Goal: Task Accomplishment & Management: Use online tool/utility

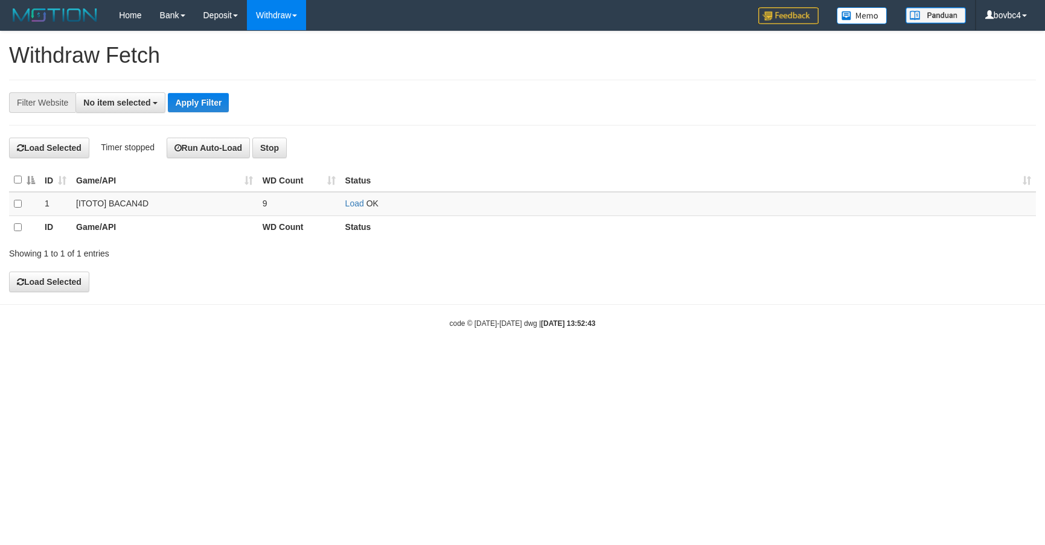
select select
click at [350, 206] on link "Load" at bounding box center [354, 204] width 19 height 10
click at [352, 199] on td "Load OK" at bounding box center [687, 204] width 695 height 24
click at [357, 205] on link "Load" at bounding box center [354, 204] width 19 height 10
click at [346, 205] on link "Load" at bounding box center [354, 204] width 19 height 10
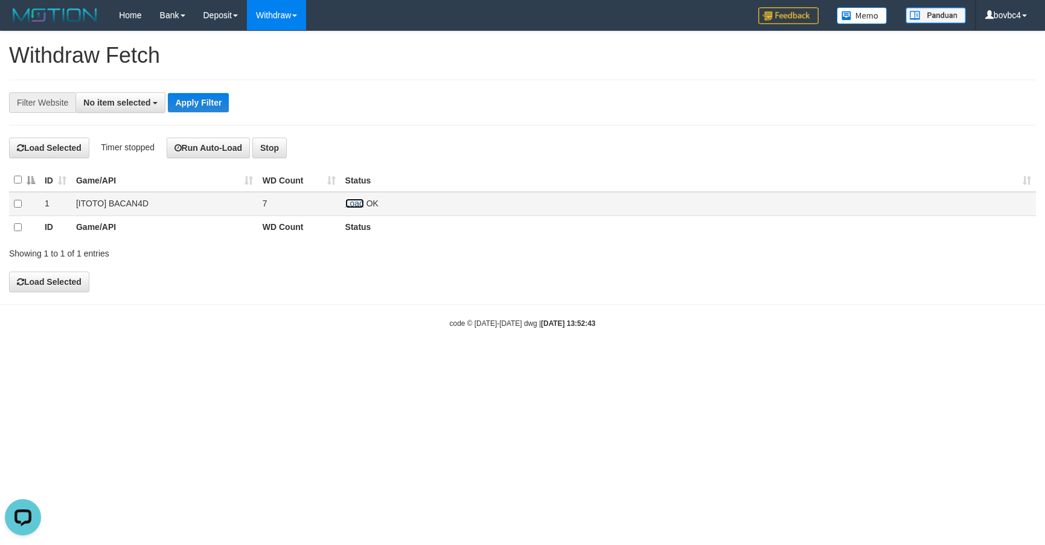
click at [352, 205] on link "Load" at bounding box center [354, 204] width 19 height 10
click at [351, 202] on link "Load" at bounding box center [354, 204] width 19 height 10
click at [351, 206] on link "Load" at bounding box center [354, 204] width 19 height 10
click at [361, 201] on link "Load" at bounding box center [354, 204] width 19 height 10
click at [350, 203] on link "Load" at bounding box center [354, 204] width 19 height 10
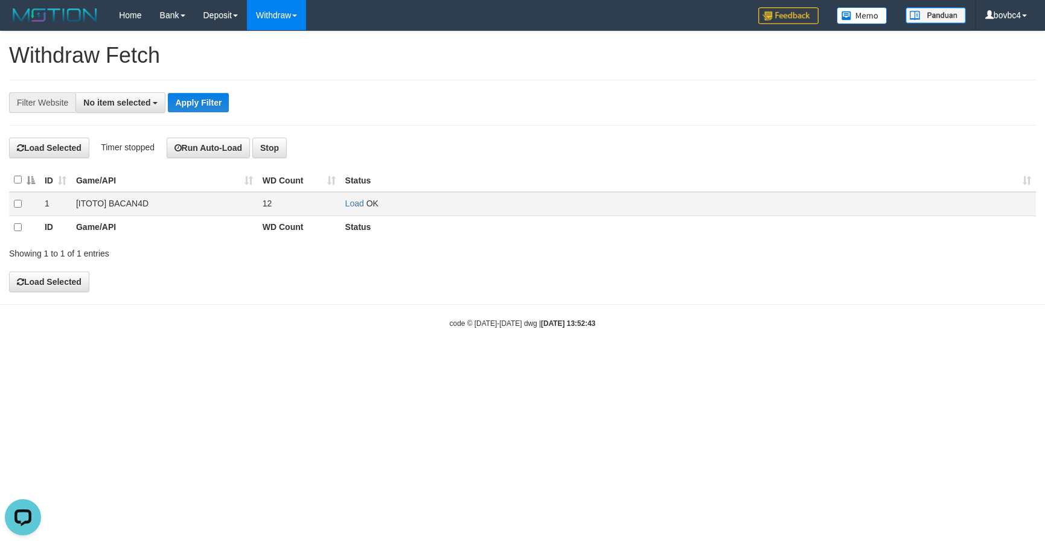
click at [348, 212] on td "Load OK" at bounding box center [687, 204] width 695 height 24
click at [350, 205] on link "Load" at bounding box center [354, 204] width 19 height 10
click at [348, 205] on link "Load" at bounding box center [354, 204] width 19 height 10
click at [352, 196] on td "Load OK" at bounding box center [687, 204] width 695 height 24
click at [352, 201] on link "Load" at bounding box center [354, 204] width 19 height 10
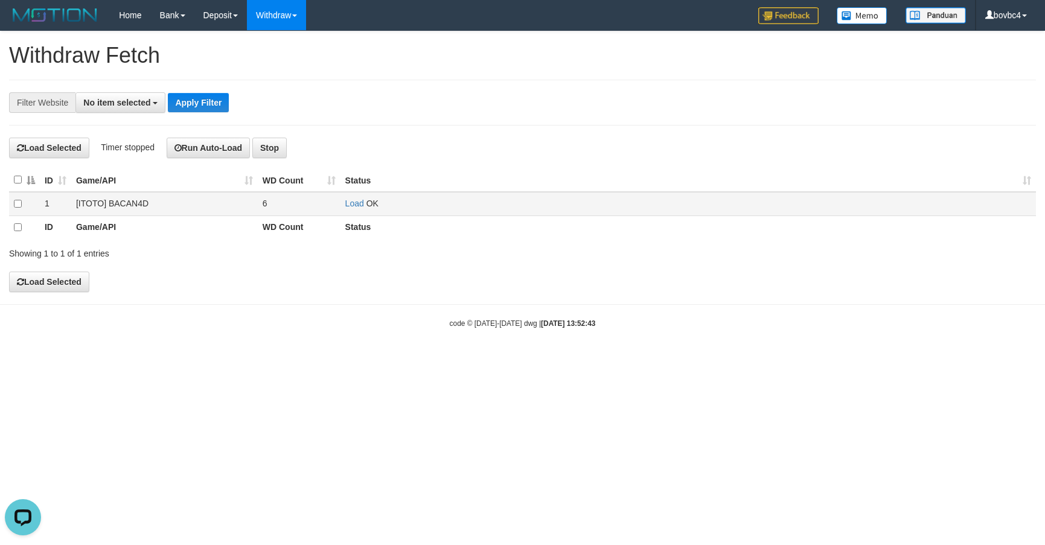
click at [355, 200] on td "Load OK" at bounding box center [687, 204] width 695 height 24
click at [357, 205] on link "Load" at bounding box center [354, 204] width 19 height 10
click at [345, 202] on link "Load" at bounding box center [354, 204] width 19 height 10
click at [345, 203] on link "Load" at bounding box center [354, 204] width 19 height 10
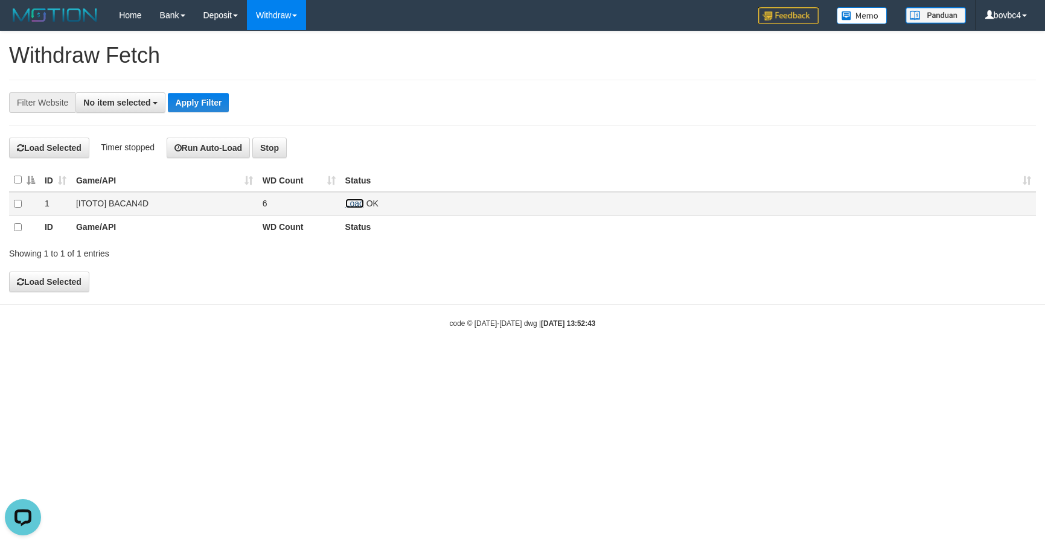
click at [352, 203] on link "Load" at bounding box center [354, 204] width 19 height 10
click at [355, 205] on link "Load" at bounding box center [354, 204] width 19 height 10
click at [350, 203] on link "Load" at bounding box center [354, 204] width 19 height 10
click at [364, 205] on td "Load OK" at bounding box center [687, 204] width 695 height 24
click at [358, 205] on link "Load" at bounding box center [354, 204] width 19 height 10
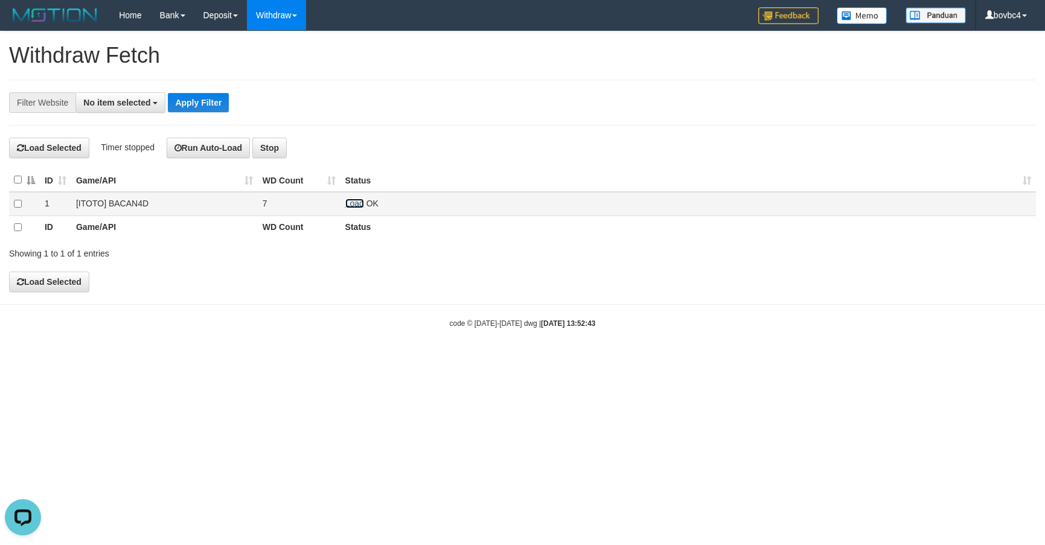
click at [352, 208] on link "Load" at bounding box center [354, 204] width 19 height 10
click at [346, 208] on link "Load" at bounding box center [354, 204] width 19 height 10
click at [348, 210] on td "Load OK" at bounding box center [687, 204] width 695 height 24
click at [350, 203] on link "Load" at bounding box center [354, 204] width 19 height 10
click at [351, 199] on td "Load OK" at bounding box center [687, 204] width 695 height 24
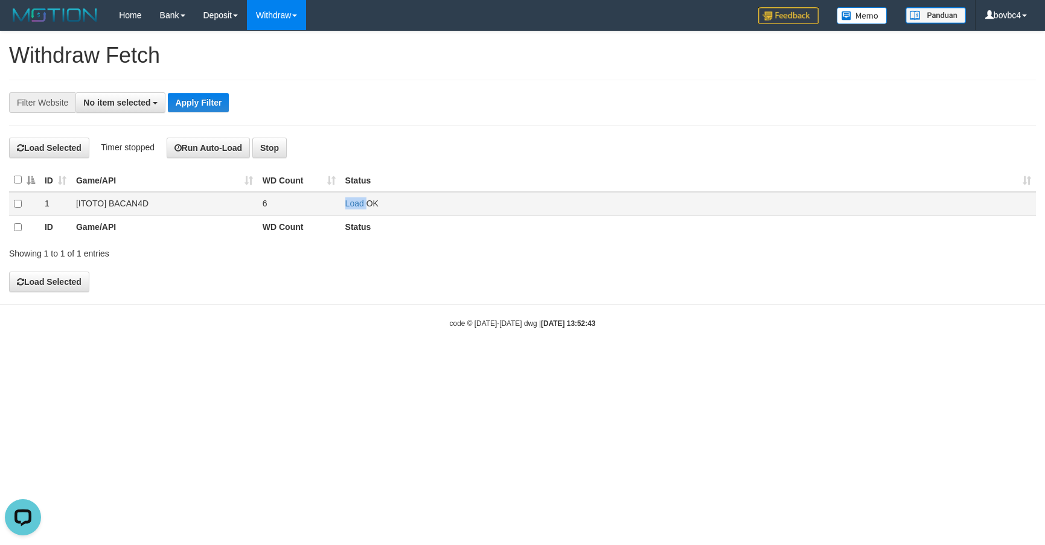
click at [350, 199] on td "Load OK" at bounding box center [687, 204] width 695 height 24
click at [350, 202] on link "Load" at bounding box center [354, 204] width 19 height 10
click at [359, 203] on link "Load" at bounding box center [354, 204] width 19 height 10
drag, startPoint x: 364, startPoint y: 201, endPoint x: 341, endPoint y: 208, distance: 24.0
click at [360, 202] on td "Load OK" at bounding box center [687, 204] width 695 height 24
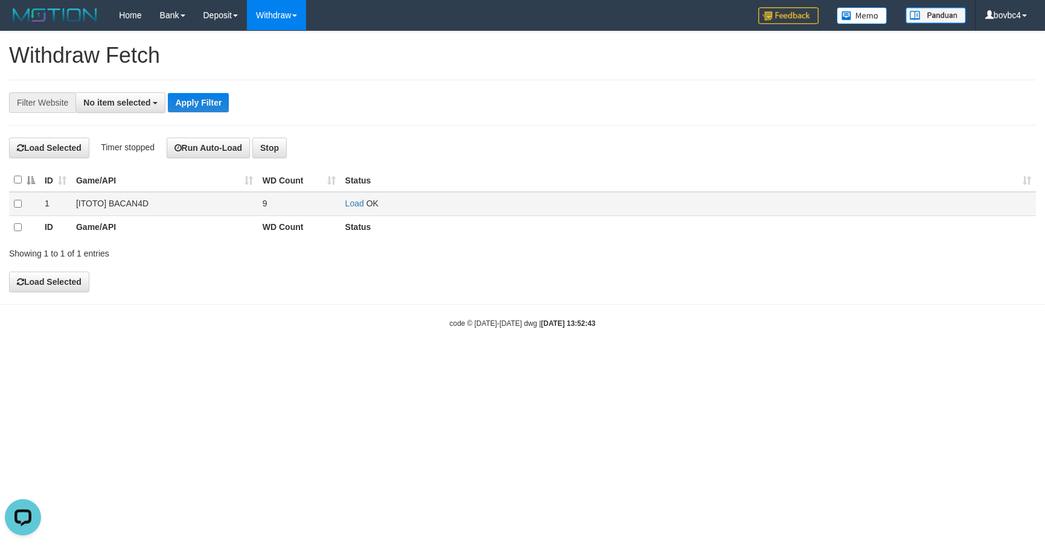
click at [341, 208] on td "Load OK" at bounding box center [687, 204] width 695 height 24
click at [346, 207] on link "Load" at bounding box center [354, 204] width 19 height 10
click at [353, 208] on link "Load" at bounding box center [354, 204] width 19 height 10
click at [355, 206] on link "Load" at bounding box center [354, 204] width 19 height 10
click at [354, 200] on td "Load OK" at bounding box center [687, 204] width 695 height 24
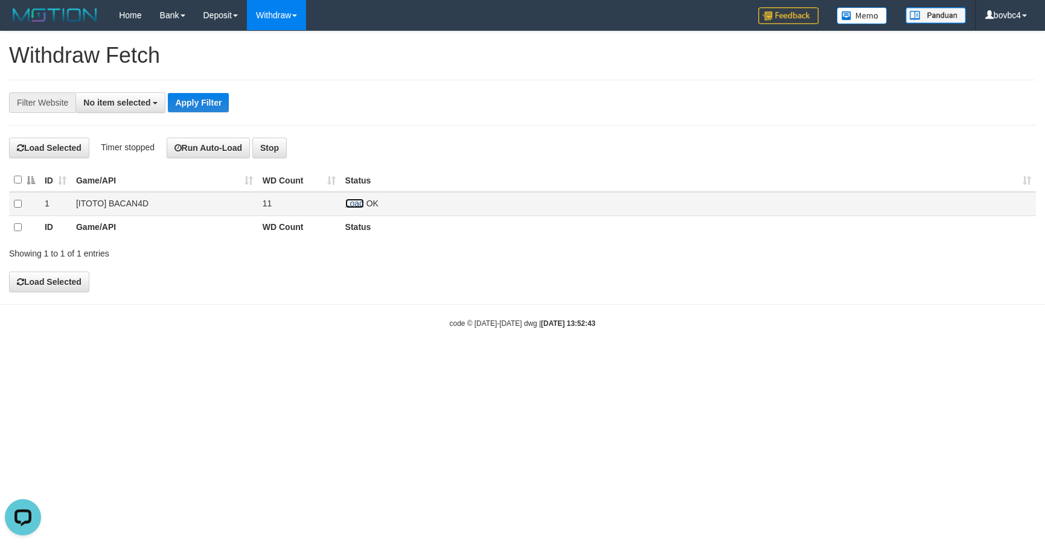
click at [355, 203] on link "Load" at bounding box center [354, 204] width 19 height 10
click at [354, 208] on link "Load" at bounding box center [354, 204] width 19 height 10
click at [351, 203] on link "Load" at bounding box center [354, 204] width 19 height 10
click at [357, 212] on td "Load OK" at bounding box center [687, 204] width 695 height 24
click at [357, 211] on td "Load OK" at bounding box center [687, 204] width 695 height 24
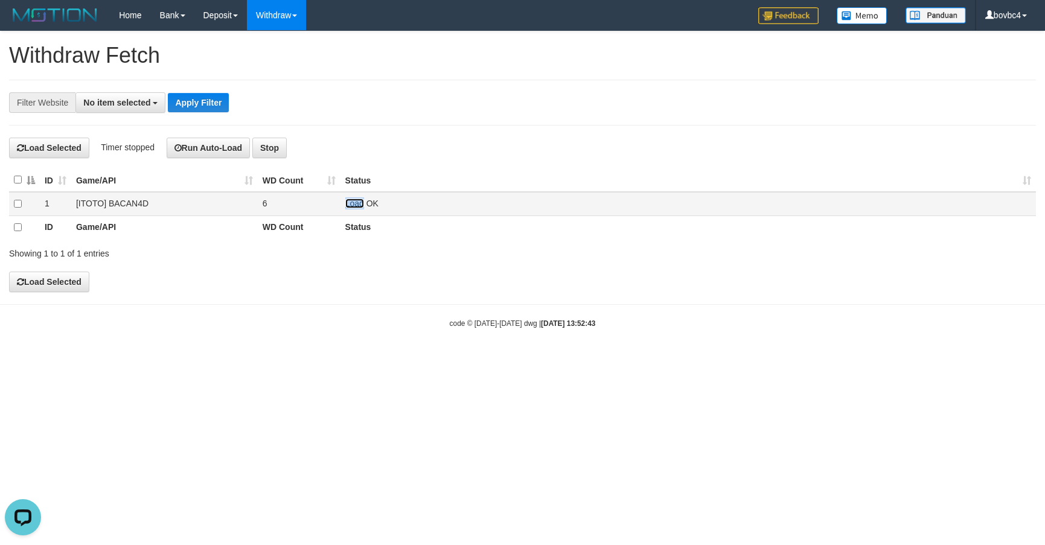
click at [355, 206] on link "Load" at bounding box center [354, 204] width 19 height 10
click at [355, 208] on link "Load" at bounding box center [354, 204] width 19 height 10
click at [352, 206] on link "Load" at bounding box center [354, 204] width 19 height 10
click at [345, 208] on link "Load" at bounding box center [354, 204] width 19 height 10
click at [352, 207] on link "Load" at bounding box center [354, 204] width 19 height 10
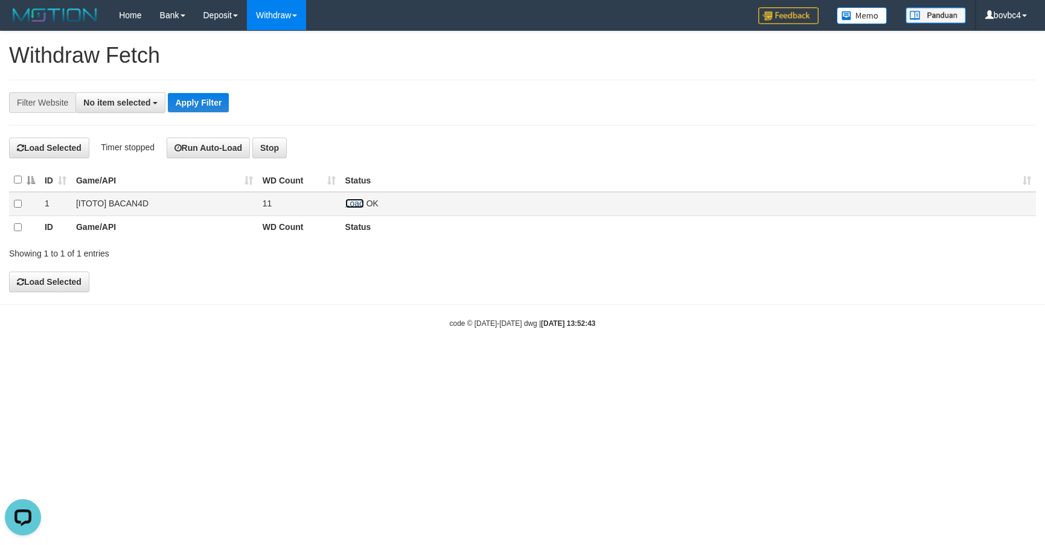
click at [348, 208] on link "Load" at bounding box center [354, 204] width 19 height 10
click at [352, 203] on link "Load" at bounding box center [354, 204] width 19 height 10
click at [358, 205] on link "Load" at bounding box center [354, 204] width 19 height 10
click at [353, 208] on link "Load" at bounding box center [354, 204] width 19 height 10
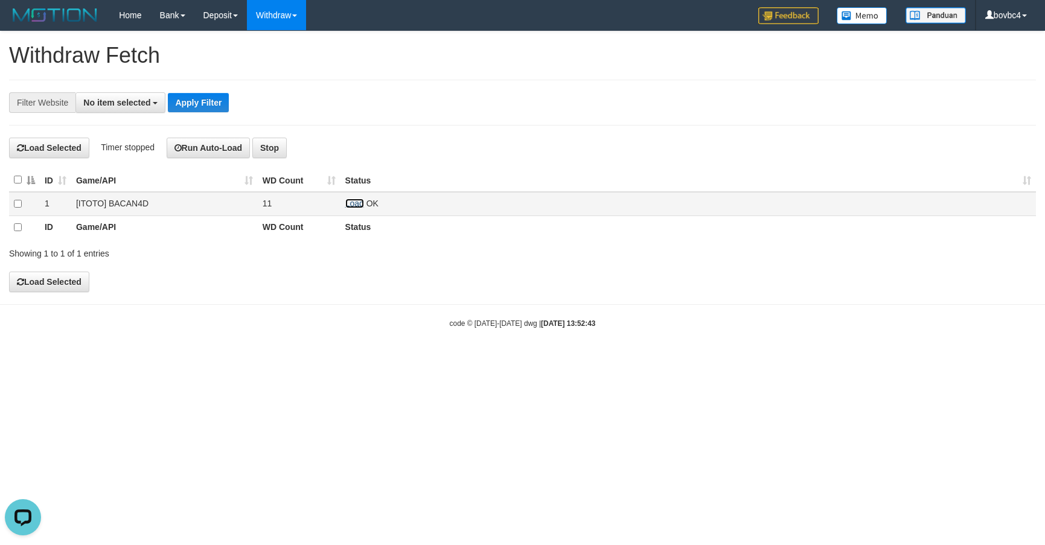
click at [354, 208] on link "Load" at bounding box center [354, 204] width 19 height 10
click at [351, 207] on link "Load" at bounding box center [354, 204] width 19 height 10
click at [350, 201] on link "Load" at bounding box center [354, 204] width 19 height 10
click at [357, 203] on link "Load" at bounding box center [354, 204] width 19 height 10
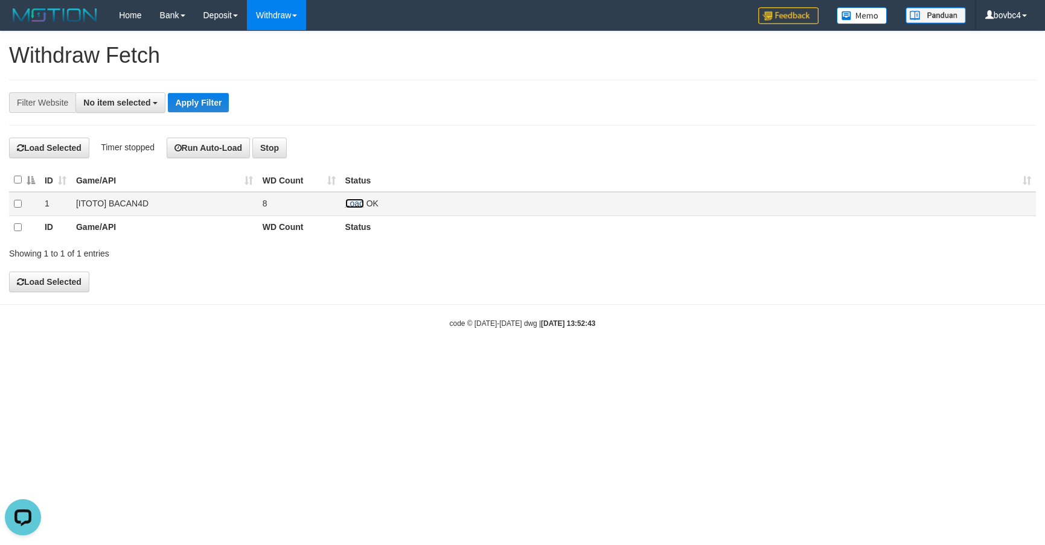
click at [348, 203] on link "Load" at bounding box center [354, 204] width 19 height 10
click at [359, 205] on link "Load" at bounding box center [354, 204] width 19 height 10
click at [349, 203] on link "Load" at bounding box center [354, 204] width 19 height 10
click at [355, 197] on td "Load OK" at bounding box center [687, 204] width 695 height 24
click at [355, 202] on link "Load" at bounding box center [354, 204] width 19 height 10
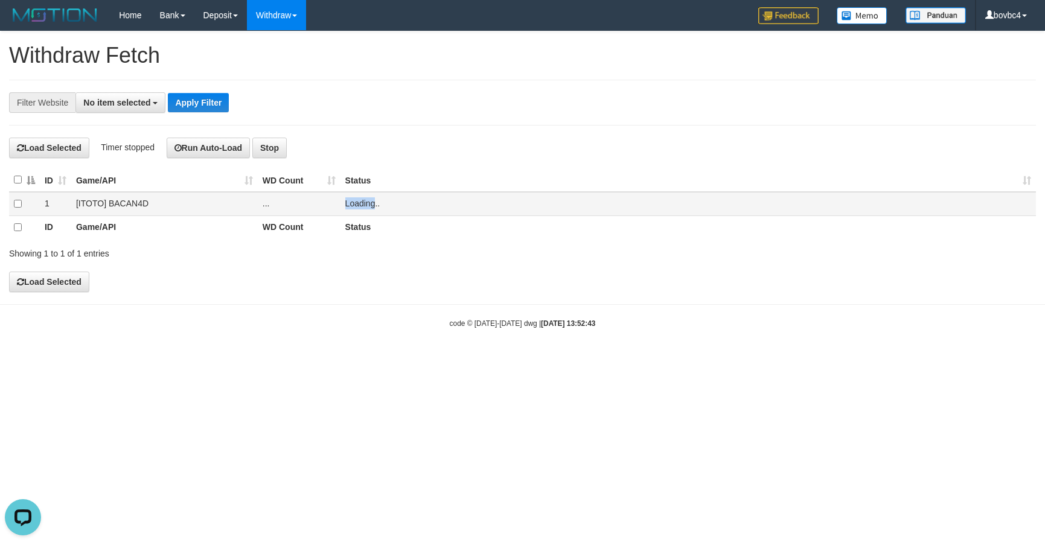
click at [355, 202] on span "Loading.." at bounding box center [362, 204] width 35 height 10
click at [354, 208] on span "Loading.." at bounding box center [362, 204] width 35 height 10
click at [354, 208] on link "Load" at bounding box center [354, 204] width 19 height 10
click at [346, 206] on link "Load" at bounding box center [354, 204] width 19 height 10
click at [357, 208] on link "Load" at bounding box center [354, 204] width 19 height 10
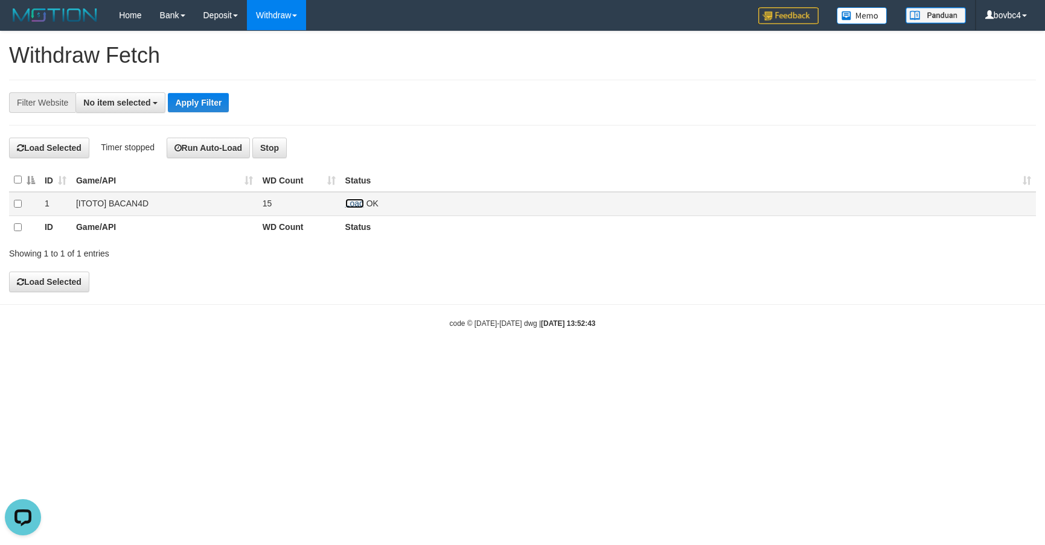
click at [348, 203] on link "Load" at bounding box center [354, 204] width 19 height 10
click at [348, 197] on td "Load OK" at bounding box center [687, 204] width 695 height 24
click at [349, 197] on td "Load OK" at bounding box center [687, 204] width 695 height 24
click at [358, 208] on link "Load" at bounding box center [354, 204] width 19 height 10
click at [357, 205] on link "Load" at bounding box center [354, 204] width 19 height 10
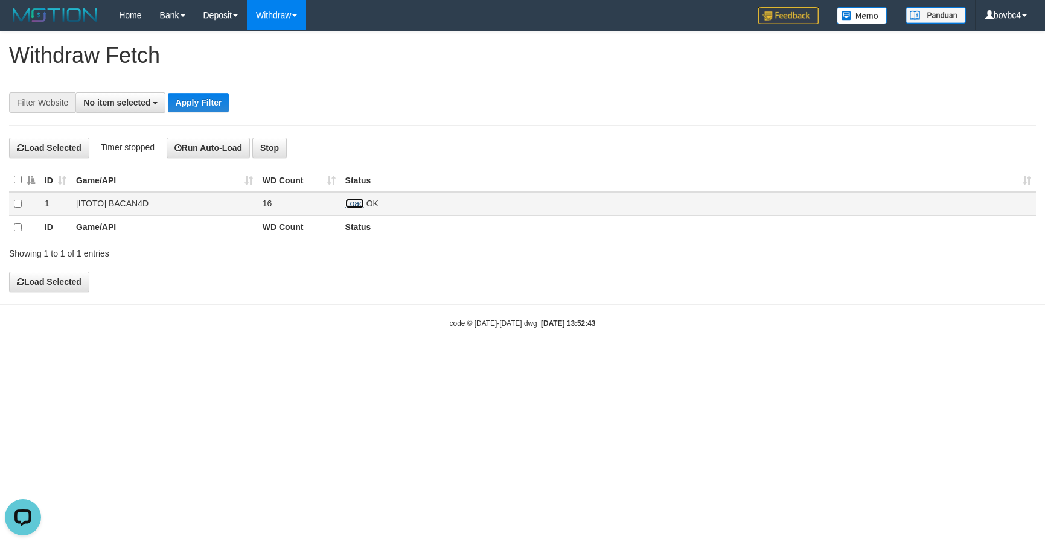
click at [357, 205] on link "Load" at bounding box center [354, 204] width 19 height 10
click at [348, 206] on link "Load" at bounding box center [354, 204] width 19 height 10
click at [357, 212] on td "Load OK" at bounding box center [687, 204] width 695 height 24
click at [357, 210] on td "Load OK" at bounding box center [687, 204] width 695 height 24
click at [355, 203] on link "Load" at bounding box center [354, 204] width 19 height 10
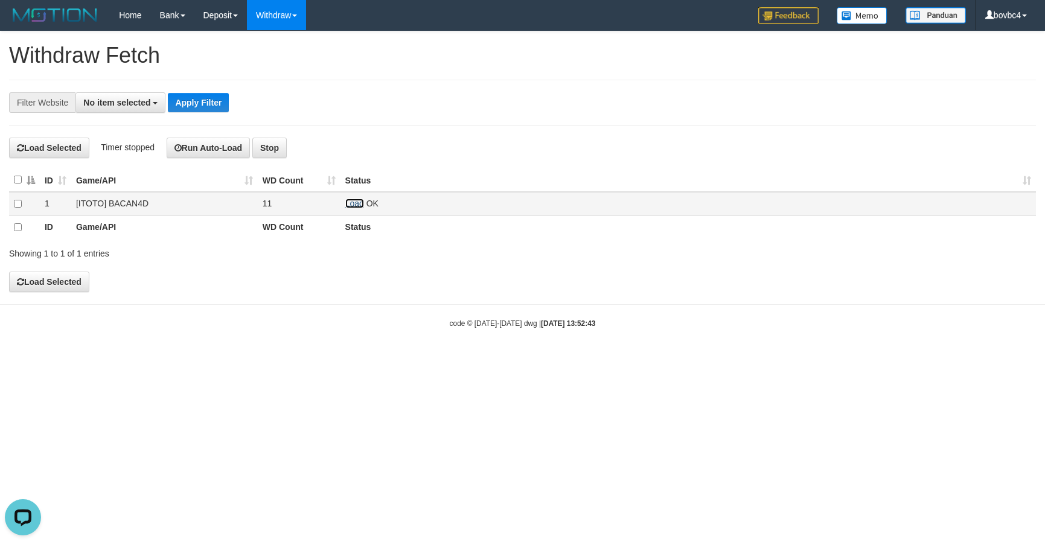
click at [353, 207] on link "Load" at bounding box center [354, 204] width 19 height 10
click at [361, 205] on link "Load" at bounding box center [354, 204] width 19 height 10
click at [346, 207] on link "Load" at bounding box center [354, 204] width 19 height 10
click at [349, 205] on link "Load" at bounding box center [354, 204] width 19 height 10
click at [346, 202] on link "Load" at bounding box center [354, 204] width 19 height 10
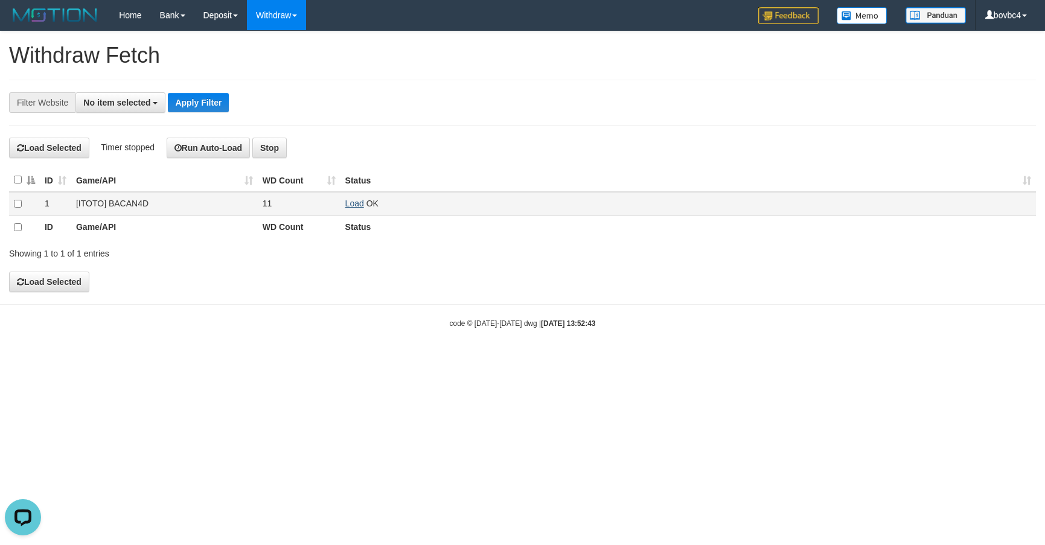
click at [346, 211] on td "Load OK" at bounding box center [687, 204] width 695 height 24
click at [349, 208] on link "Load" at bounding box center [354, 204] width 19 height 10
drag, startPoint x: 352, startPoint y: 214, endPoint x: 352, endPoint y: 203, distance: 10.9
click at [352, 208] on td "Load OK" at bounding box center [687, 204] width 695 height 24
click at [352, 196] on td "Load OK" at bounding box center [687, 204] width 695 height 24
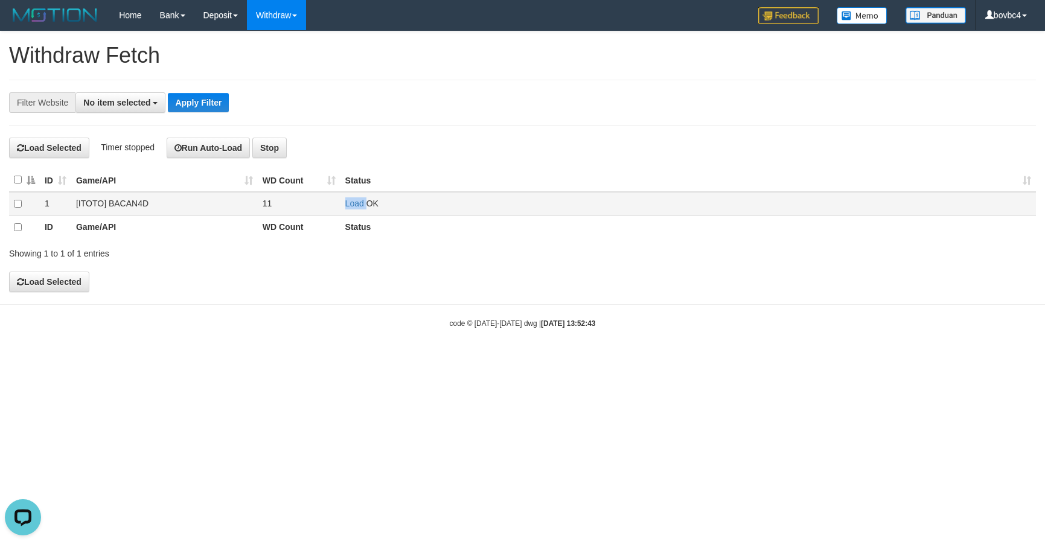
click at [353, 198] on td "Load OK" at bounding box center [687, 204] width 695 height 24
click at [352, 205] on link "Load" at bounding box center [354, 204] width 19 height 10
click at [358, 203] on link "Load" at bounding box center [354, 204] width 19 height 10
click at [357, 208] on link "Load" at bounding box center [354, 204] width 19 height 10
click at [357, 205] on link "Load" at bounding box center [354, 204] width 19 height 10
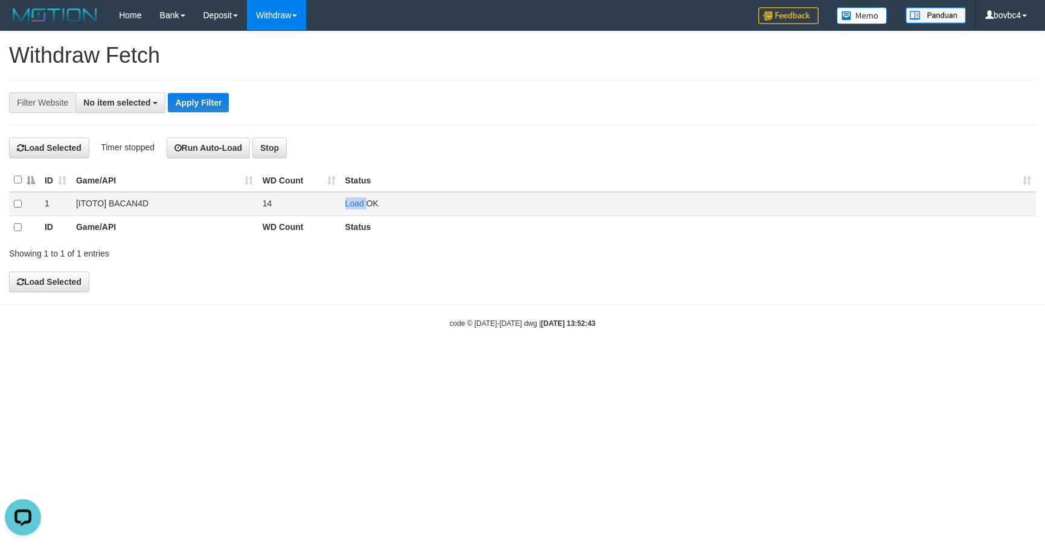
click at [348, 214] on td "Load OK" at bounding box center [687, 204] width 695 height 24
click at [348, 208] on link "Load" at bounding box center [354, 204] width 19 height 10
click at [355, 205] on link "Load" at bounding box center [354, 204] width 19 height 10
click at [355, 212] on td "Load OK" at bounding box center [687, 204] width 695 height 24
click at [355, 206] on link "Load" at bounding box center [354, 204] width 19 height 10
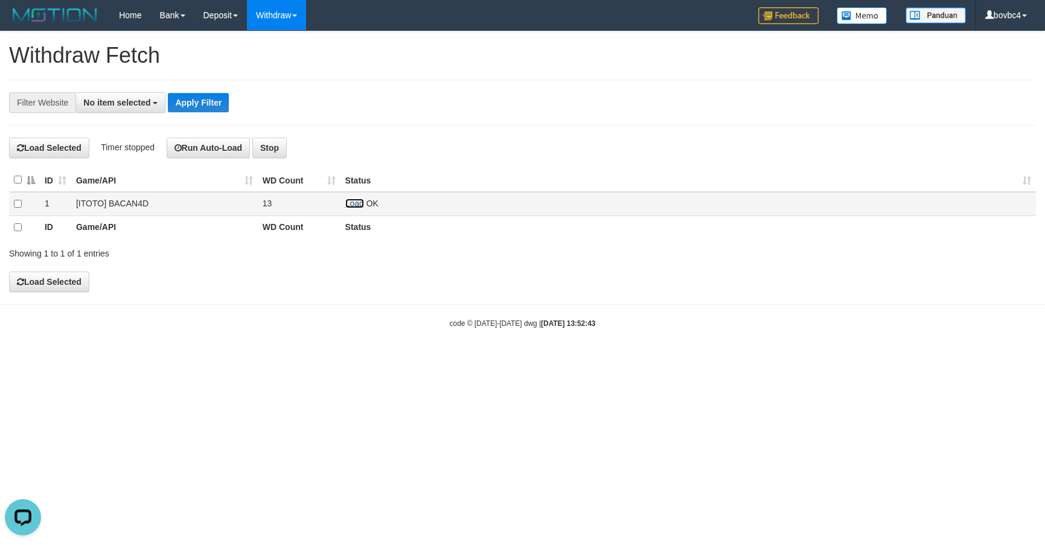
click at [360, 201] on link "Load" at bounding box center [354, 204] width 19 height 10
click at [361, 206] on link "Load" at bounding box center [354, 204] width 19 height 10
click at [357, 203] on link "Load" at bounding box center [354, 204] width 19 height 10
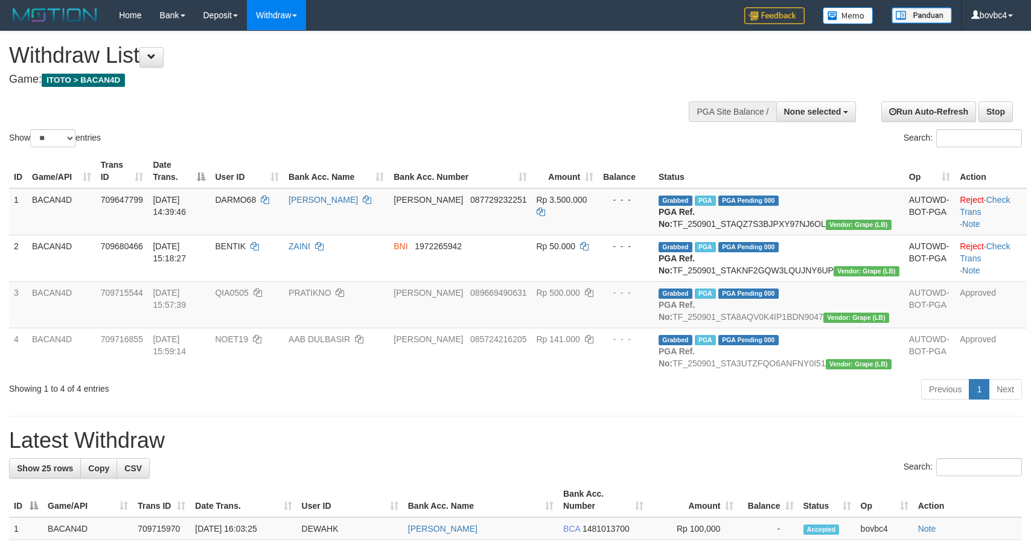
select select
select select "**"
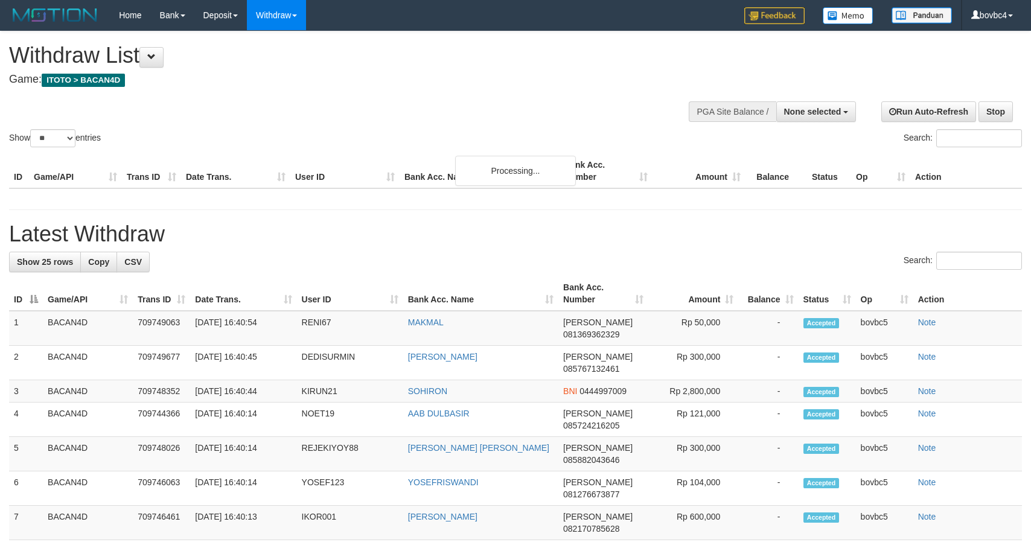
select select
select select "**"
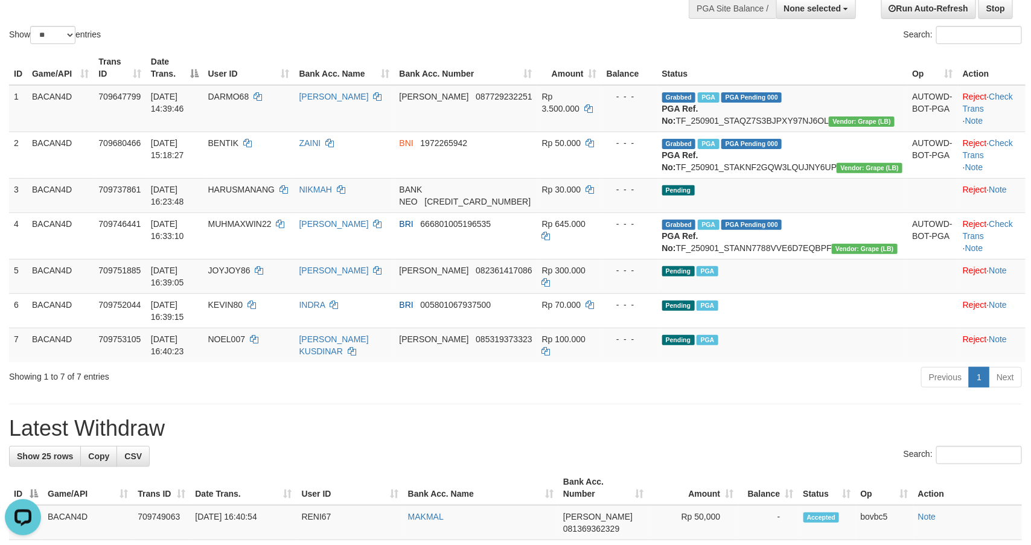
click at [623, 392] on div "Previous 1 Next" at bounding box center [730, 379] width 583 height 26
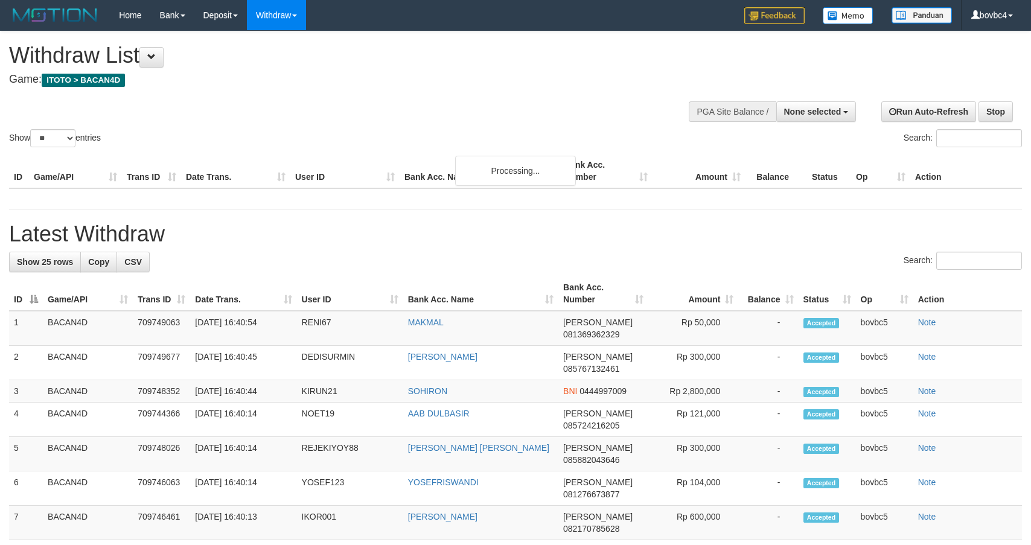
select select
select select "**"
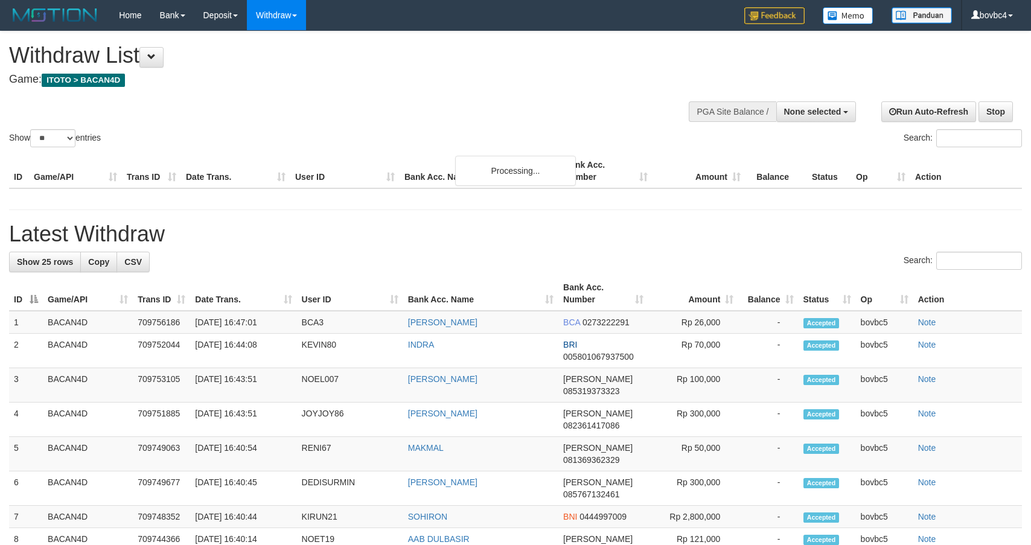
select select
select select "**"
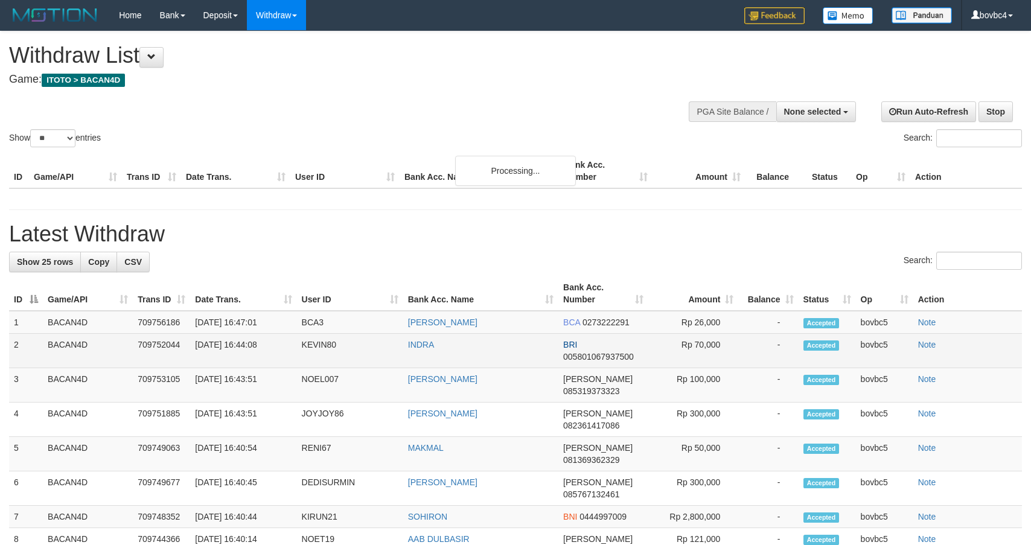
scroll to position [103, 0]
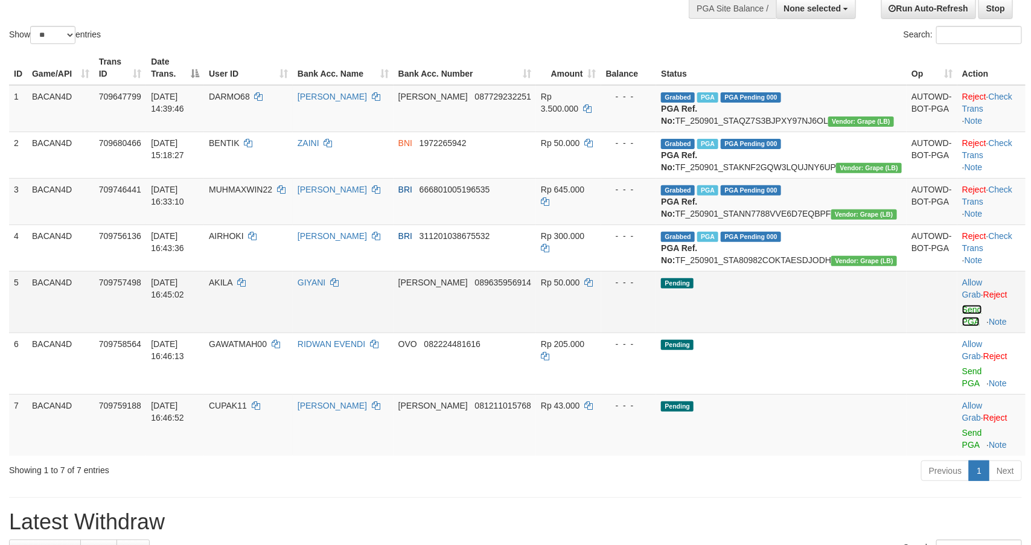
click at [962, 327] on link "Send PGA" at bounding box center [972, 316] width 20 height 22
click at [962, 439] on link "Send PGA" at bounding box center [972, 439] width 20 height 22
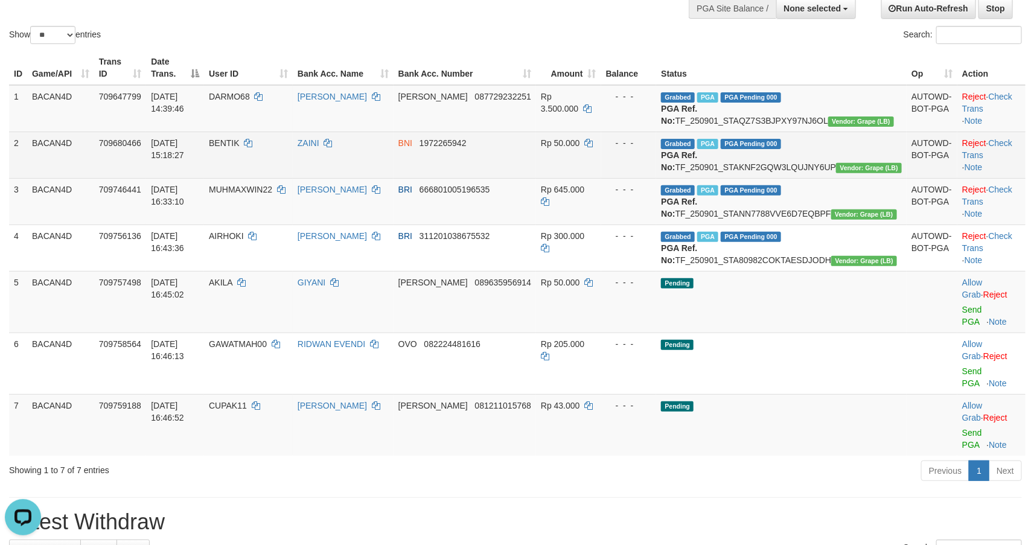
scroll to position [0, 0]
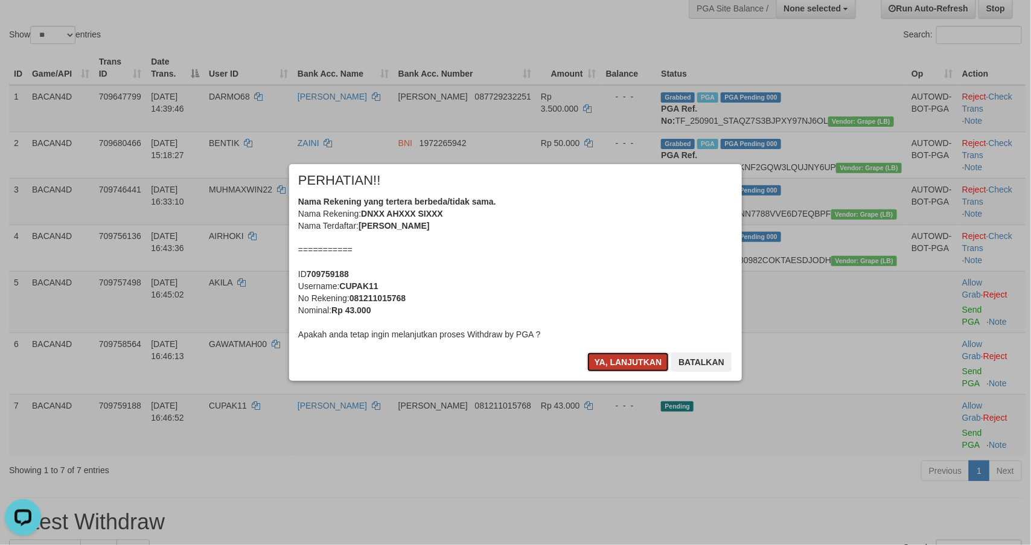
click at [620, 357] on button "Ya, lanjutkan" at bounding box center [628, 361] width 82 height 19
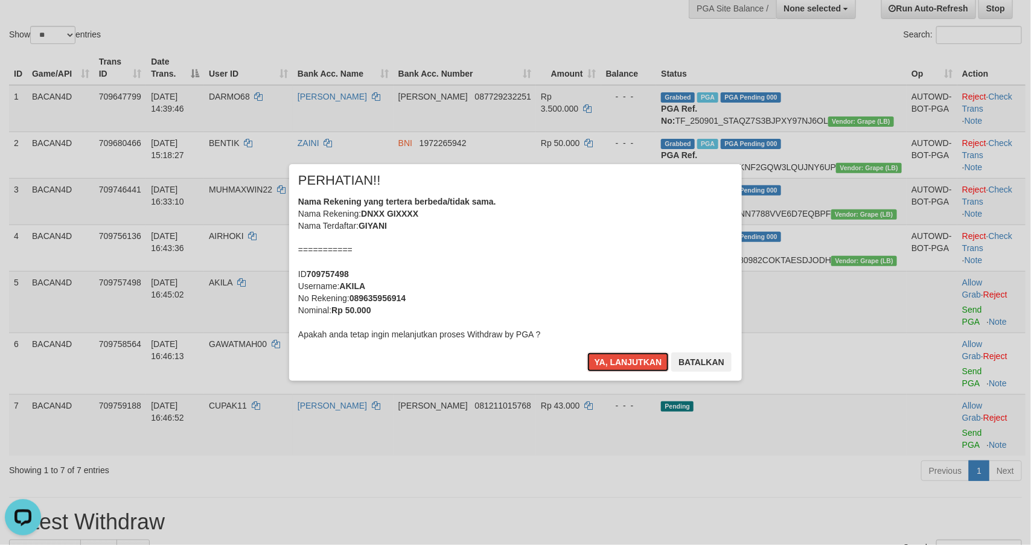
click at [620, 357] on button "Ya, lanjutkan" at bounding box center [628, 361] width 82 height 19
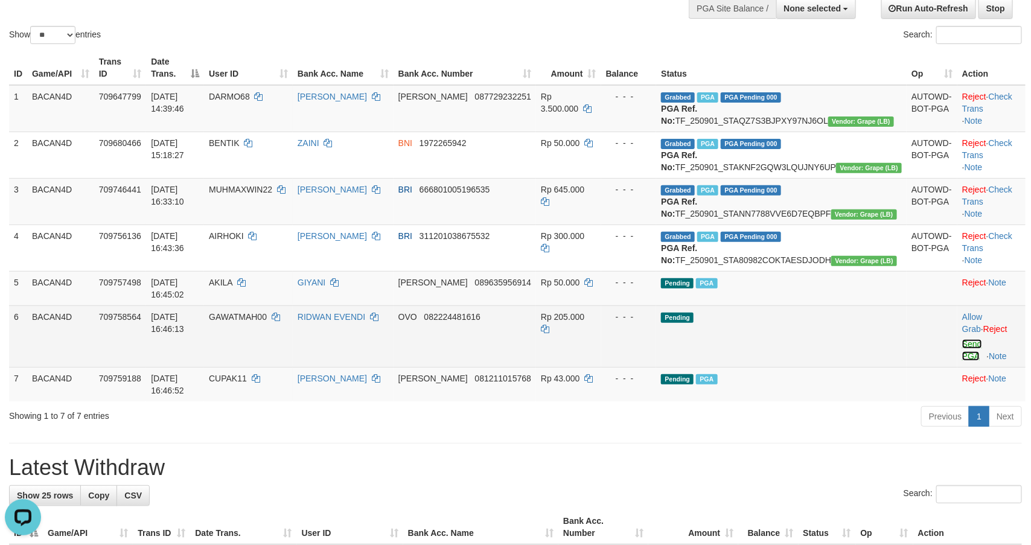
click at [962, 361] on link "Send PGA" at bounding box center [972, 350] width 20 height 22
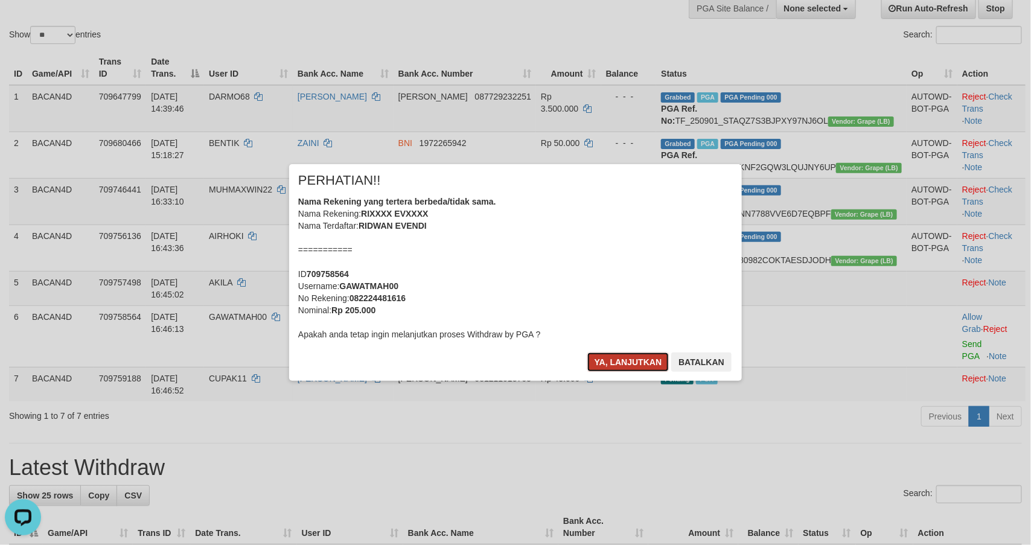
click at [597, 362] on button "Ya, lanjutkan" at bounding box center [628, 361] width 82 height 19
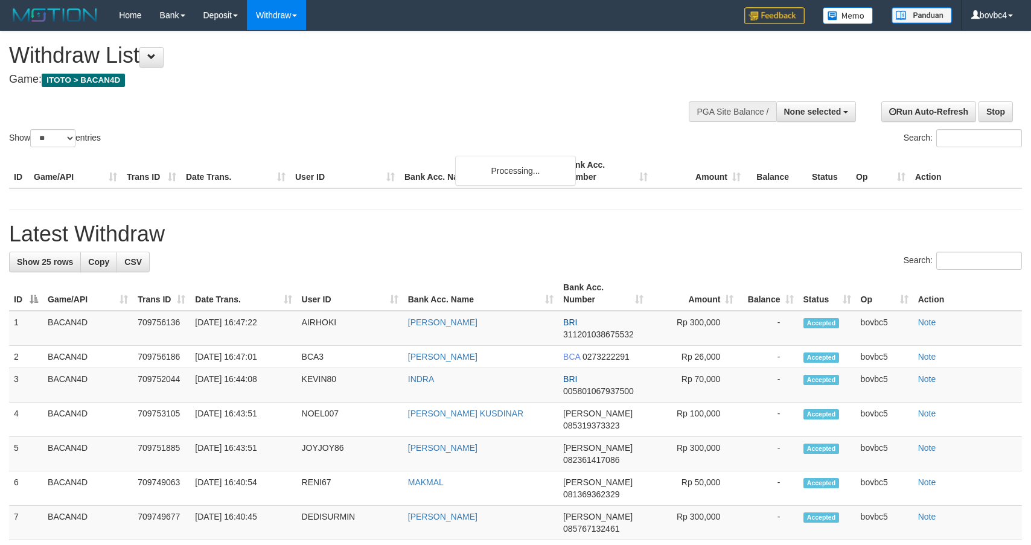
select select
select select "**"
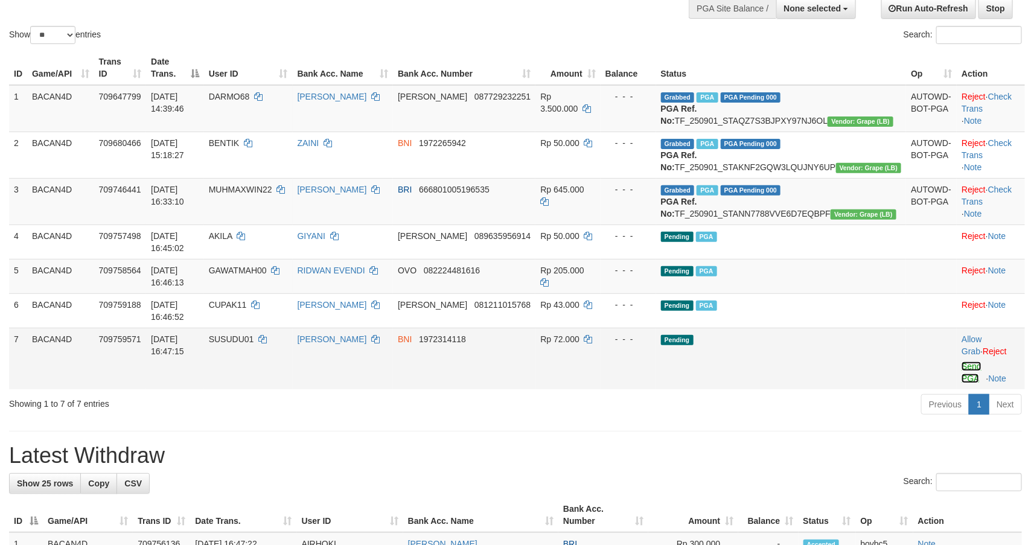
click at [961, 374] on link "Send PGA" at bounding box center [971, 373] width 20 height 22
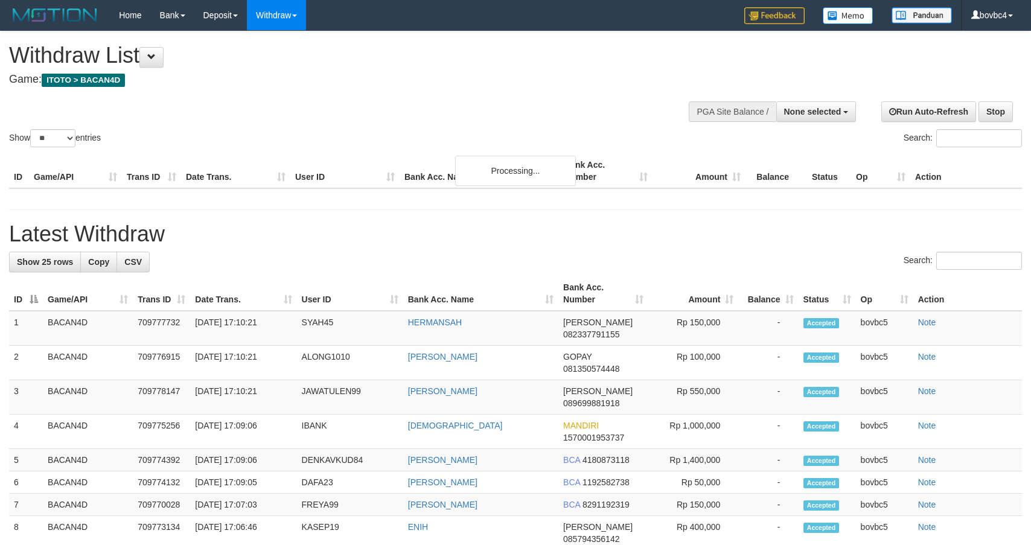
select select
select select "**"
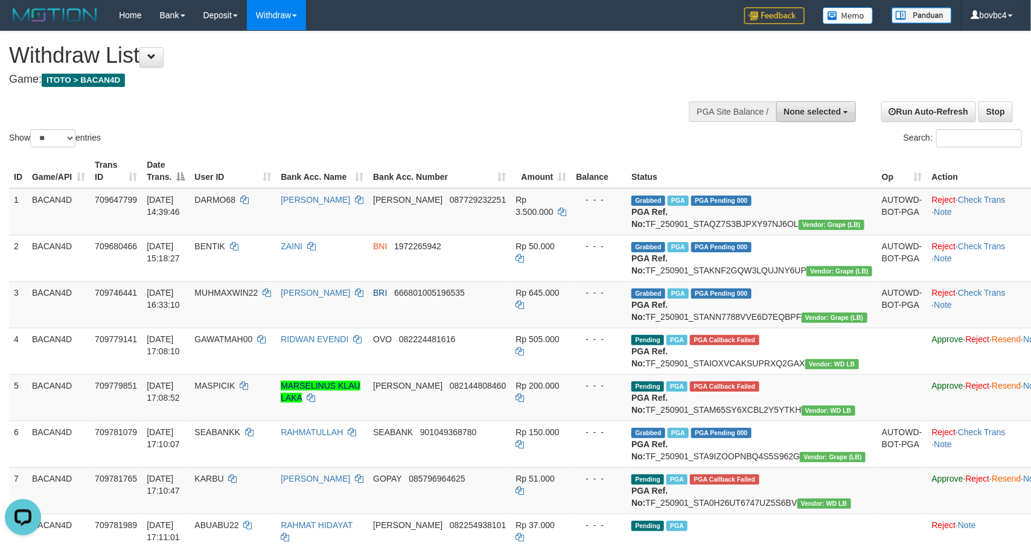
click at [822, 118] on button "None selected" at bounding box center [816, 111] width 80 height 21
click at [790, 174] on label "[ITOTO] BACAN4D" at bounding box center [801, 173] width 109 height 16
select select "****"
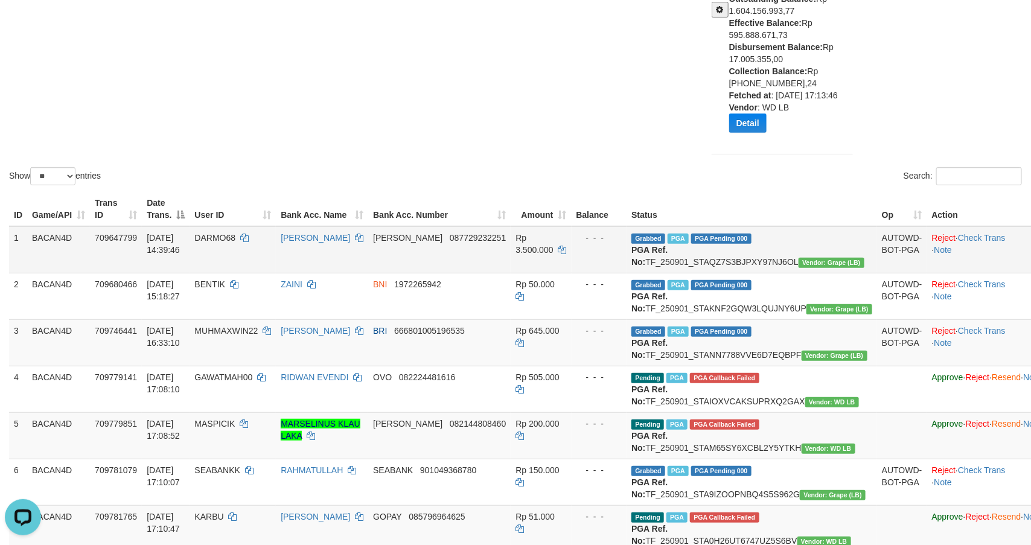
scroll to position [69, 0]
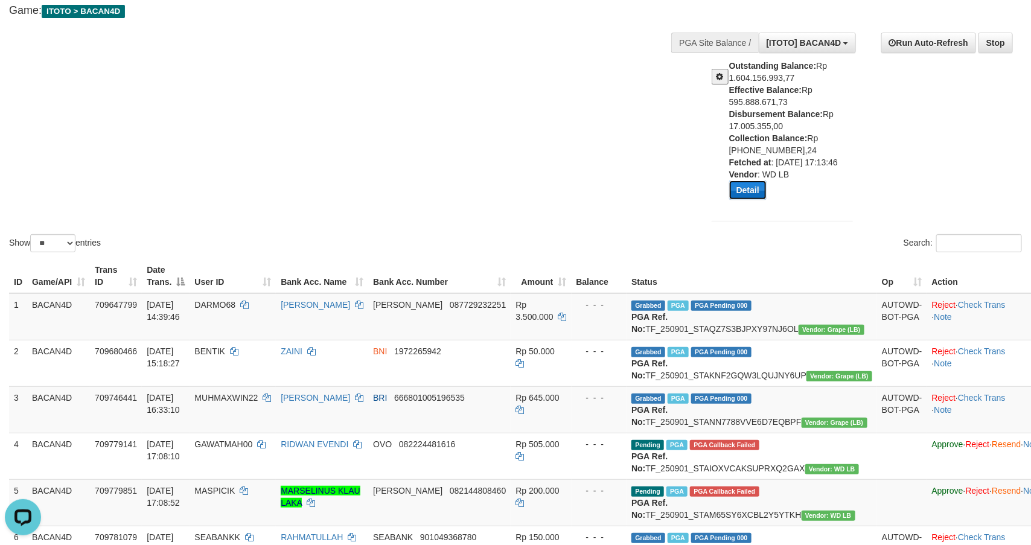
click at [748, 189] on button "Detail" at bounding box center [747, 189] width 37 height 19
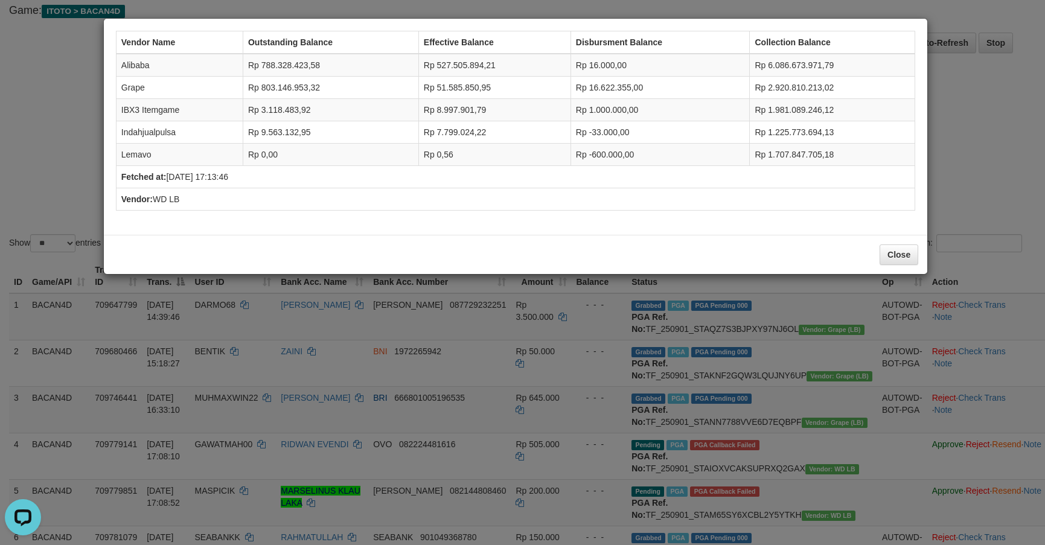
drag, startPoint x: 463, startPoint y: 223, endPoint x: 513, endPoint y: 228, distance: 49.7
click at [491, 217] on div "Vendor Name Outstanding Balance Effective Balance Disbursment Balance Collectio…" at bounding box center [515, 127] width 811 height 204
click at [772, 342] on div "Vendor Name Outstanding Balance Effective Balance Disbursment Balance Collectio…" at bounding box center [522, 272] width 1045 height 545
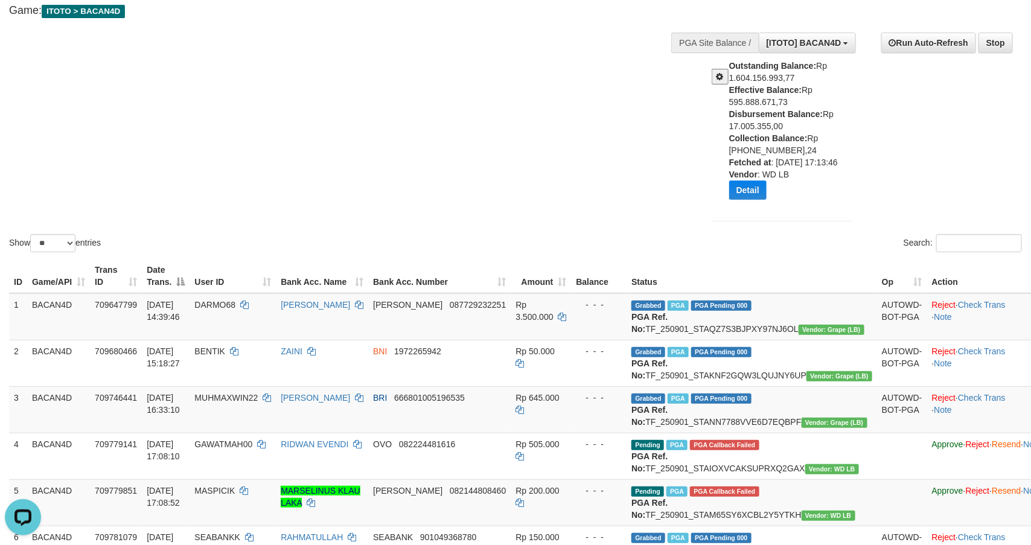
click at [719, 77] on span at bounding box center [719, 76] width 7 height 8
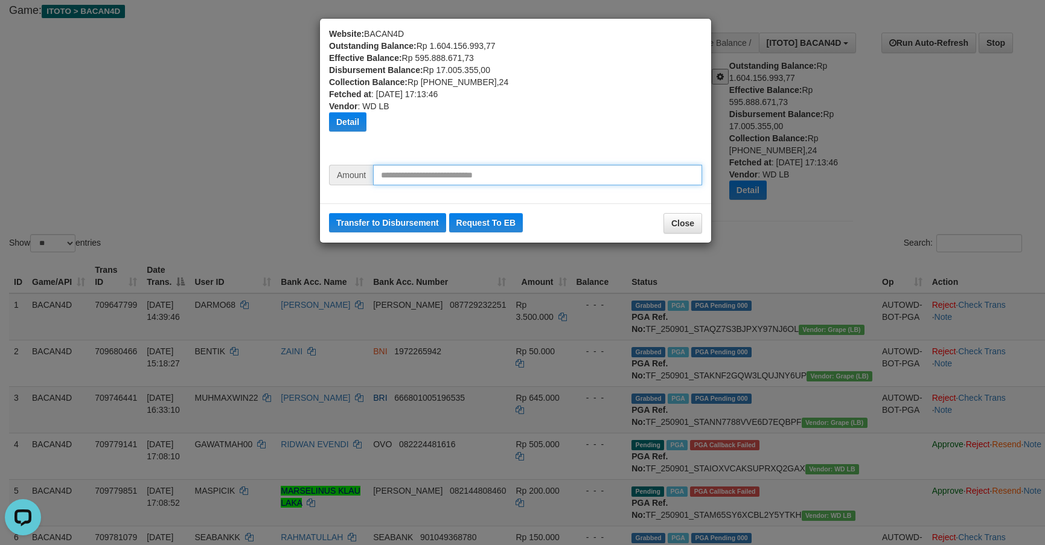
click at [397, 174] on input "text" at bounding box center [537, 175] width 329 height 21
type input "********"
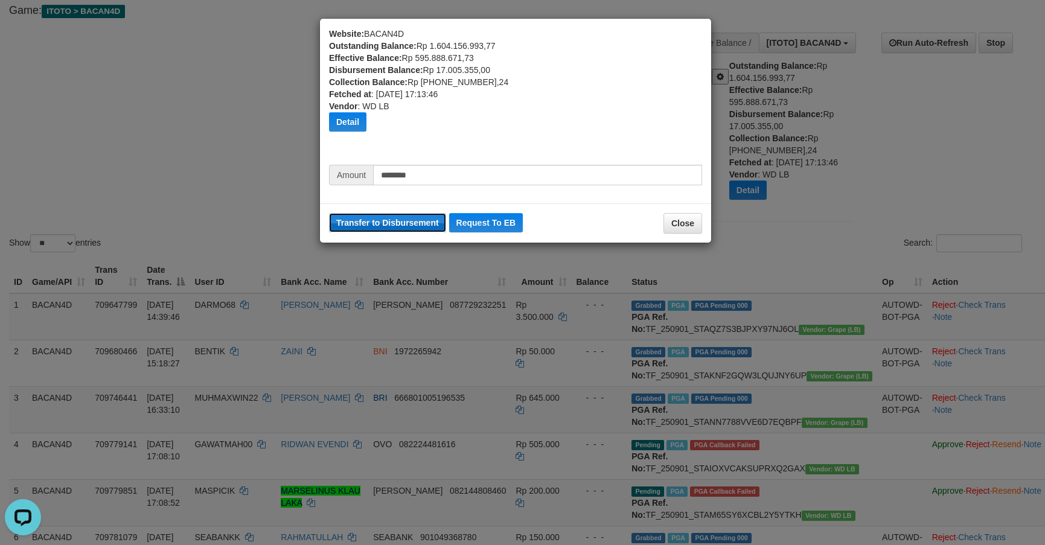
click at [382, 223] on button "Transfer to Disbursement" at bounding box center [387, 222] width 117 height 19
click at [675, 231] on button "Close" at bounding box center [682, 223] width 39 height 21
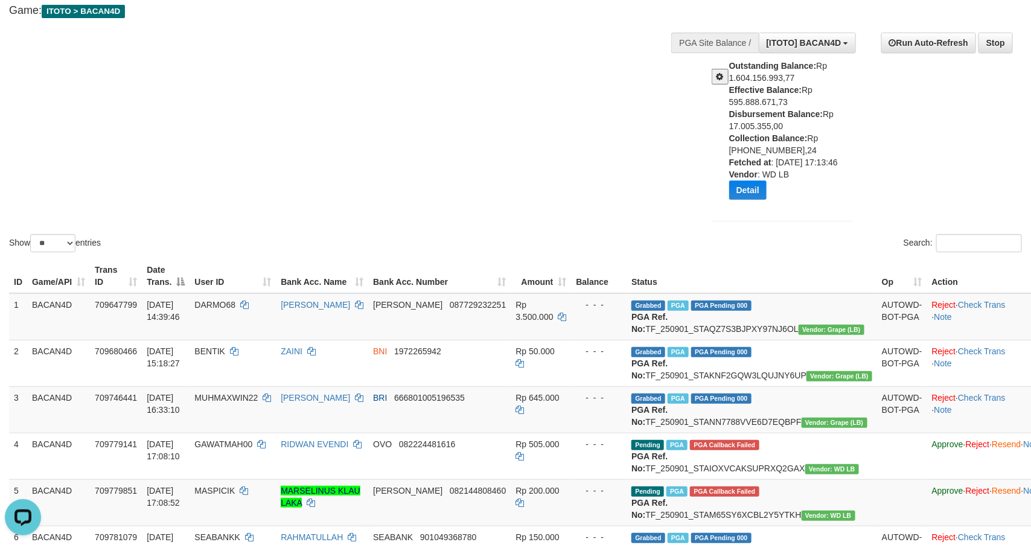
click at [542, 193] on div "Show ** ** ** *** entries Search:" at bounding box center [515, 109] width 1031 height 292
click at [409, 39] on div "Show ** ** ** *** entries Search:" at bounding box center [515, 109] width 1031 height 292
click at [477, 203] on div "Show ** ** ** *** entries Search:" at bounding box center [515, 109] width 1031 height 292
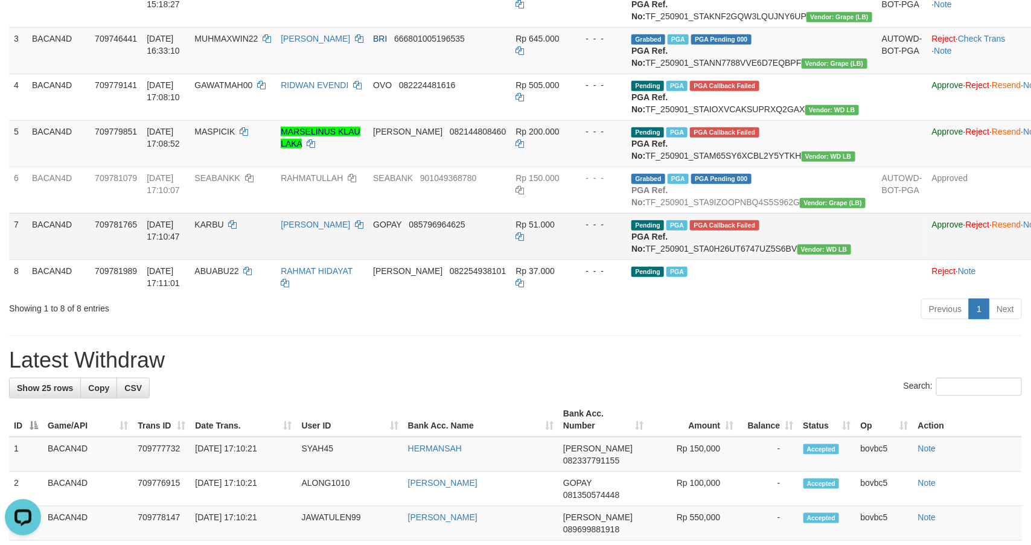
scroll to position [431, 0]
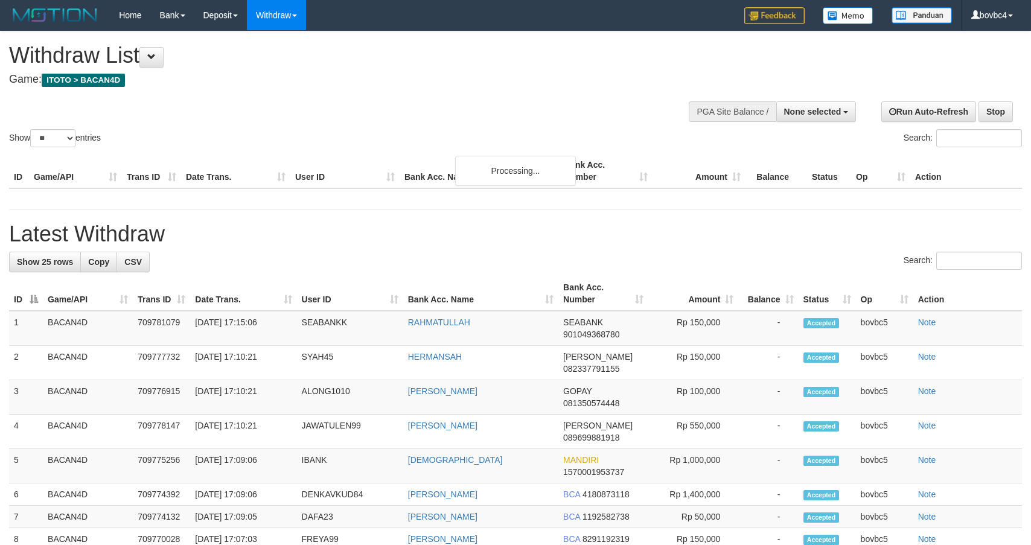
select select
select select "**"
select select
select select "**"
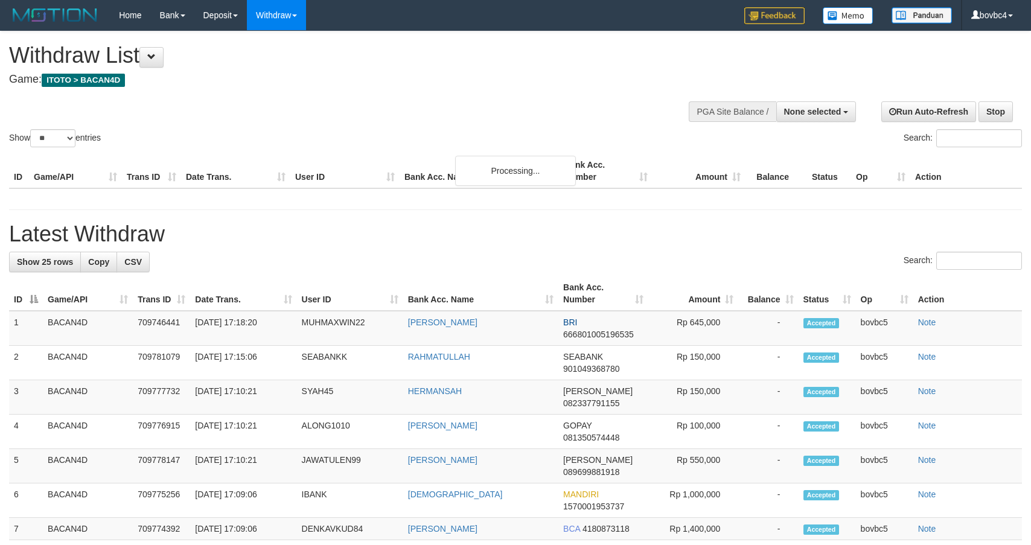
select select
select select "**"
select select
select select "**"
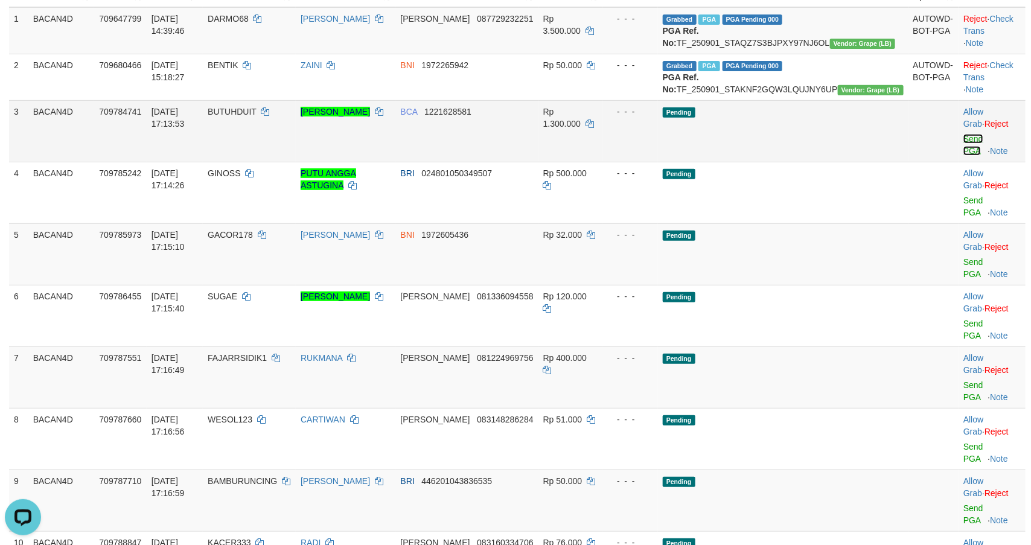
click at [963, 156] on link "Send PGA" at bounding box center [973, 145] width 20 height 22
click at [963, 202] on link "Send PGA" at bounding box center [973, 207] width 20 height 22
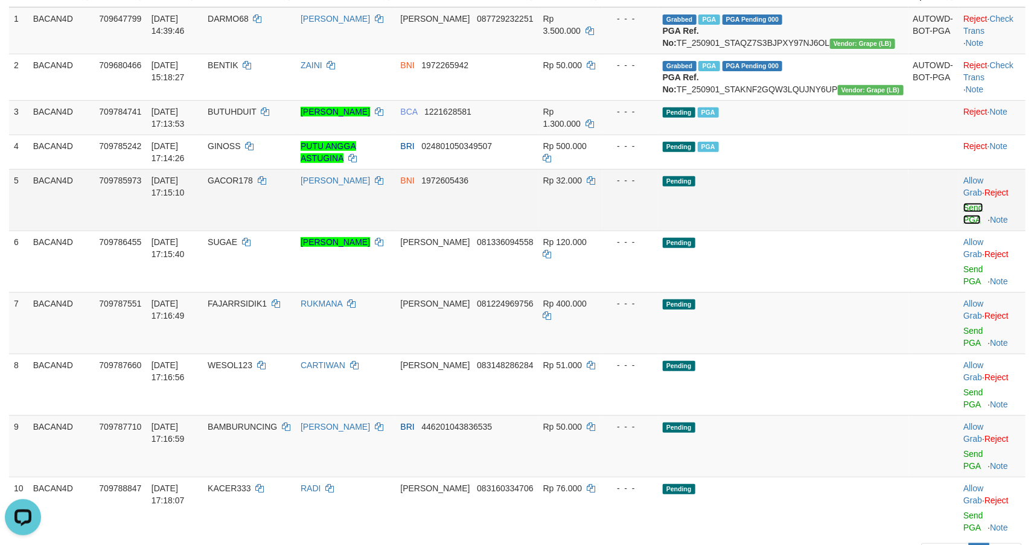
click at [963, 223] on link "Send PGA" at bounding box center [973, 214] width 20 height 22
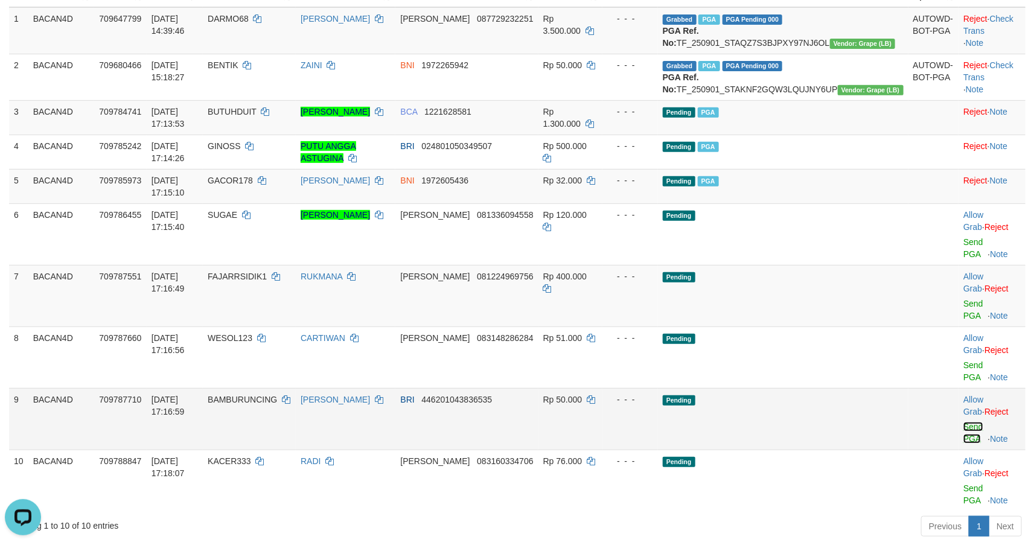
click at [963, 422] on link "Send PGA" at bounding box center [973, 433] width 20 height 22
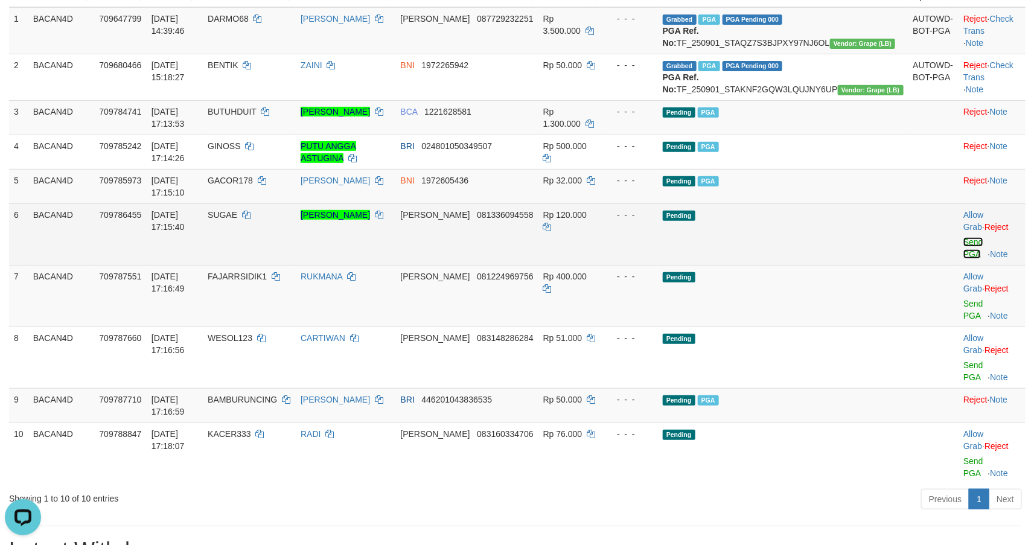
click at [964, 246] on link "Send PGA" at bounding box center [973, 248] width 20 height 22
click at [963, 299] on link "Send PGA" at bounding box center [973, 310] width 20 height 22
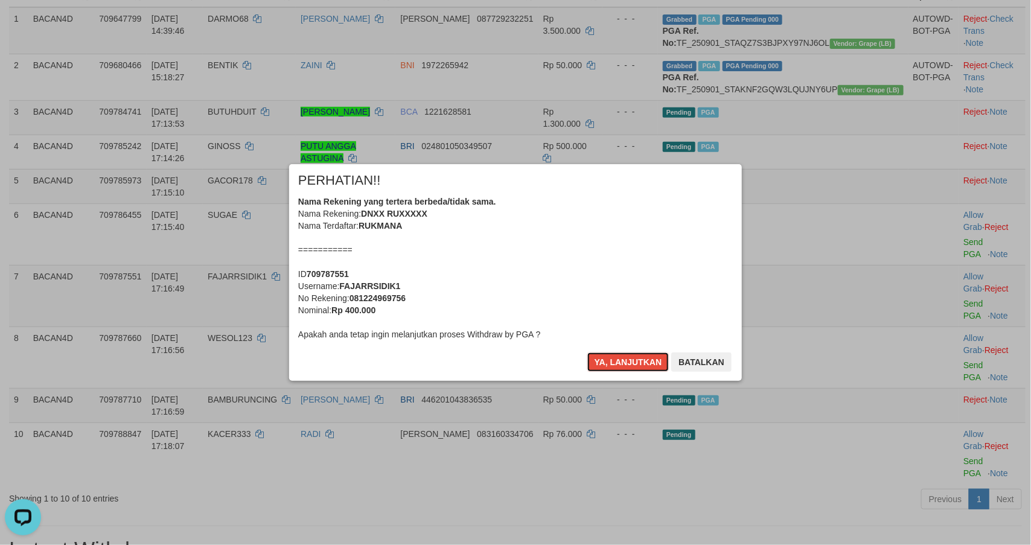
click at [613, 365] on button "Ya, lanjutkan" at bounding box center [628, 361] width 82 height 19
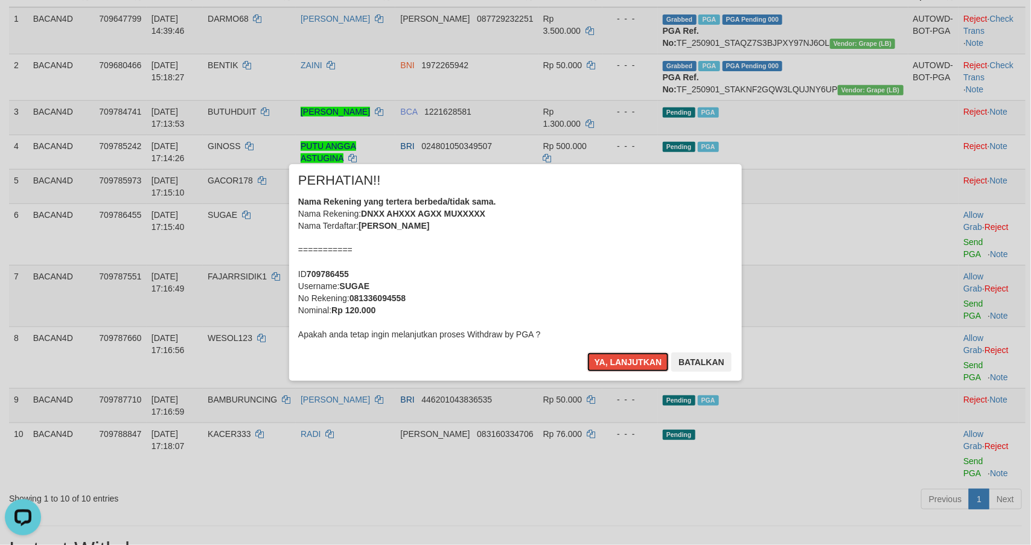
click at [613, 365] on button "Ya, lanjutkan" at bounding box center [628, 361] width 82 height 19
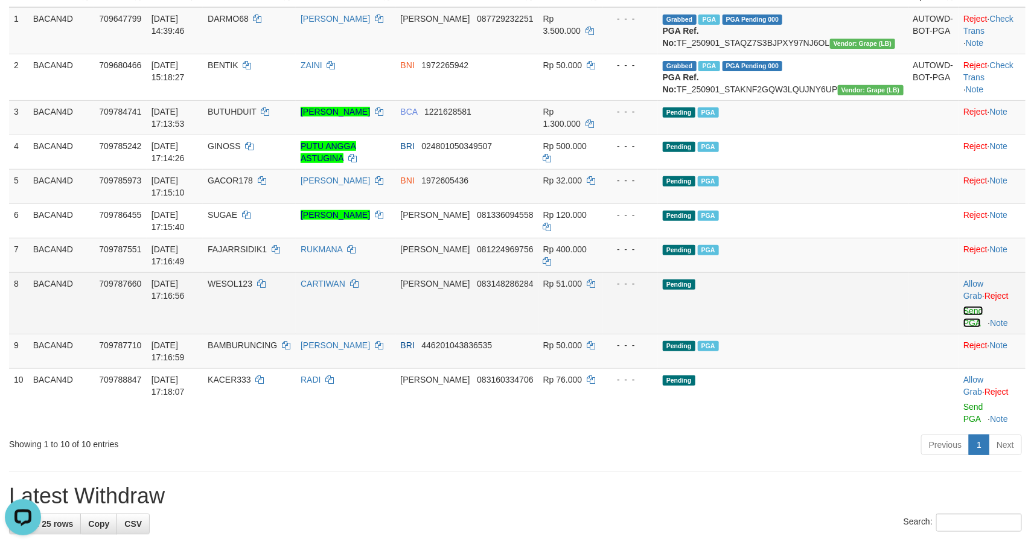
click at [963, 306] on link "Send PGA" at bounding box center [973, 317] width 20 height 22
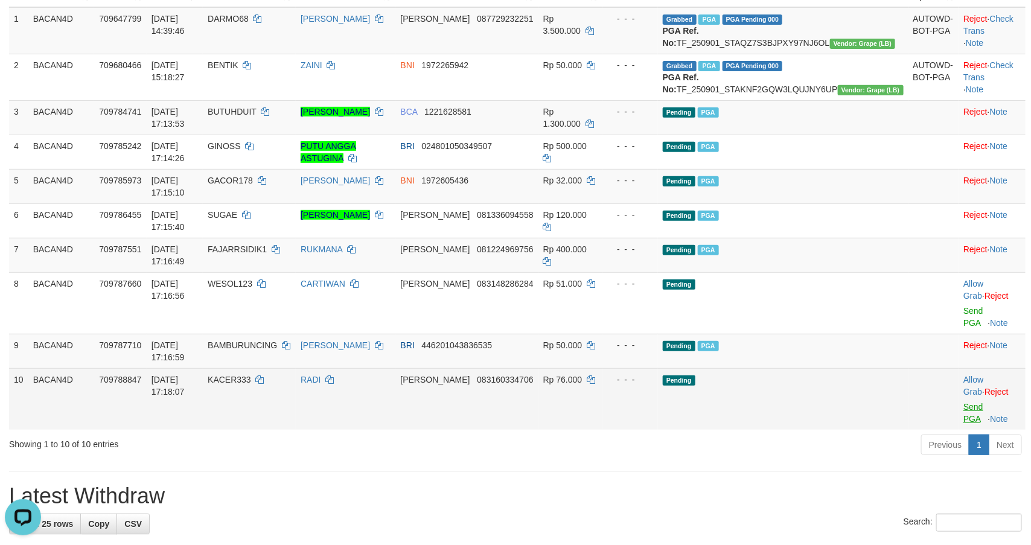
click at [963, 402] on link "Send PGA" at bounding box center [973, 413] width 20 height 22
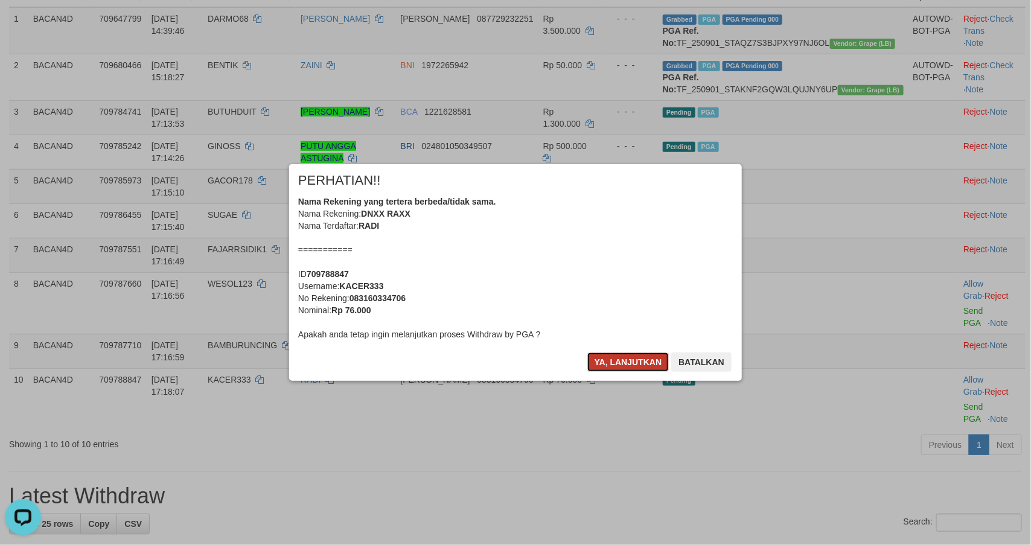
click at [597, 363] on button "Ya, lanjutkan" at bounding box center [628, 361] width 82 height 19
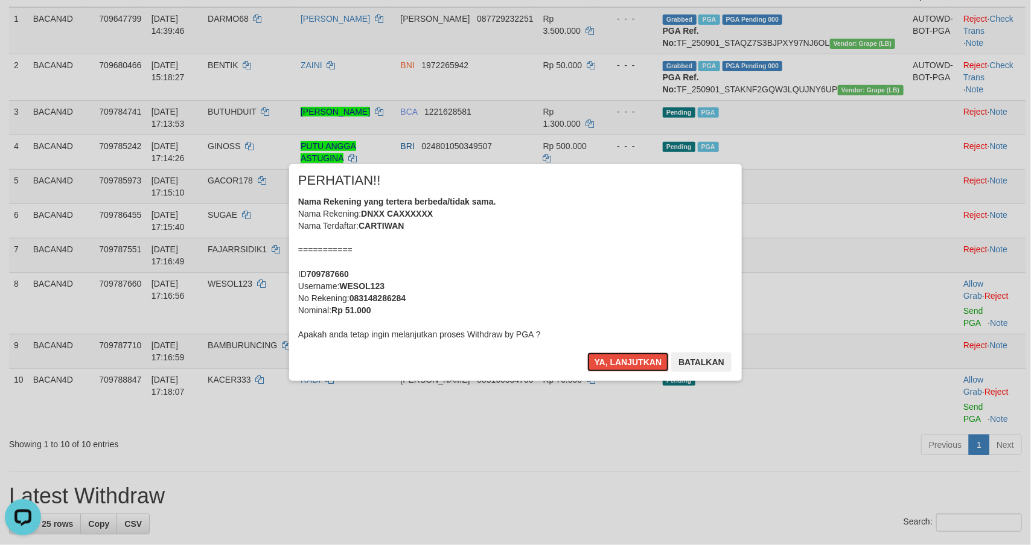
click at [597, 363] on button "Ya, lanjutkan" at bounding box center [628, 361] width 82 height 19
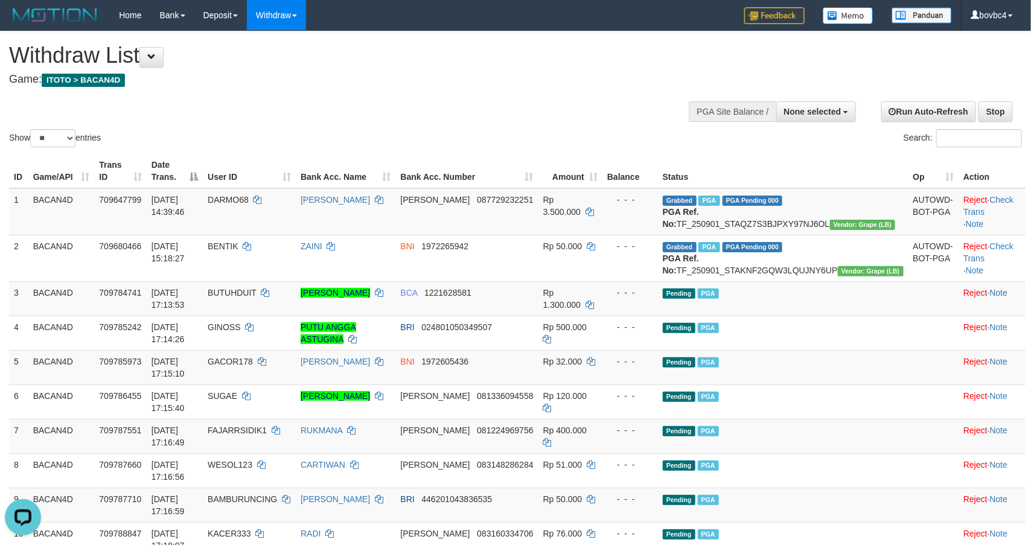
drag, startPoint x: 600, startPoint y: 106, endPoint x: 655, endPoint y: 83, distance: 59.8
click at [599, 105] on div "Show ** ** ** *** entries Search:" at bounding box center [515, 90] width 1031 height 118
click at [828, 113] on span "None selected" at bounding box center [812, 112] width 57 height 10
click at [795, 177] on label "[ITOTO] BACAN4D" at bounding box center [801, 173] width 109 height 16
select select "****"
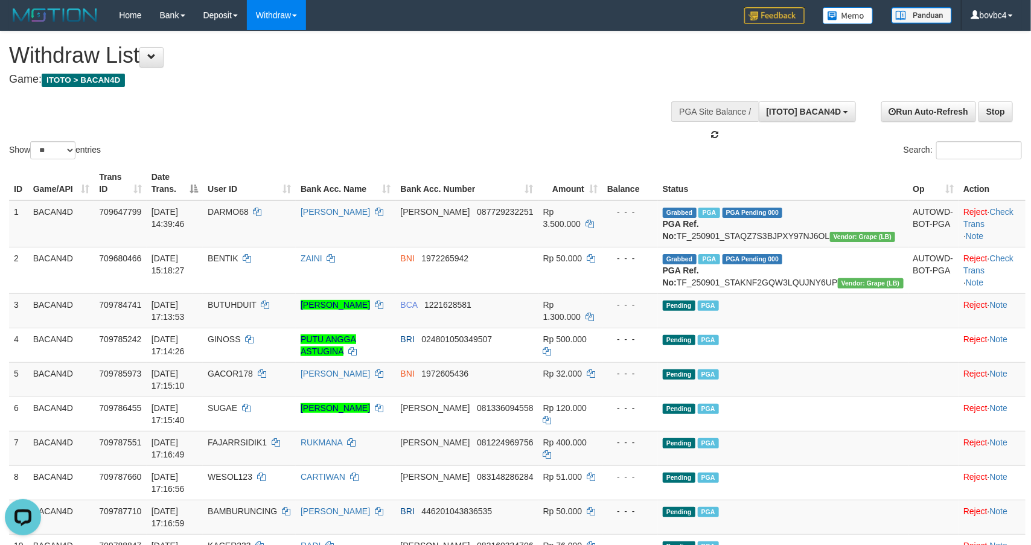
scroll to position [11, 0]
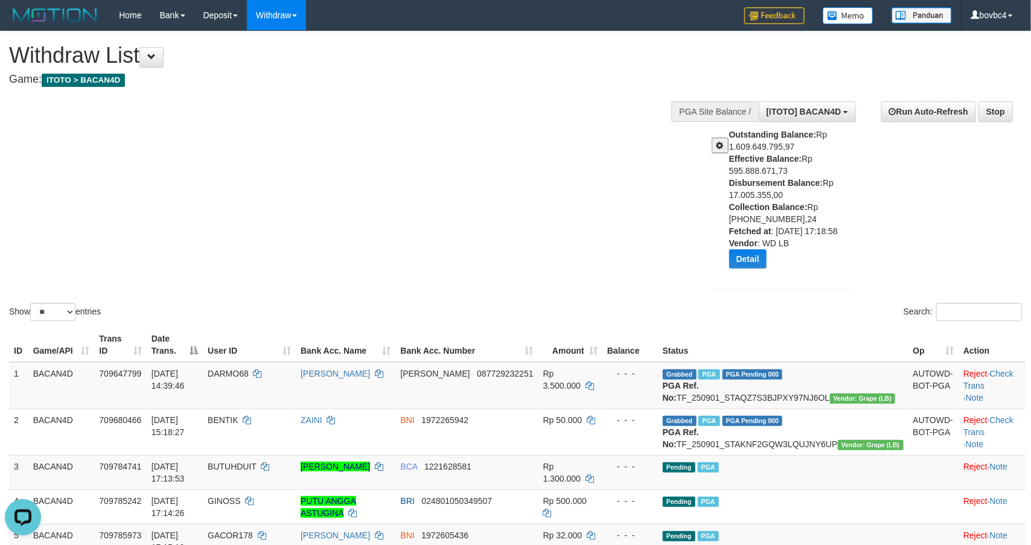
drag, startPoint x: 340, startPoint y: 199, endPoint x: 384, endPoint y: 225, distance: 50.6
click at [339, 199] on div "Show ** ** ** *** entries Search:" at bounding box center [515, 177] width 1031 height 292
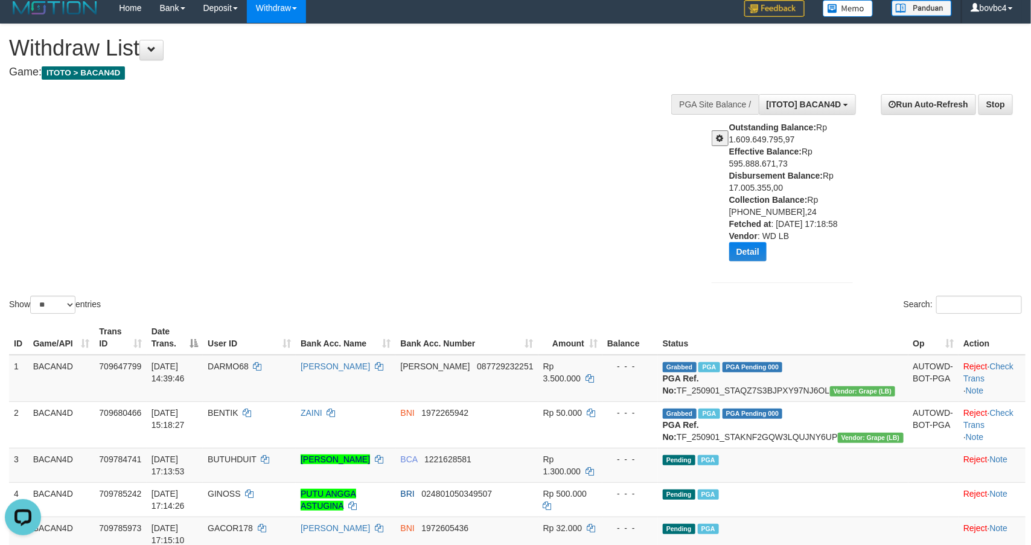
scroll to position [0, 0]
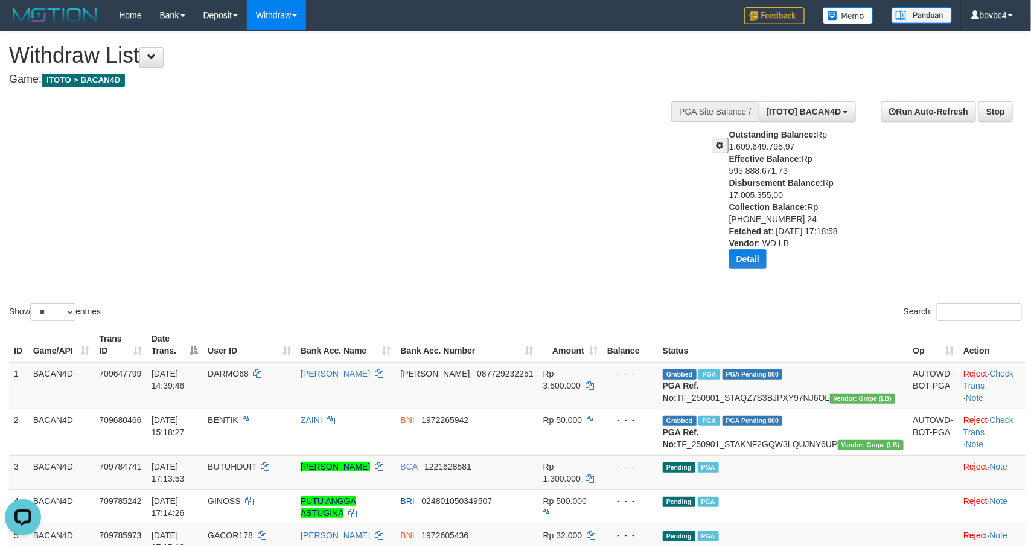
click at [714, 149] on button at bounding box center [720, 146] width 17 height 16
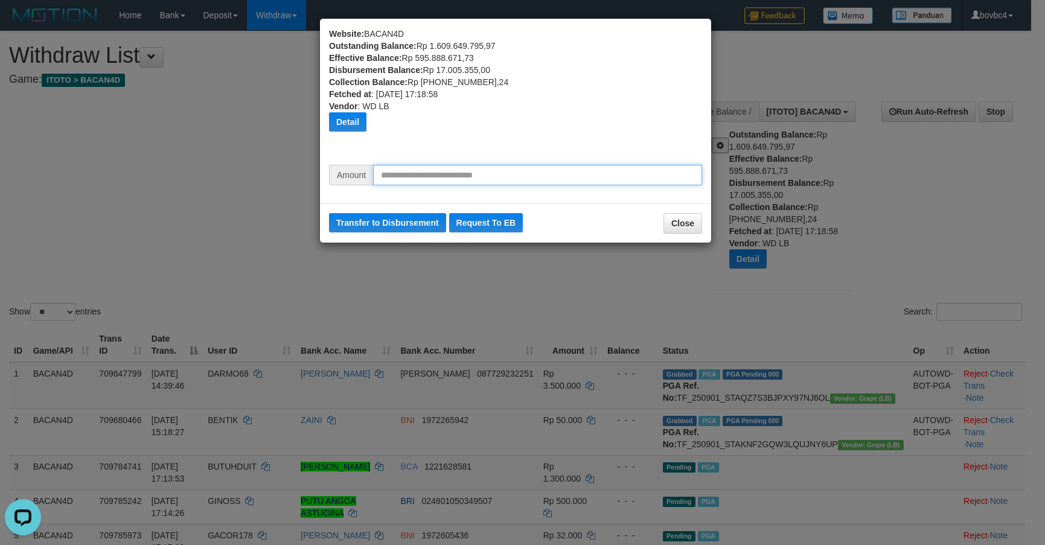
click at [486, 174] on input "text" at bounding box center [537, 175] width 329 height 21
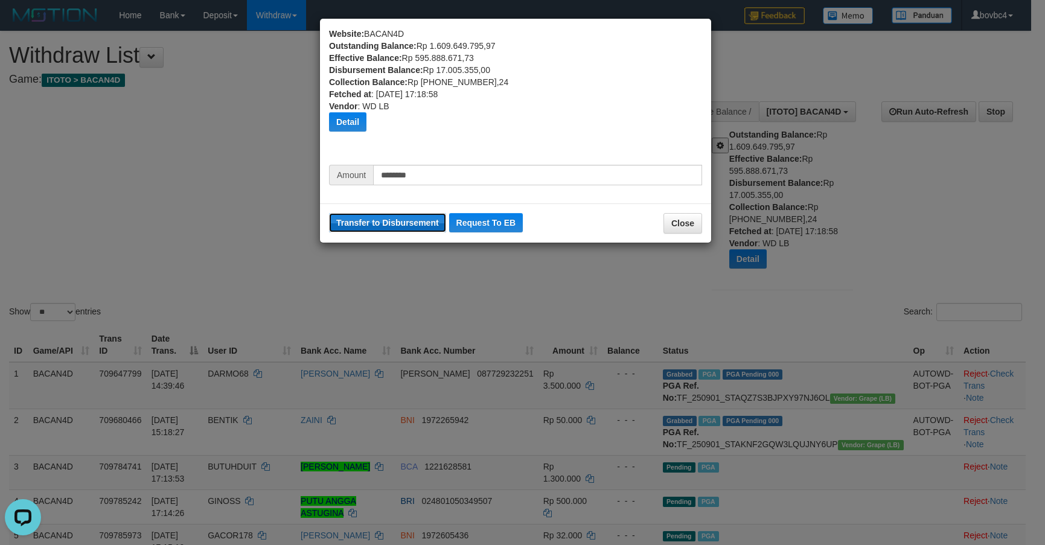
click at [381, 223] on button "Transfer to Disbursement" at bounding box center [387, 222] width 117 height 19
click at [355, 116] on button "Detail" at bounding box center [347, 121] width 37 height 19
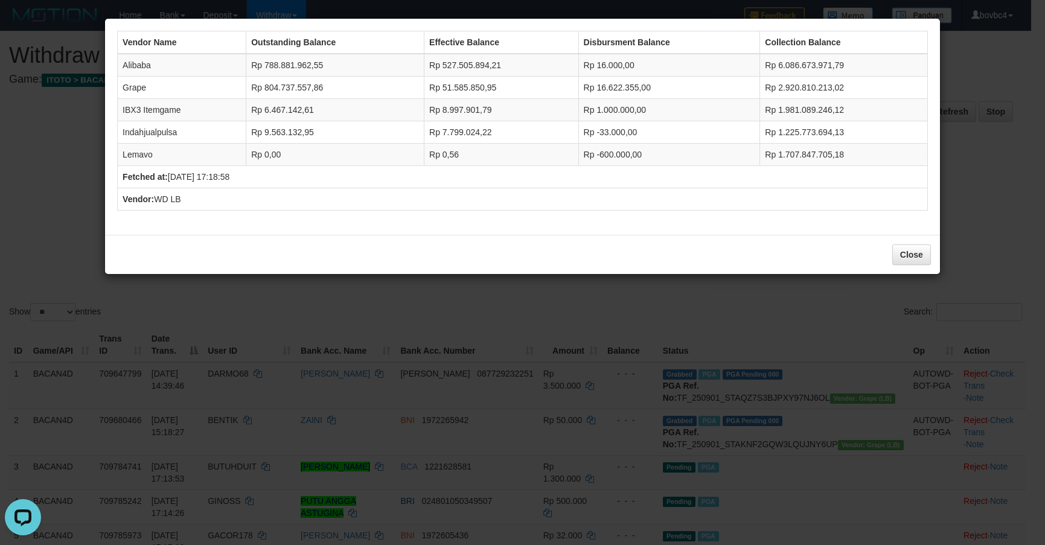
click at [480, 283] on div "Vendor Name Outstanding Balance Effective Balance Disbursment Balance Collectio…" at bounding box center [522, 272] width 1045 height 545
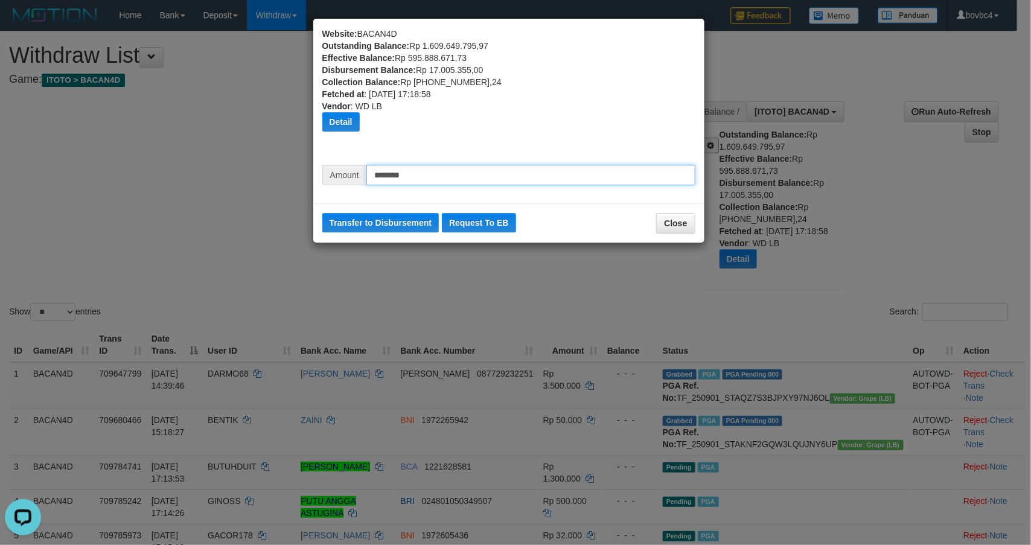
click at [460, 183] on input "********" at bounding box center [530, 175] width 329 height 21
click at [381, 174] on input "********" at bounding box center [530, 175] width 329 height 21
type input "********"
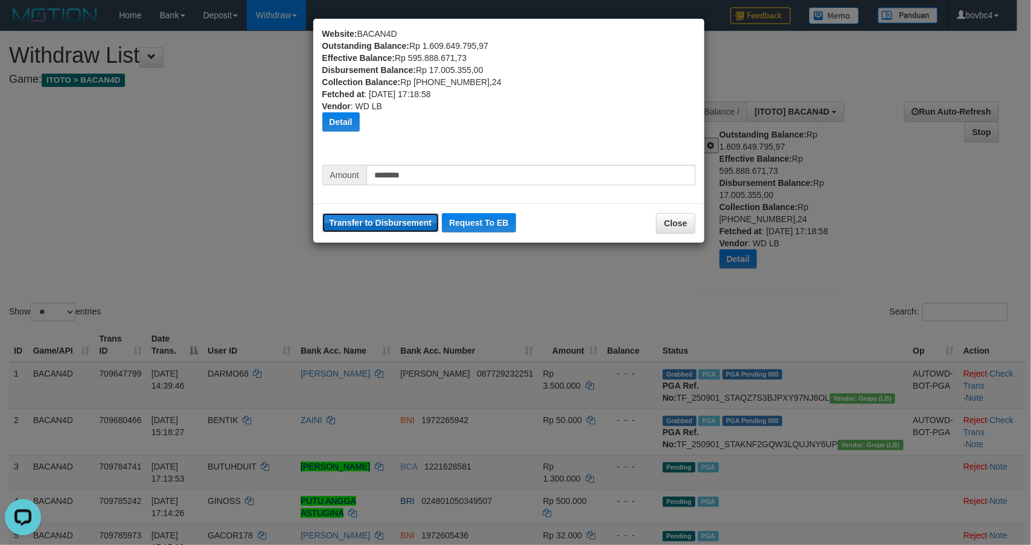
click at [395, 226] on button "Transfer to Disbursement" at bounding box center [380, 222] width 117 height 19
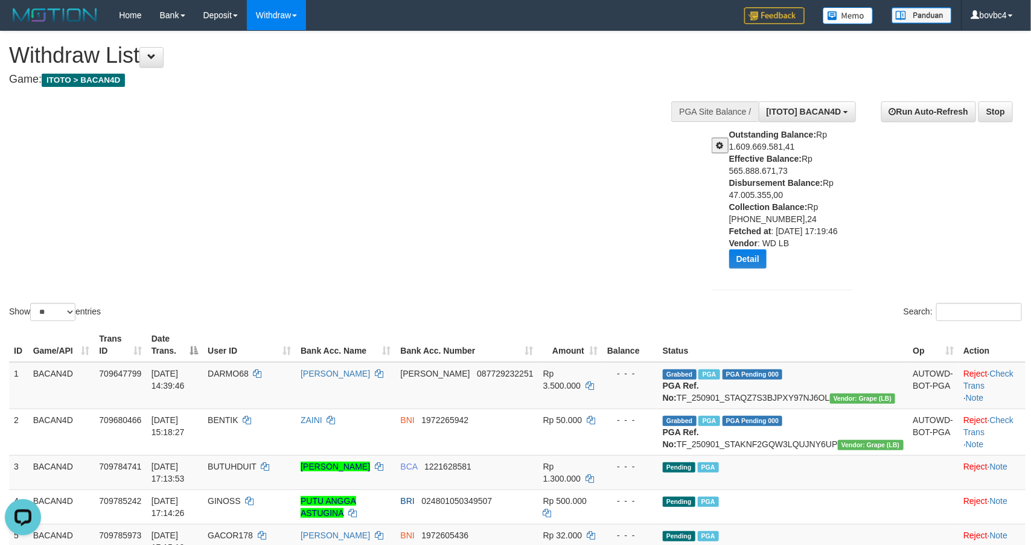
click at [709, 151] on div at bounding box center [715, 141] width 27 height 25
click at [747, 259] on button "Detail" at bounding box center [747, 258] width 37 height 19
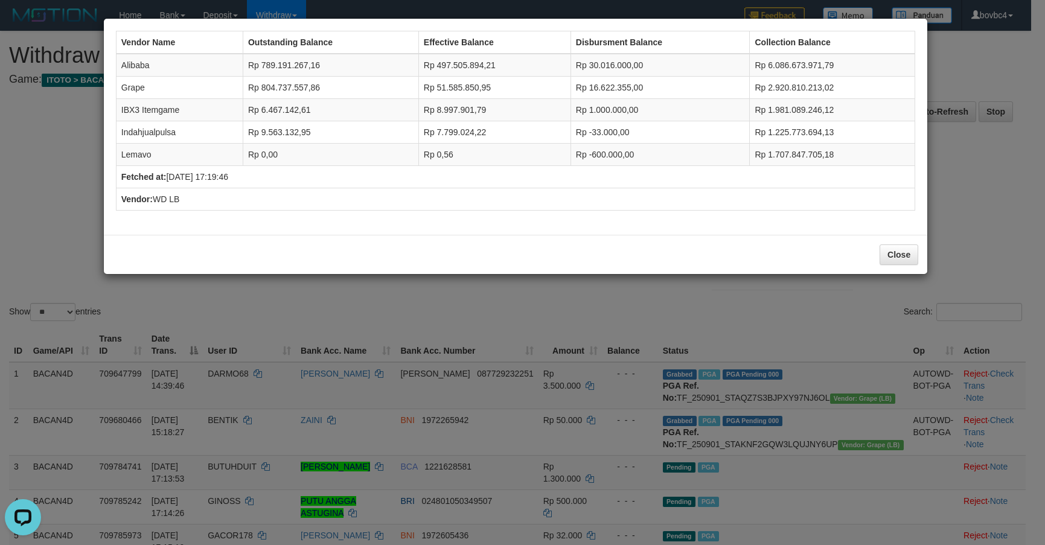
click at [694, 301] on div "Vendor Name Outstanding Balance Effective Balance Disbursment Balance Collectio…" at bounding box center [522, 272] width 1045 height 545
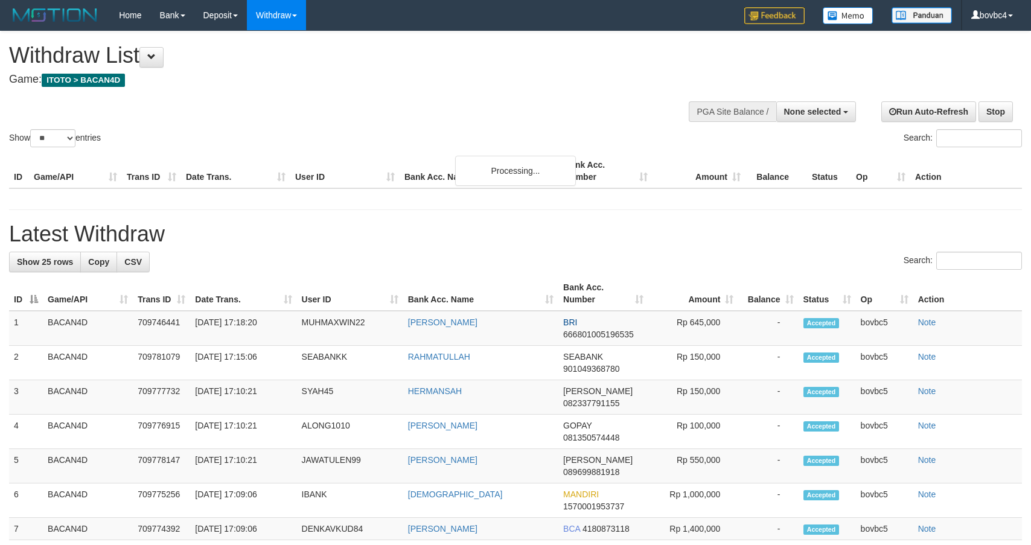
select select
select select "**"
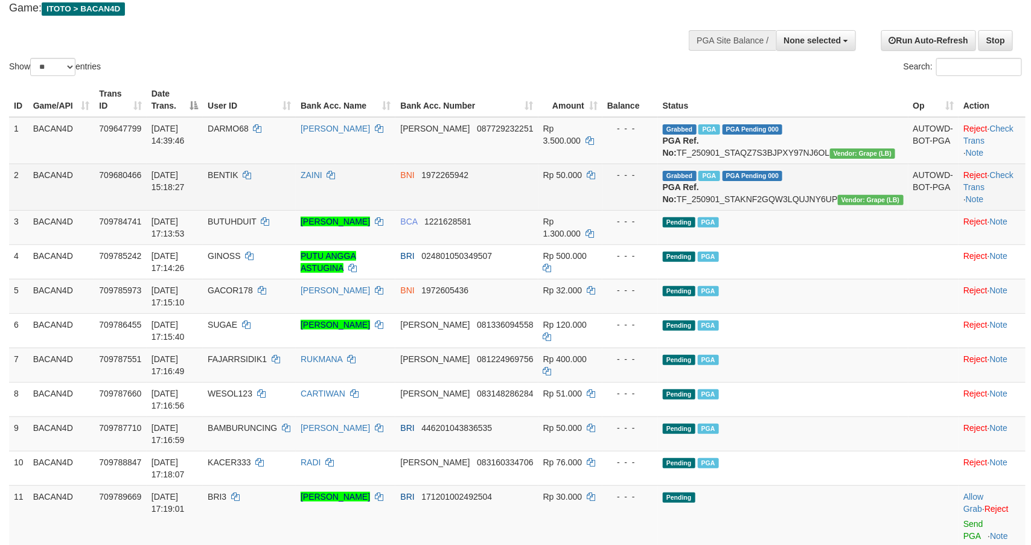
scroll to position [181, 0]
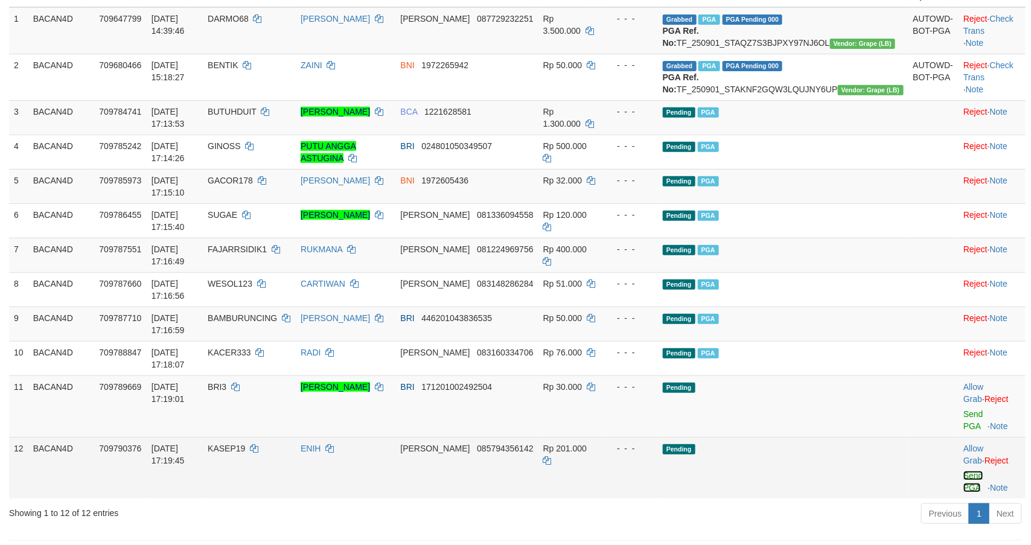
click at [967, 471] on link "Send PGA" at bounding box center [973, 482] width 20 height 22
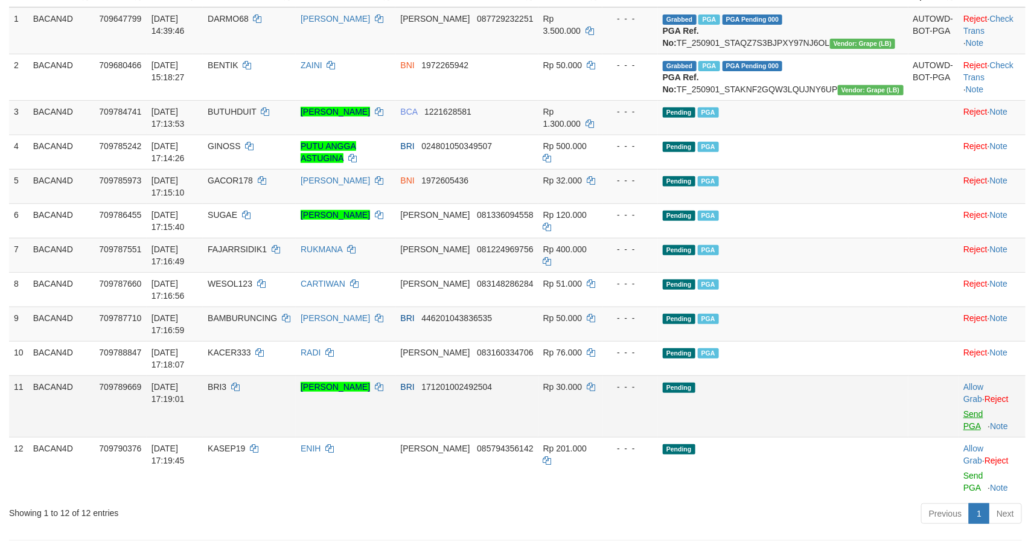
click at [964, 409] on link "Send PGA" at bounding box center [973, 420] width 20 height 22
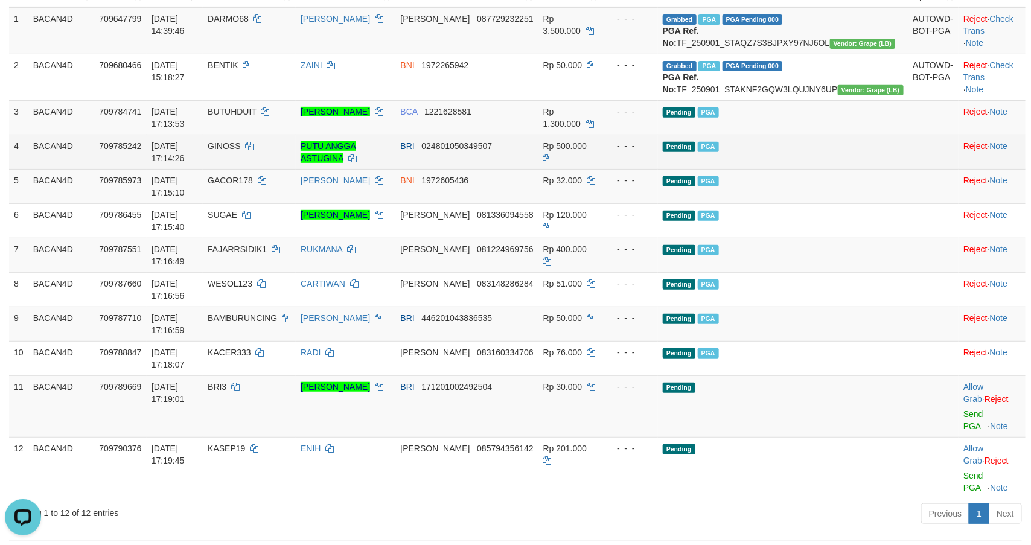
scroll to position [0, 0]
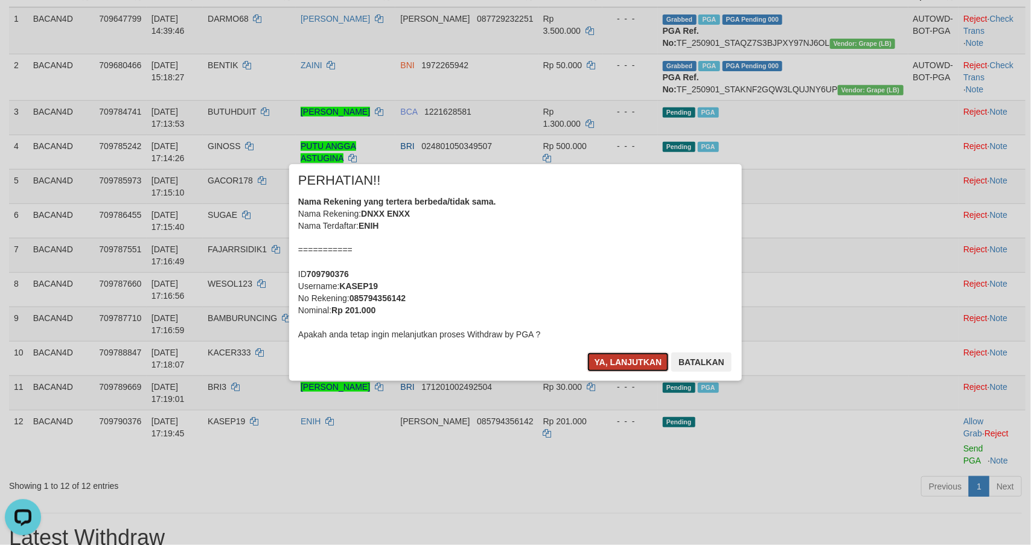
click at [618, 368] on button "Ya, lanjutkan" at bounding box center [628, 361] width 82 height 19
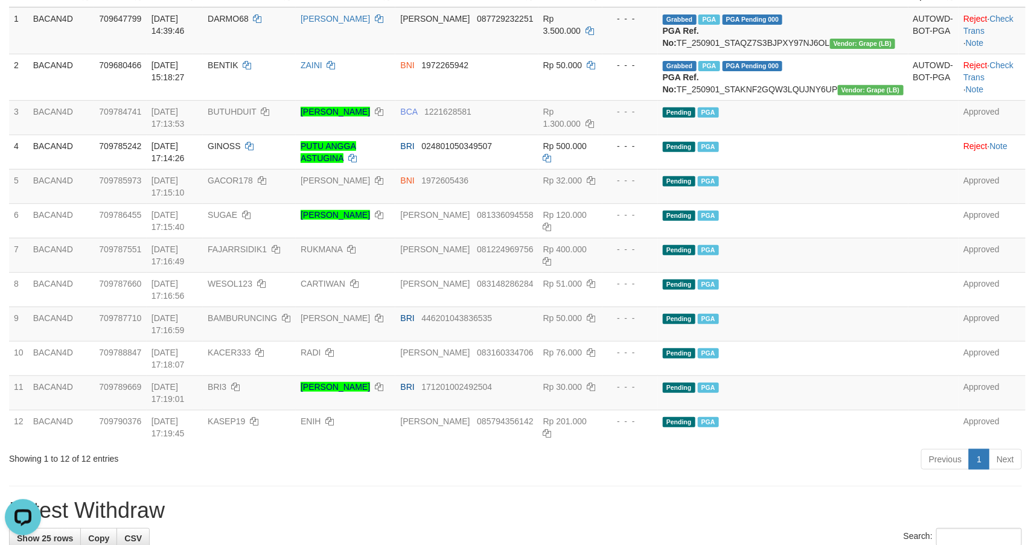
click at [530, 499] on h1 "Latest Withdraw" at bounding box center [515, 511] width 1013 height 24
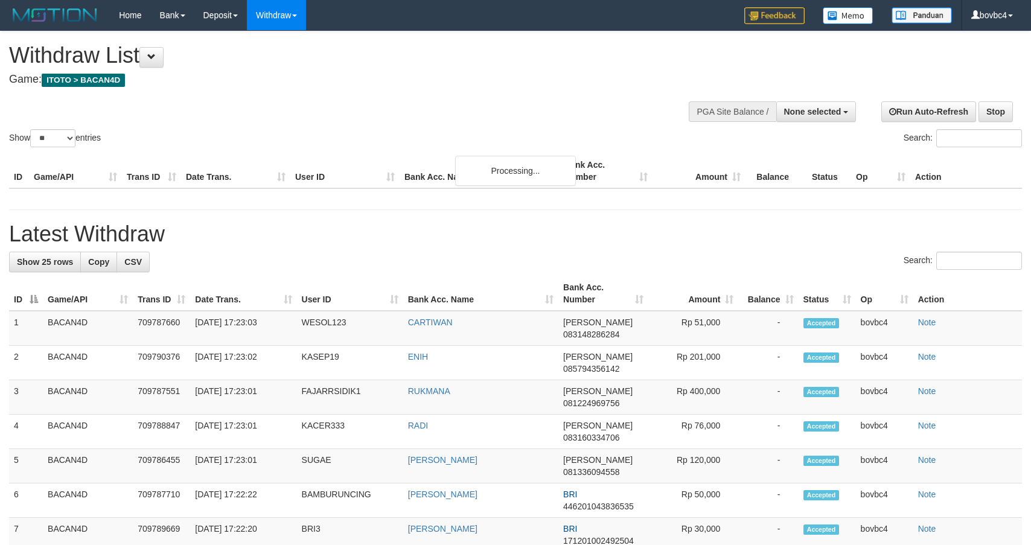
select select
select select "**"
select select
select select "**"
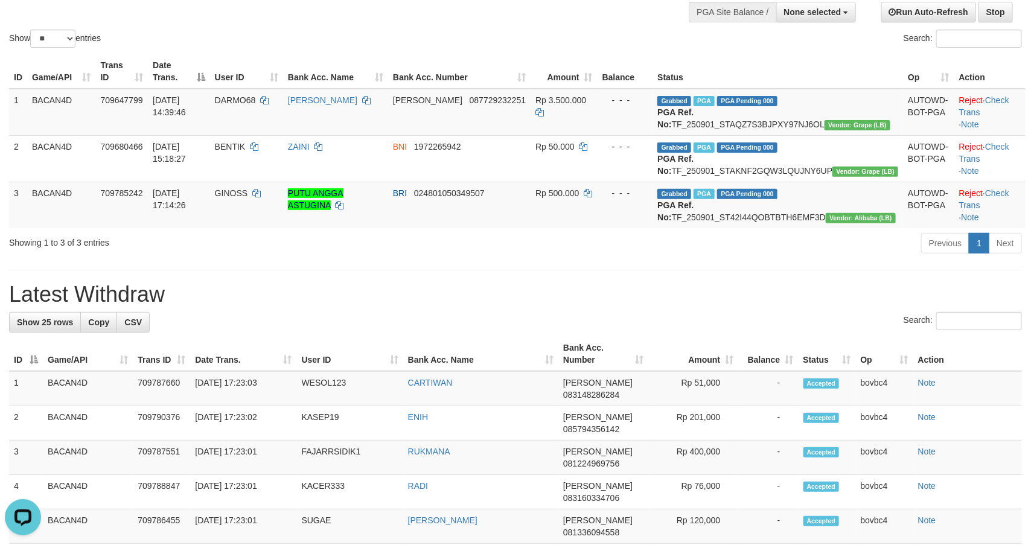
drag, startPoint x: 525, startPoint y: 330, endPoint x: 509, endPoint y: 328, distance: 16.4
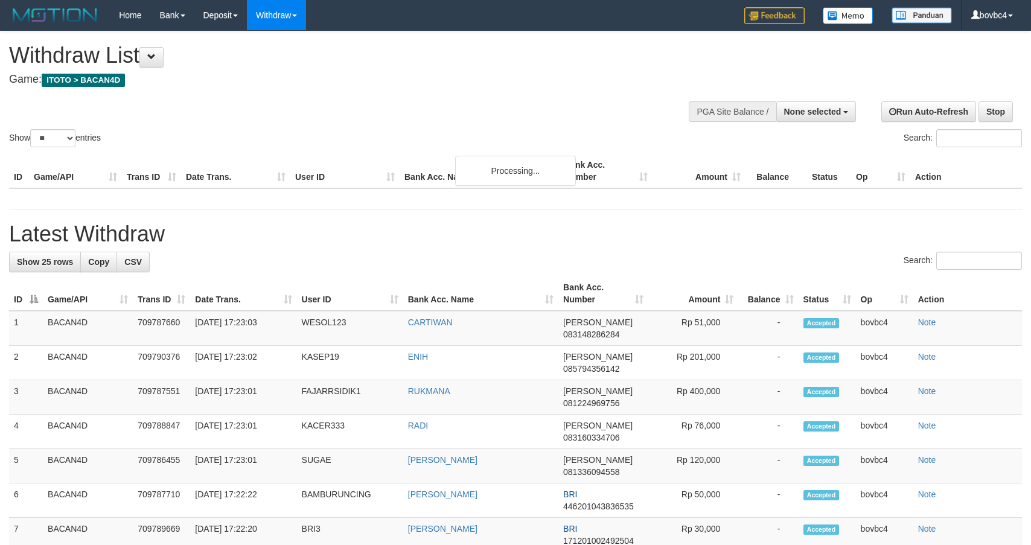
select select
select select "**"
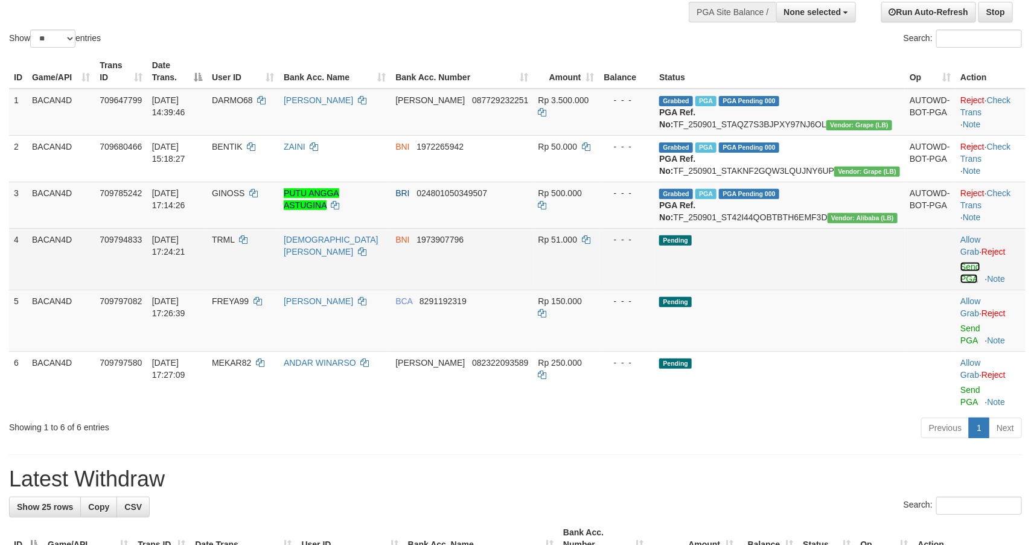
click at [960, 284] on link "Send PGA" at bounding box center [970, 273] width 20 height 22
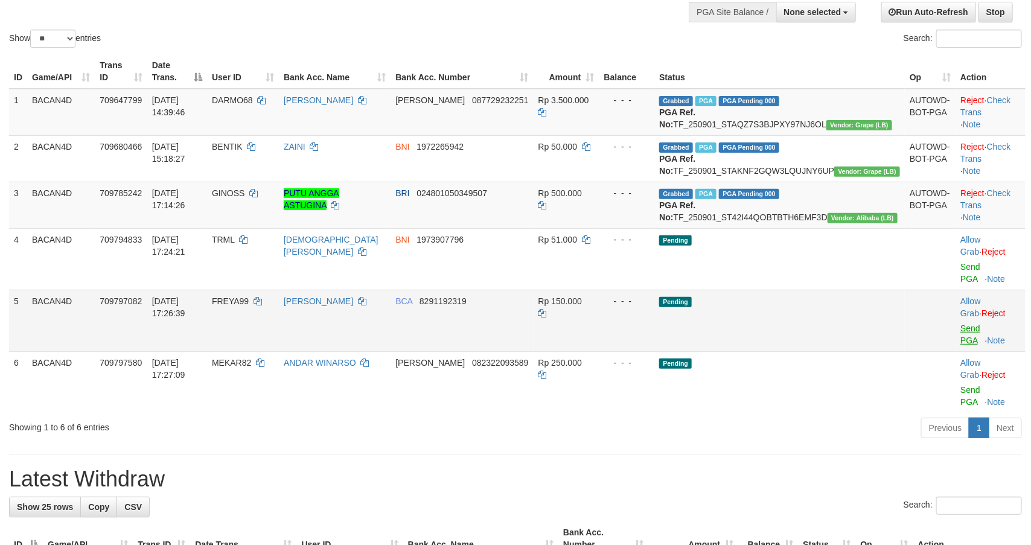
click at [960, 341] on link "Send PGA" at bounding box center [970, 334] width 20 height 22
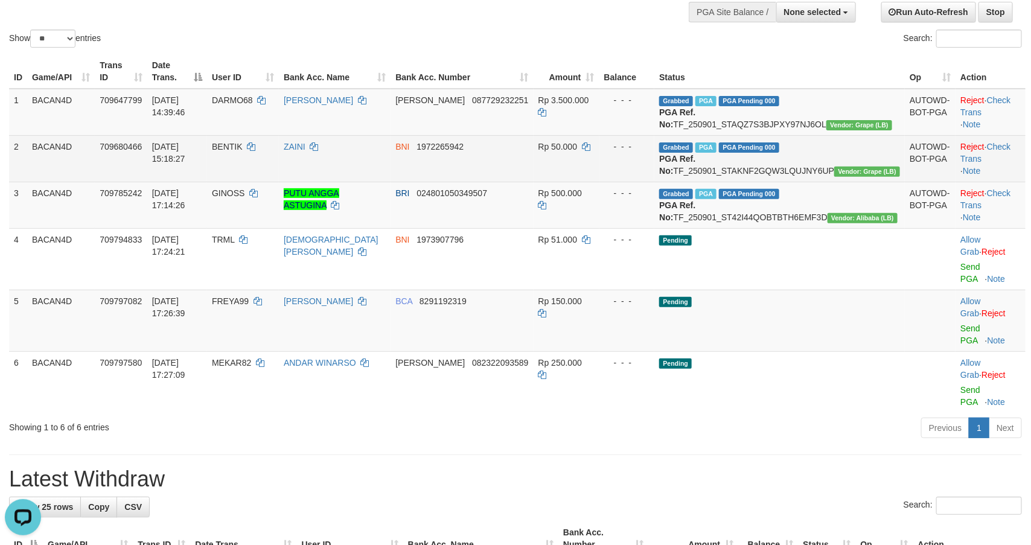
scroll to position [0, 0]
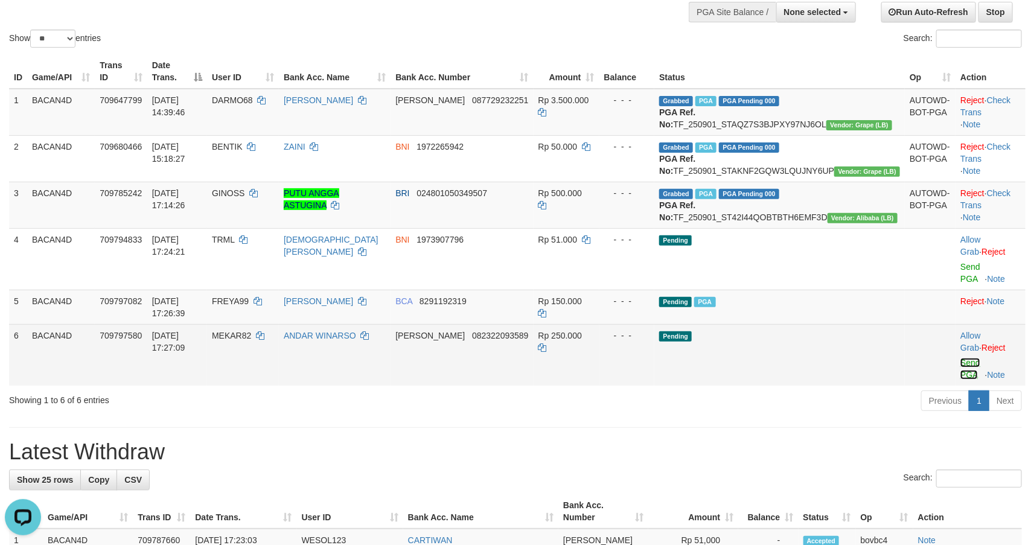
click at [960, 364] on link "Send PGA" at bounding box center [970, 369] width 20 height 22
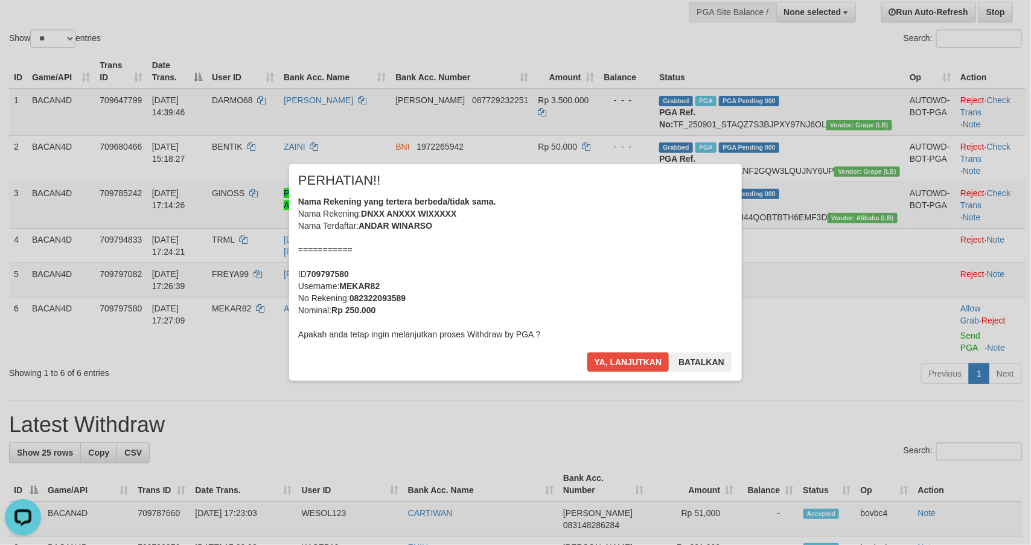
click at [640, 348] on div "× PERHATIAN!! Nama Rekening yang tertera berbeda/tidak sama. Nama Rekening: DNX…" at bounding box center [515, 272] width 453 height 216
click at [635, 358] on button "Ya, lanjutkan" at bounding box center [628, 361] width 82 height 19
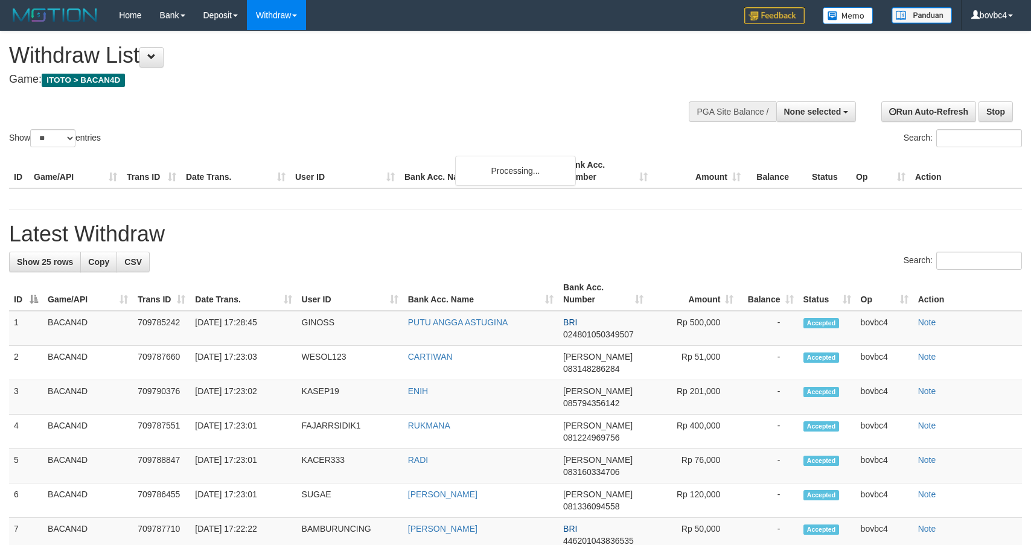
select select
select select "**"
select select
select select "**"
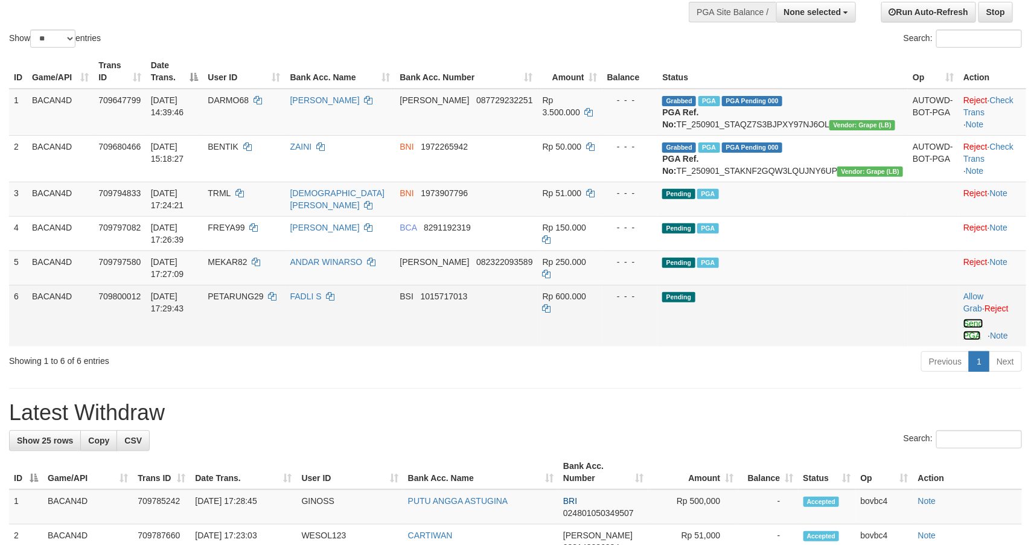
click at [963, 319] on link "Send PGA" at bounding box center [973, 330] width 20 height 22
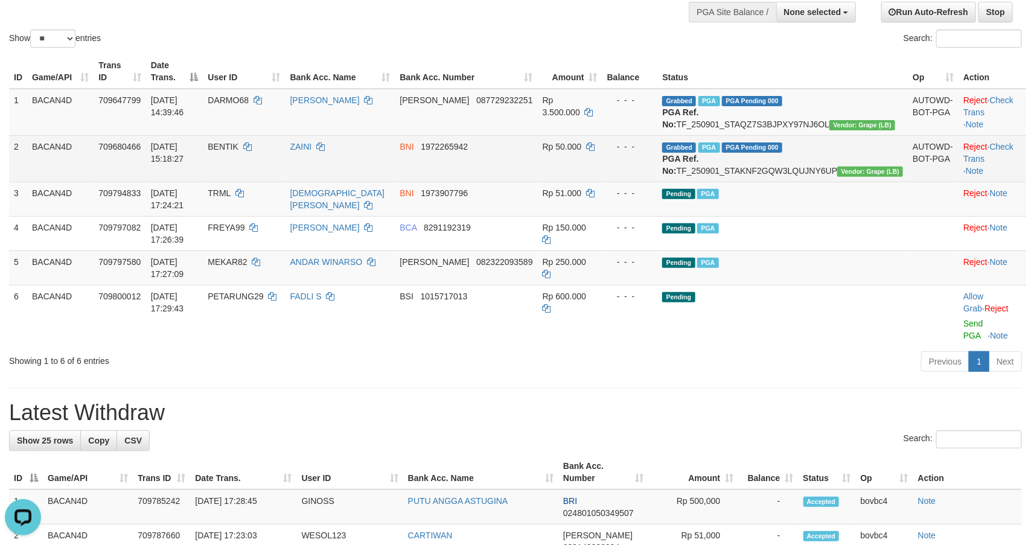
scroll to position [0, 0]
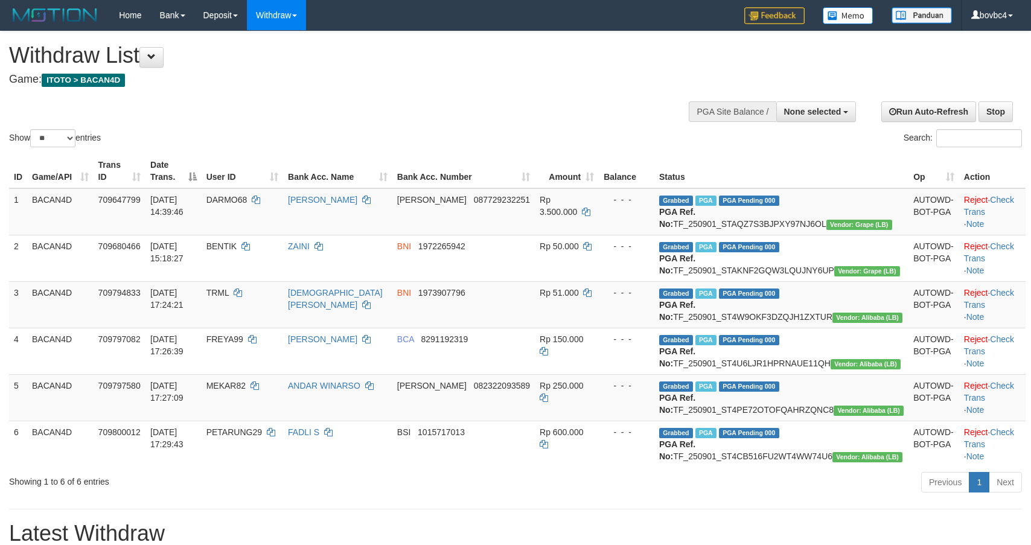
select select
select select "**"
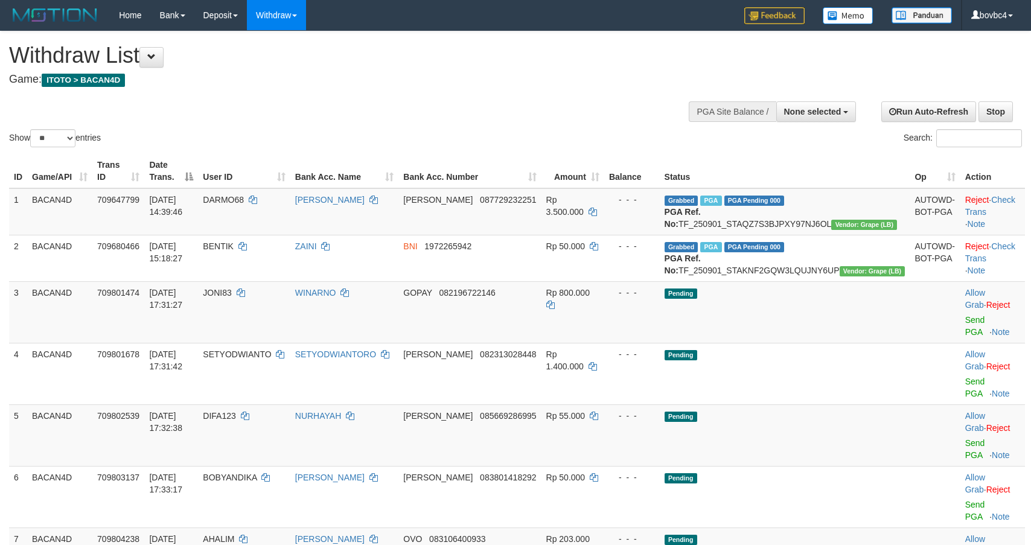
select select
select select "**"
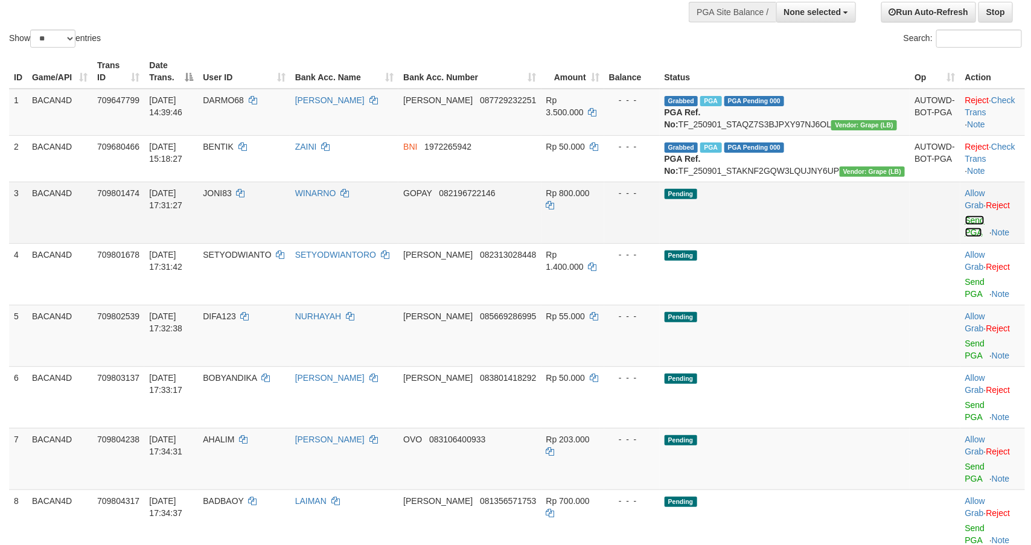
click at [965, 237] on link "Send PGA" at bounding box center [975, 226] width 20 height 22
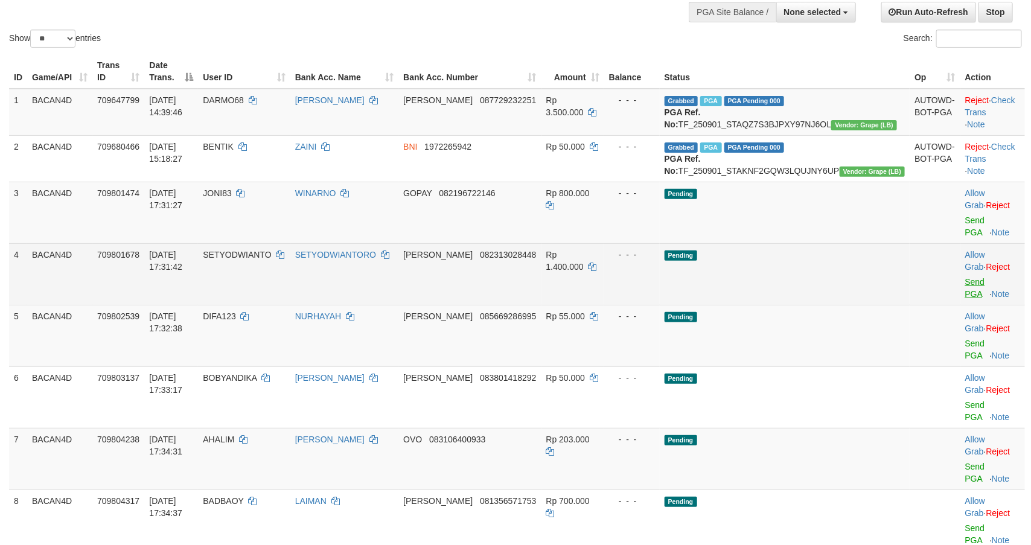
click at [969, 281] on link "Send PGA" at bounding box center [975, 288] width 20 height 22
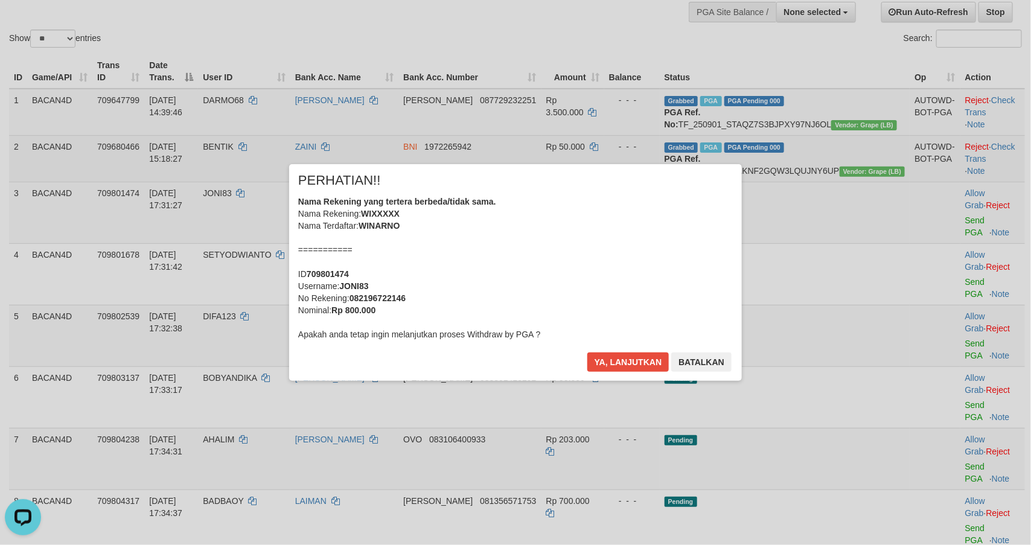
scroll to position [0, 0]
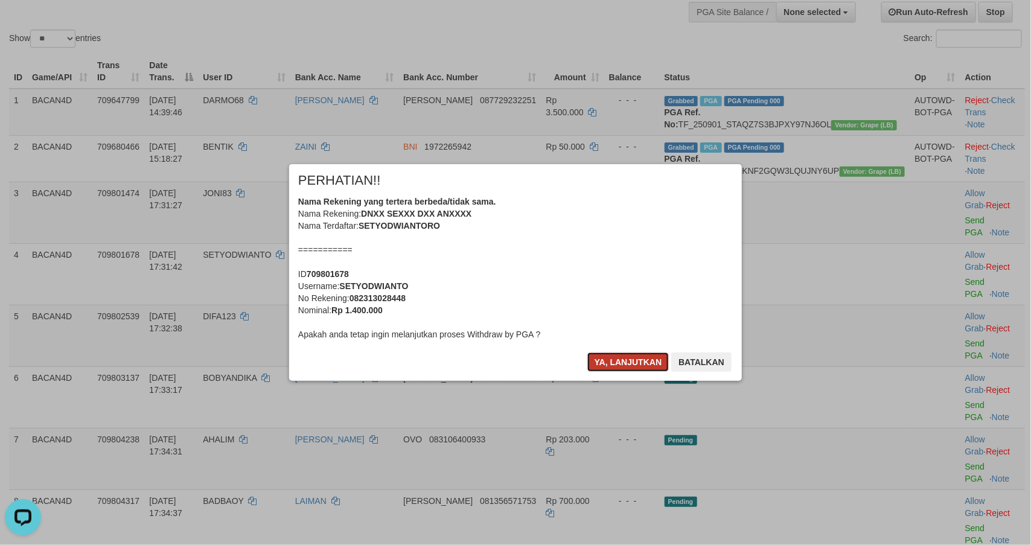
click at [628, 363] on button "Ya, lanjutkan" at bounding box center [628, 361] width 82 height 19
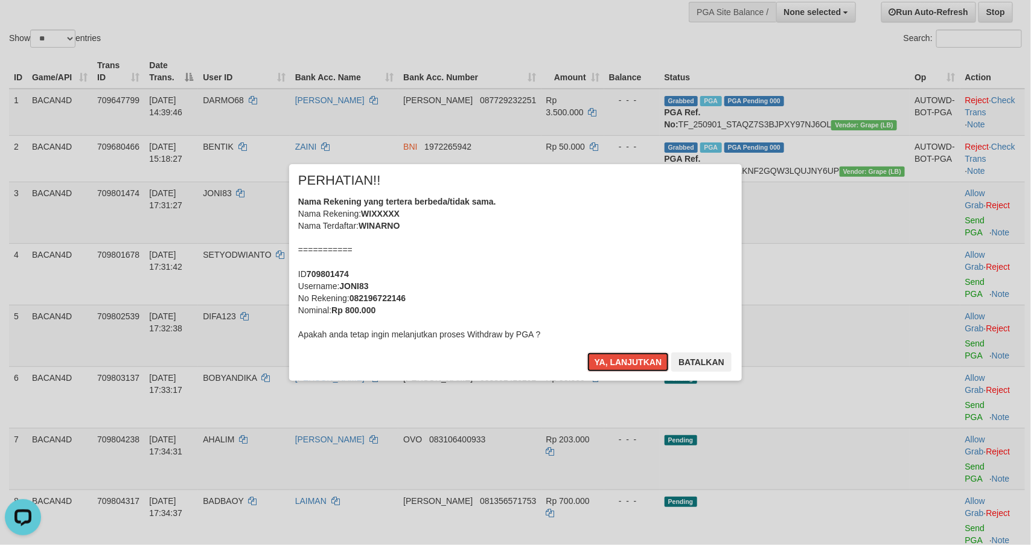
click at [628, 363] on button "Ya, lanjutkan" at bounding box center [628, 361] width 82 height 19
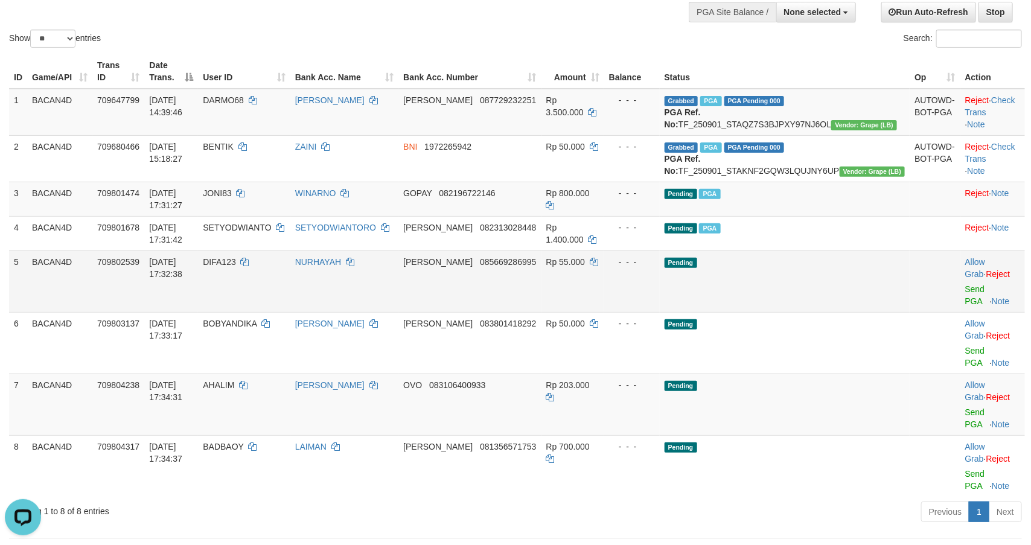
click at [960, 308] on td "Allow Grab · Reject Send PGA · Note" at bounding box center [992, 281] width 65 height 62
click at [965, 306] on link "Send PGA" at bounding box center [975, 295] width 20 height 22
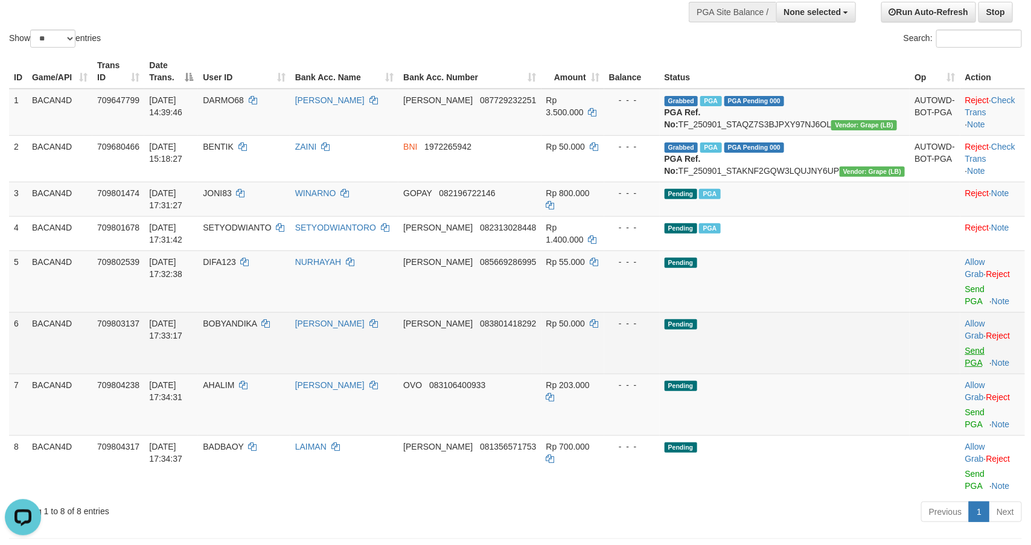
click at [965, 355] on link "Send PGA" at bounding box center [975, 357] width 20 height 22
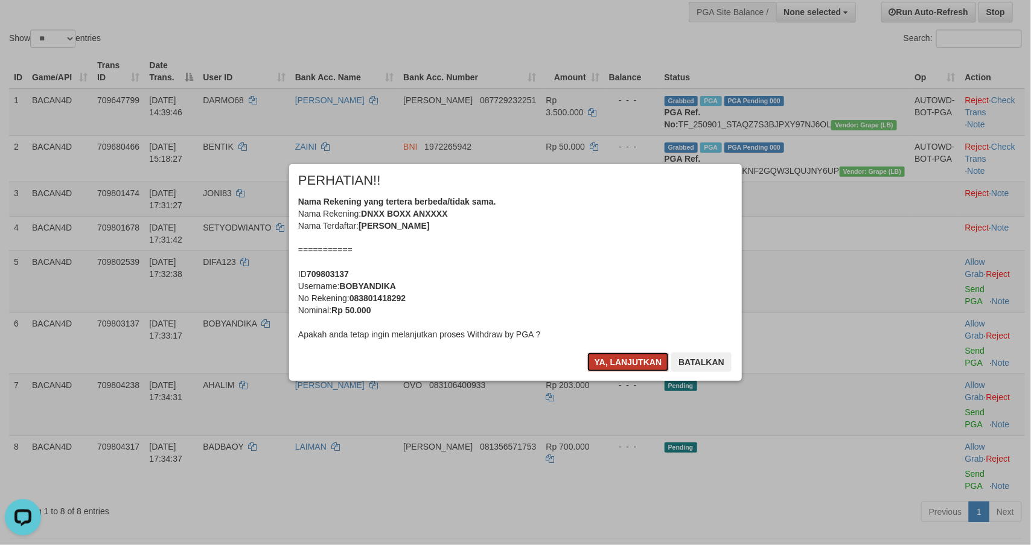
click at [620, 365] on button "Ya, lanjutkan" at bounding box center [628, 361] width 82 height 19
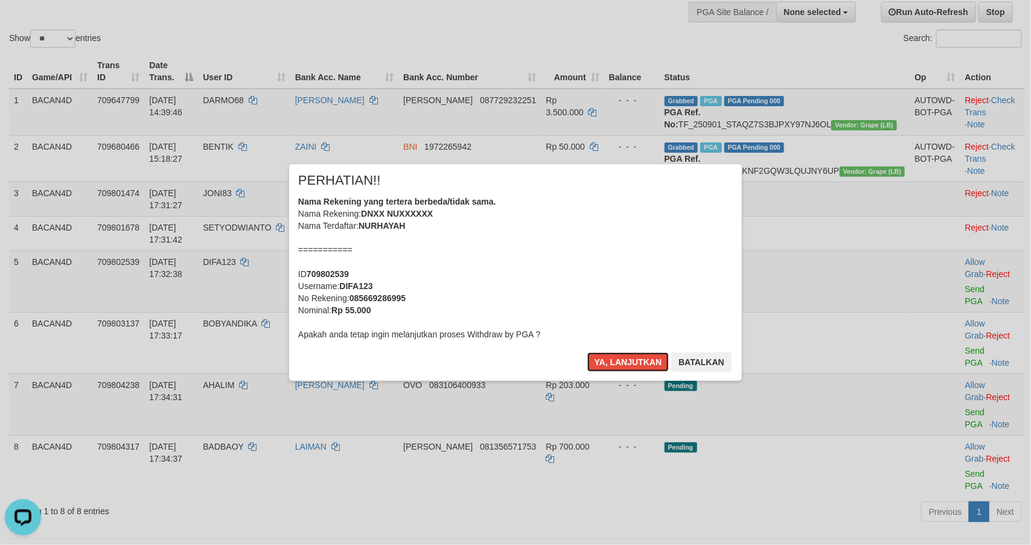
click at [620, 365] on button "Ya, lanjutkan" at bounding box center [628, 361] width 82 height 19
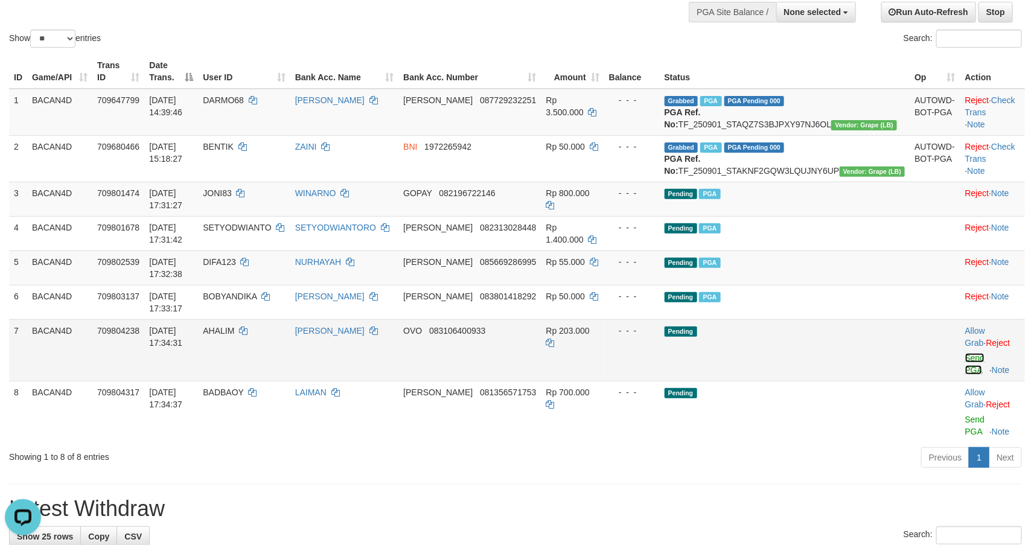
click at [965, 375] on link "Send PGA" at bounding box center [975, 364] width 20 height 22
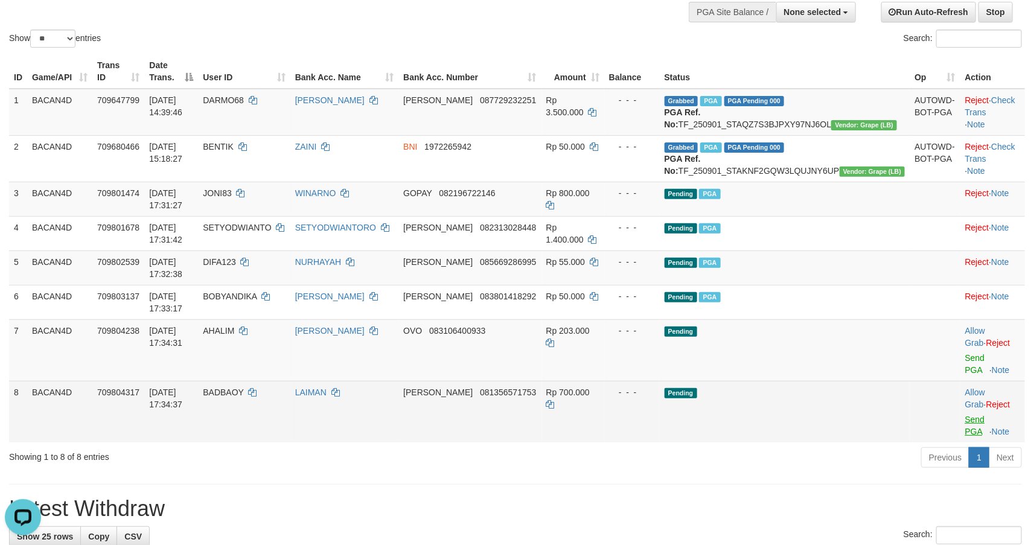
click at [965, 422] on link "Send PGA" at bounding box center [975, 426] width 20 height 22
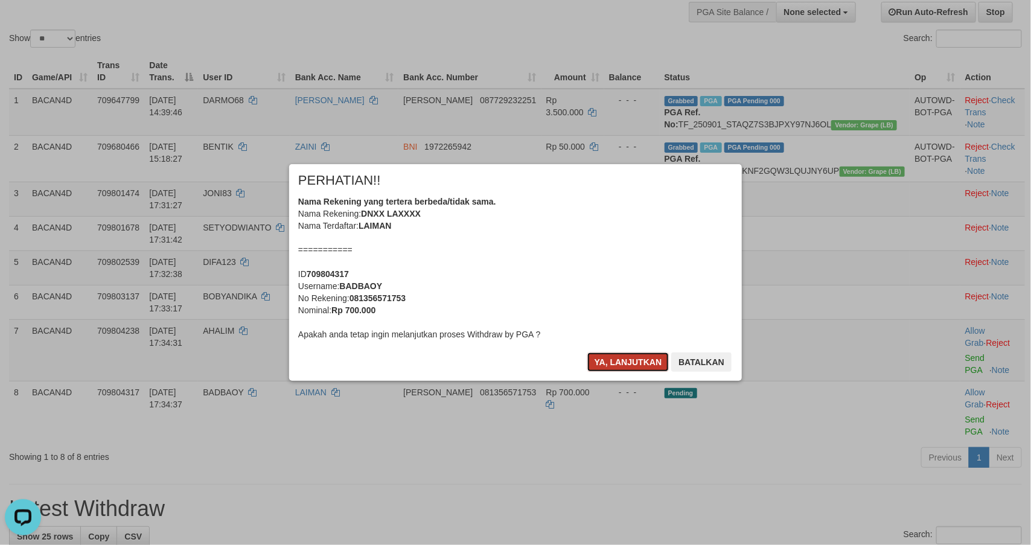
click at [614, 358] on button "Ya, lanjutkan" at bounding box center [628, 361] width 82 height 19
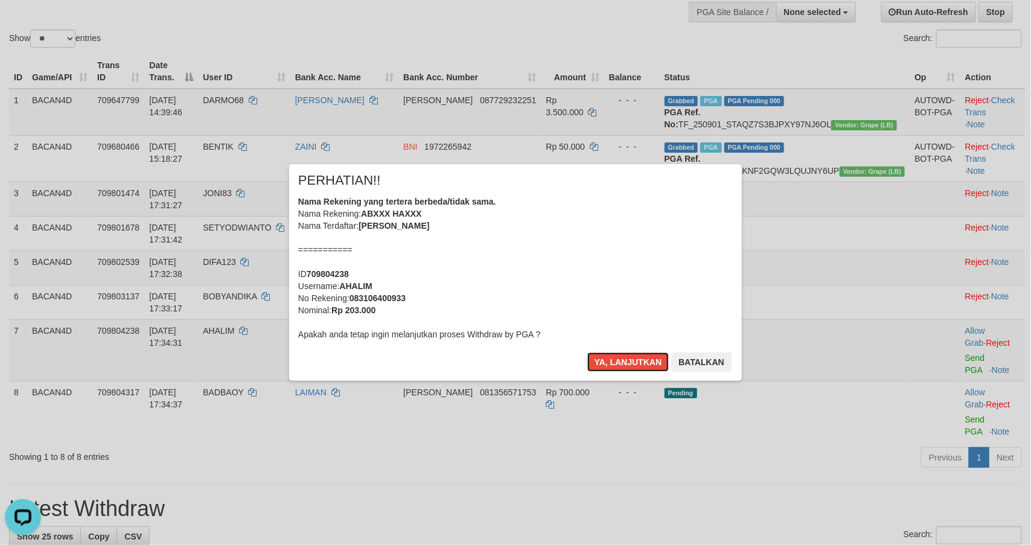
click at [614, 358] on button "Ya, lanjutkan" at bounding box center [628, 361] width 82 height 19
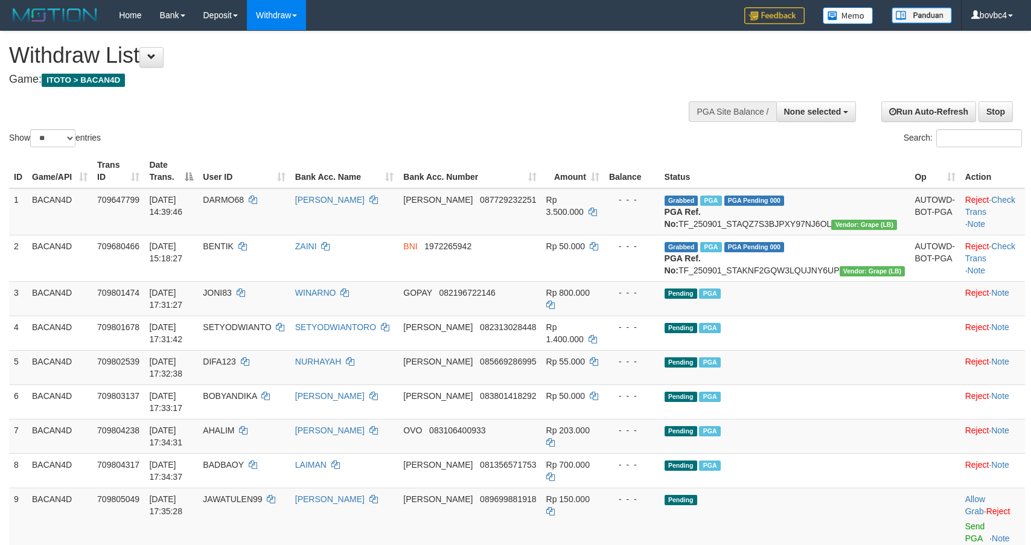
select select
select select "**"
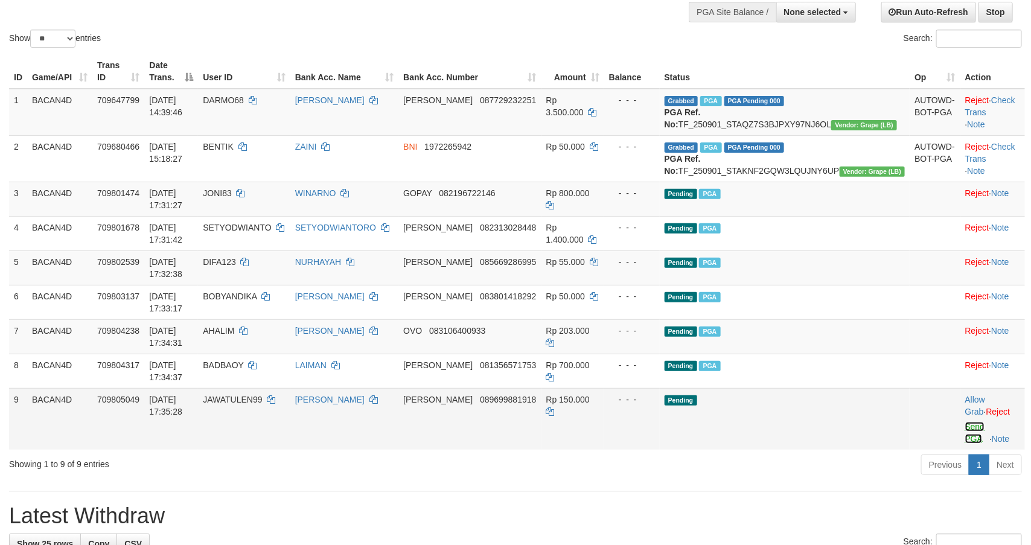
click at [965, 444] on link "Send PGA" at bounding box center [975, 433] width 20 height 22
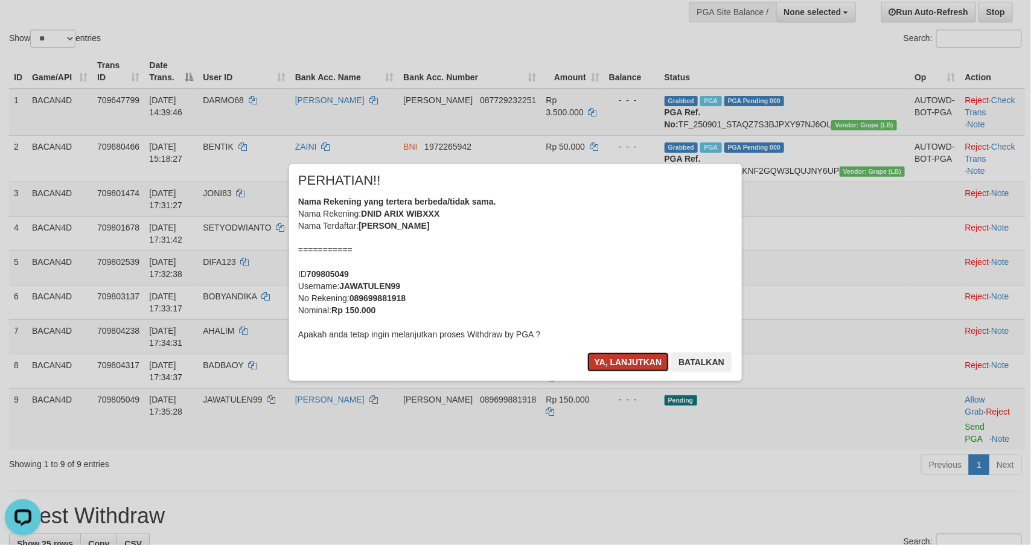
scroll to position [0, 0]
click at [634, 365] on button "Ya, lanjutkan" at bounding box center [628, 361] width 82 height 19
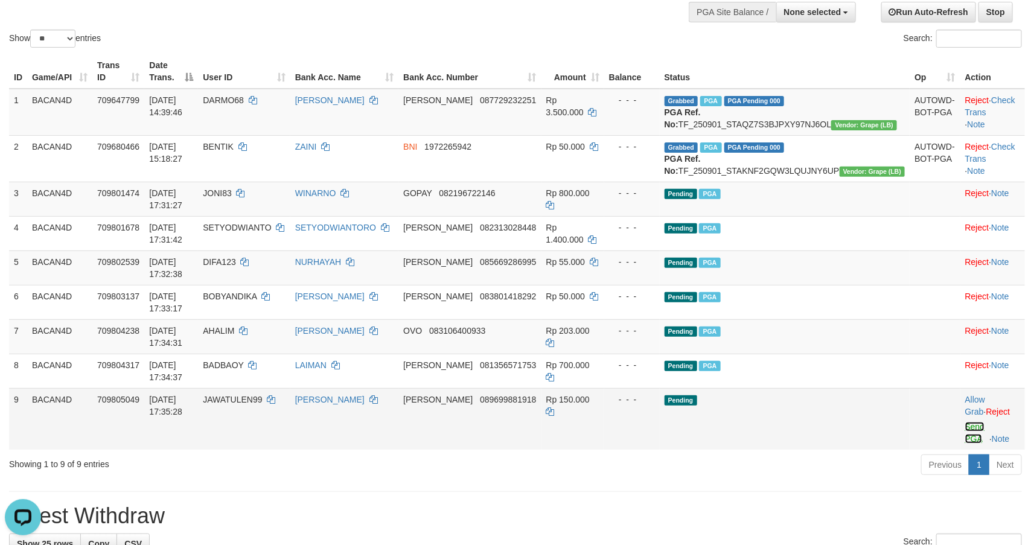
click at [965, 444] on link "Send PGA" at bounding box center [975, 433] width 20 height 22
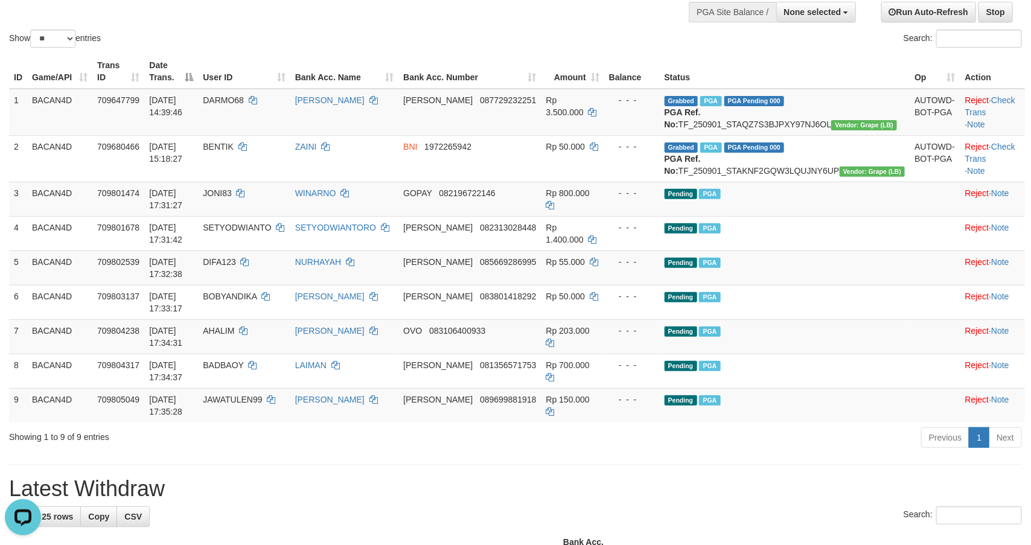
click at [541, 69] on th "Bank Acc. Number" at bounding box center [469, 71] width 142 height 34
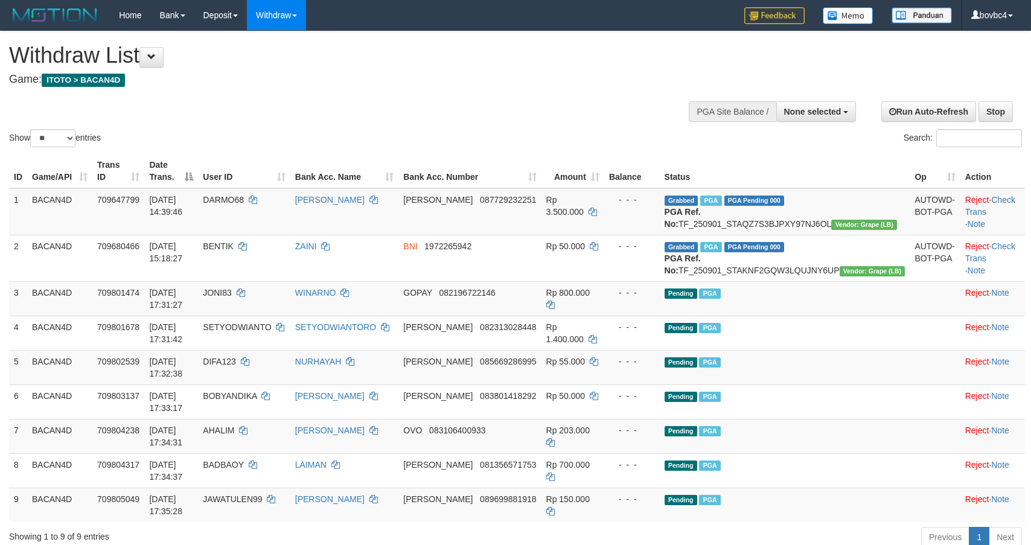
select select
select select "**"
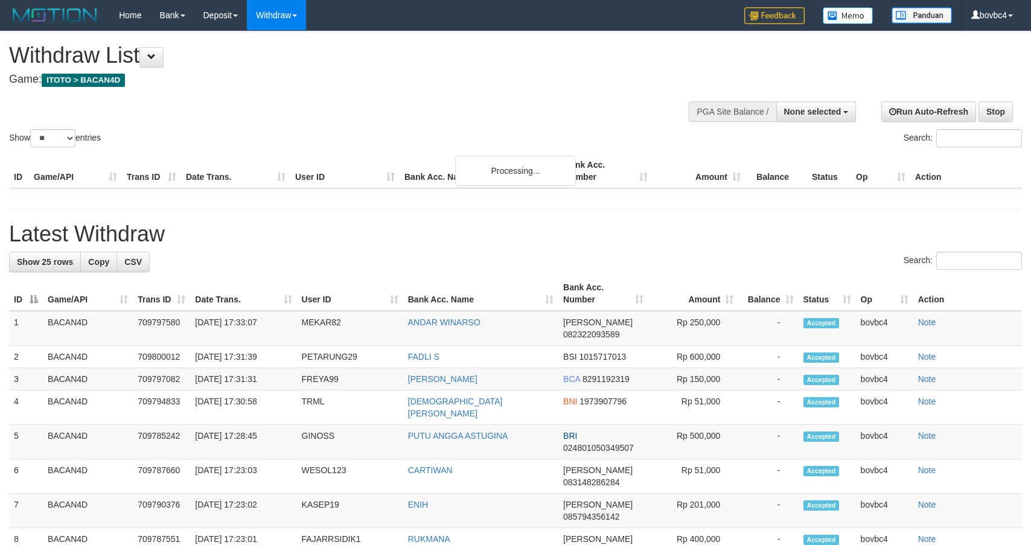
select select
select select "**"
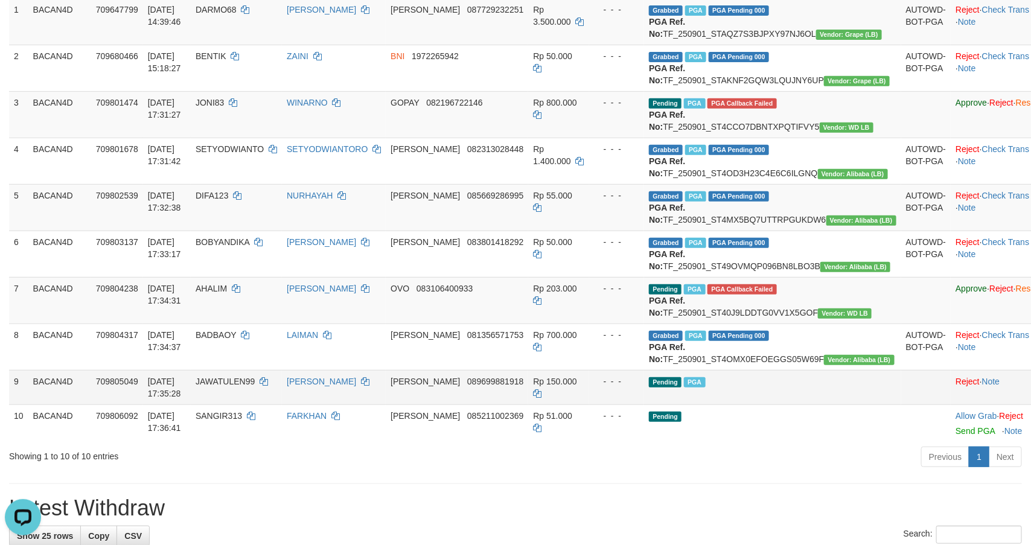
scroll to position [281, 0]
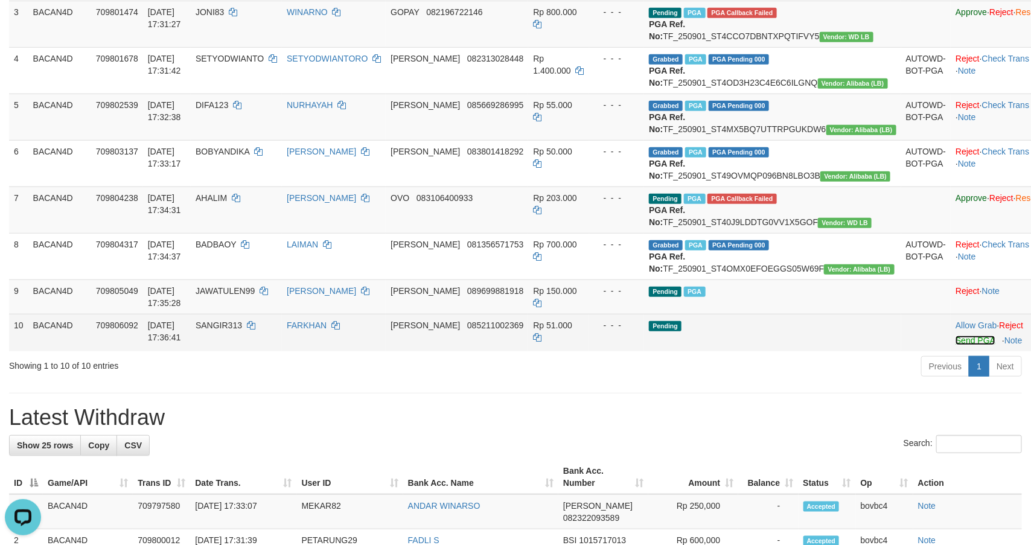
click at [955, 345] on link "Send PGA" at bounding box center [974, 341] width 39 height 10
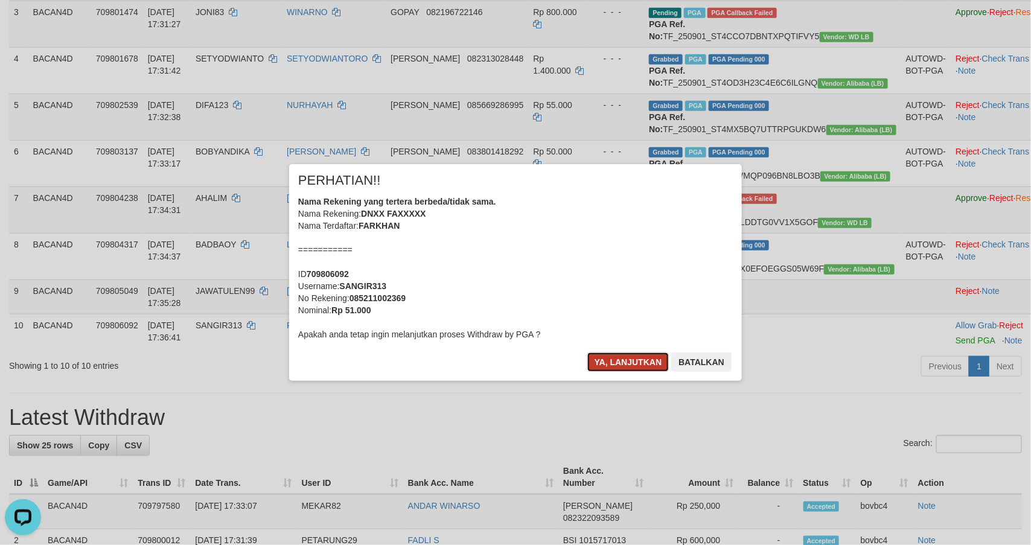
click at [602, 359] on button "Ya, lanjutkan" at bounding box center [628, 361] width 82 height 19
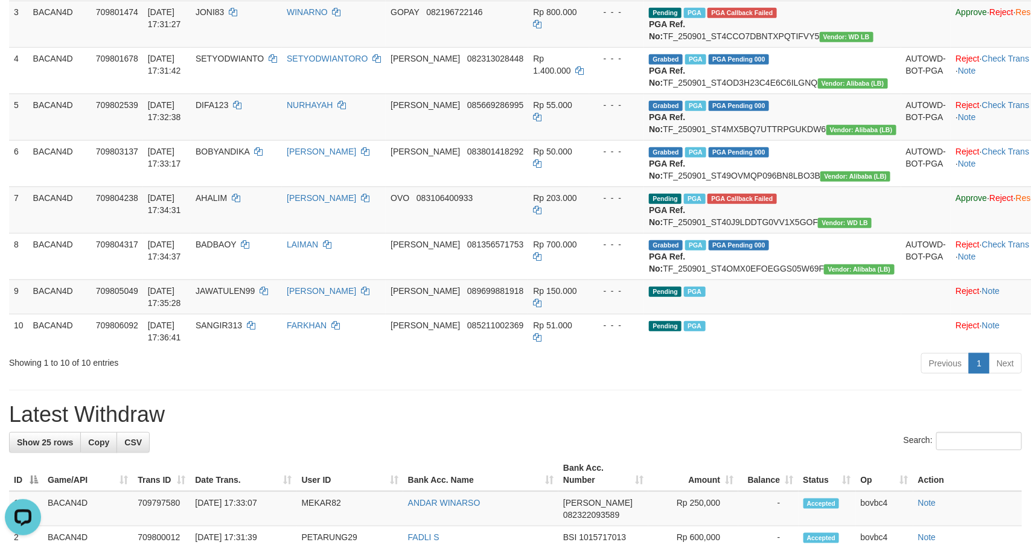
click at [536, 378] on div "Previous 1 Next" at bounding box center [730, 365] width 583 height 26
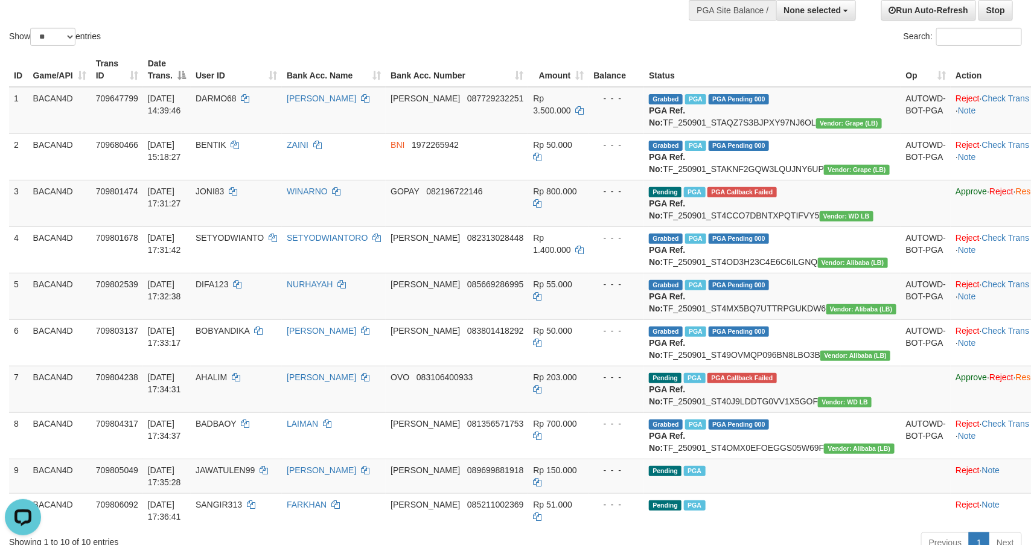
scroll to position [100, 0]
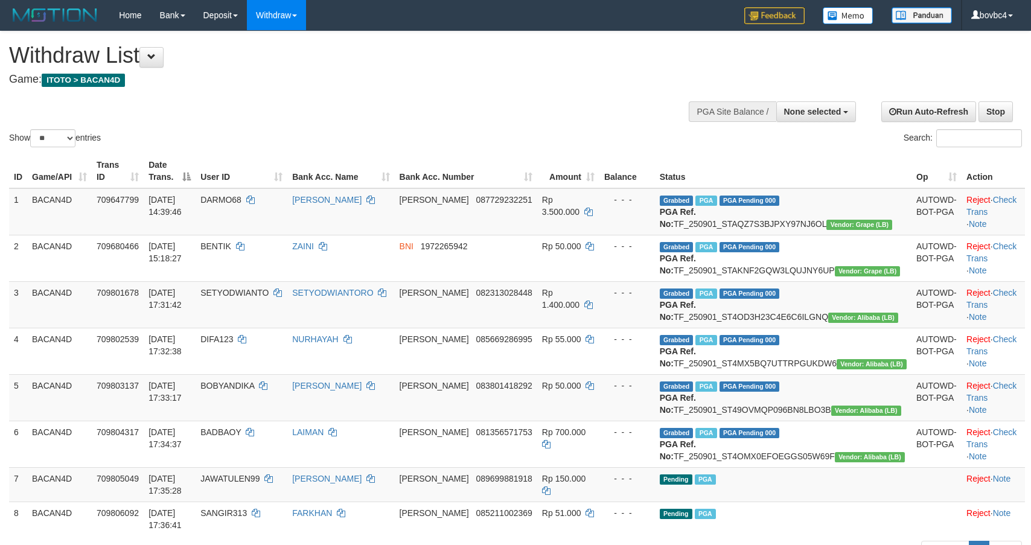
select select
select select "**"
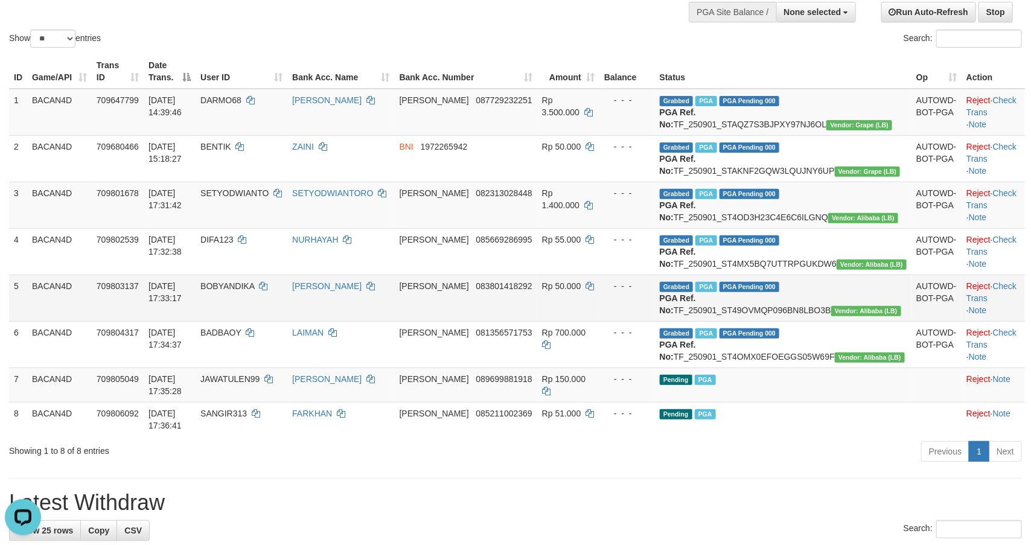
scroll to position [190, 0]
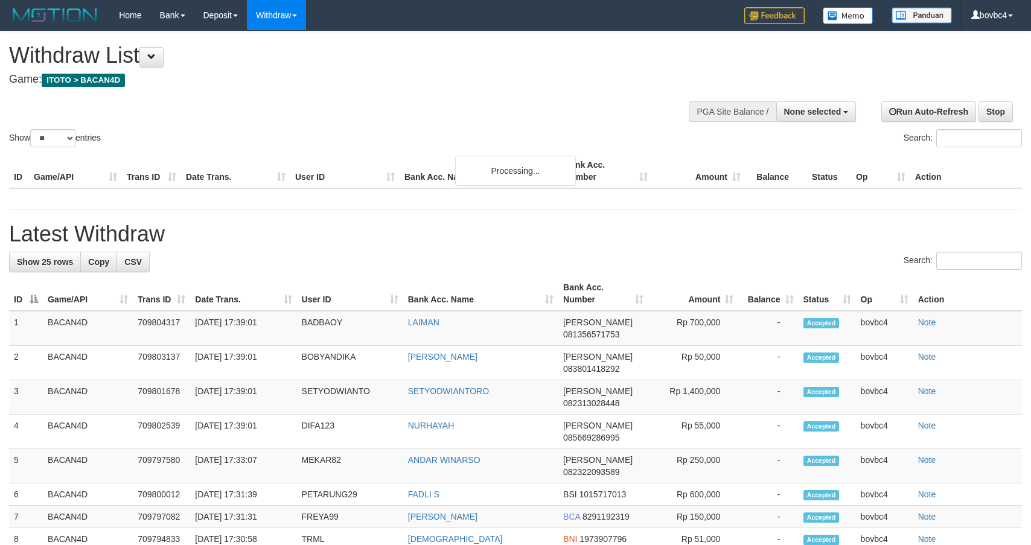
select select
select select "**"
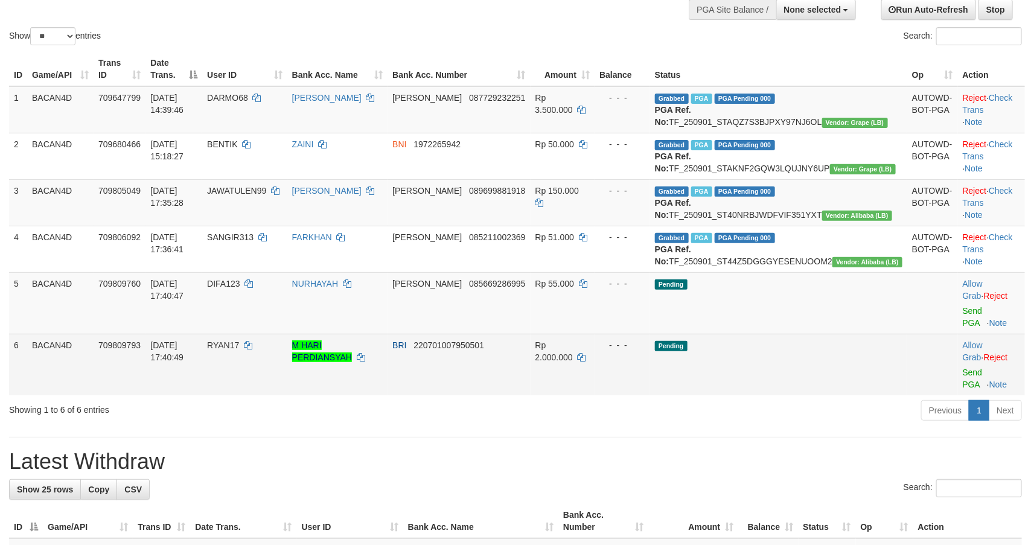
scroll to position [147, 0]
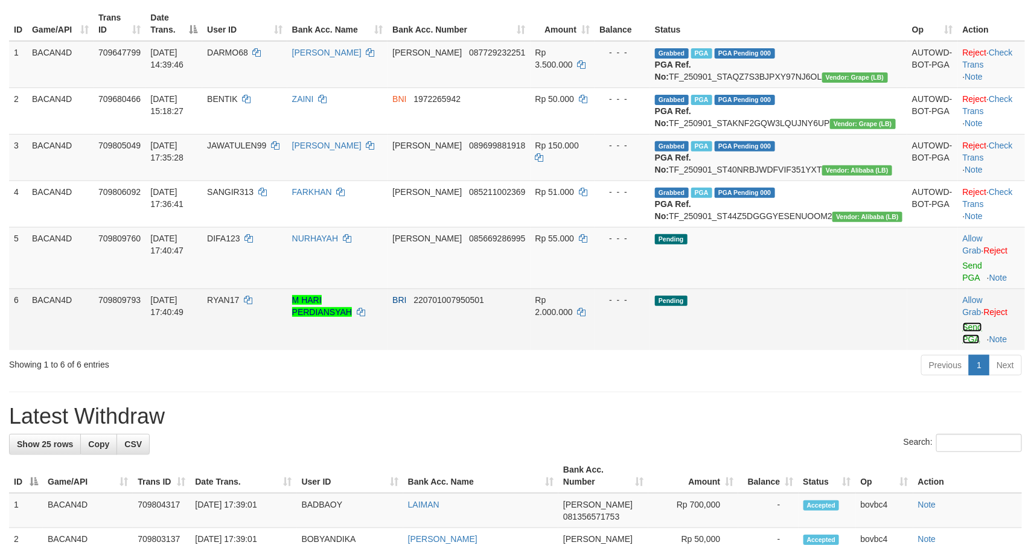
click at [963, 344] on link "Send PGA" at bounding box center [973, 333] width 20 height 22
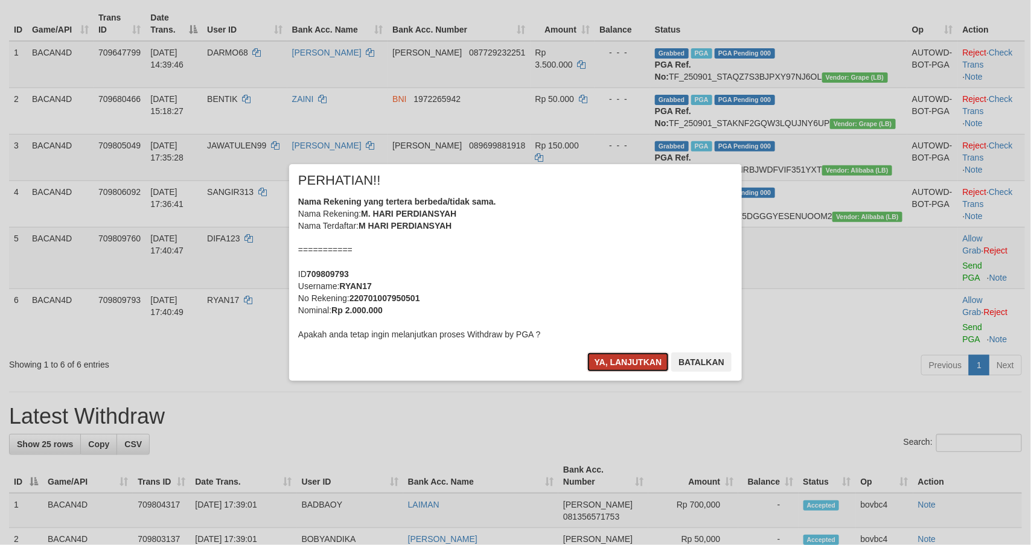
click at [631, 363] on button "Ya, lanjutkan" at bounding box center [628, 361] width 82 height 19
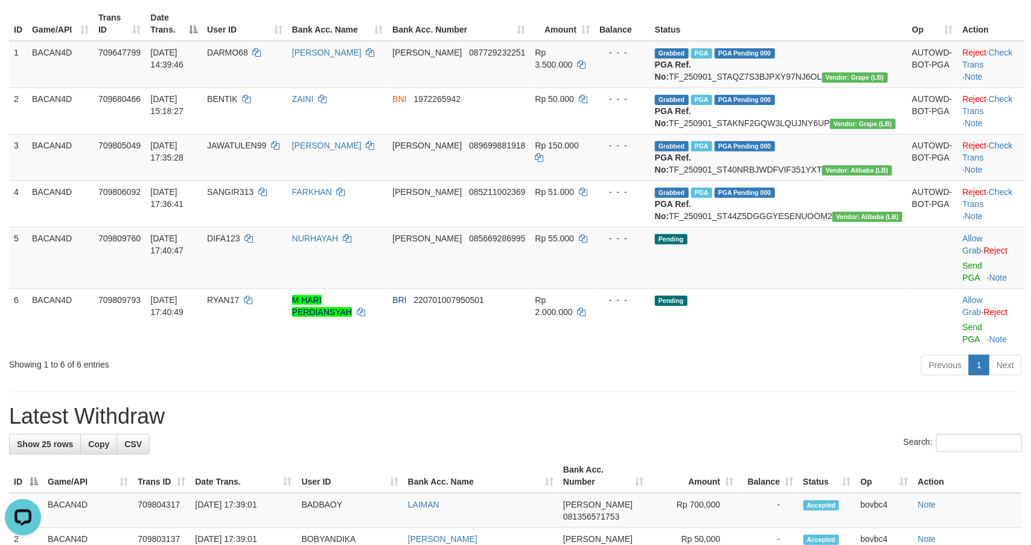
scroll to position [0, 0]
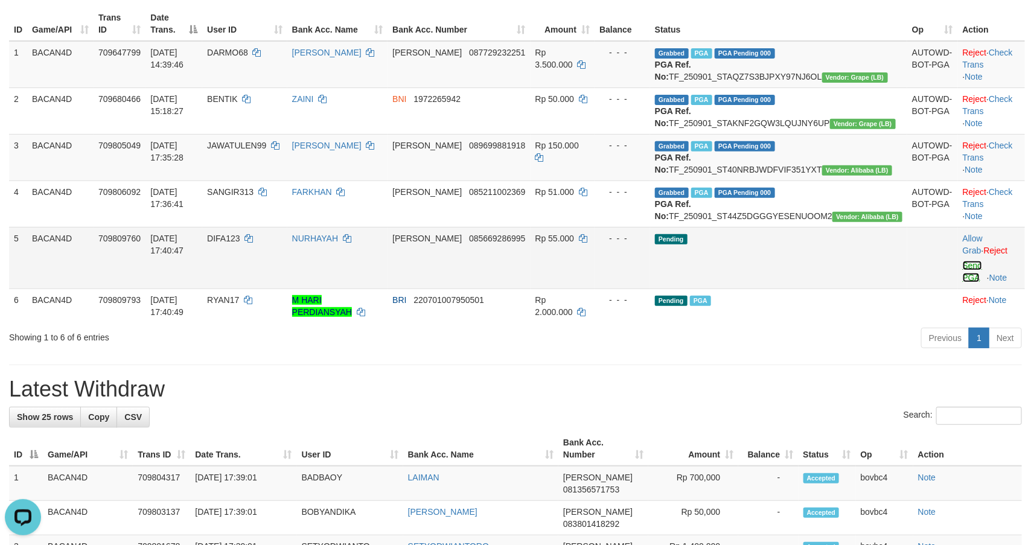
click at [963, 282] on link "Send PGA" at bounding box center [973, 272] width 20 height 22
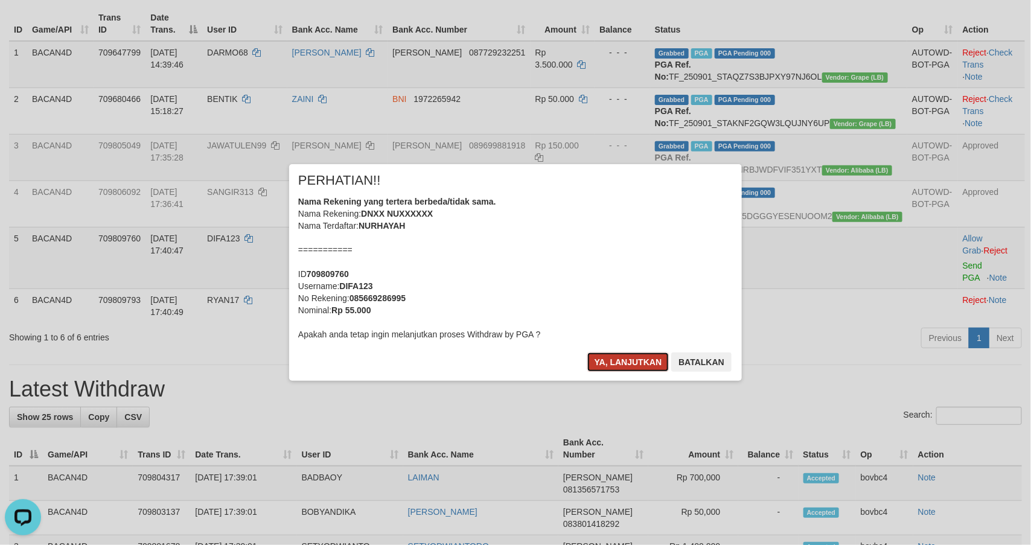
click at [603, 364] on button "Ya, lanjutkan" at bounding box center [628, 361] width 82 height 19
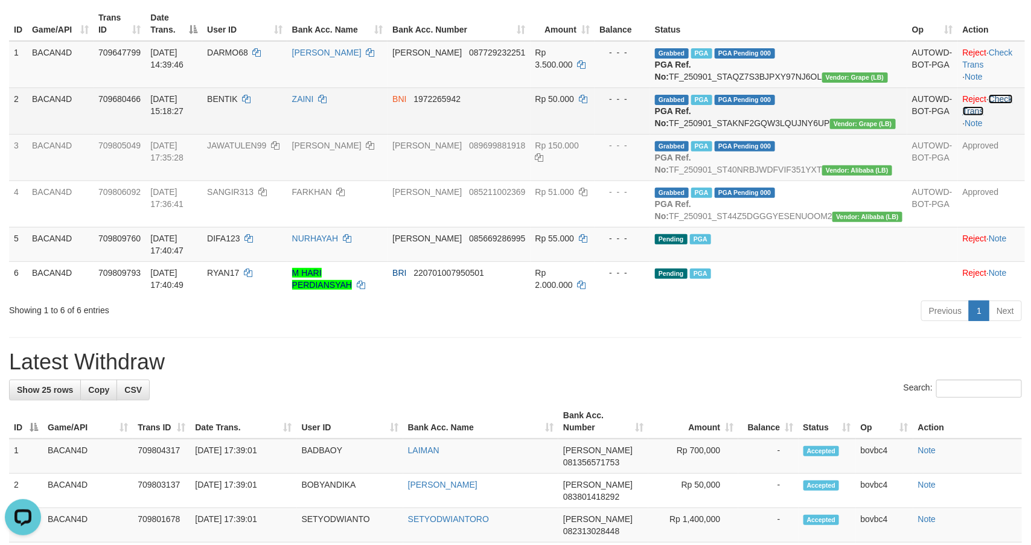
click at [1001, 116] on link "Check Trans" at bounding box center [988, 105] width 50 height 22
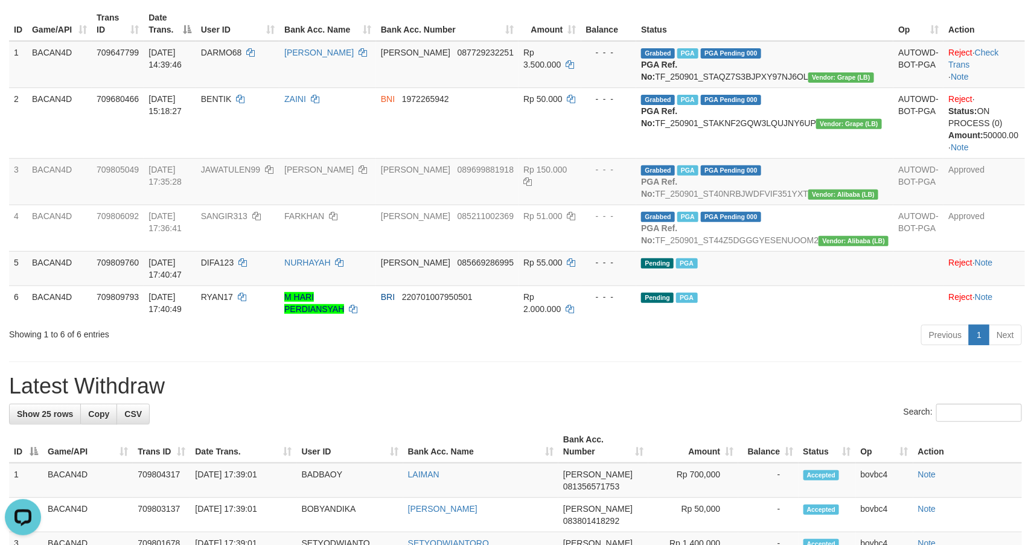
click at [583, 458] on th "Bank Acc. Number" at bounding box center [603, 445] width 90 height 34
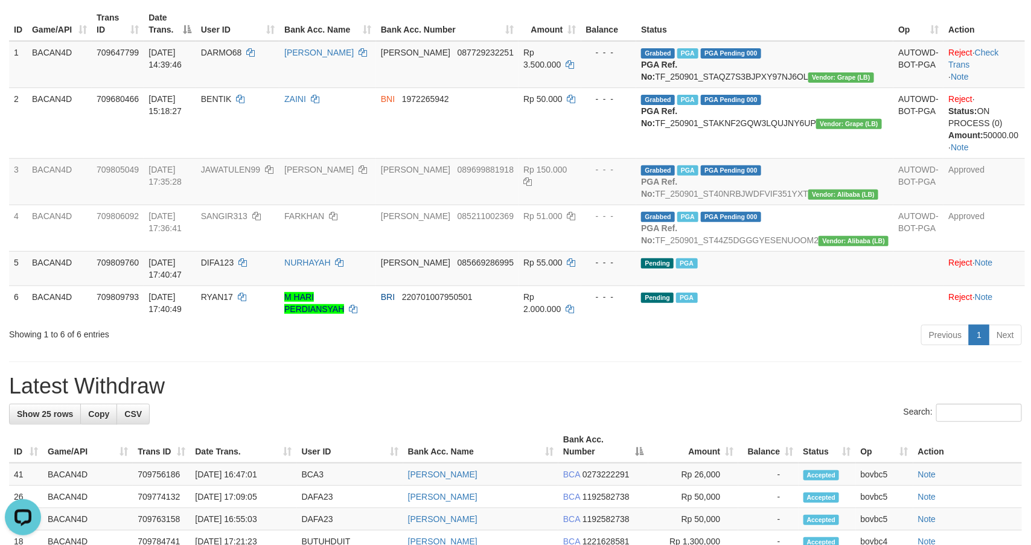
click at [583, 458] on th "Bank Acc. Number" at bounding box center [603, 445] width 90 height 34
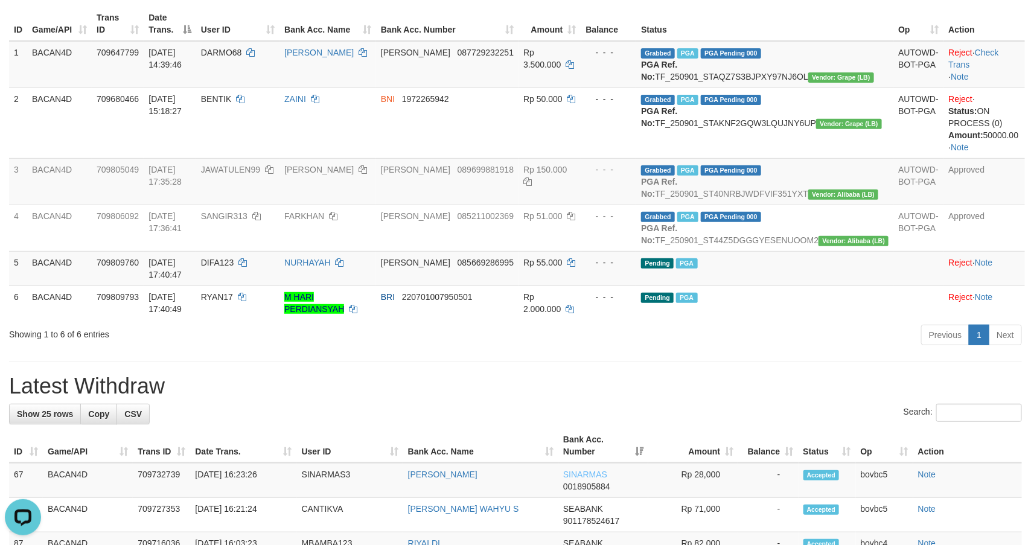
drag, startPoint x: 583, startPoint y: 438, endPoint x: 617, endPoint y: 388, distance: 60.8
click at [583, 425] on div "Search:" at bounding box center [515, 414] width 1013 height 21
click at [817, 88] on td "Grabbed PGA PGA Pending 000 PGA Ref. No: TF_250901_STAQZ7S3BJPXY97NJ6OL Vendor:…" at bounding box center [764, 64] width 257 height 47
copy td "TF_250901_STAQZ7S3BJPXY97NJ6OL"
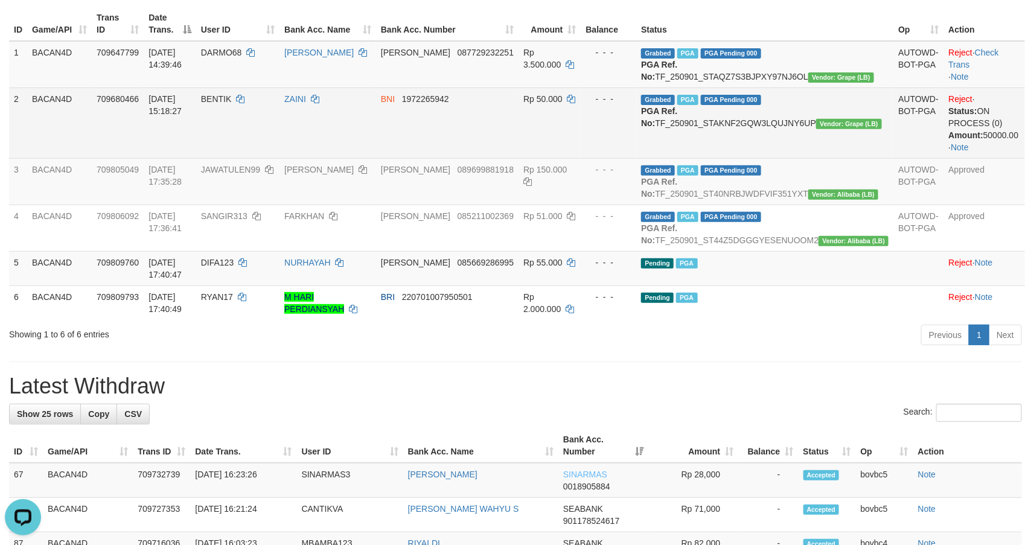
click at [792, 151] on td "Grabbed PGA PGA Pending 000 PGA Ref. No: TF_250901_STAKNF2GQW3LQUJNY6UP Vendor:…" at bounding box center [764, 123] width 257 height 71
copy td "TF_250901_STAKNF2GQW3LQUJNY6UP"
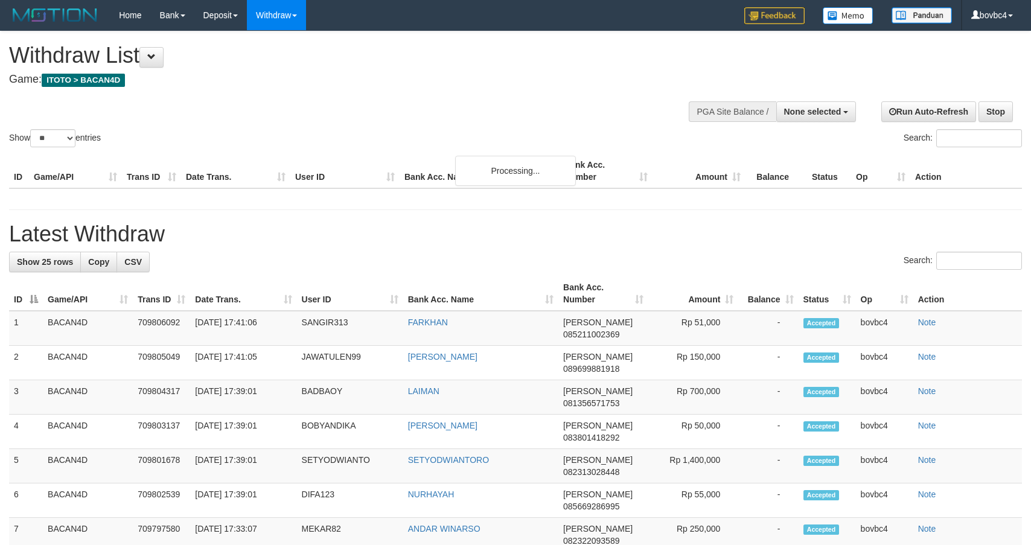
select select
select select "**"
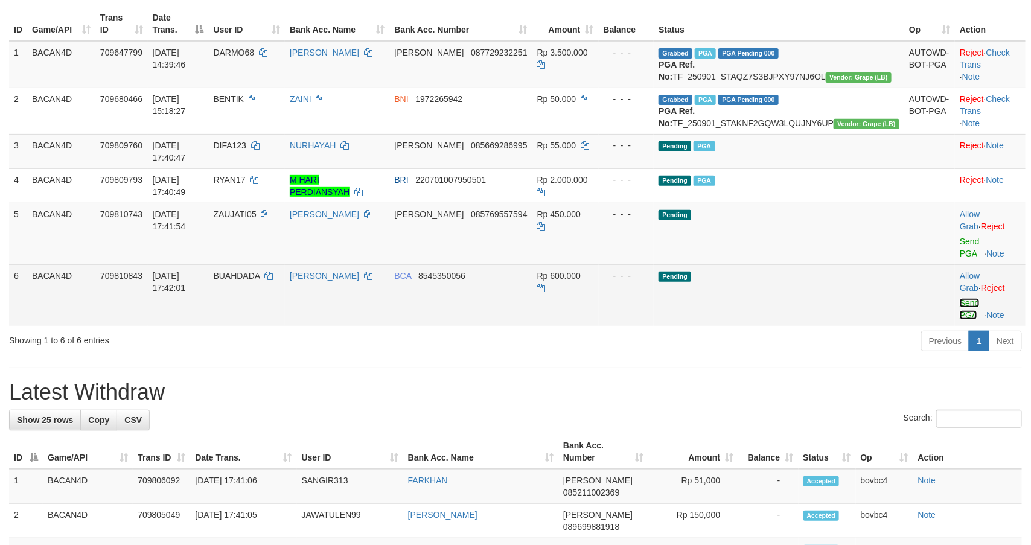
click at [960, 298] on link "Send PGA" at bounding box center [970, 309] width 20 height 22
click at [960, 244] on link "Send PGA" at bounding box center [970, 248] width 20 height 22
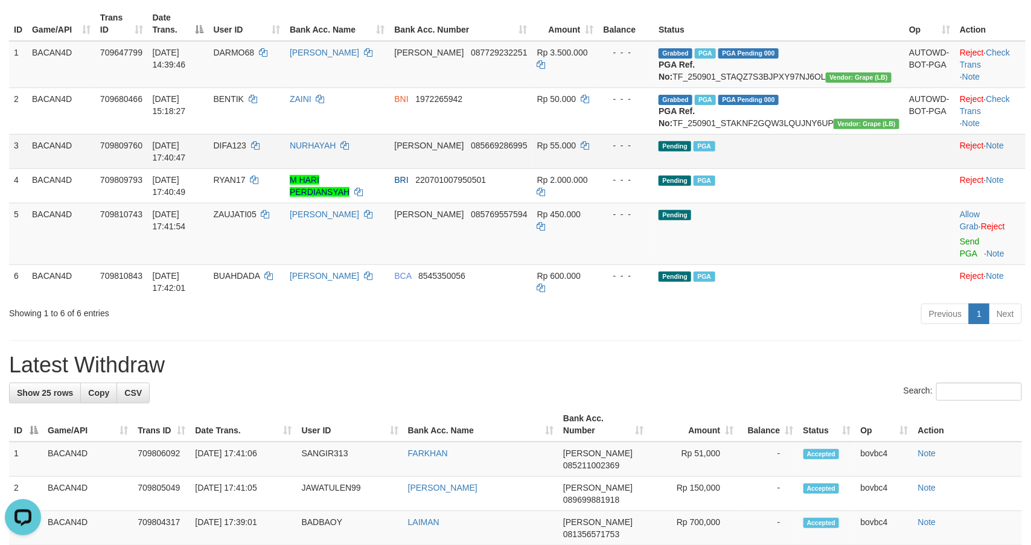
scroll to position [0, 0]
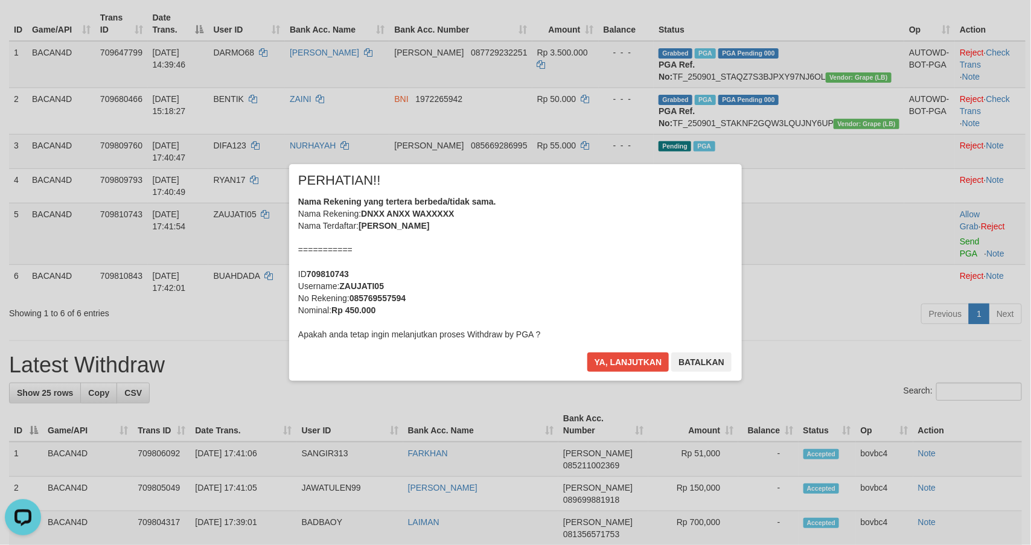
click at [634, 339] on div "× PERHATIAN!! Nama Rekening yang tertera berbeda/tidak sama. Nama Rekening: DNX…" at bounding box center [515, 272] width 453 height 216
click at [629, 366] on button "Ya, lanjutkan" at bounding box center [628, 361] width 82 height 19
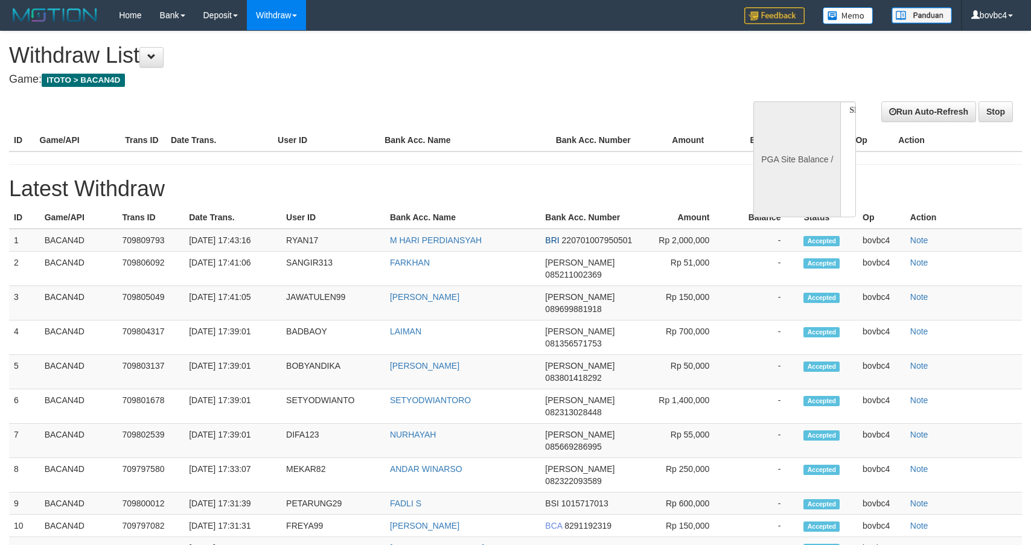
select select
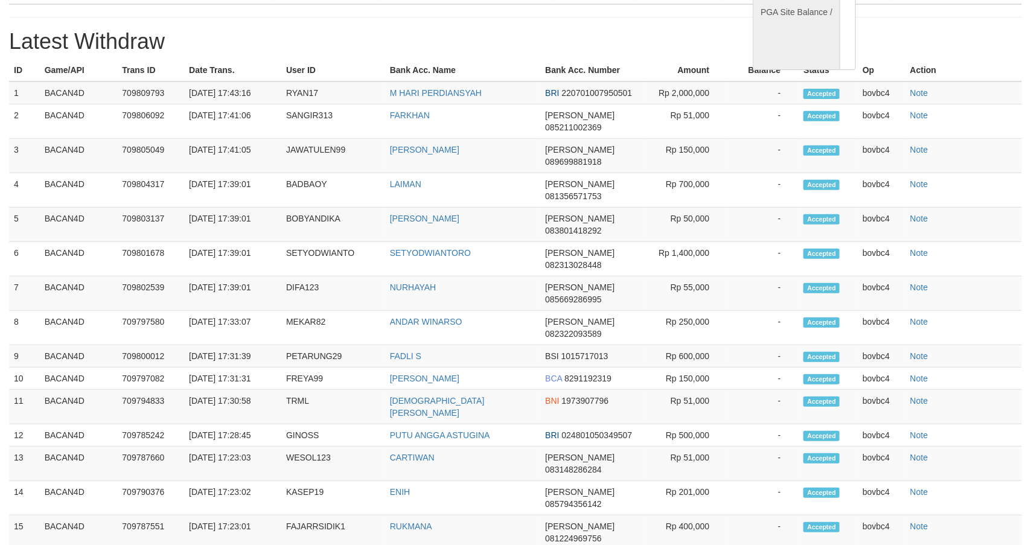
select select "**"
select select
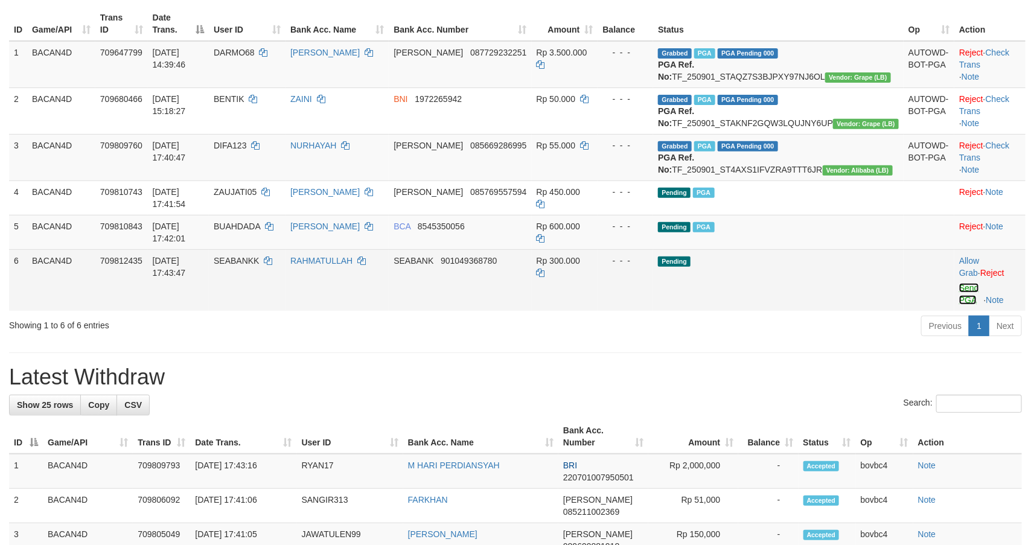
scroll to position [143, 0]
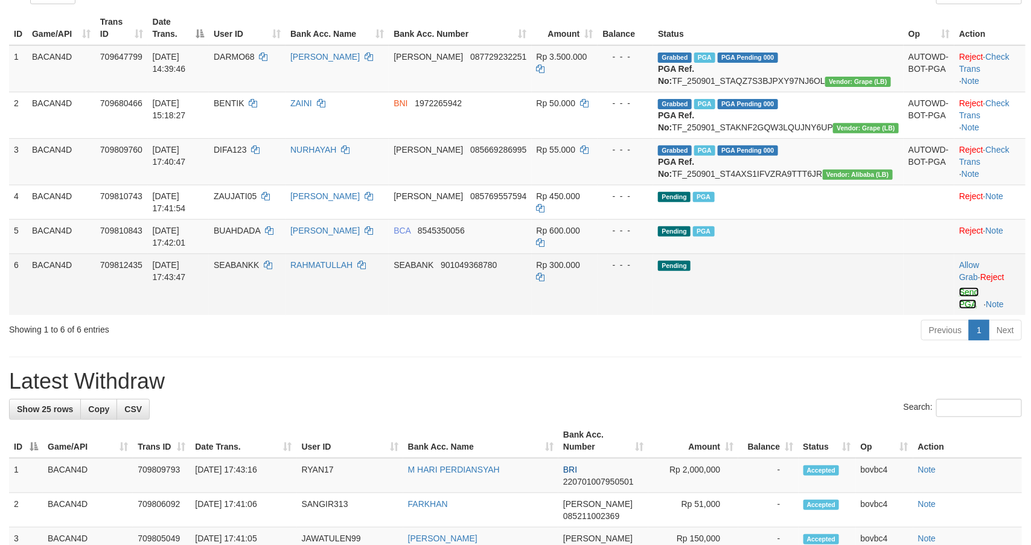
click at [959, 304] on link "Send PGA" at bounding box center [969, 298] width 20 height 22
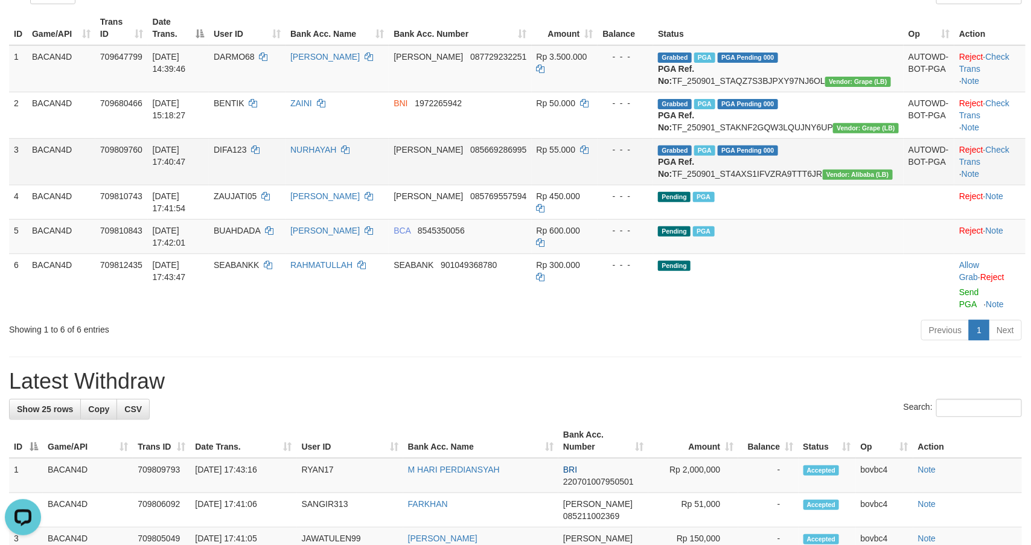
scroll to position [0, 0]
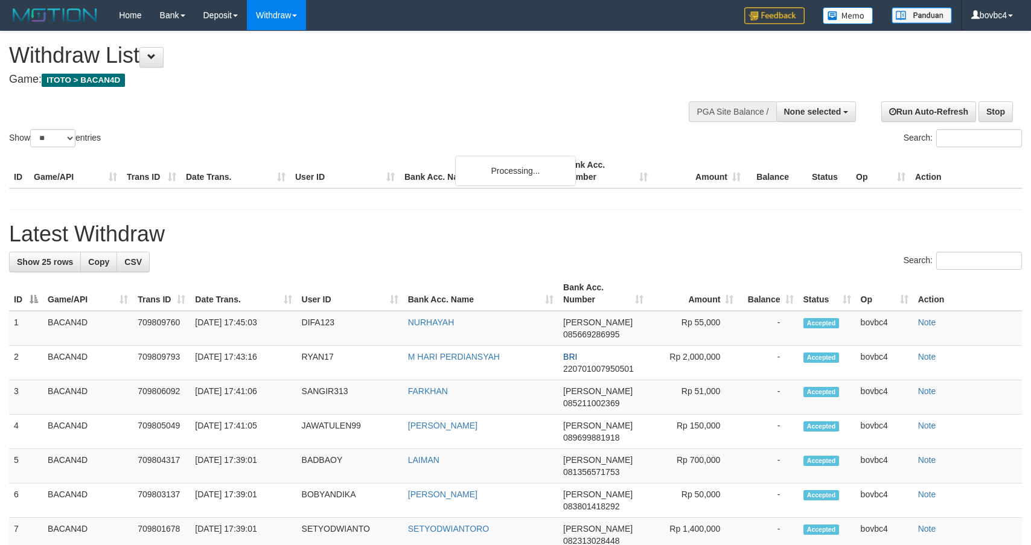
select select
select select "**"
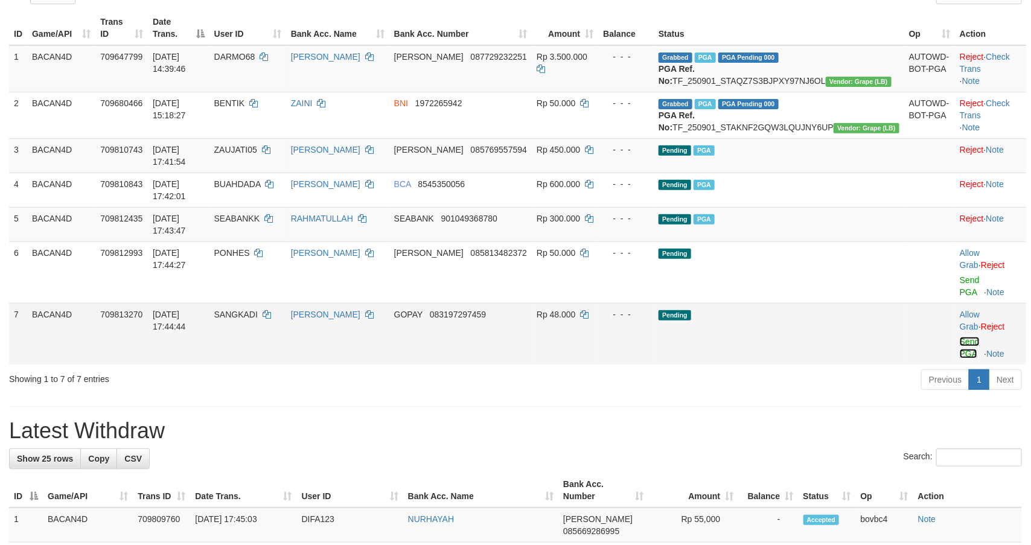
click at [960, 337] on link "Send PGA" at bounding box center [970, 348] width 20 height 22
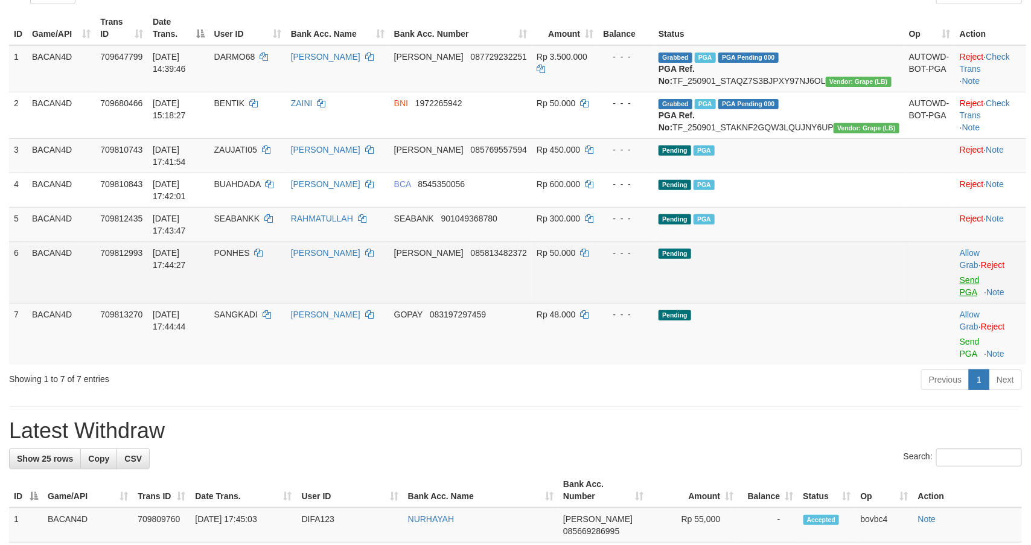
click at [960, 275] on link "Send PGA" at bounding box center [970, 286] width 20 height 22
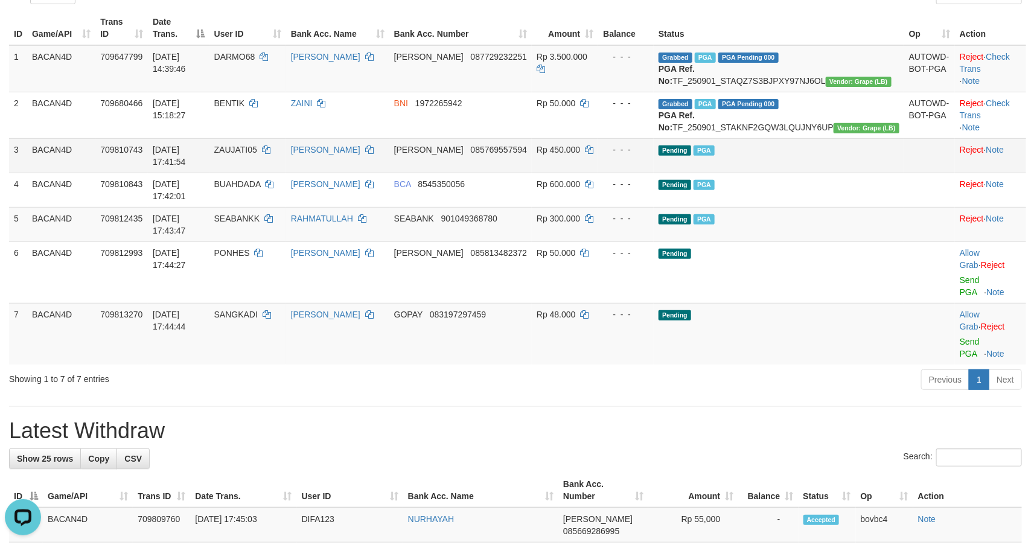
scroll to position [0, 0]
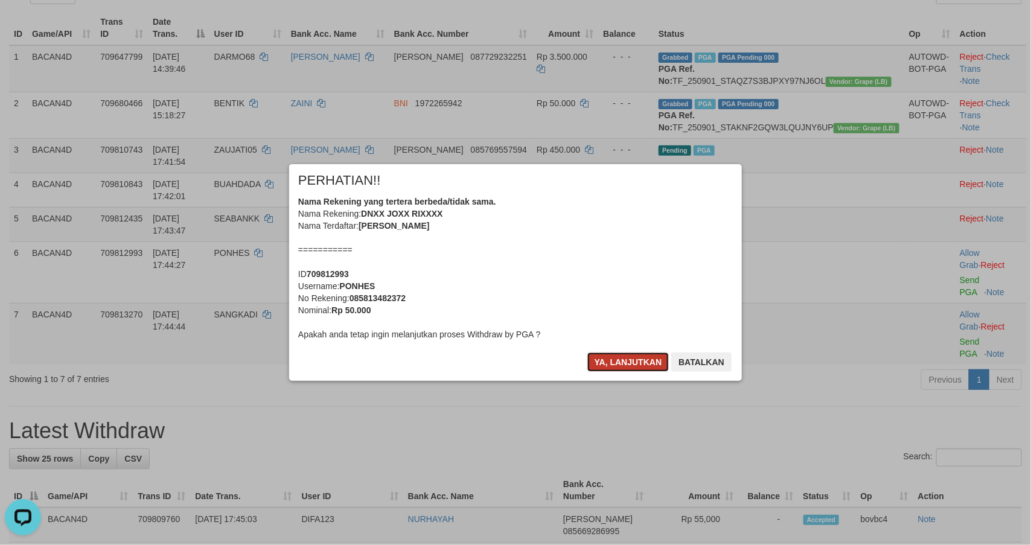
click at [645, 358] on button "Ya, lanjutkan" at bounding box center [628, 361] width 82 height 19
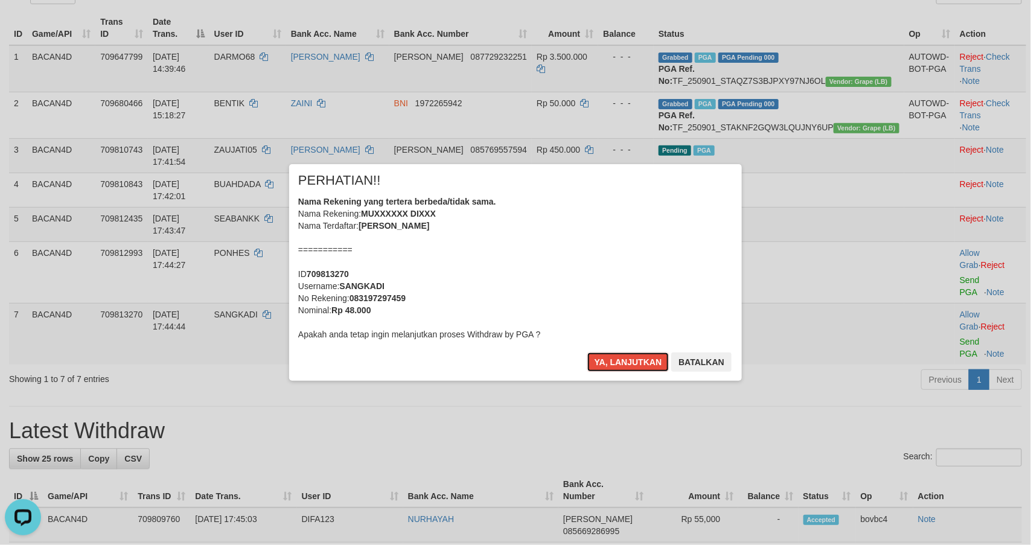
click at [643, 357] on button "Ya, lanjutkan" at bounding box center [628, 361] width 82 height 19
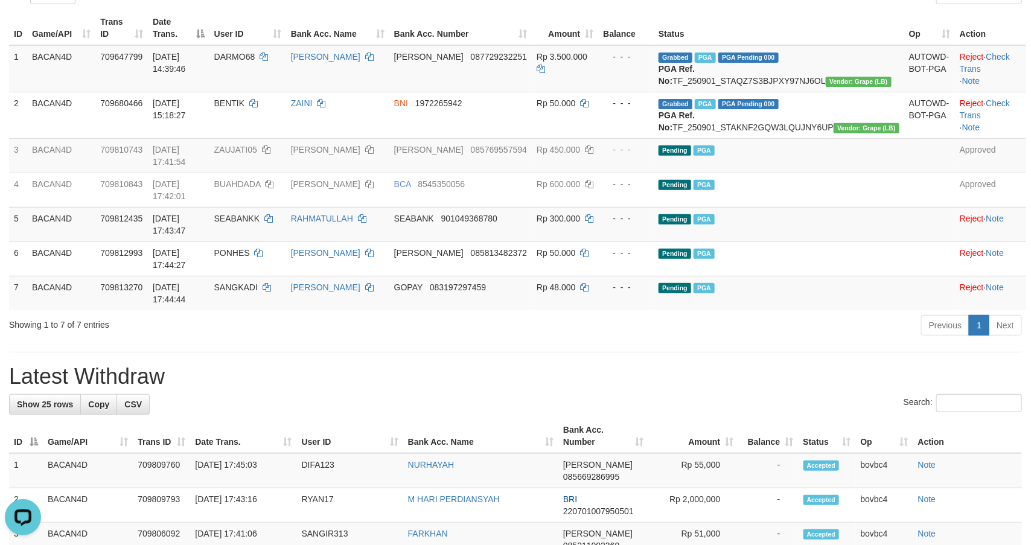
click at [527, 394] on div "Search:" at bounding box center [515, 404] width 1013 height 21
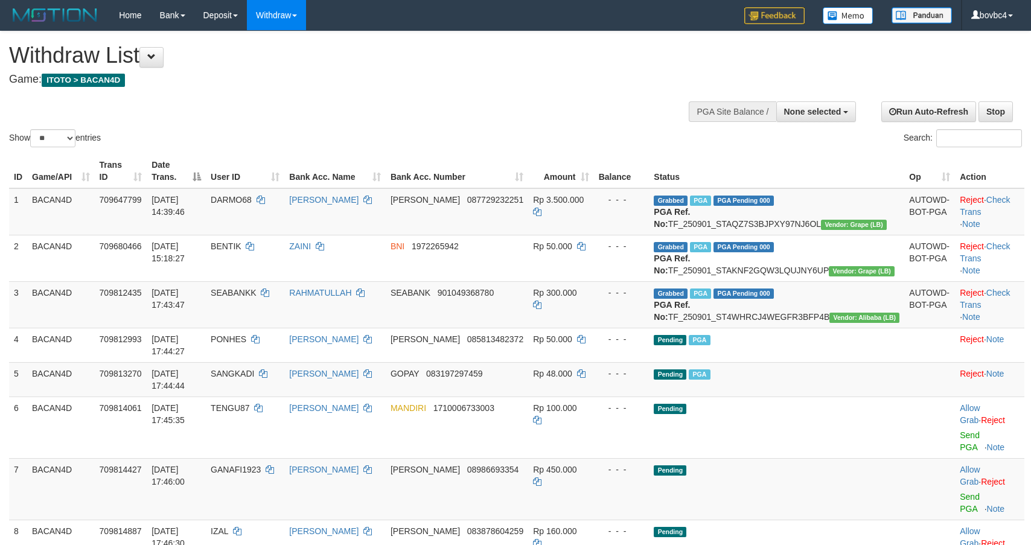
select select
select select "**"
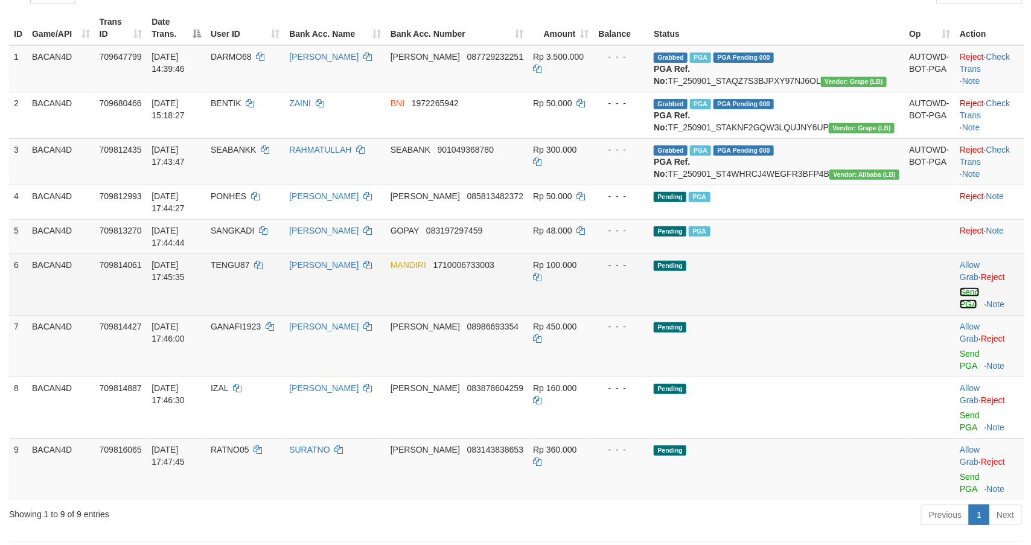
click at [960, 309] on link "Send PGA" at bounding box center [970, 298] width 20 height 22
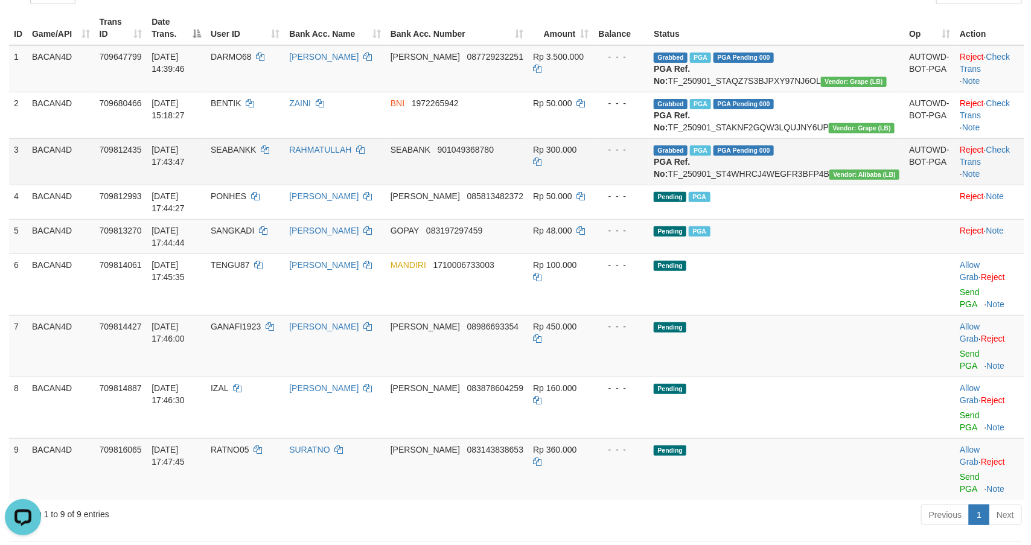
scroll to position [0, 0]
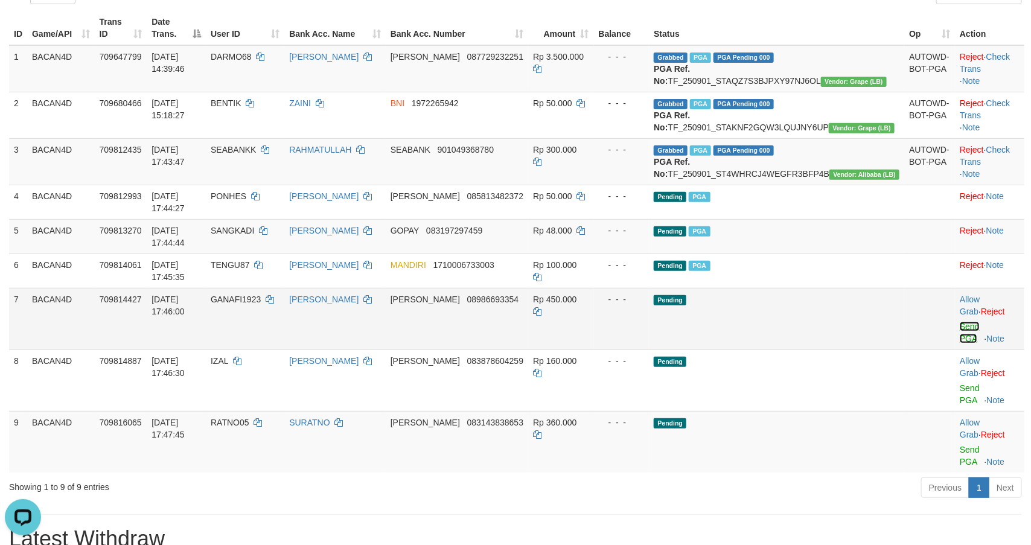
click at [960, 343] on link "Send PGA" at bounding box center [970, 333] width 20 height 22
click at [960, 405] on link "Send PGA" at bounding box center [970, 394] width 20 height 22
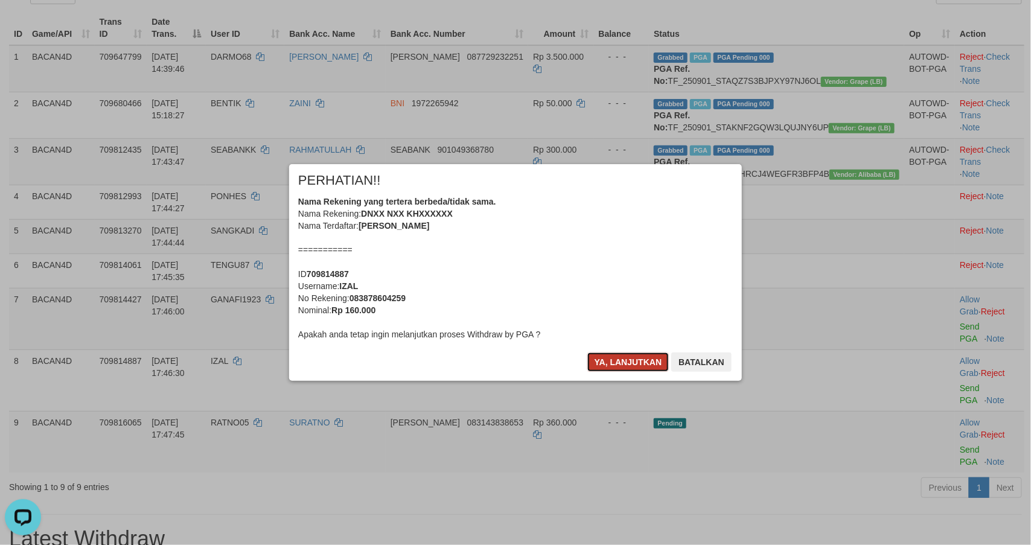
click at [625, 357] on button "Ya, lanjutkan" at bounding box center [628, 361] width 82 height 19
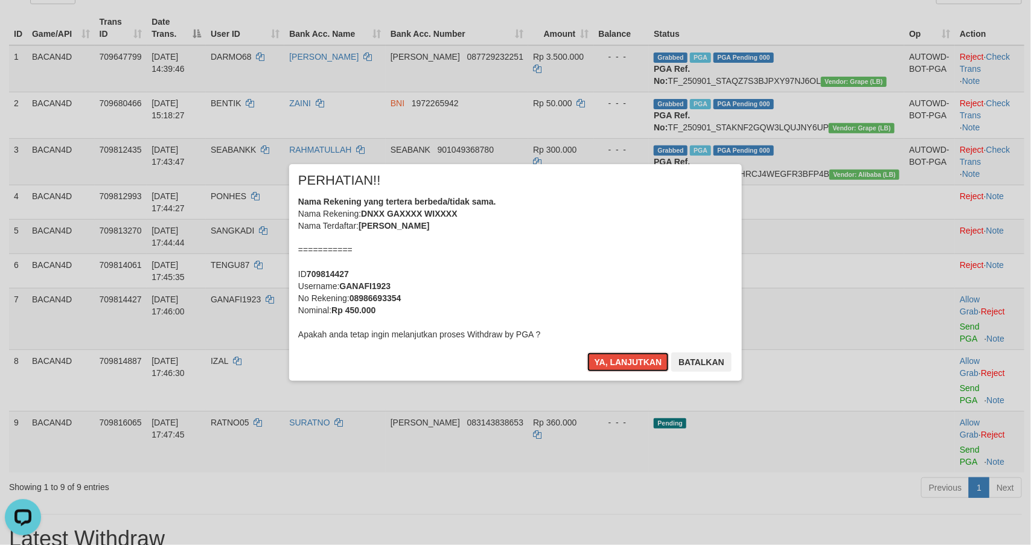
click at [625, 357] on button "Ya, lanjutkan" at bounding box center [628, 361] width 82 height 19
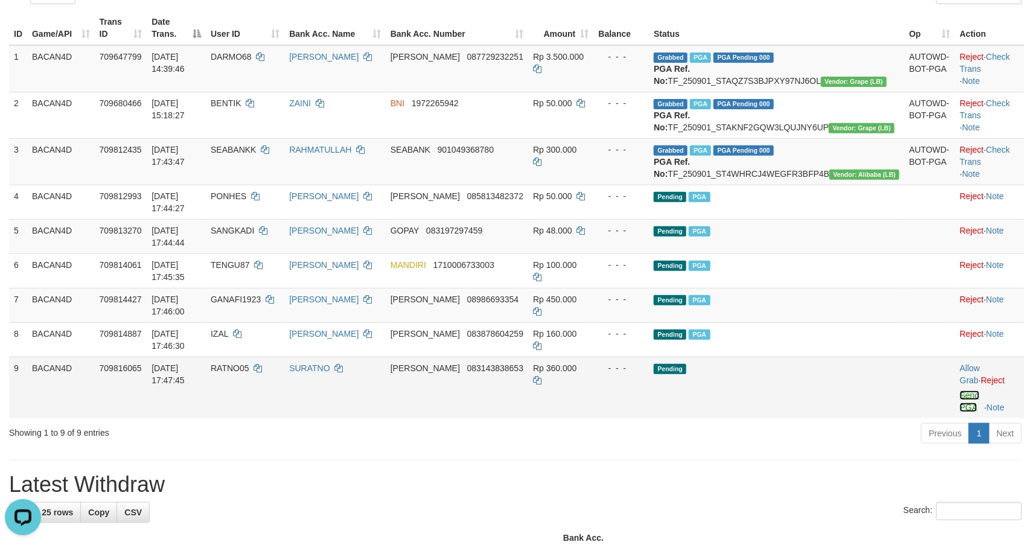
click at [960, 412] on link "Send PGA" at bounding box center [970, 401] width 20 height 22
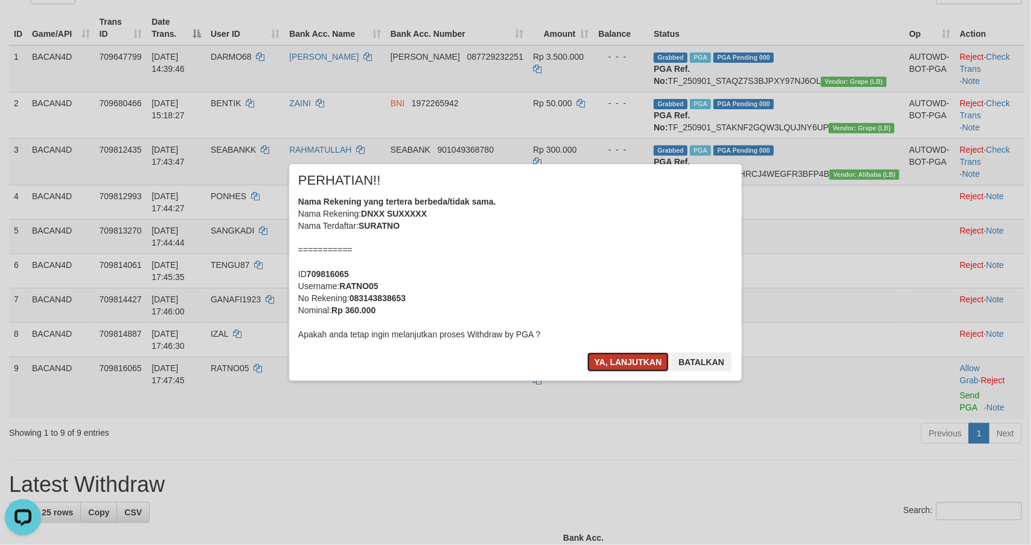
click at [610, 355] on button "Ya, lanjutkan" at bounding box center [628, 361] width 82 height 19
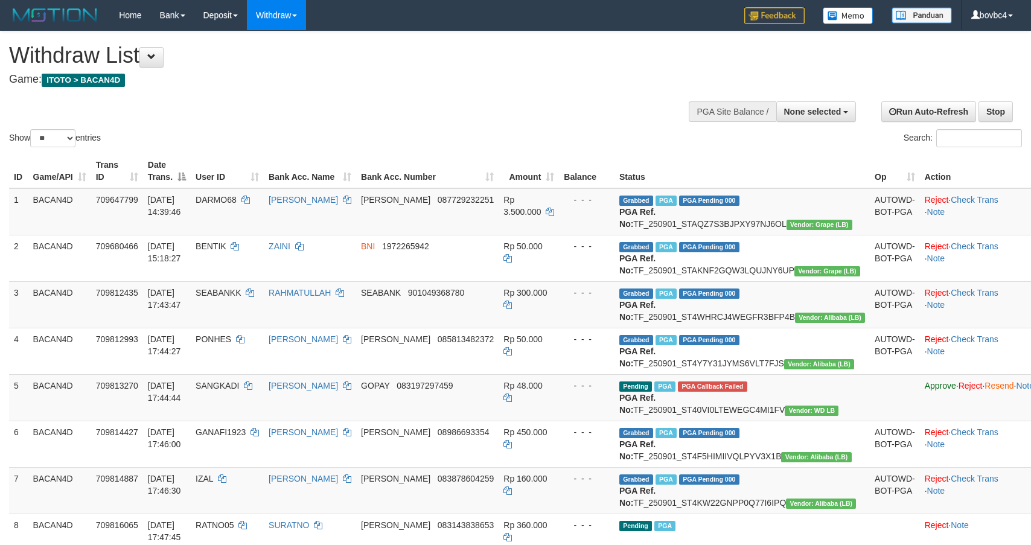
select select
select select "**"
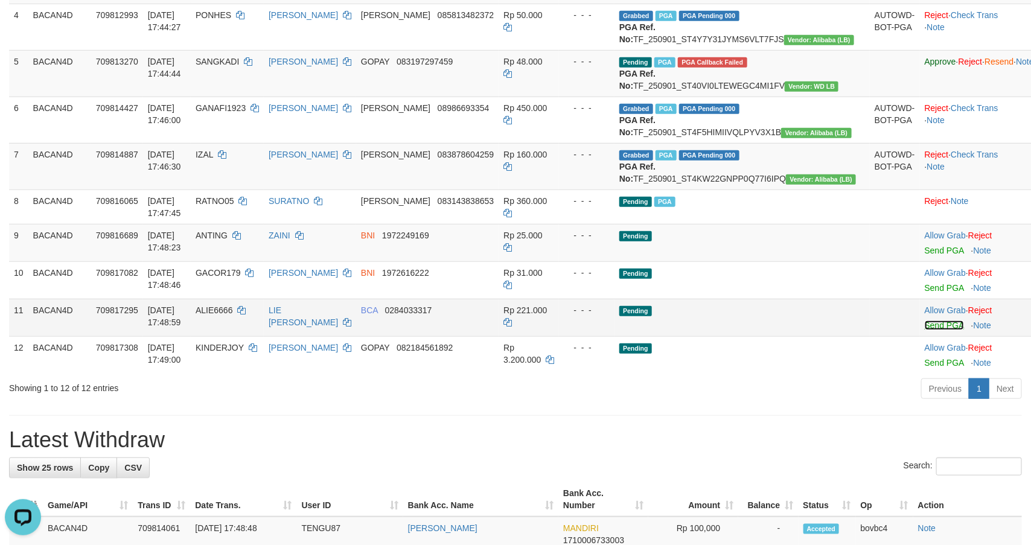
click at [925, 330] on link "Send PGA" at bounding box center [944, 325] width 39 height 10
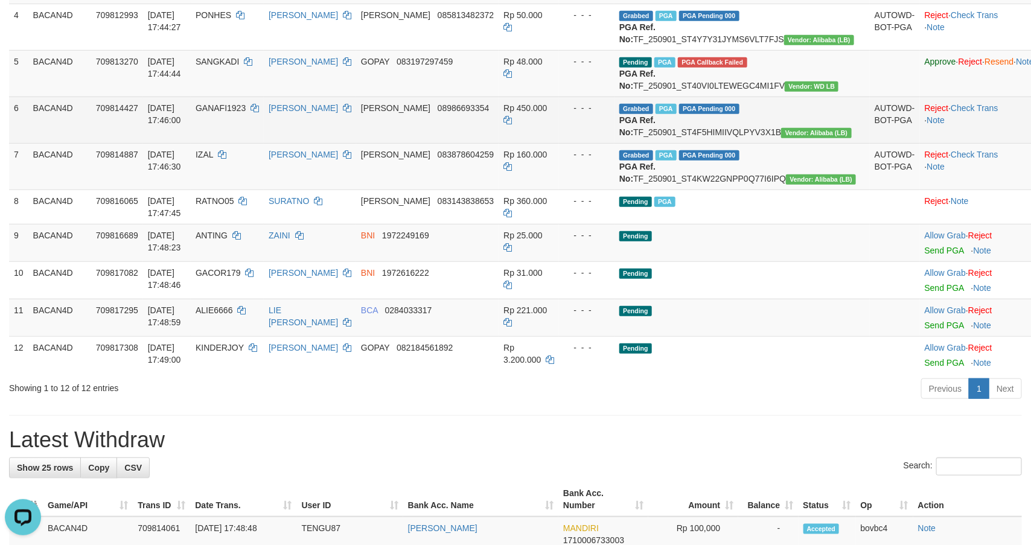
click at [925, 293] on link "Send PGA" at bounding box center [944, 288] width 39 height 10
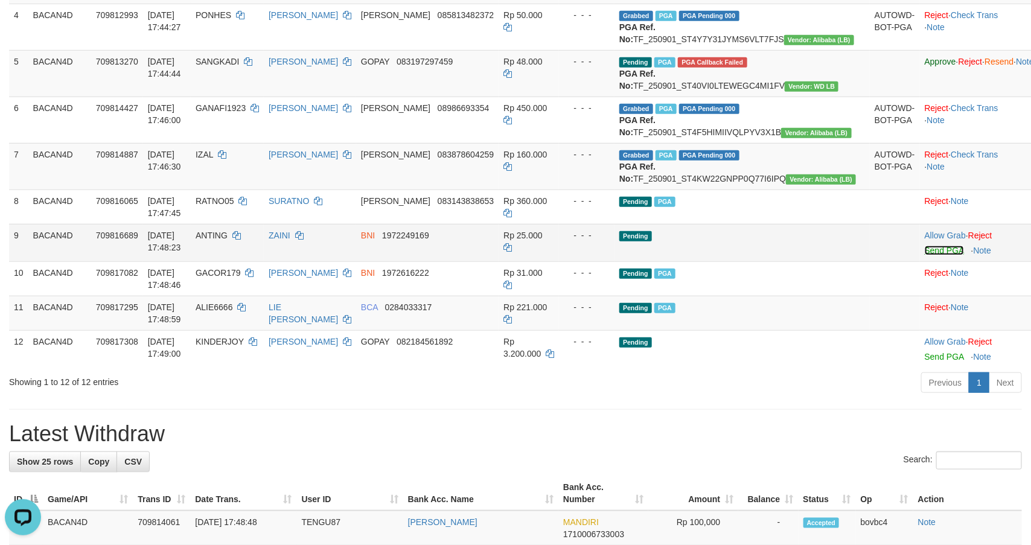
click at [925, 255] on link "Send PGA" at bounding box center [944, 251] width 39 height 10
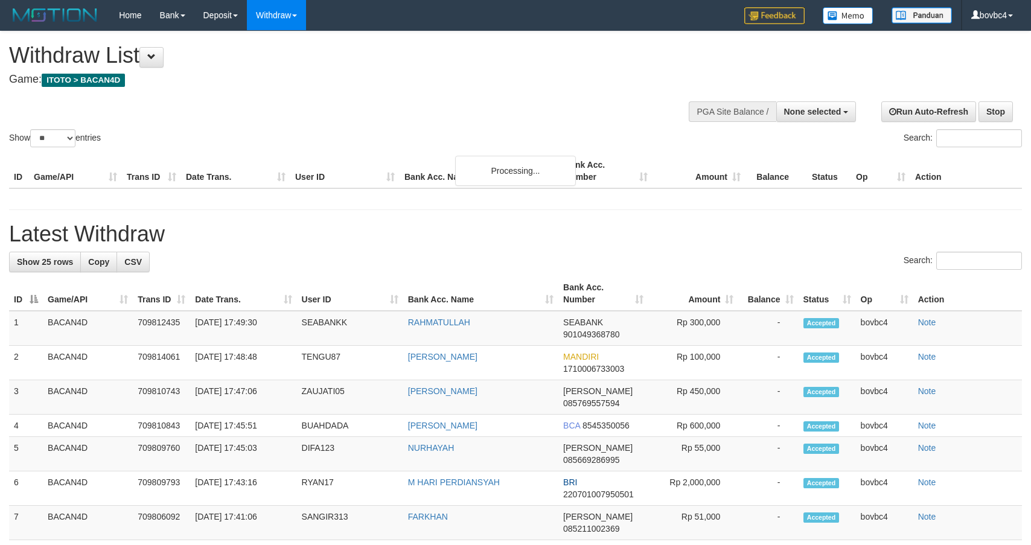
select select
select select "**"
select select
select select "**"
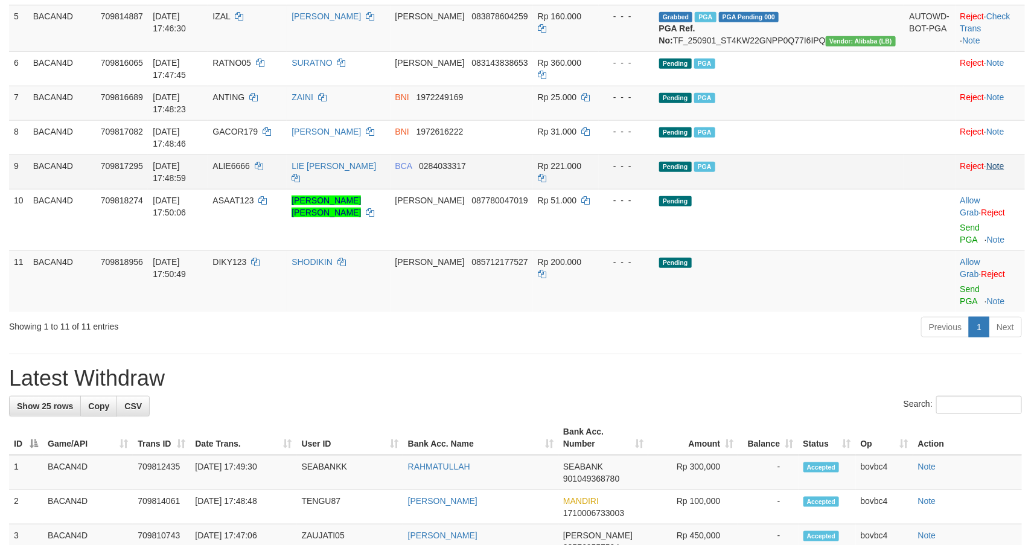
scroll to position [324, 0]
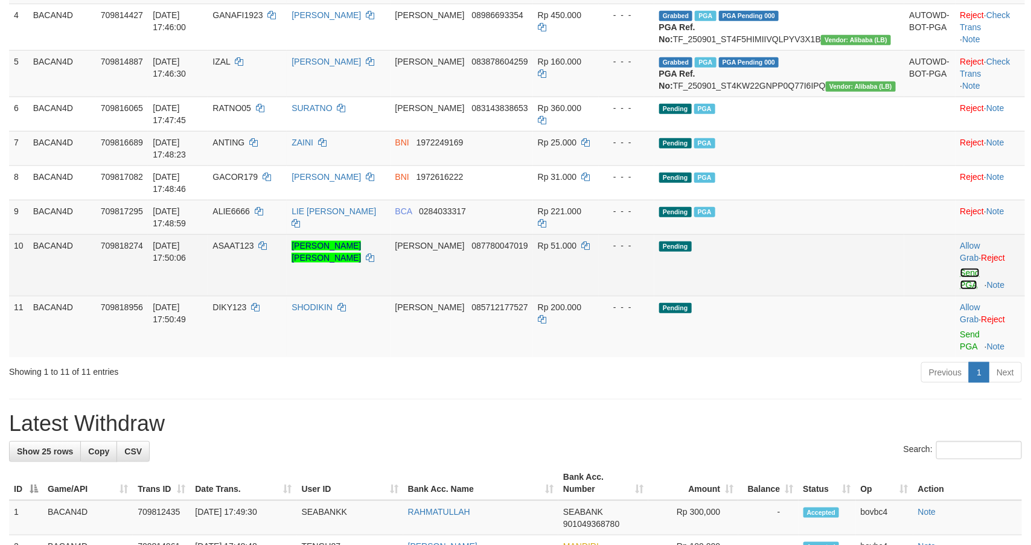
click at [961, 286] on link "Send PGA" at bounding box center [970, 279] width 20 height 22
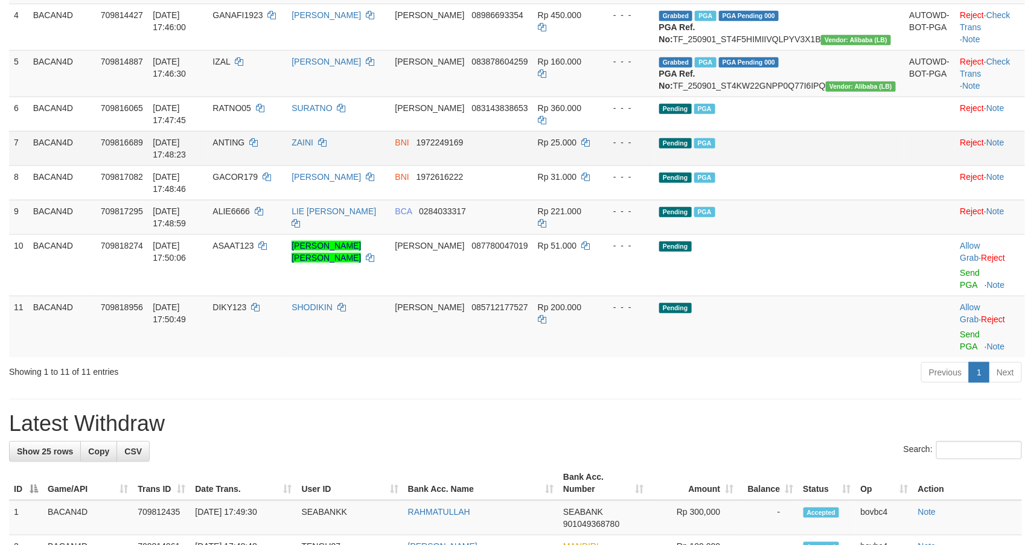
click at [960, 330] on link "Send PGA" at bounding box center [970, 341] width 20 height 22
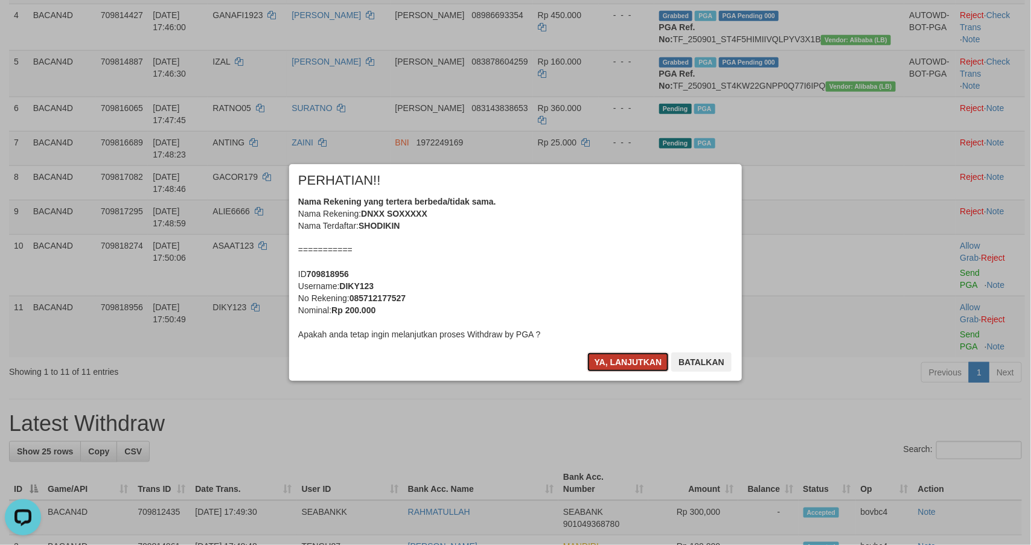
click at [607, 363] on button "Ya, lanjutkan" at bounding box center [628, 361] width 82 height 19
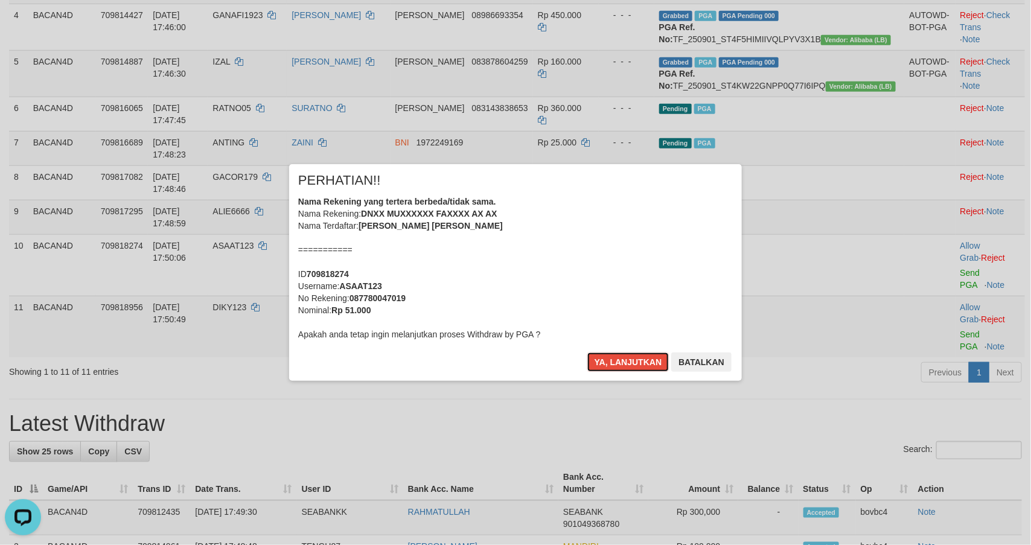
click at [607, 363] on button "Ya, lanjutkan" at bounding box center [628, 361] width 82 height 19
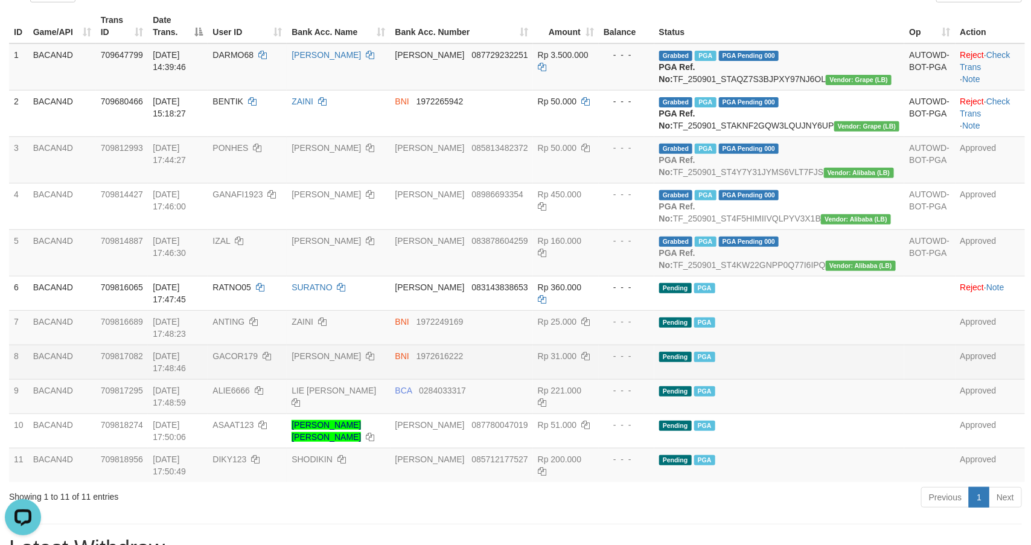
scroll to position [143, 0]
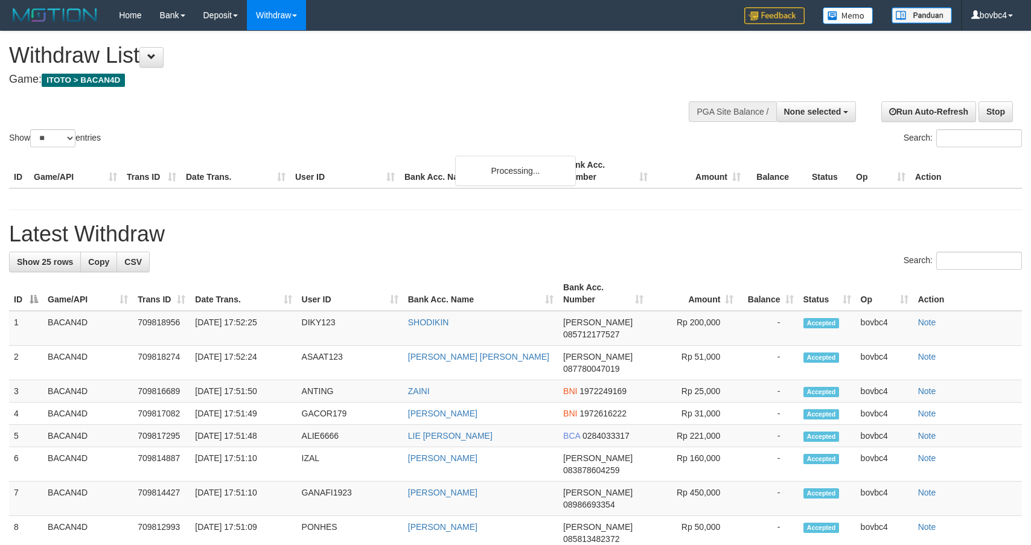
select select
select select "**"
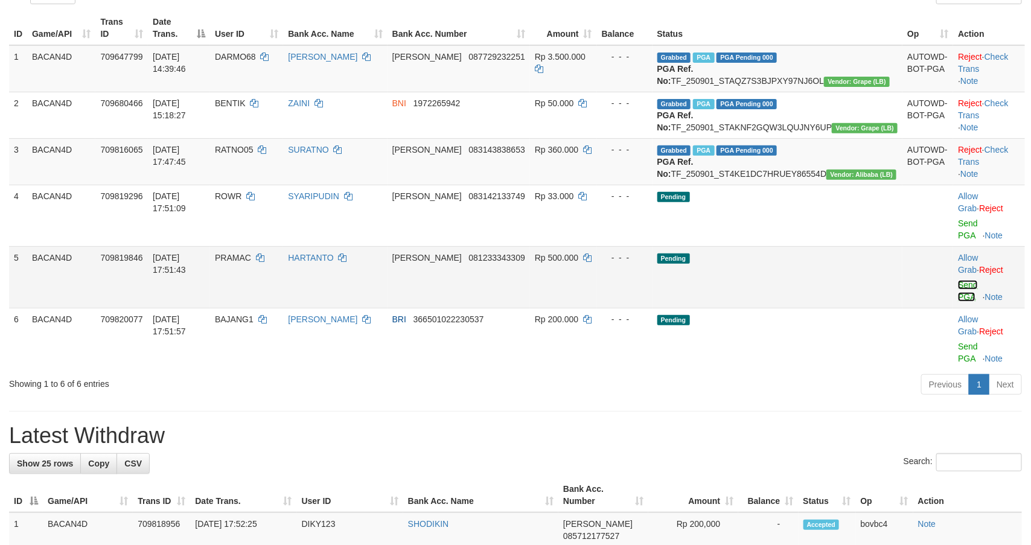
click at [958, 296] on link "Send PGA" at bounding box center [968, 291] width 20 height 22
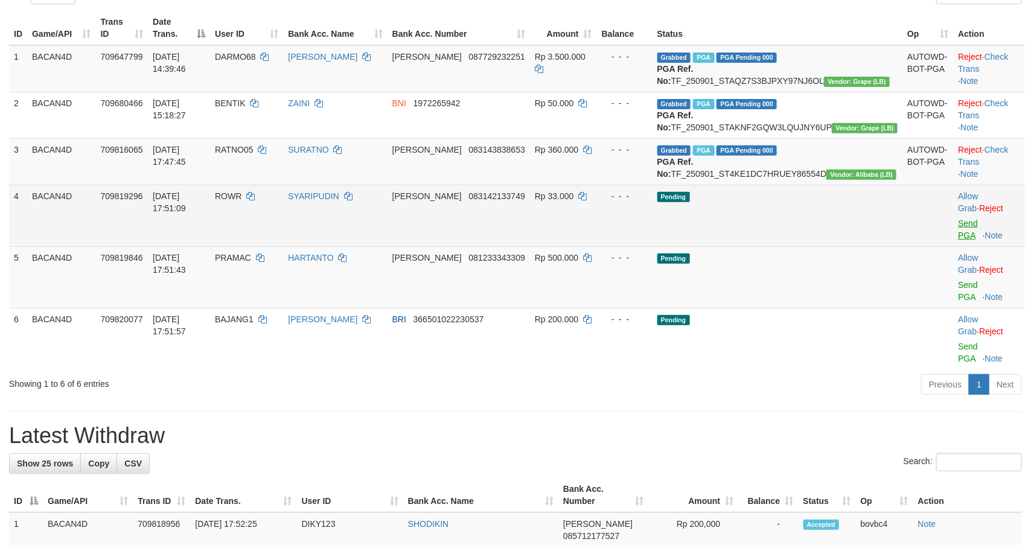
click at [958, 240] on link "Send PGA" at bounding box center [968, 229] width 20 height 22
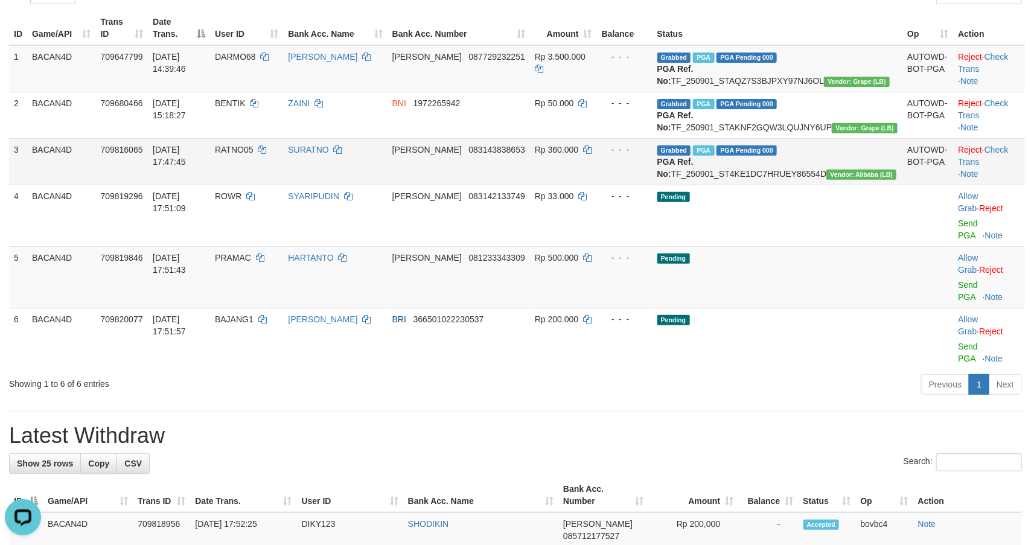
scroll to position [0, 0]
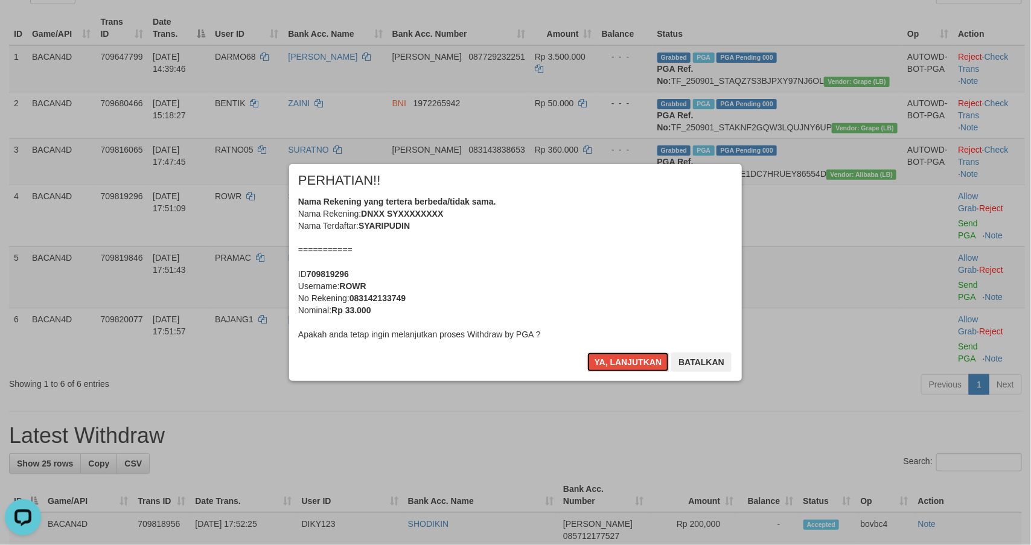
click at [652, 364] on button "Ya, lanjutkan" at bounding box center [628, 361] width 82 height 19
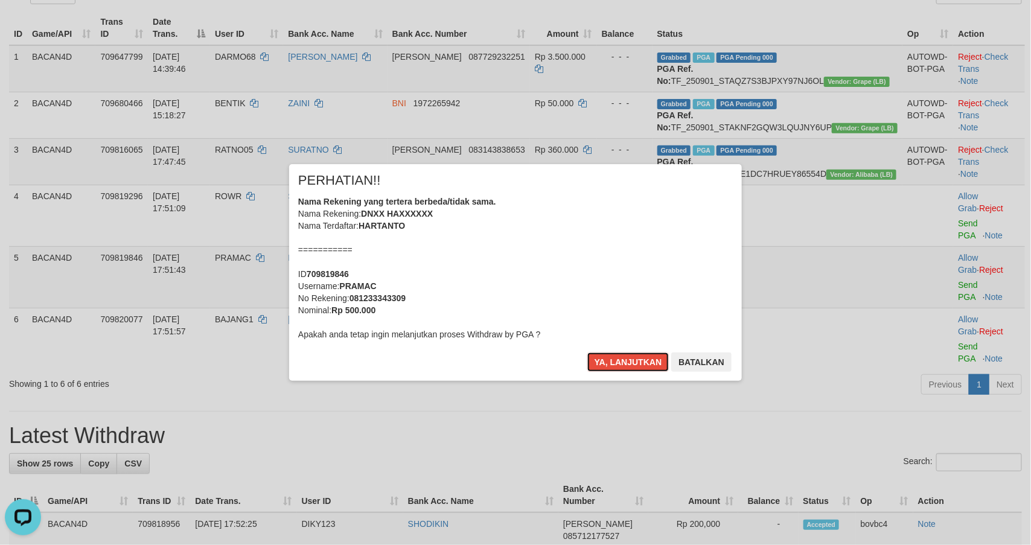
click at [652, 364] on button "Ya, lanjutkan" at bounding box center [628, 361] width 82 height 19
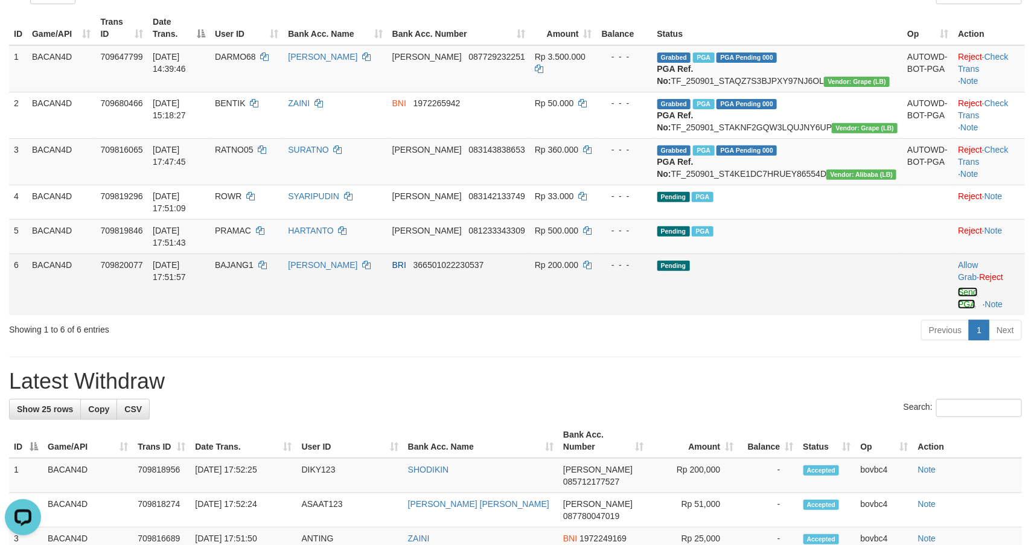
click at [958, 307] on link "Send PGA" at bounding box center [968, 298] width 20 height 22
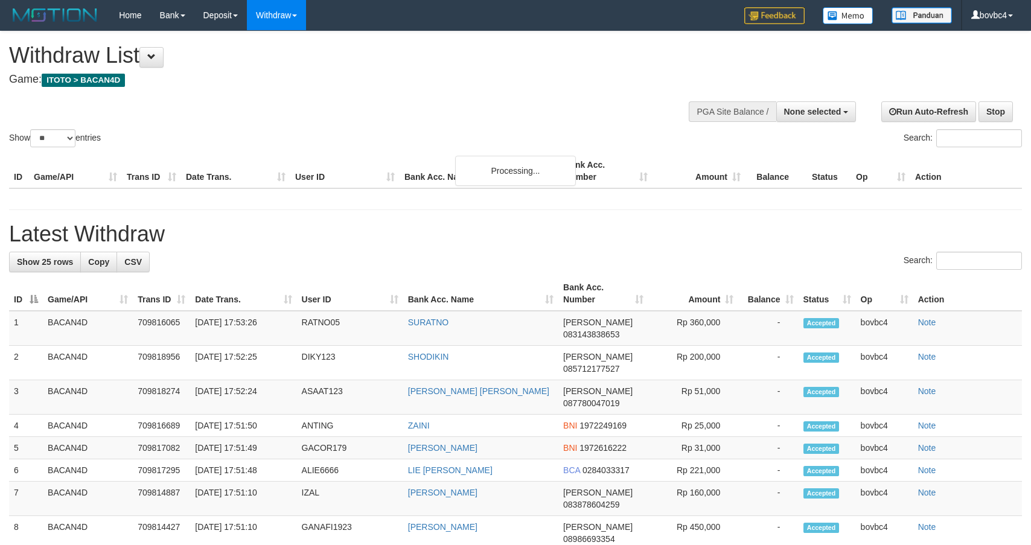
select select
select select "**"
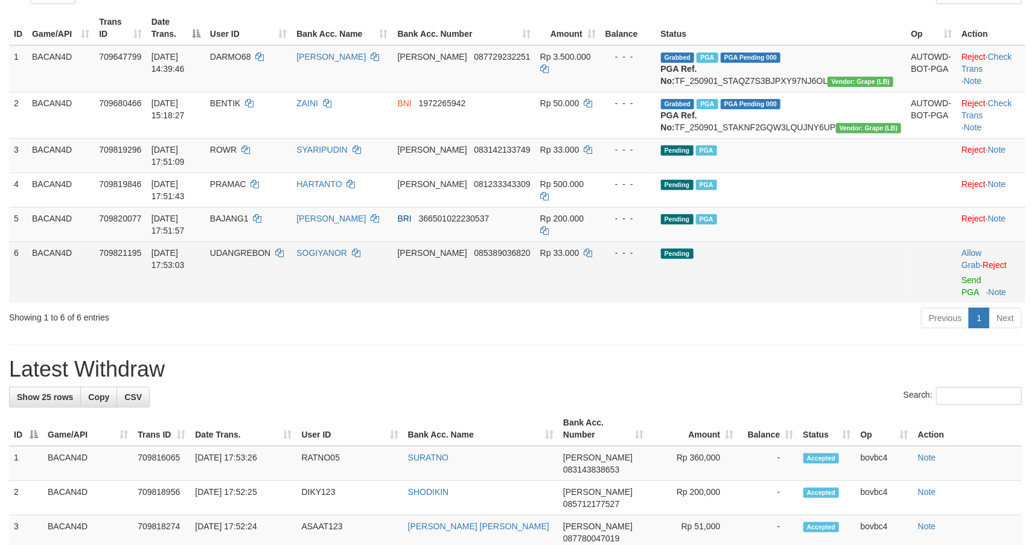
click at [957, 277] on td "Allow Grab · Reject Send PGA · Note" at bounding box center [991, 272] width 69 height 62
click at [961, 275] on link "Send PGA" at bounding box center [971, 286] width 20 height 22
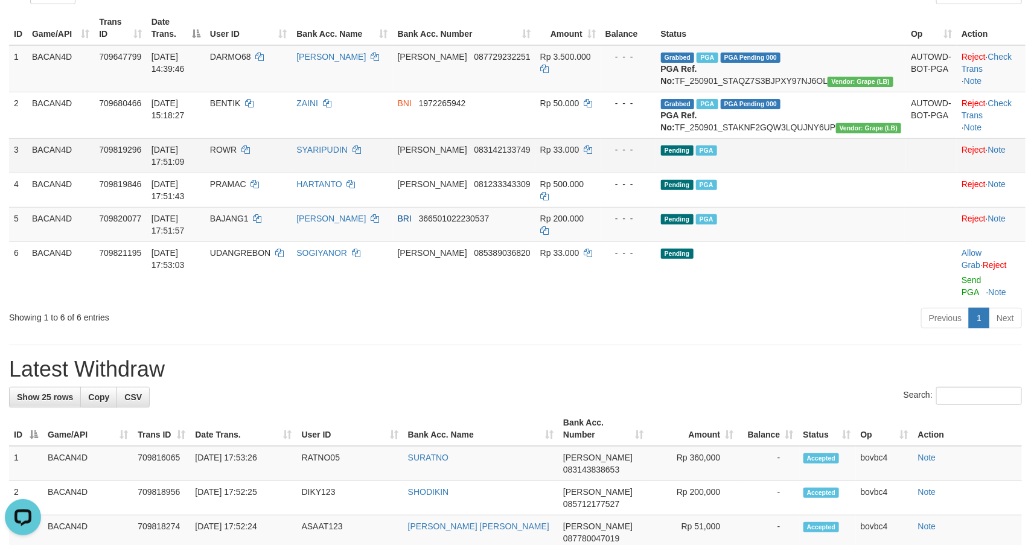
scroll to position [0, 0]
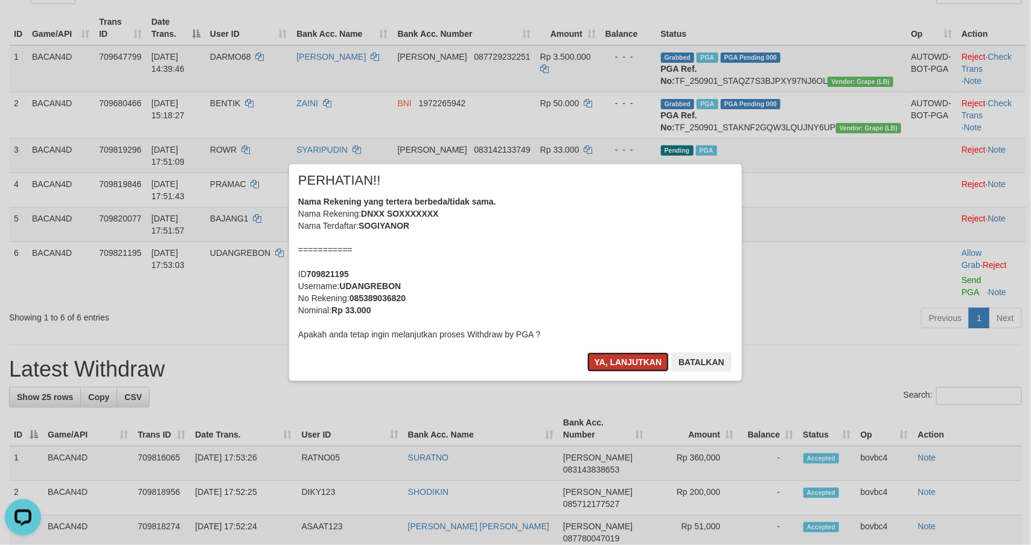
click at [625, 365] on button "Ya, lanjutkan" at bounding box center [628, 361] width 82 height 19
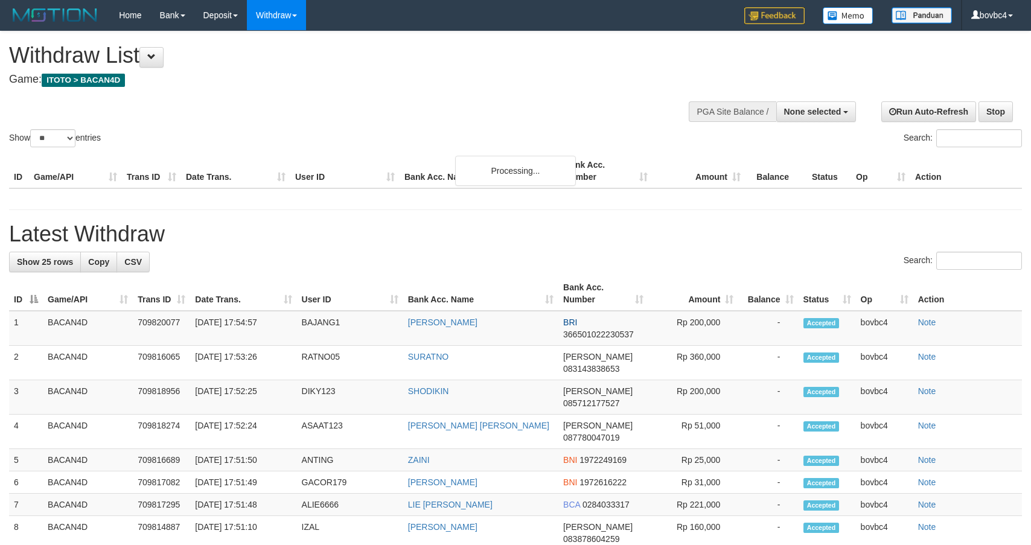
select select
select select "**"
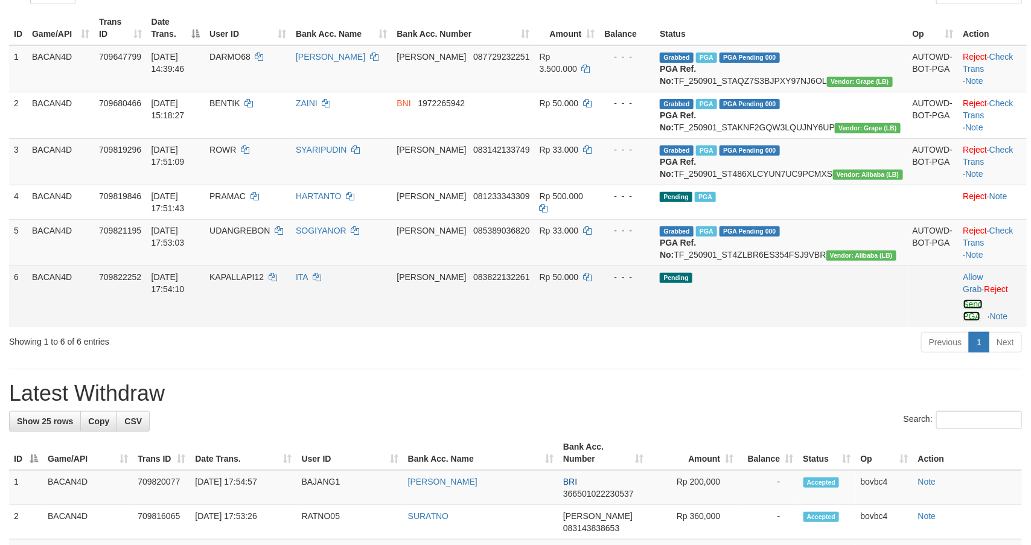
click at [963, 321] on link "Send PGA" at bounding box center [973, 310] width 20 height 22
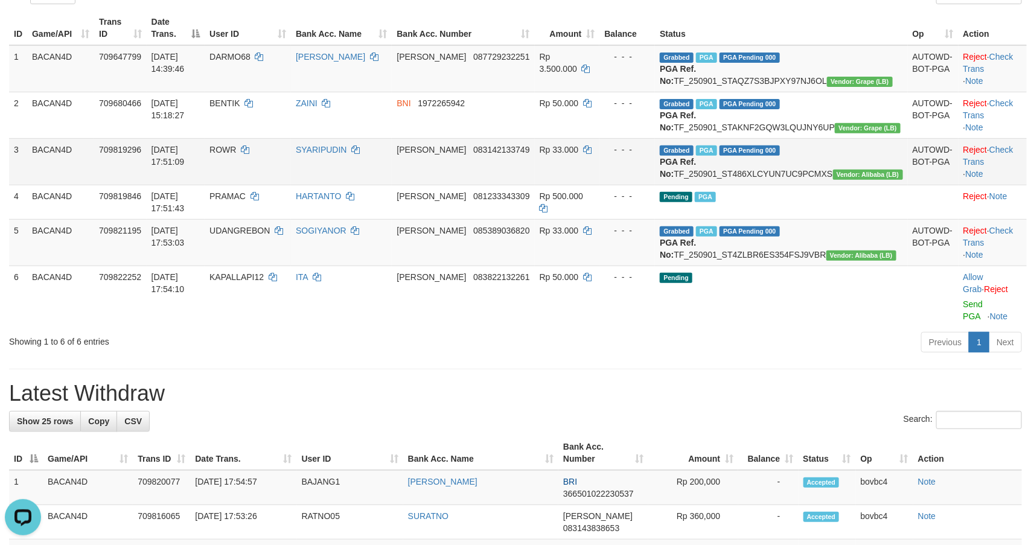
scroll to position [0, 0]
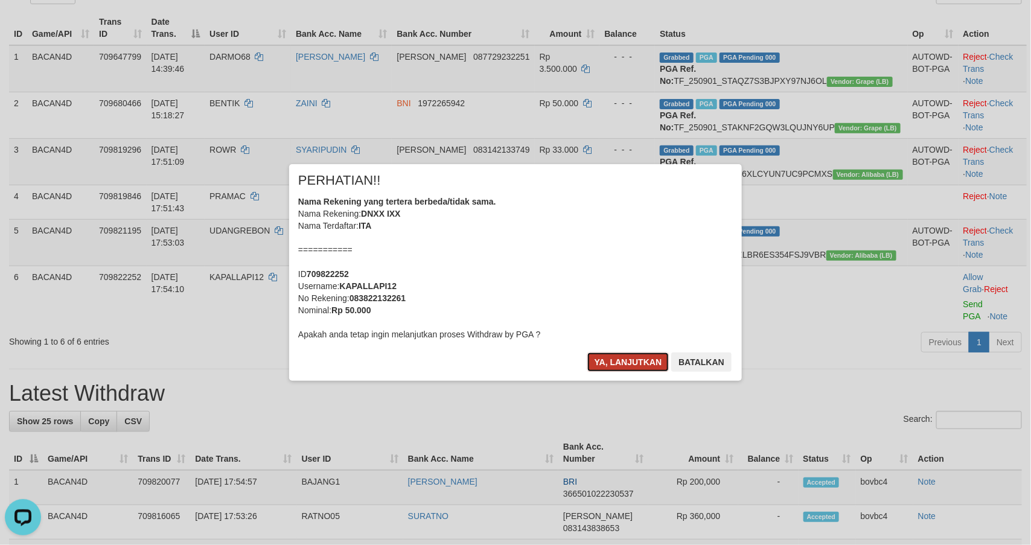
click at [640, 361] on button "Ya, lanjutkan" at bounding box center [628, 361] width 82 height 19
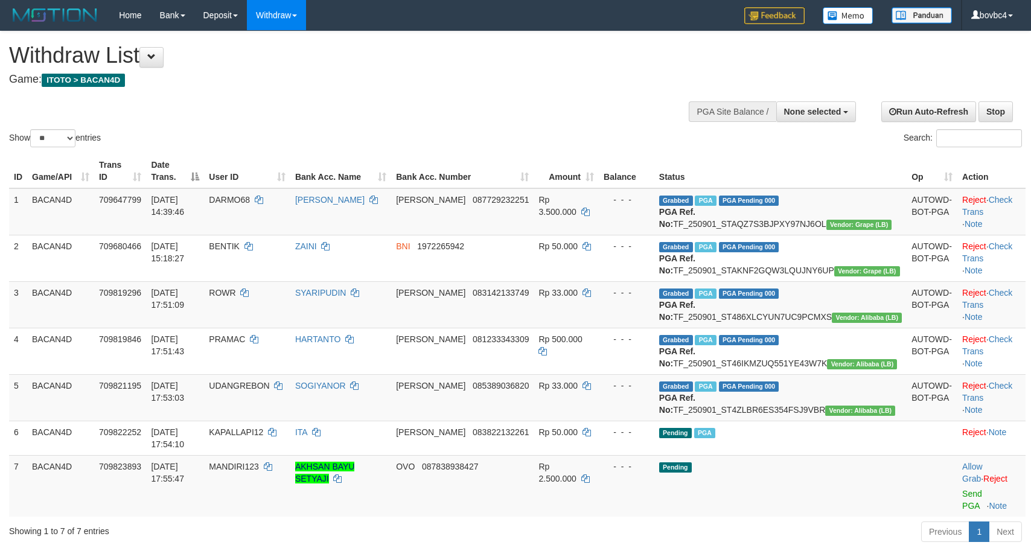
select select
select select "**"
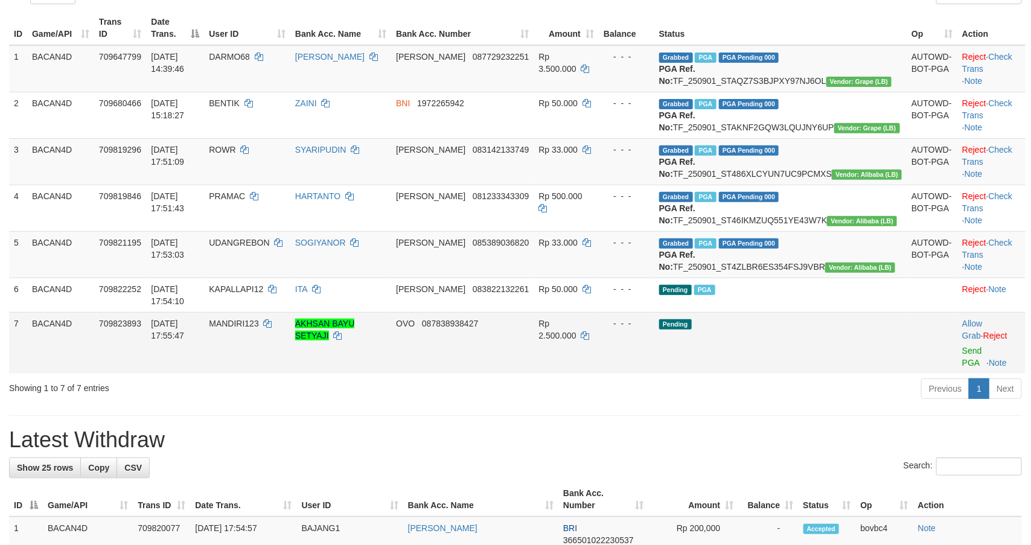
click at [957, 374] on td "Allow Grab · Reject Send PGA · Note" at bounding box center [991, 343] width 68 height 62
click at [962, 368] on link "Send PGA" at bounding box center [972, 357] width 20 height 22
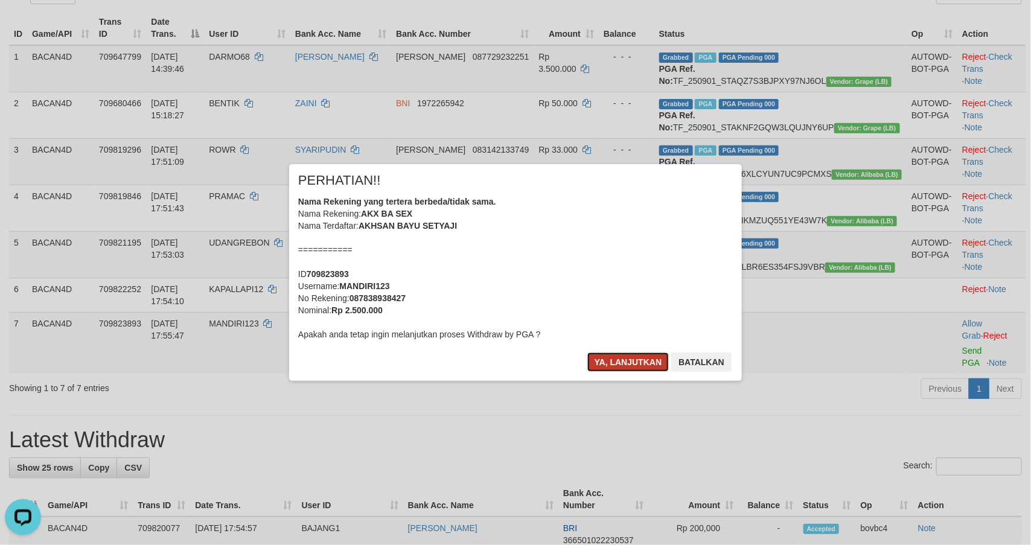
click at [596, 358] on button "Ya, lanjutkan" at bounding box center [628, 361] width 82 height 19
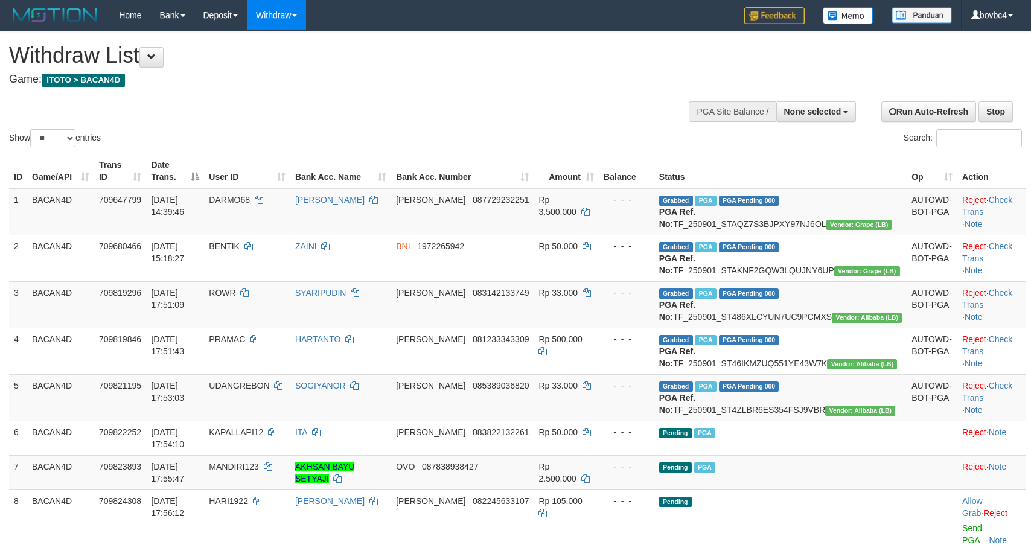
select select
select select "**"
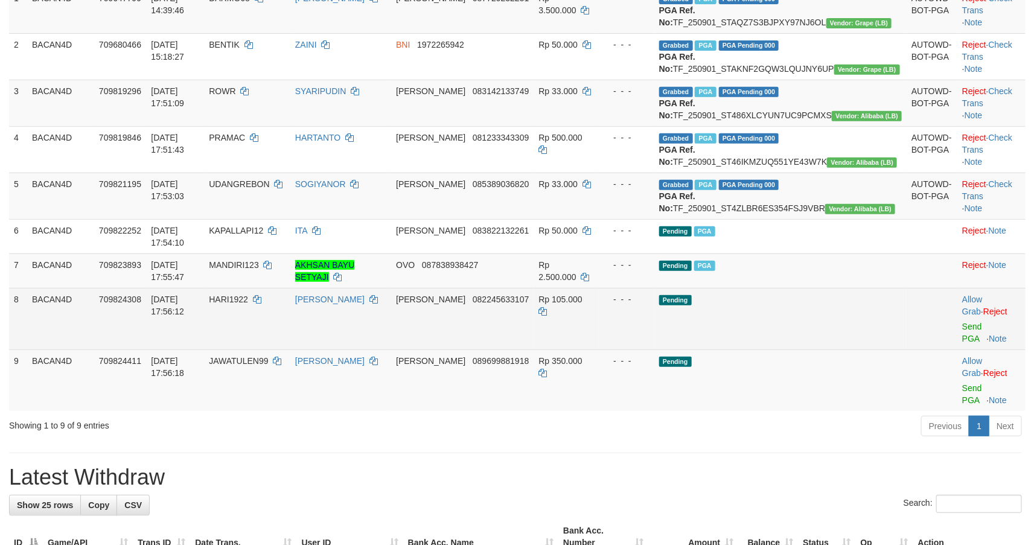
scroll to position [234, 0]
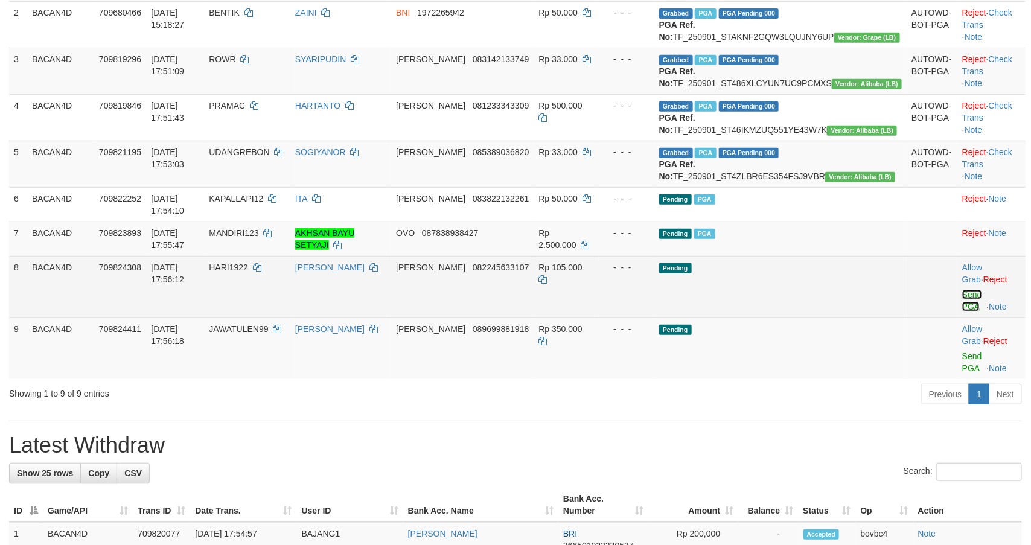
click at [962, 311] on link "Send PGA" at bounding box center [972, 301] width 20 height 22
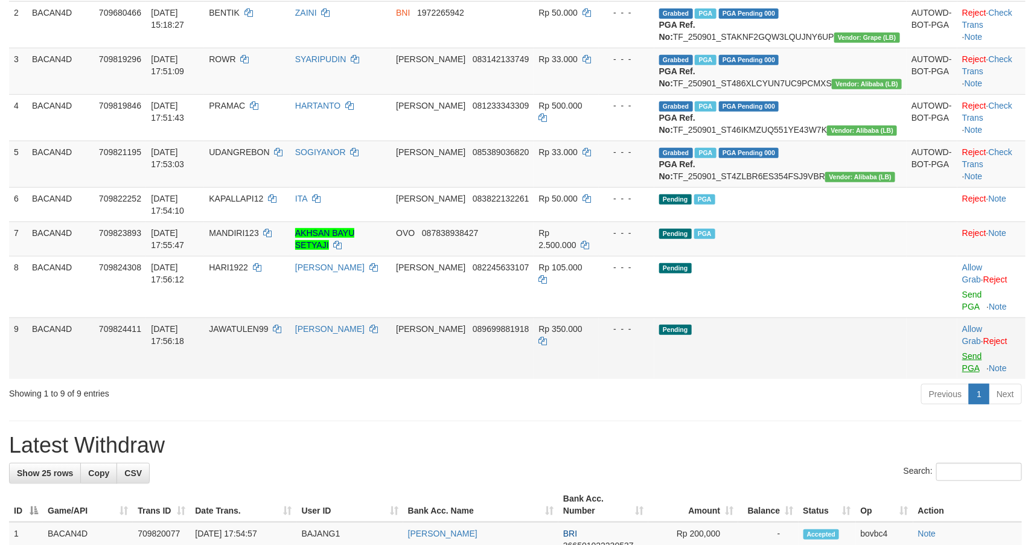
click at [962, 371] on link "Send PGA" at bounding box center [972, 362] width 20 height 22
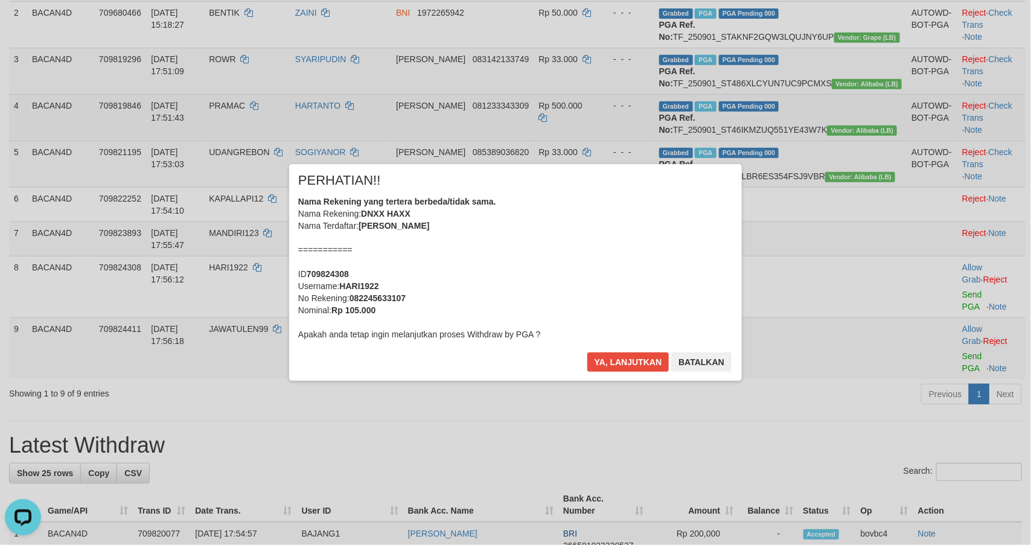
scroll to position [0, 0]
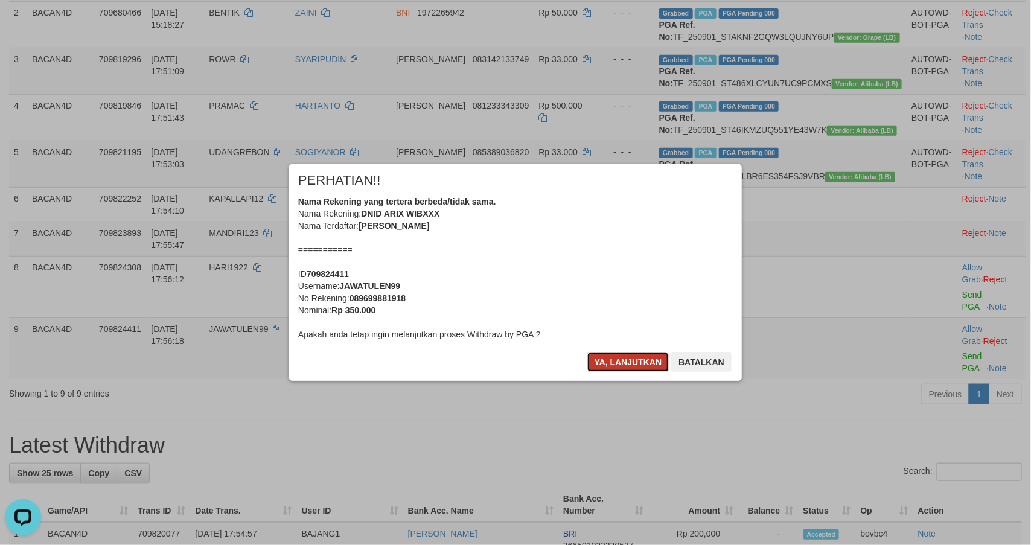
click at [618, 360] on button "Ya, lanjutkan" at bounding box center [628, 361] width 82 height 19
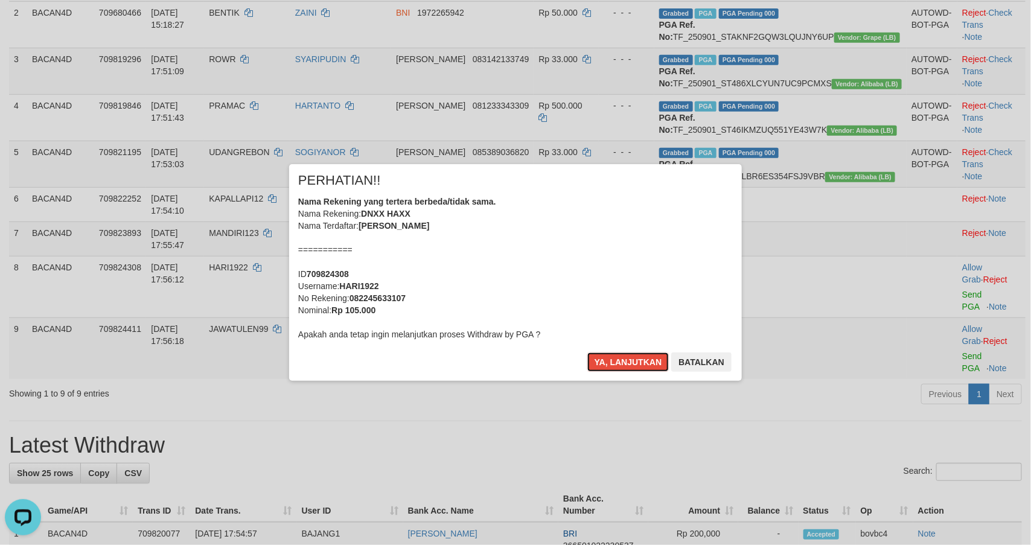
click at [618, 360] on button "Ya, lanjutkan" at bounding box center [628, 361] width 82 height 19
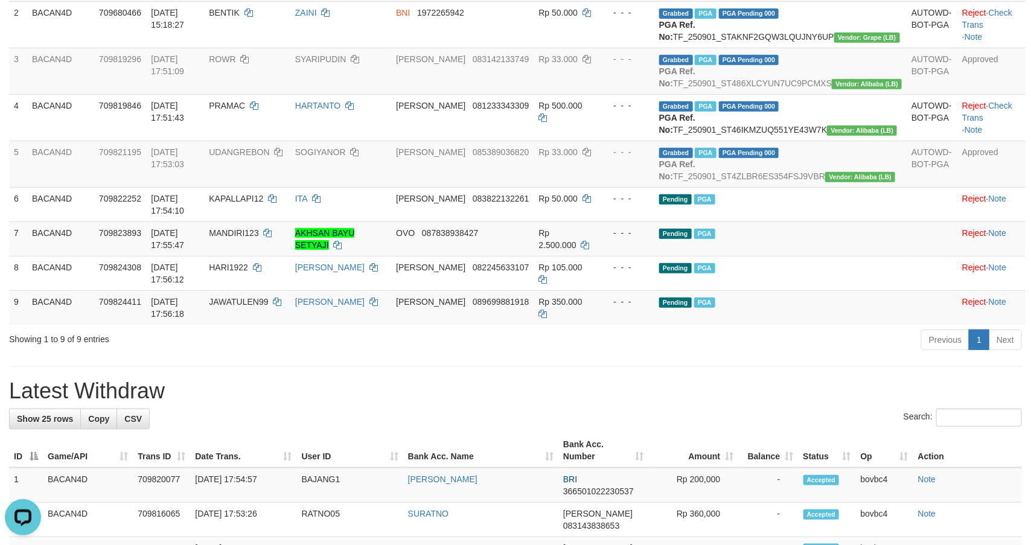
click at [521, 354] on div "Previous 1 Next" at bounding box center [730, 341] width 583 height 26
click at [797, 403] on h1 "Latest Withdraw" at bounding box center [515, 391] width 1013 height 24
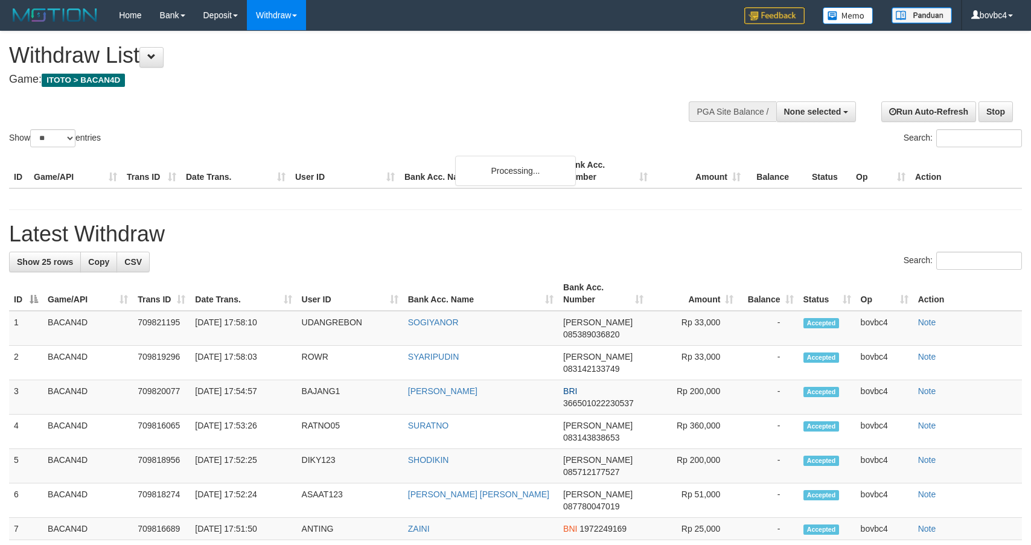
select select
select select "**"
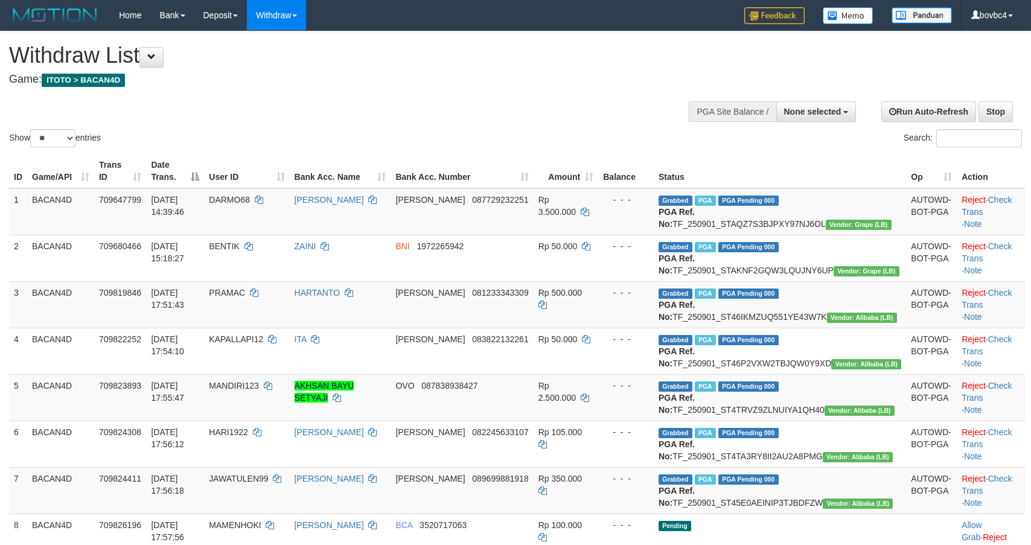
select select
select select "**"
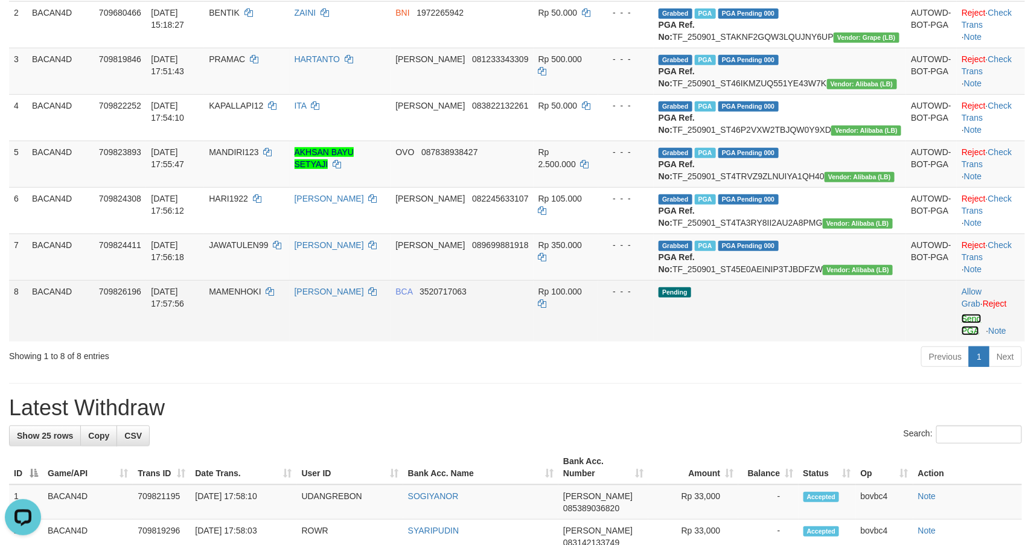
click at [961, 336] on link "Send PGA" at bounding box center [971, 325] width 20 height 22
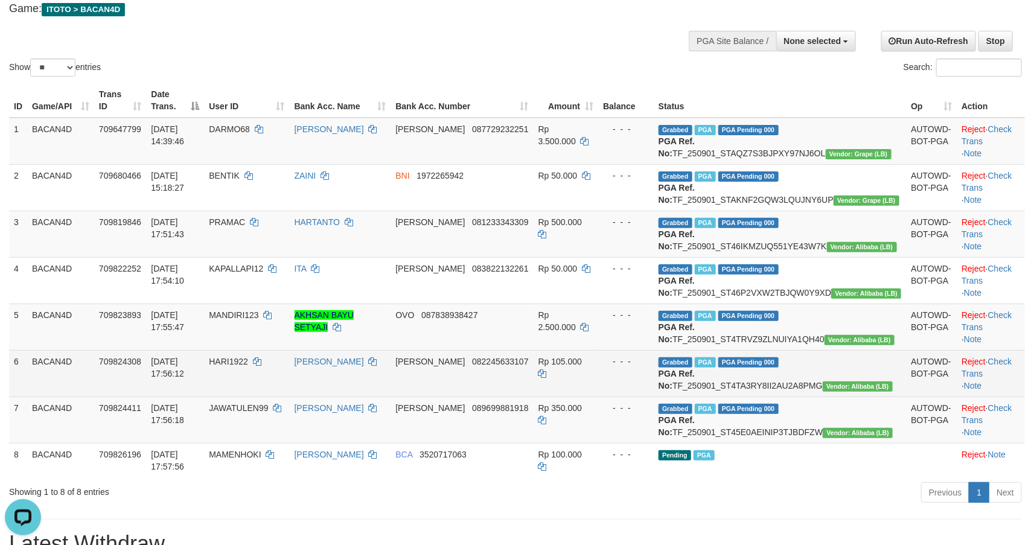
scroll to position [53, 0]
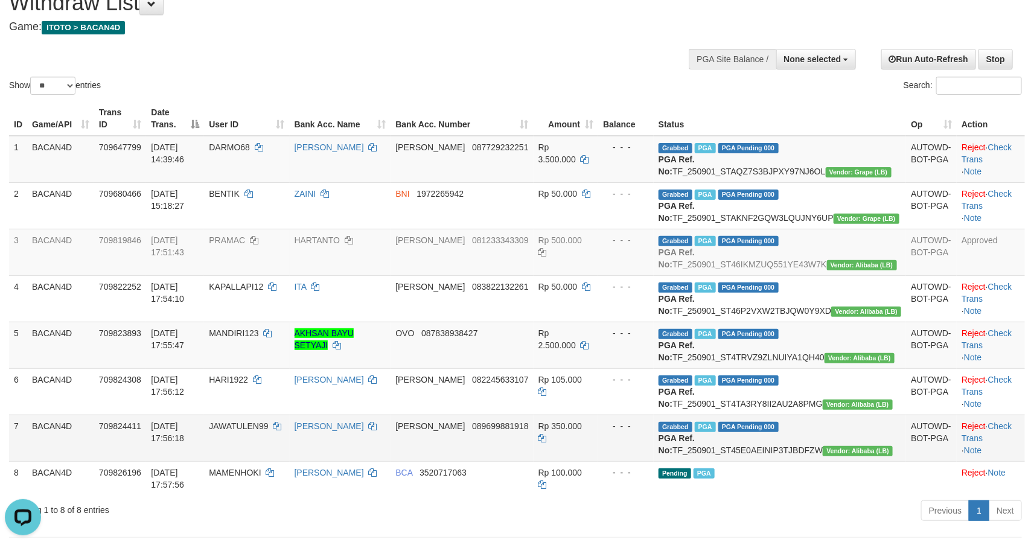
click at [480, 461] on td "[PERSON_NAME] 089699881918" at bounding box center [461, 438] width 142 height 46
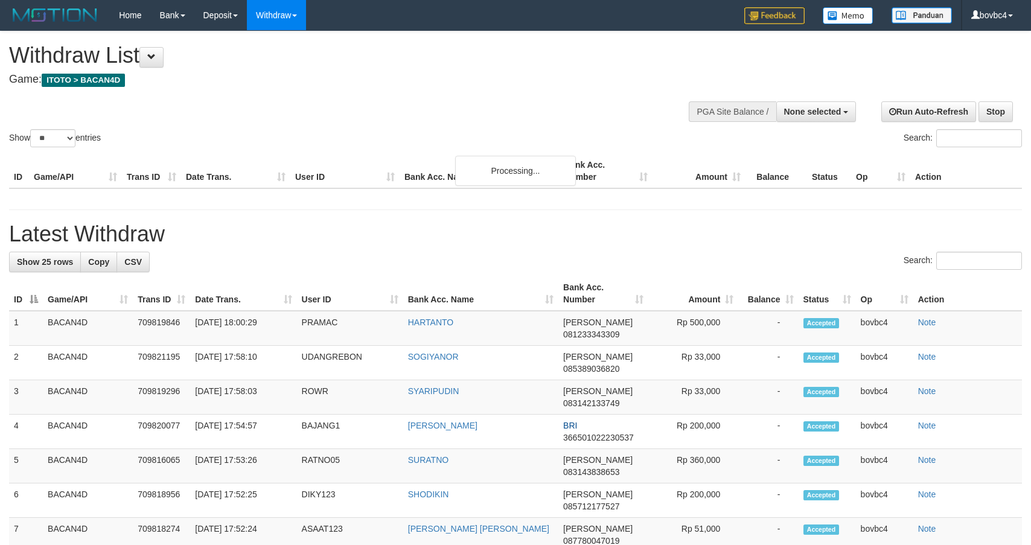
select select
select select "**"
select select
select select "**"
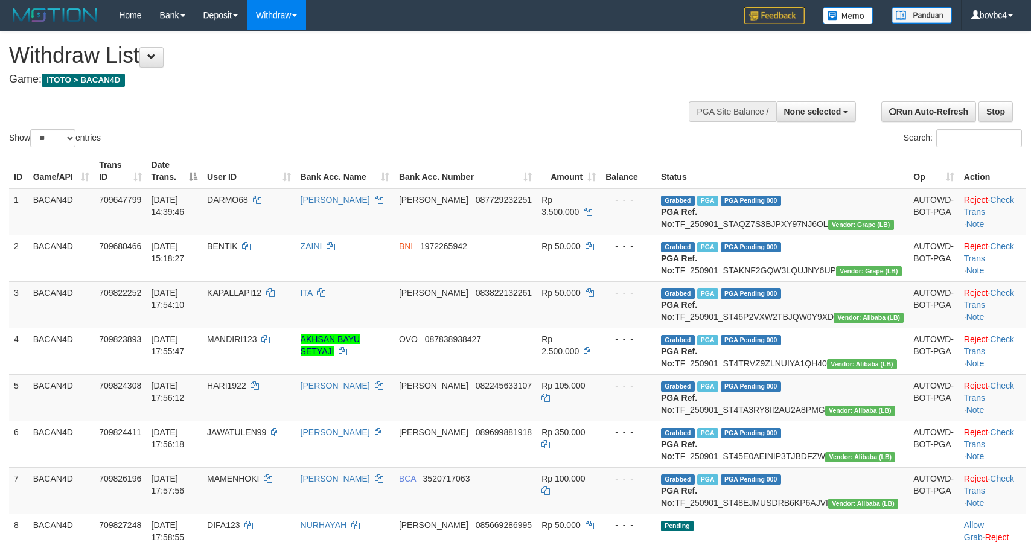
select select
select select "**"
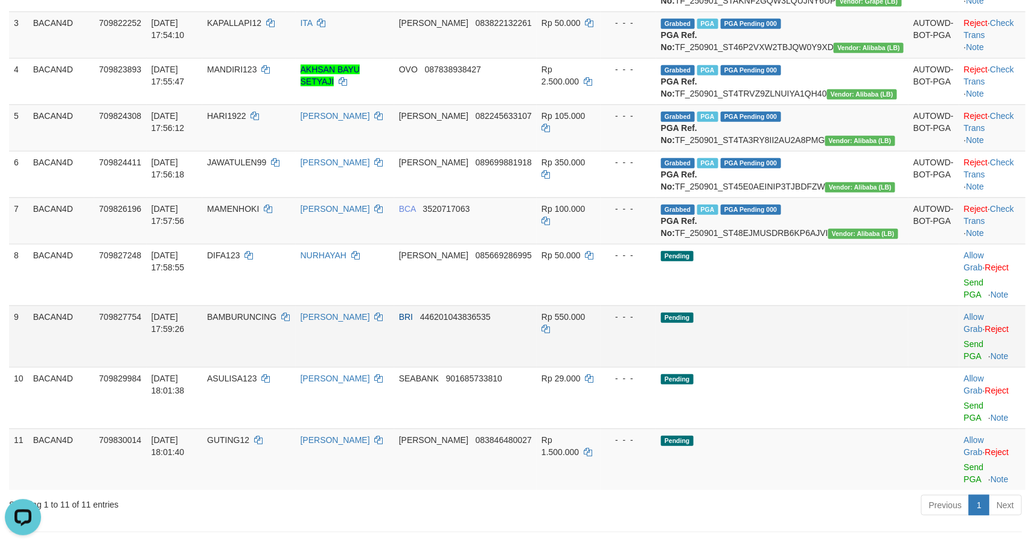
scroll to position [272, 0]
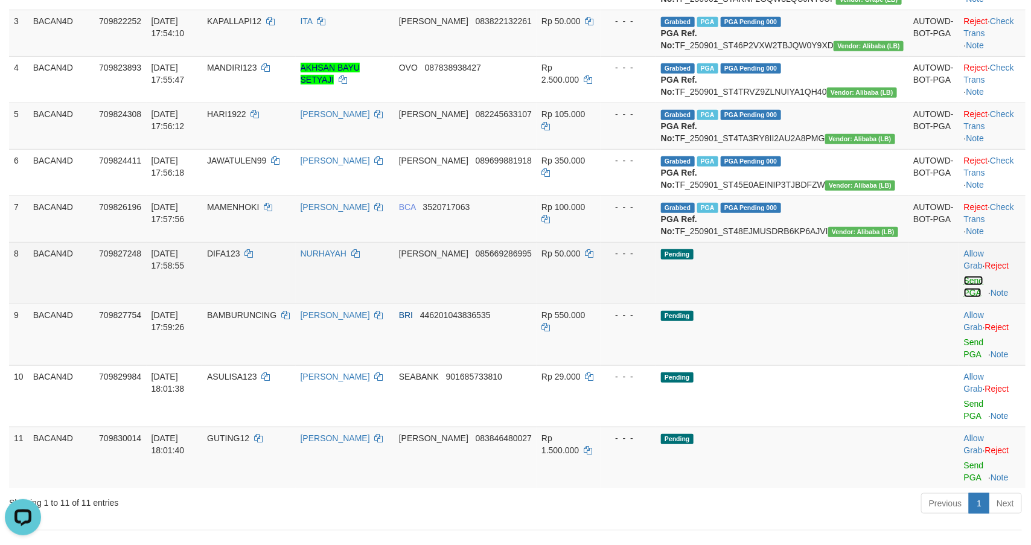
click at [964, 298] on link "Send PGA" at bounding box center [974, 287] width 20 height 22
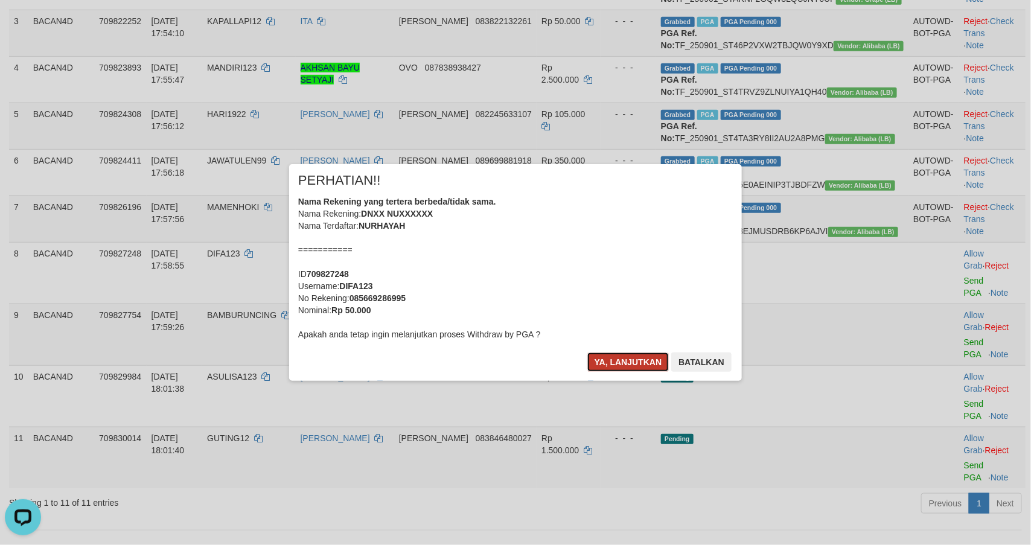
click at [656, 361] on button "Ya, lanjutkan" at bounding box center [628, 361] width 82 height 19
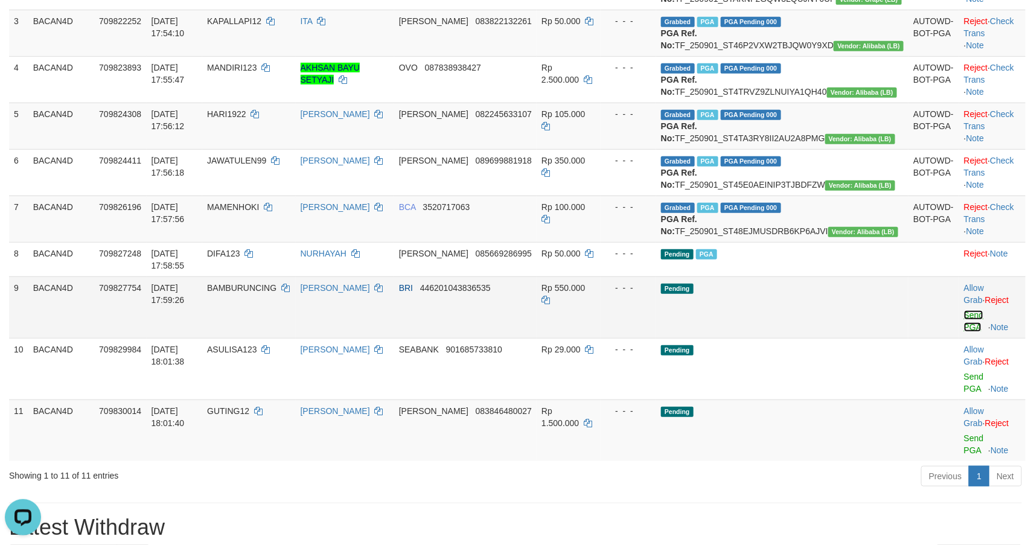
click at [964, 332] on link "Send PGA" at bounding box center [974, 321] width 20 height 22
click at [964, 393] on link "Send PGA" at bounding box center [974, 383] width 20 height 22
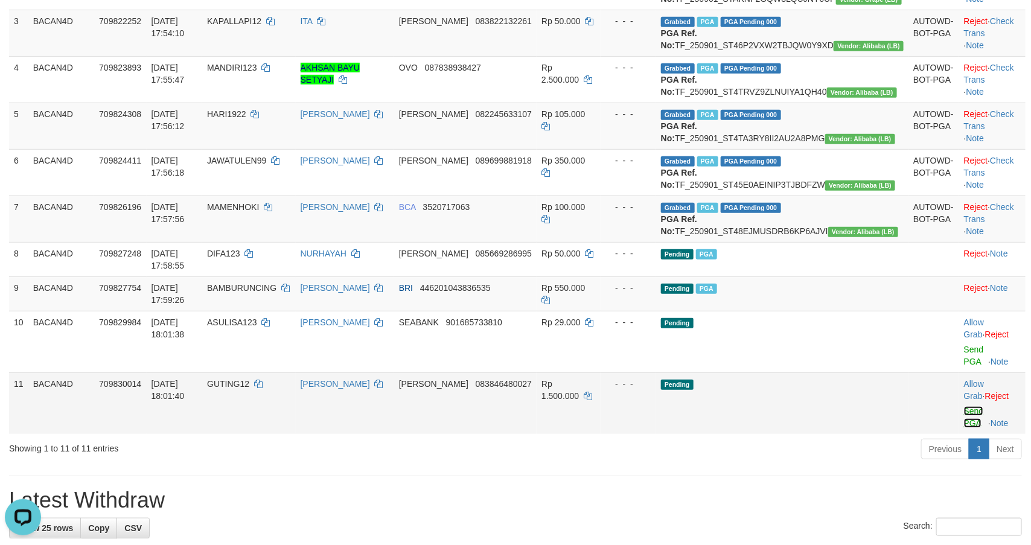
click at [964, 428] on link "Send PGA" at bounding box center [974, 417] width 20 height 22
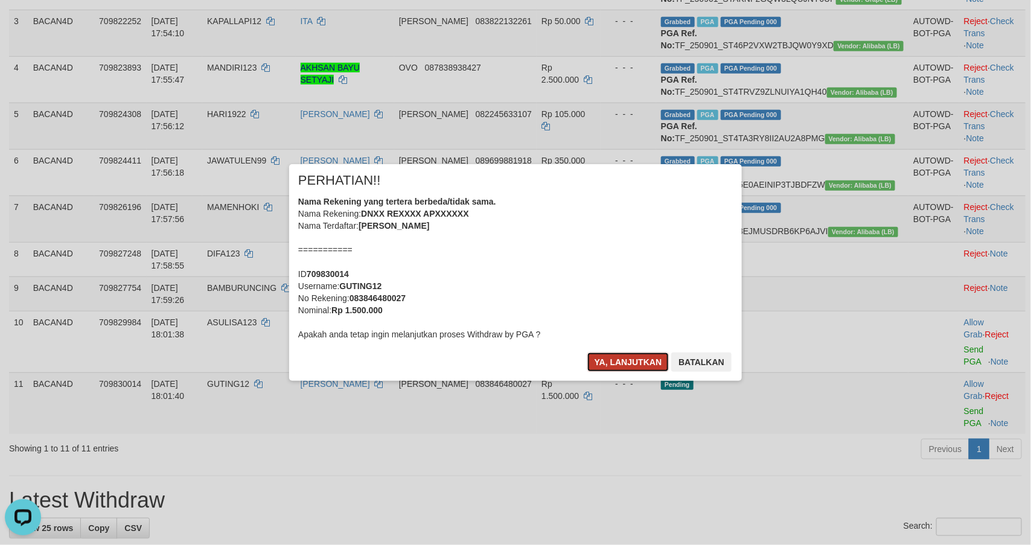
click at [629, 368] on button "Ya, lanjutkan" at bounding box center [628, 361] width 82 height 19
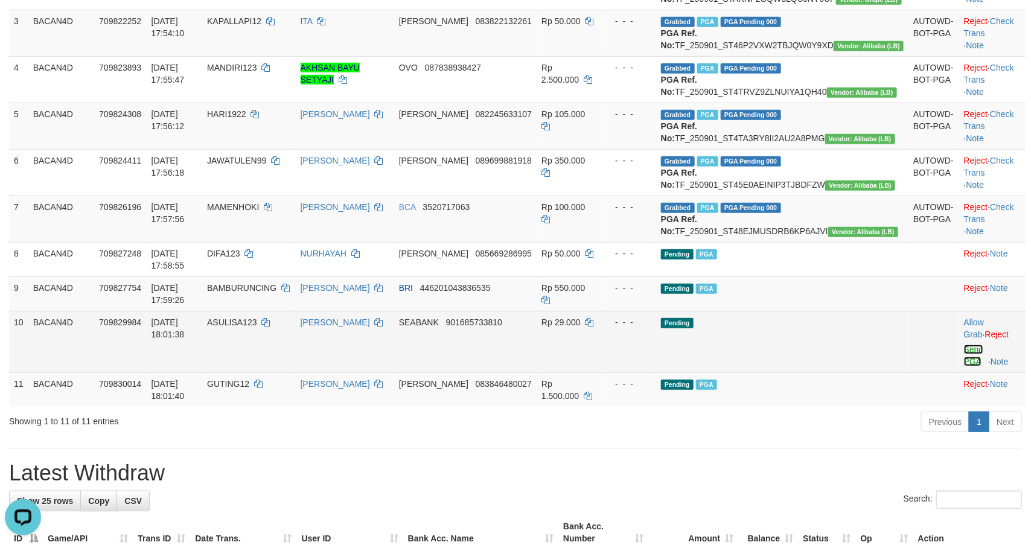
click at [964, 366] on link "Send PGA" at bounding box center [974, 356] width 20 height 22
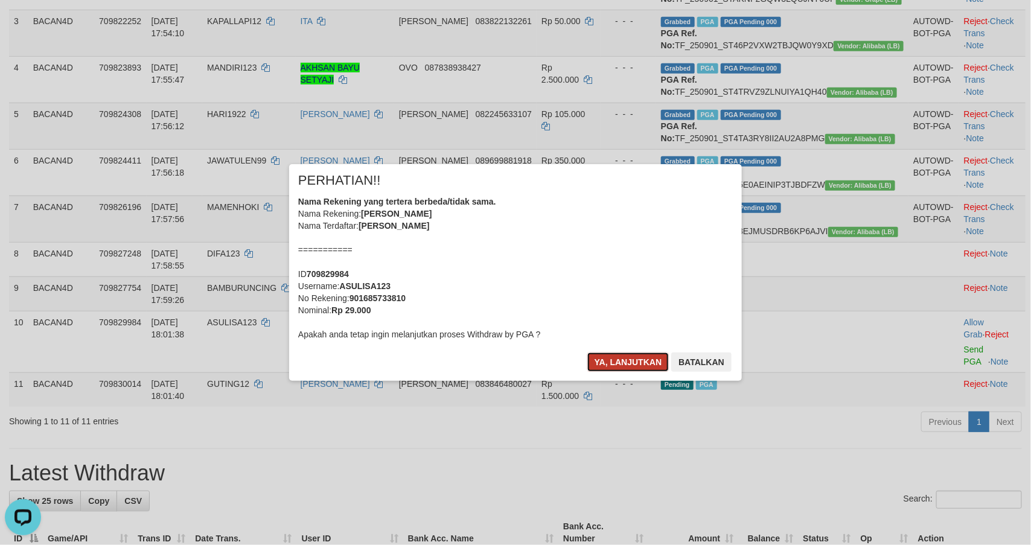
click at [613, 354] on button "Ya, lanjutkan" at bounding box center [628, 361] width 82 height 19
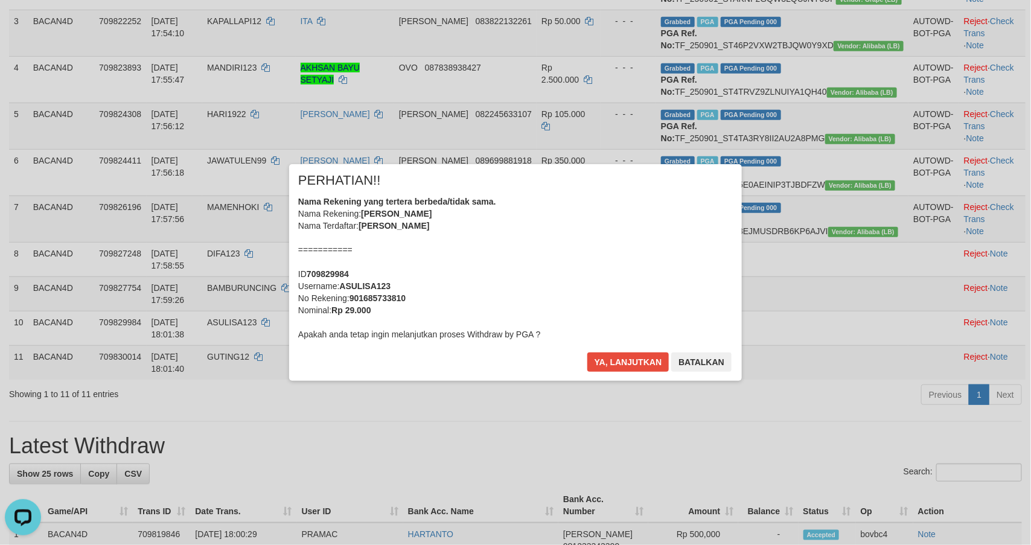
click at [621, 245] on div "Nama Rekening yang tertera berbeda/tidak sama. Nama Rekening: SAMSUL ARIPIN Nam…" at bounding box center [515, 268] width 435 height 145
click at [709, 365] on button "Batalkan" at bounding box center [701, 361] width 60 height 19
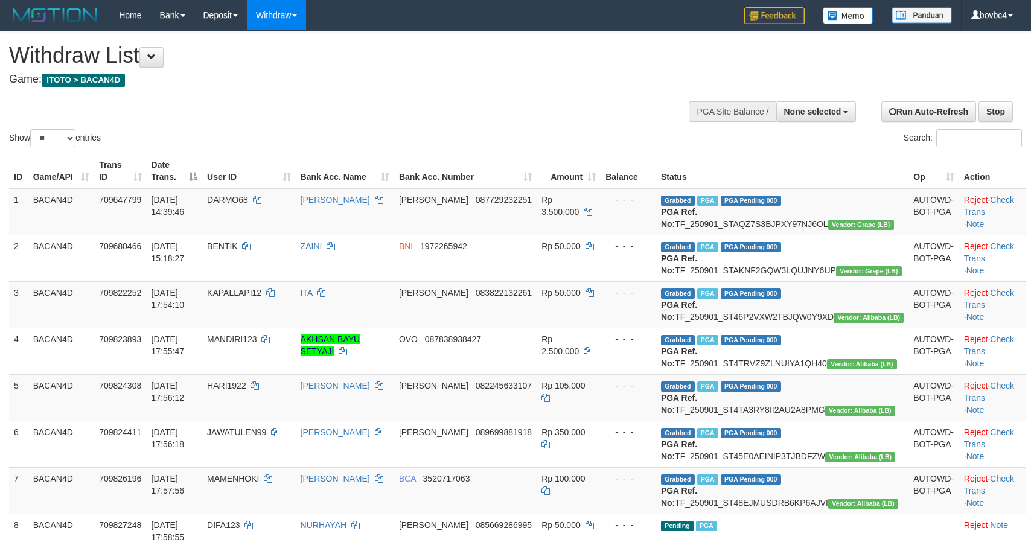
select select
select select "**"
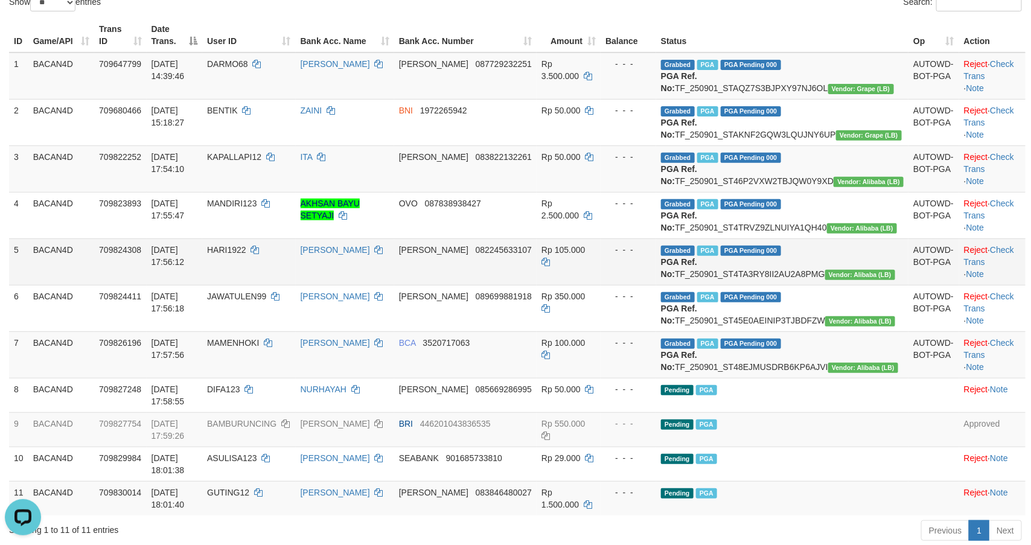
click at [394, 285] on td "[PERSON_NAME]" at bounding box center [345, 261] width 98 height 46
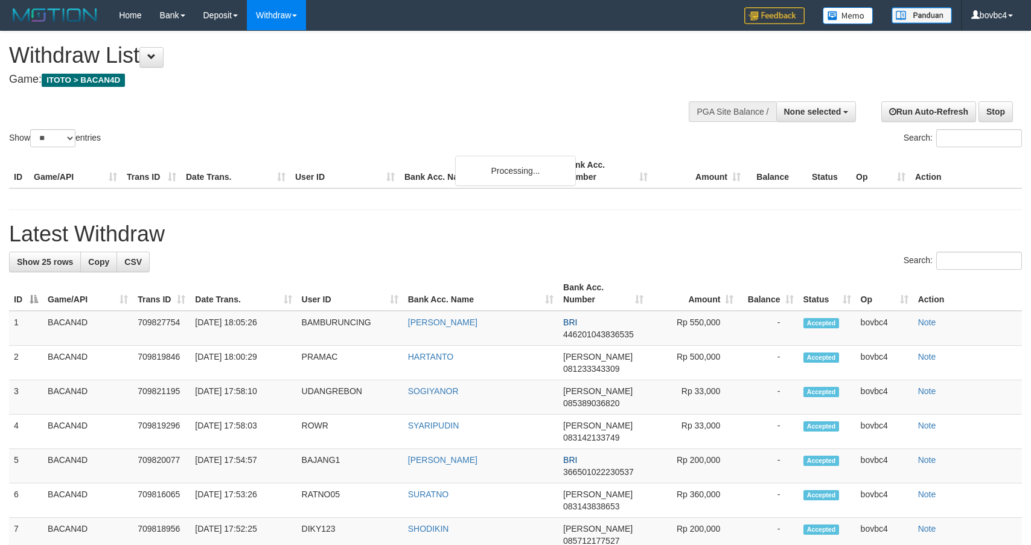
select select
select select "**"
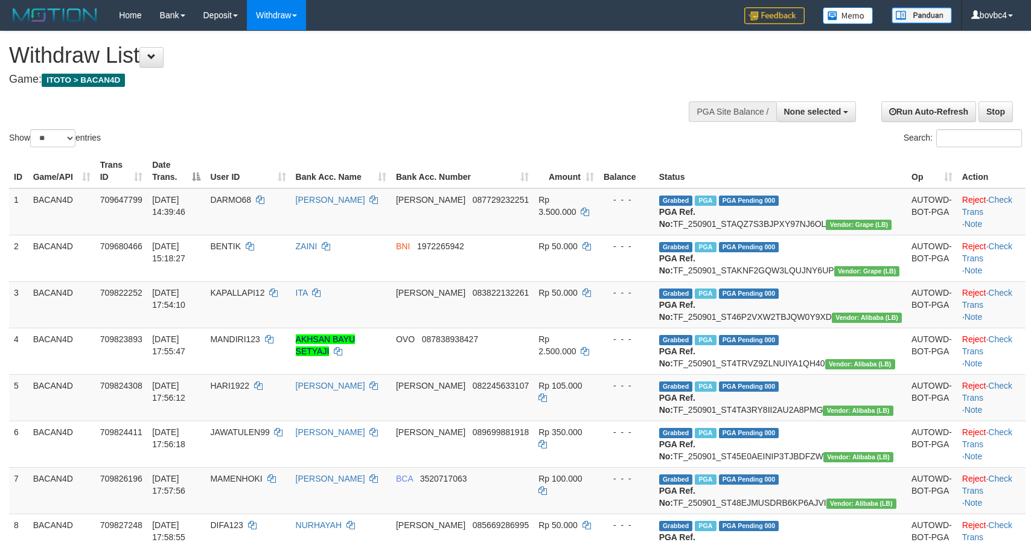
select select
select select "**"
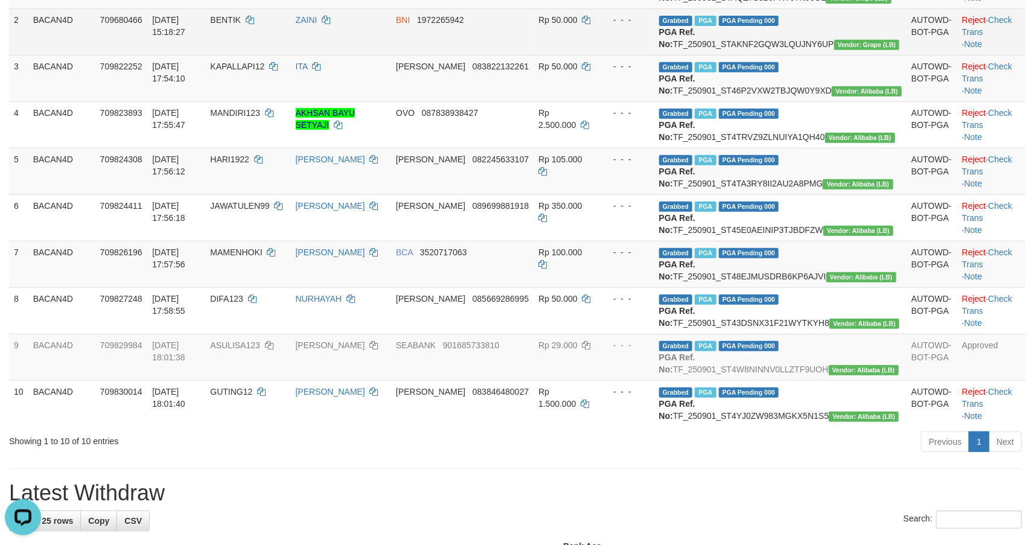
scroll to position [272, 0]
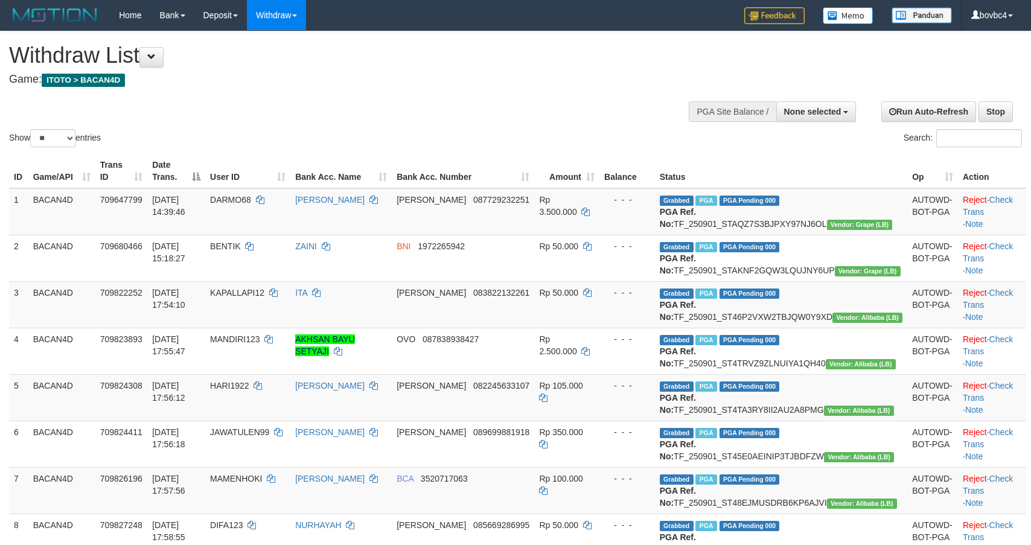
select select
select select "**"
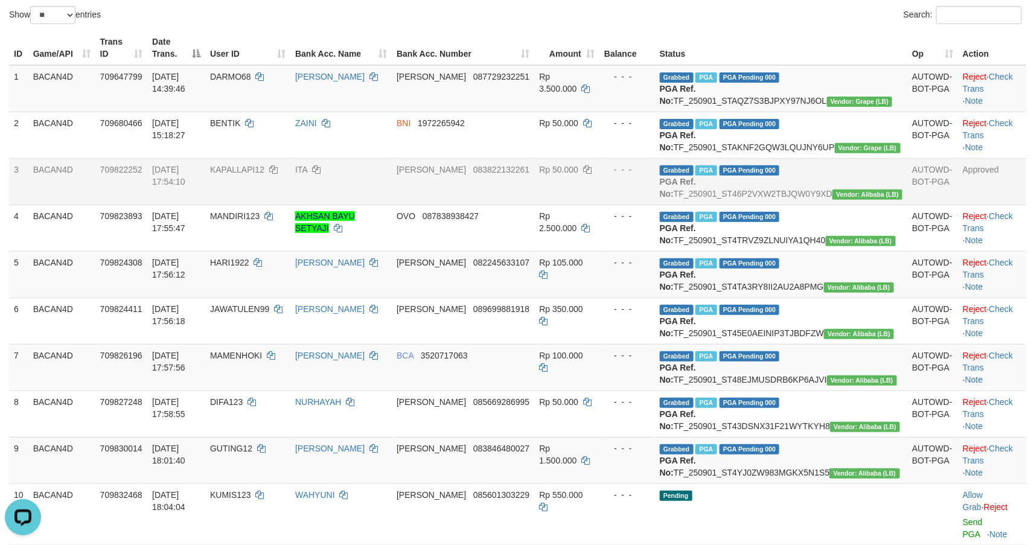
scroll to position [91, 0]
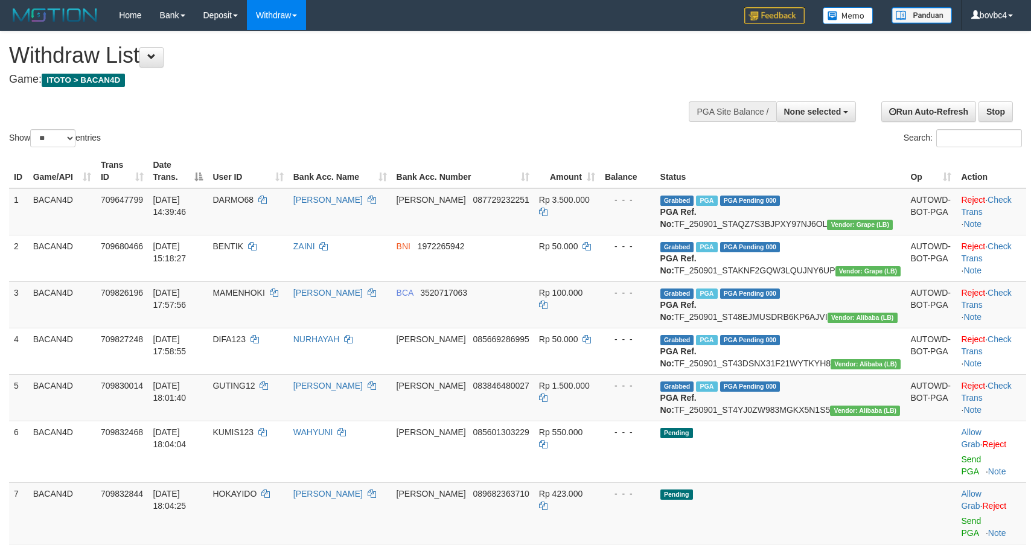
select select
select select "**"
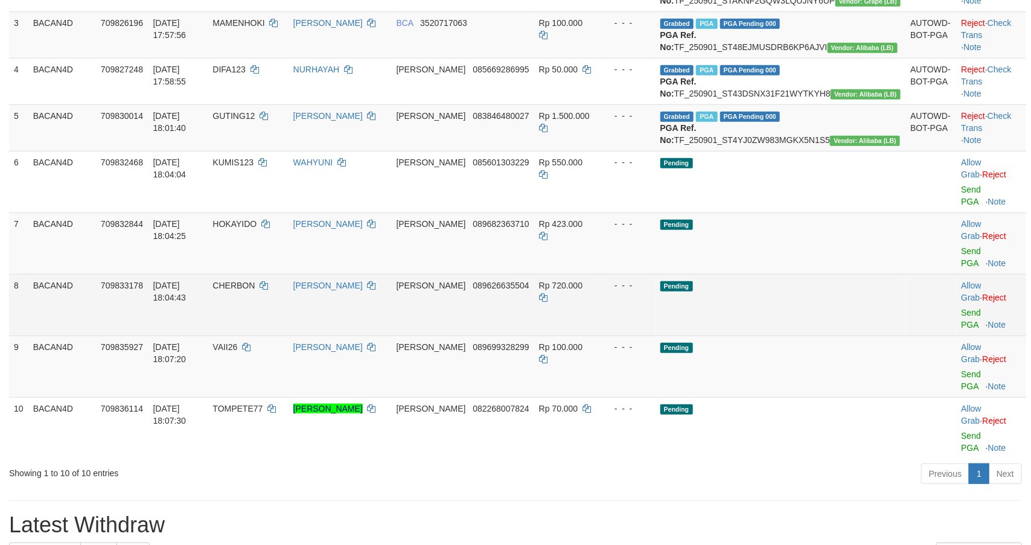
scroll to position [272, 0]
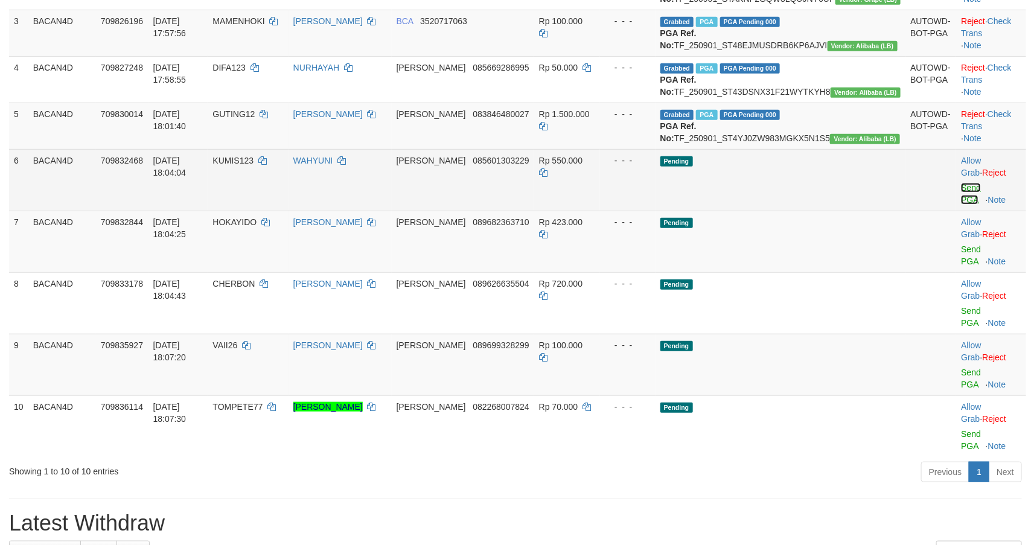
click at [961, 205] on link "Send PGA" at bounding box center [971, 194] width 20 height 22
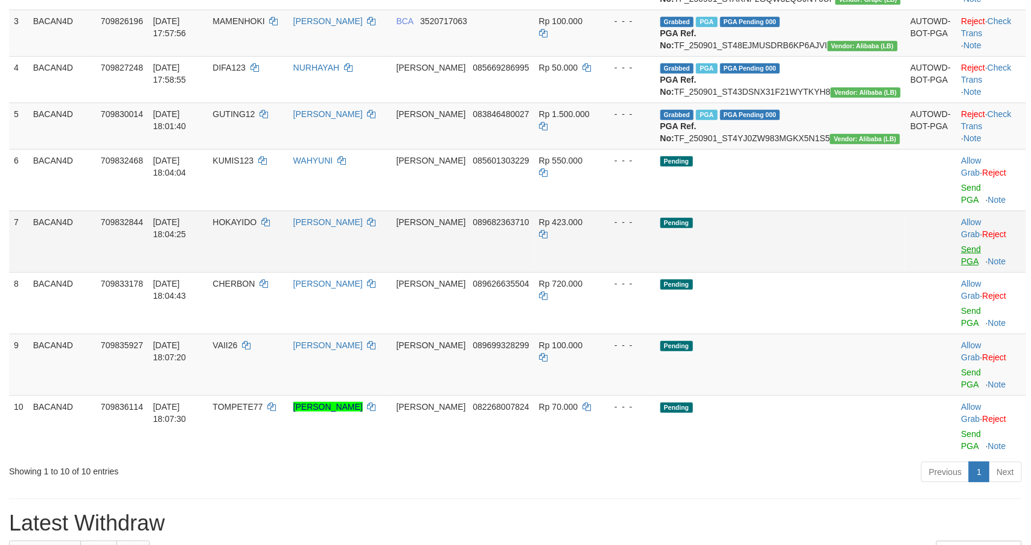
click at [961, 266] on link "Send PGA" at bounding box center [971, 255] width 20 height 22
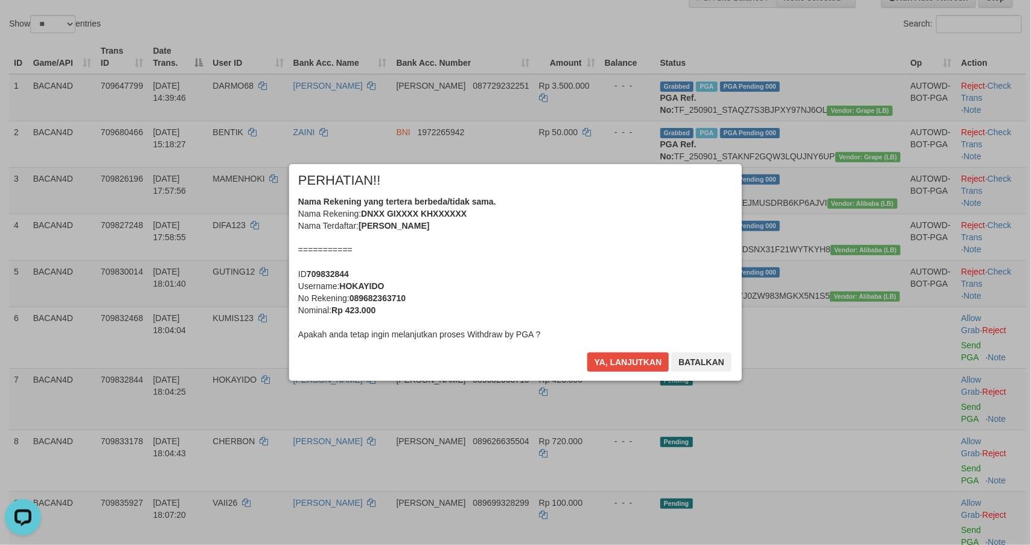
scroll to position [91, 0]
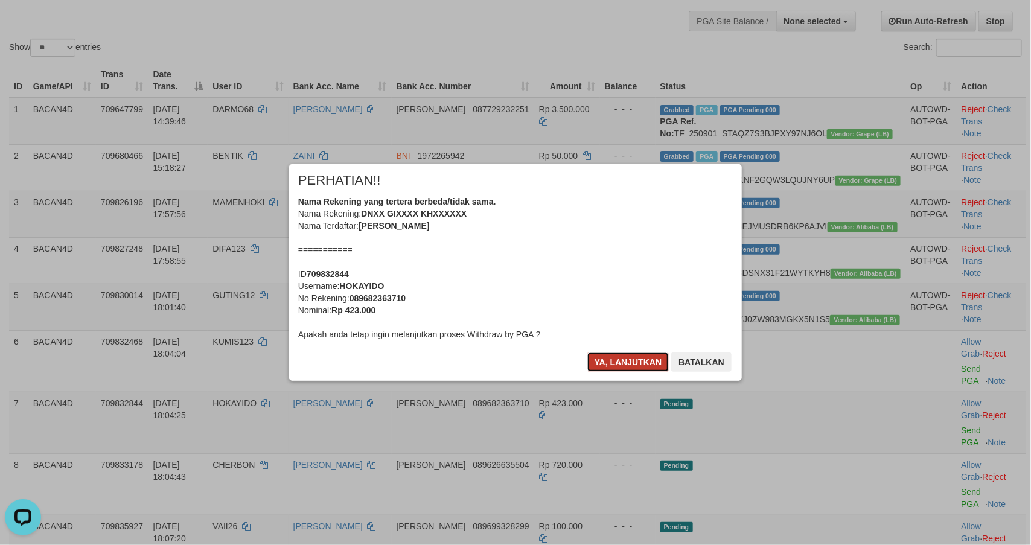
click at [623, 354] on button "Ya, lanjutkan" at bounding box center [628, 361] width 82 height 19
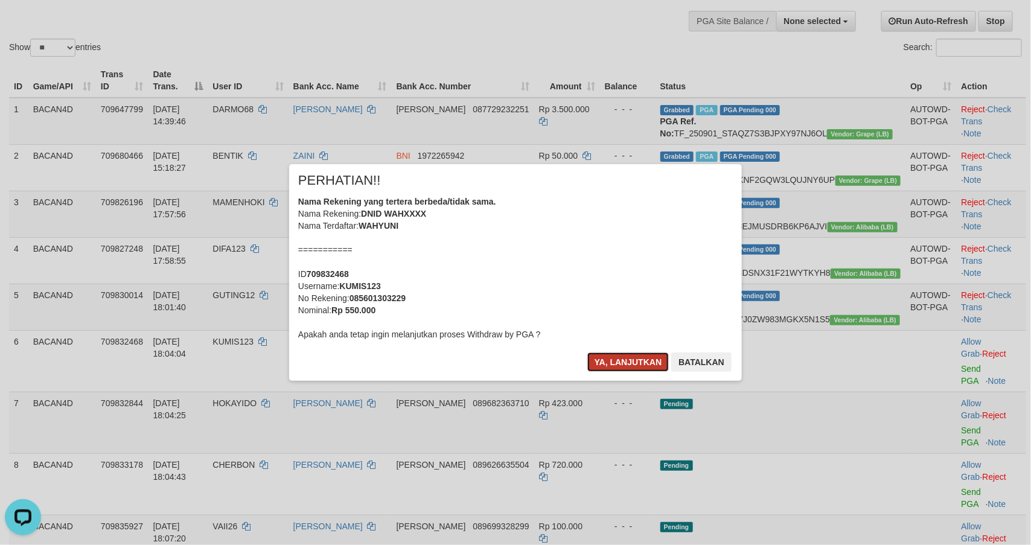
click at [623, 357] on button "Ya, lanjutkan" at bounding box center [628, 361] width 82 height 19
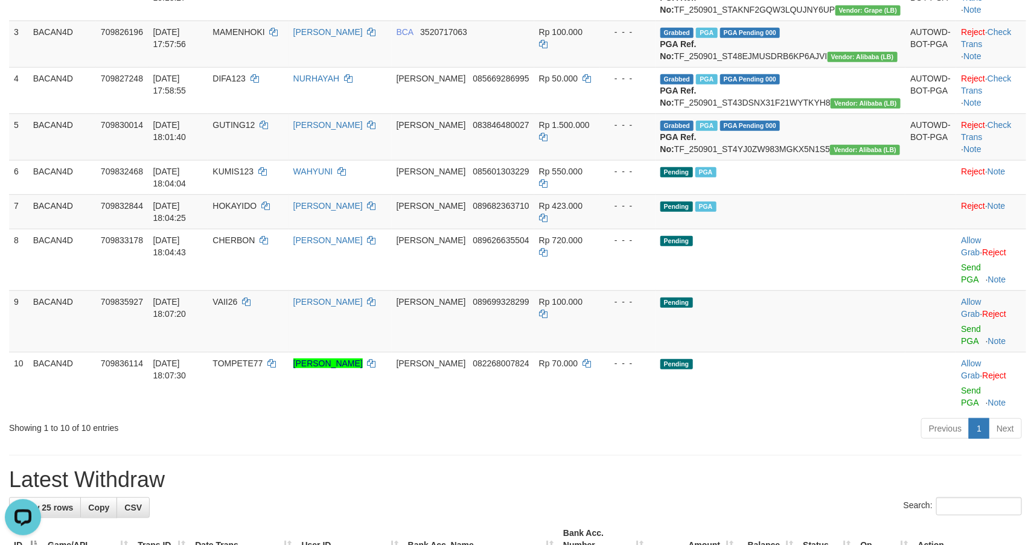
scroll to position [272, 0]
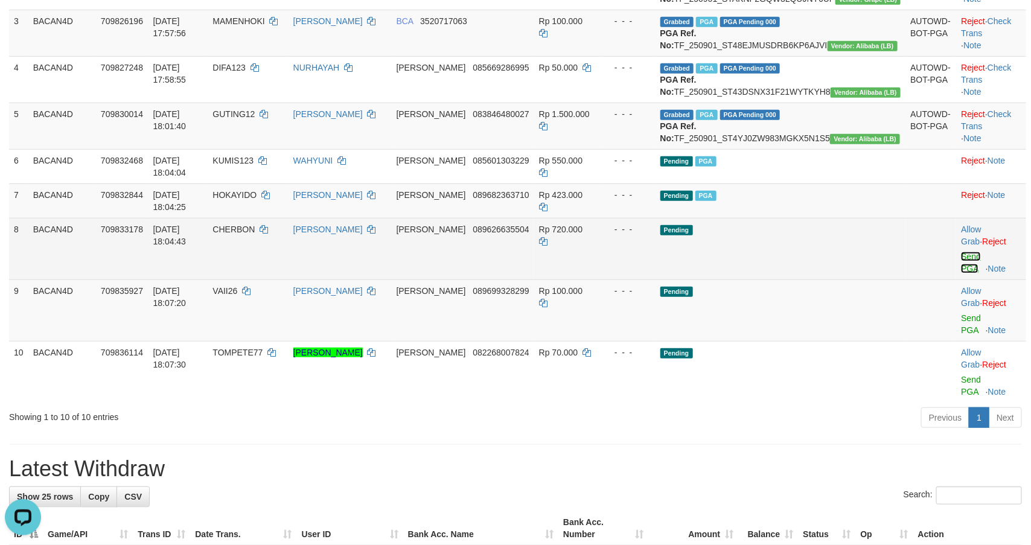
click at [961, 273] on link "Send PGA" at bounding box center [971, 263] width 20 height 22
click at [961, 335] on link "Send PGA" at bounding box center [971, 324] width 20 height 22
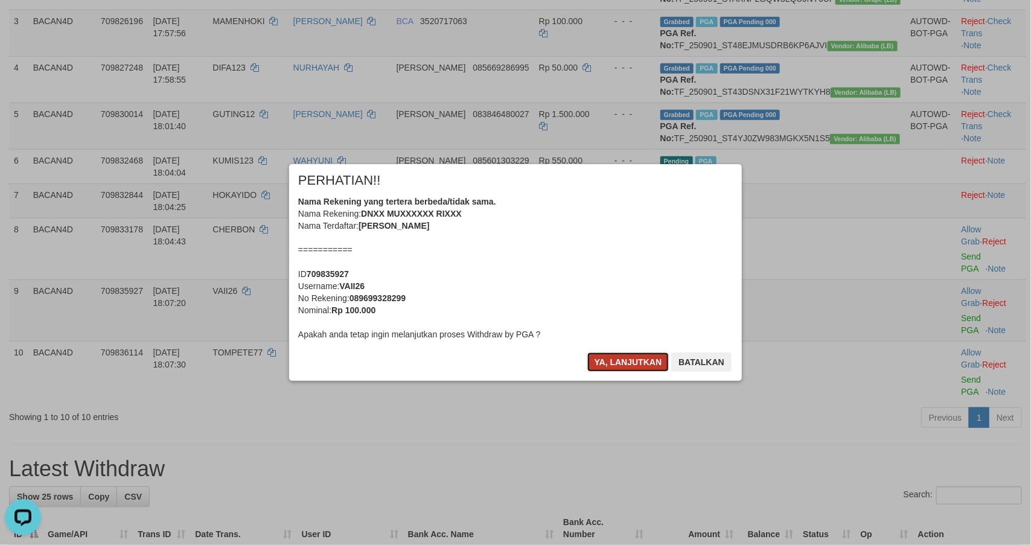
click at [617, 364] on button "Ya, lanjutkan" at bounding box center [628, 361] width 82 height 19
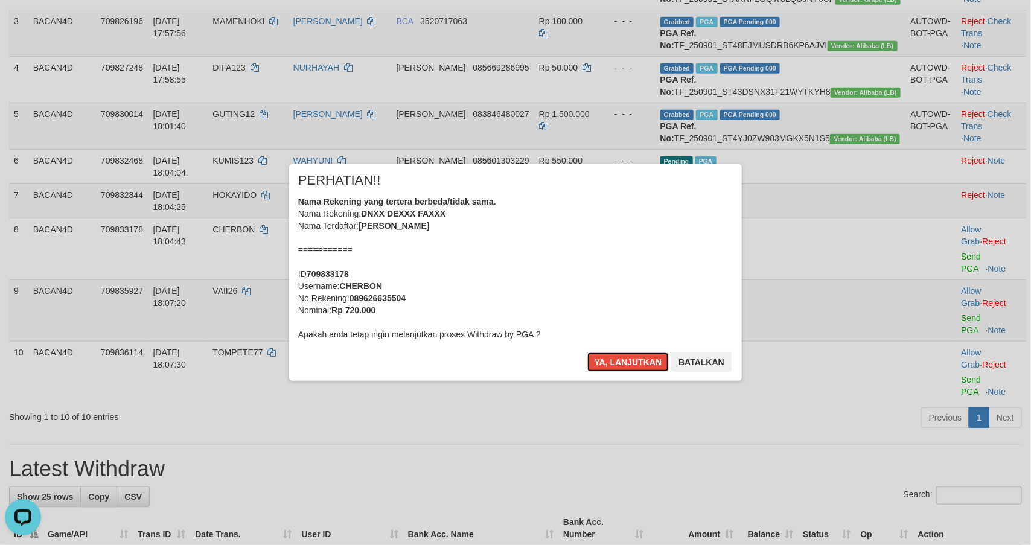
click at [617, 364] on button "Ya, lanjutkan" at bounding box center [628, 361] width 82 height 19
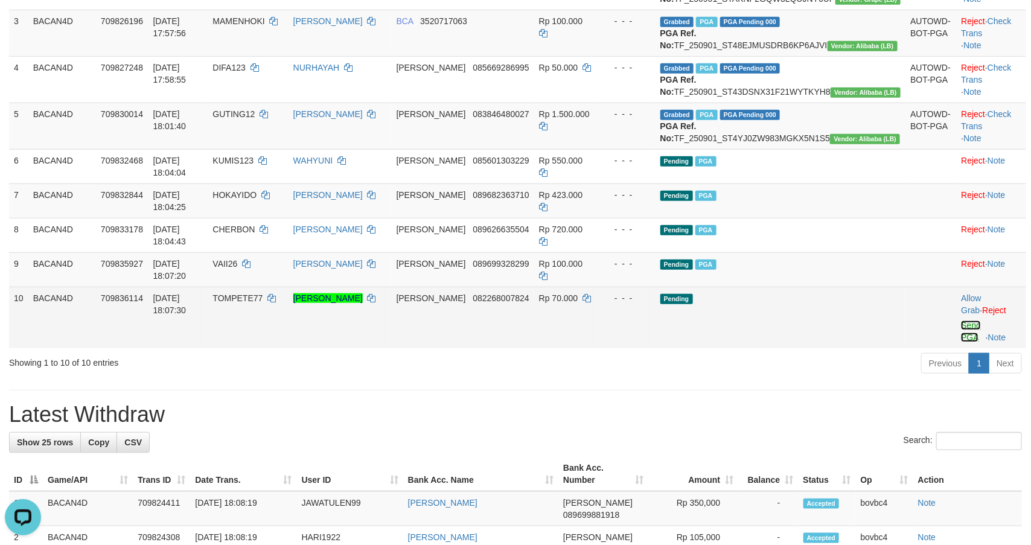
click at [961, 337] on link "Send PGA" at bounding box center [971, 331] width 20 height 22
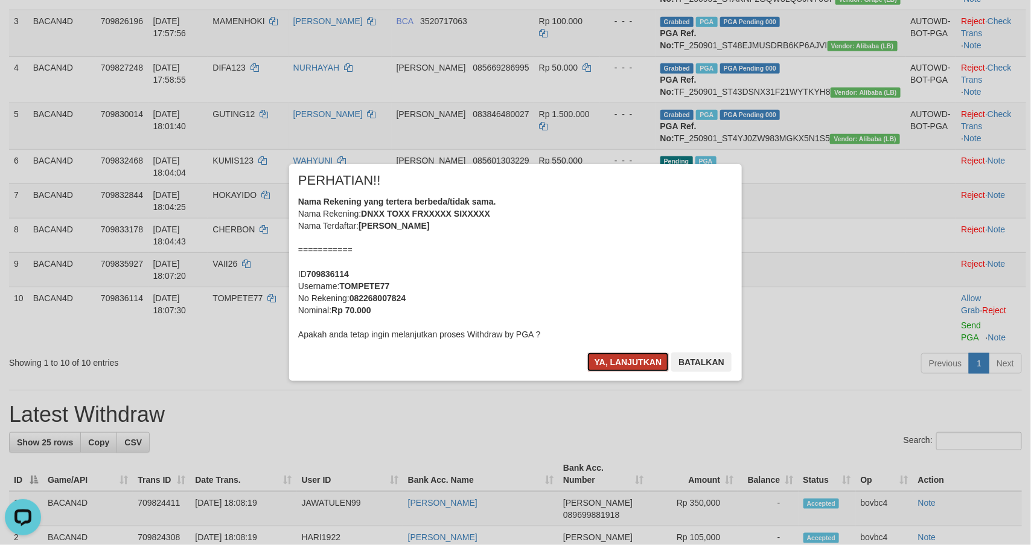
click at [620, 359] on button "Ya, lanjutkan" at bounding box center [628, 361] width 82 height 19
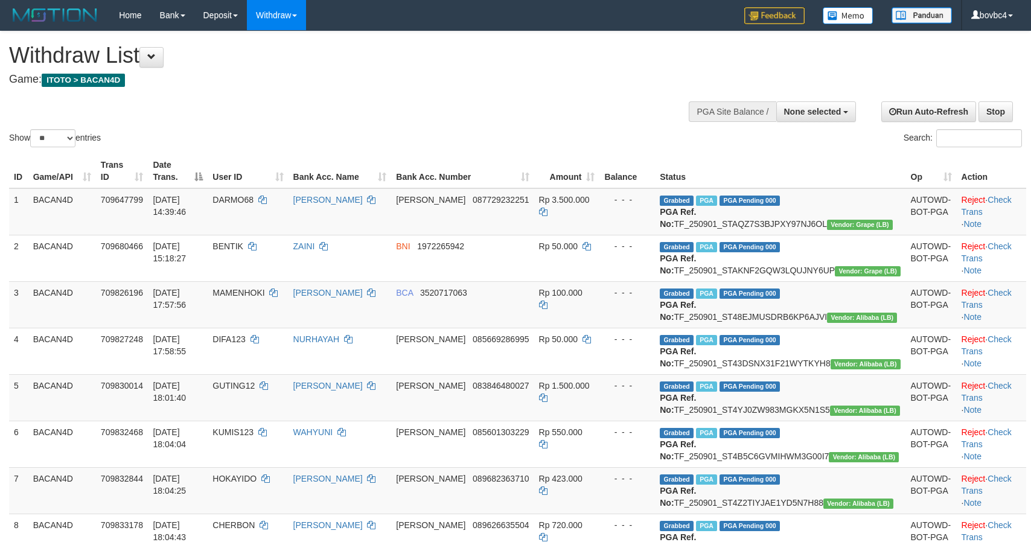
select select
select select "**"
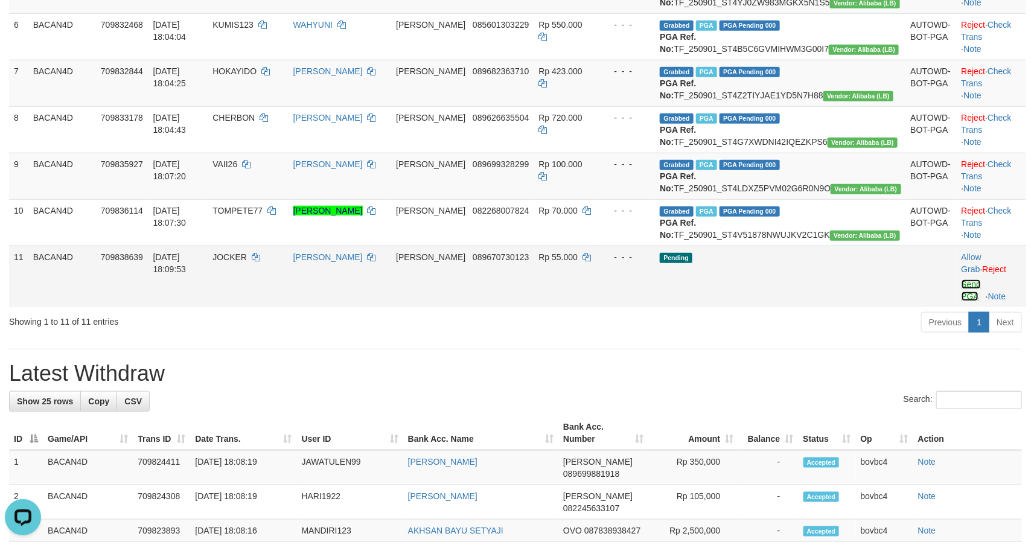
click at [961, 301] on link "Send PGA" at bounding box center [971, 290] width 20 height 22
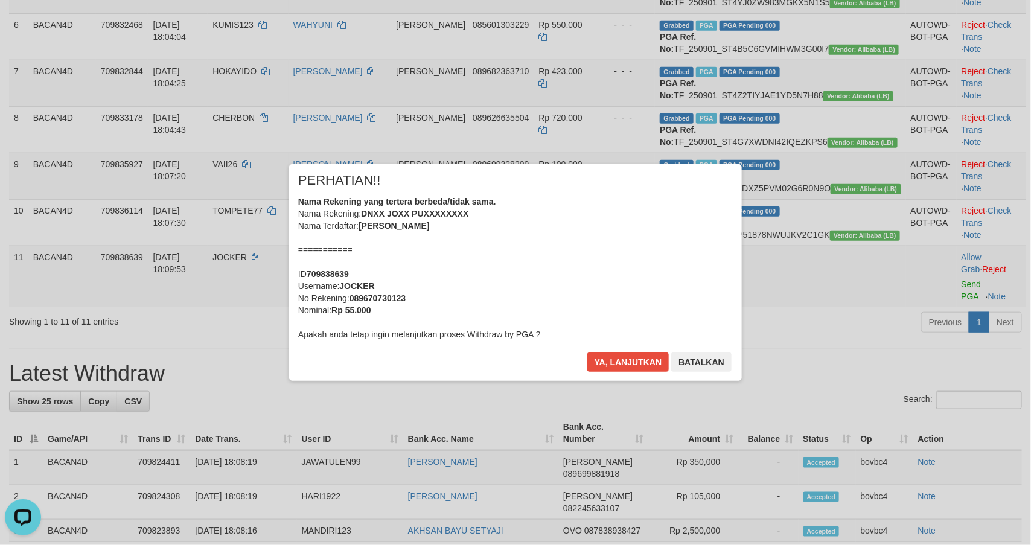
click at [622, 351] on div "× PERHATIAN!! Nama Rekening yang tertera berbeda/tidak sama. Nama Rekening: DNX…" at bounding box center [515, 272] width 453 height 216
click at [621, 357] on button "Ya, lanjutkan" at bounding box center [628, 361] width 82 height 19
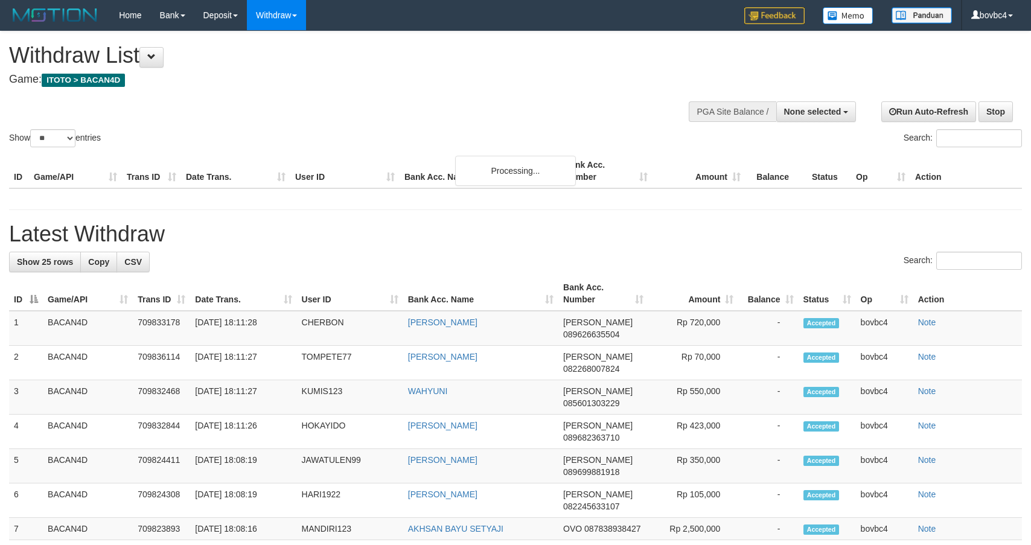
select select
select select "**"
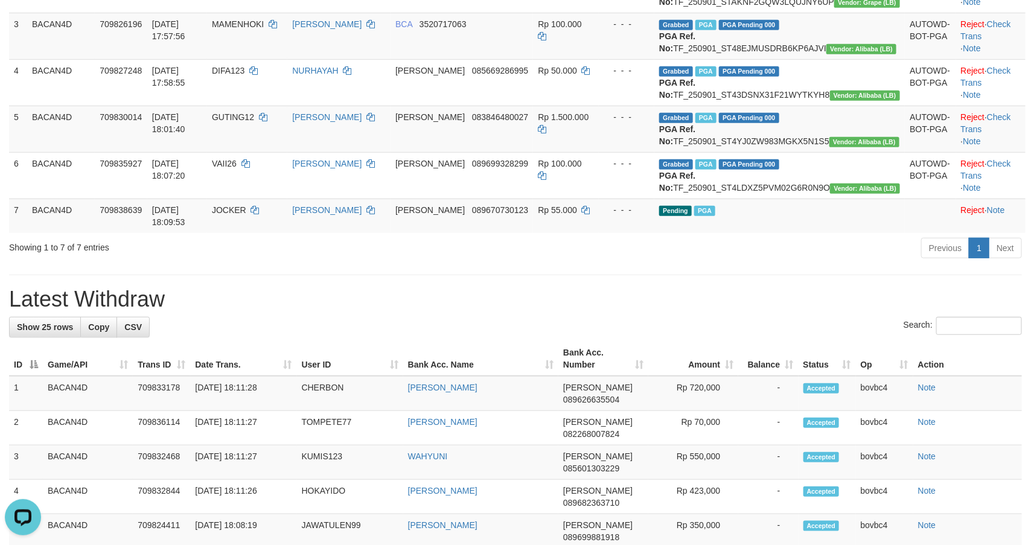
scroll to position [226, 0]
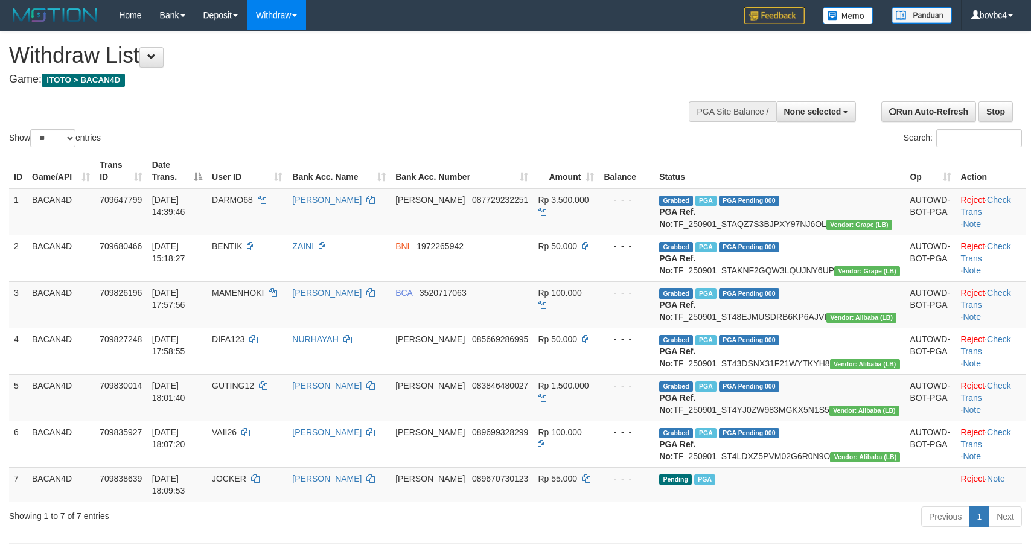
select select
select select "**"
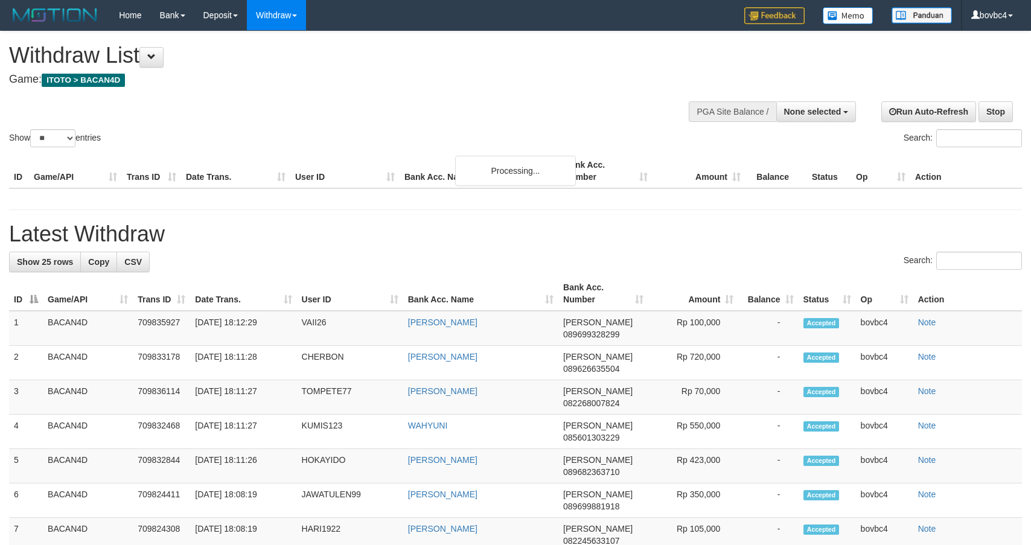
select select
select select "**"
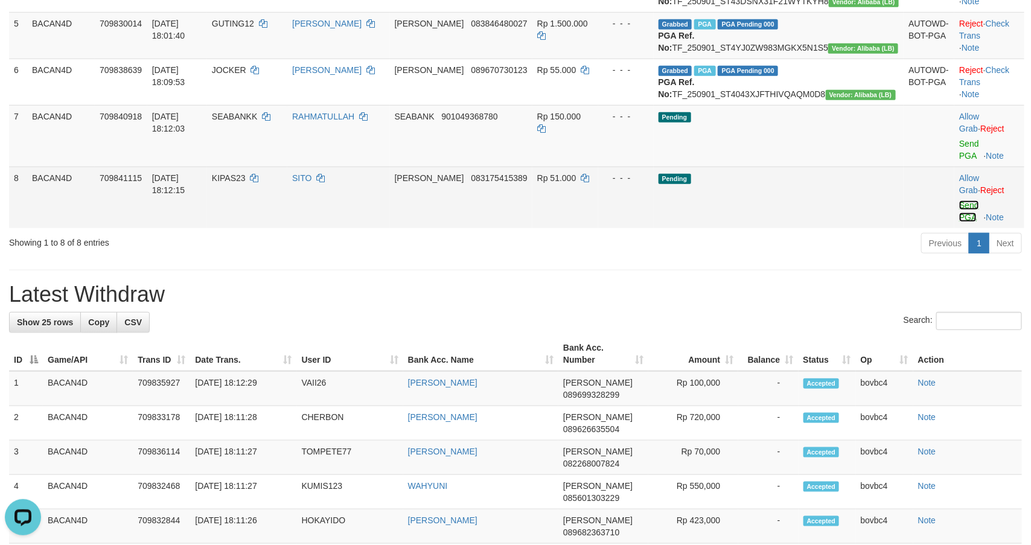
click at [959, 222] on link "Send PGA" at bounding box center [969, 211] width 20 height 22
click at [960, 161] on link "Send PGA" at bounding box center [969, 150] width 20 height 22
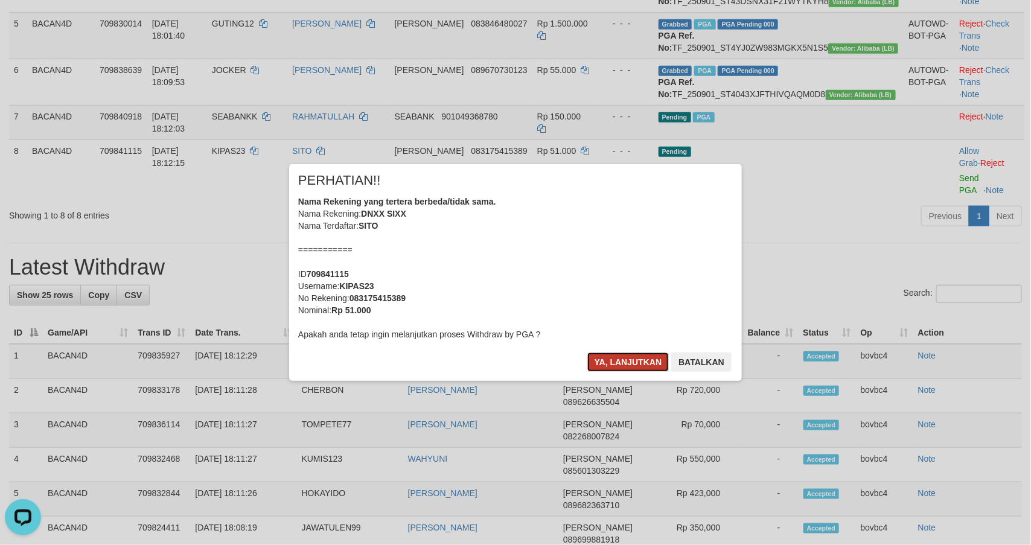
click at [600, 360] on button "Ya, lanjutkan" at bounding box center [628, 361] width 82 height 19
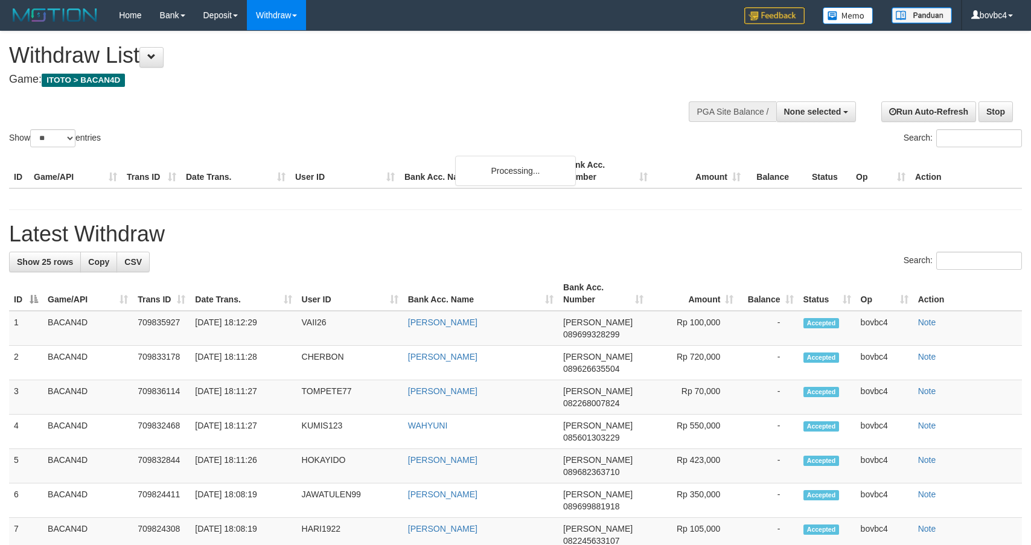
select select
select select "**"
select select
select select "**"
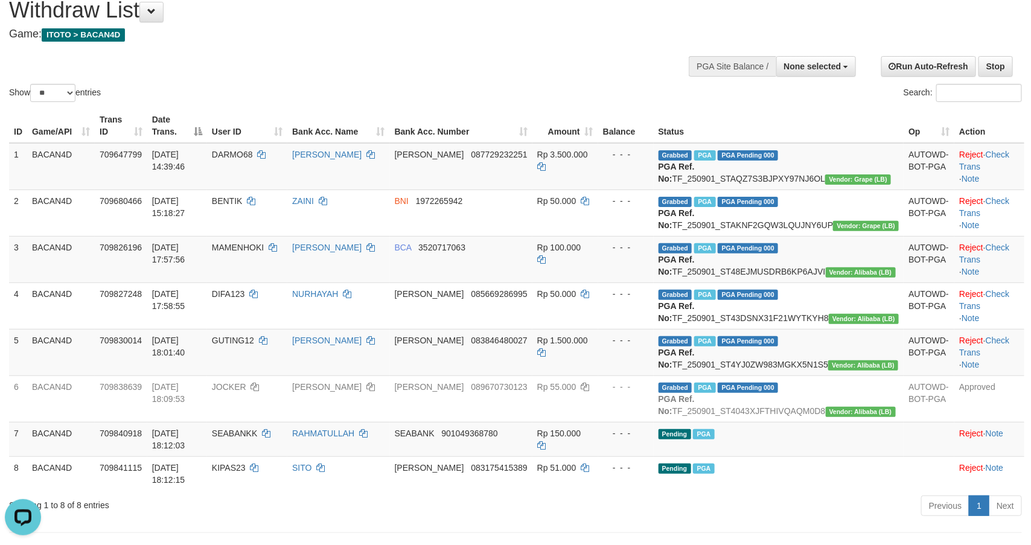
click at [698, 104] on div "Search:" at bounding box center [772, 94] width 497 height 21
click at [532, 375] on td "DANA 083846480027" at bounding box center [461, 352] width 142 height 46
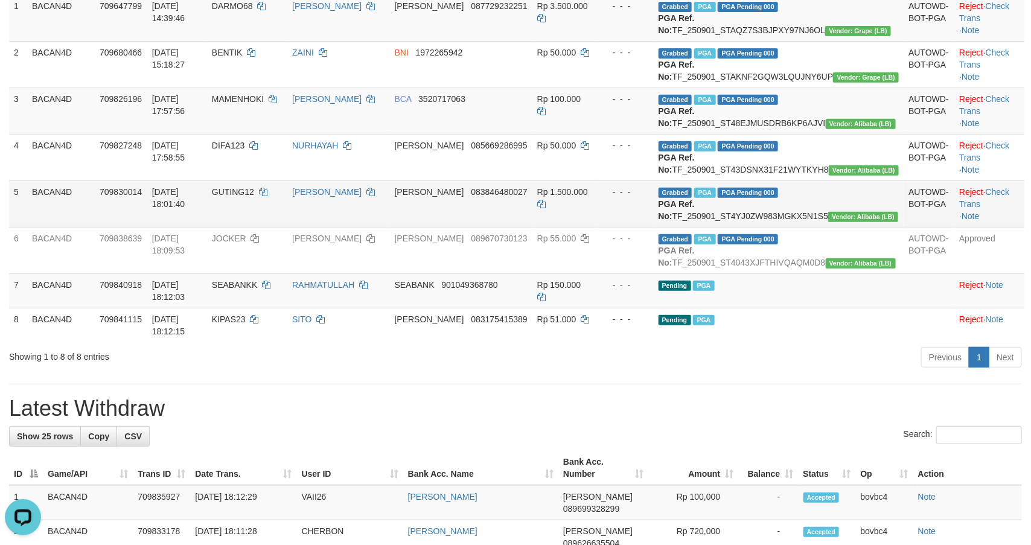
scroll to position [226, 0]
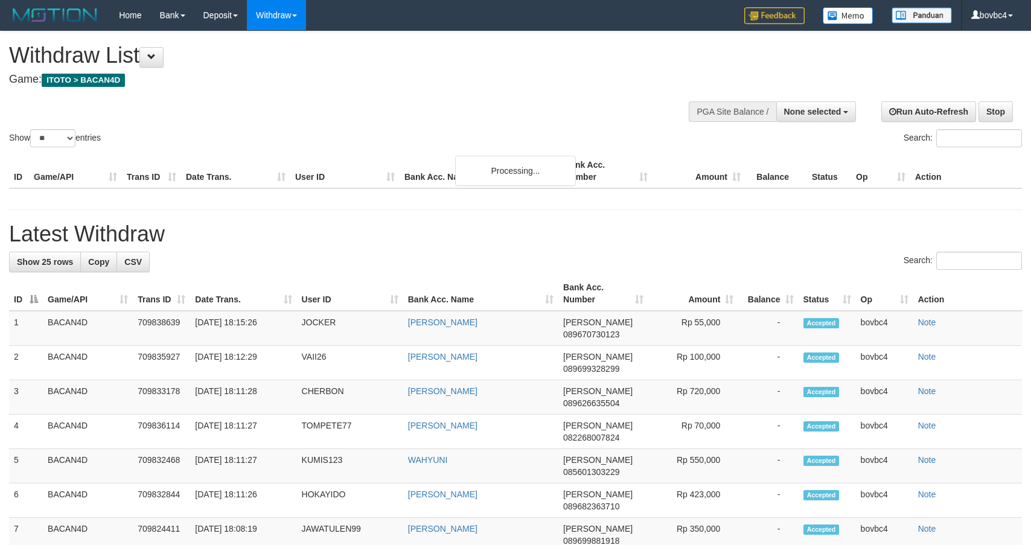
select select
select select "**"
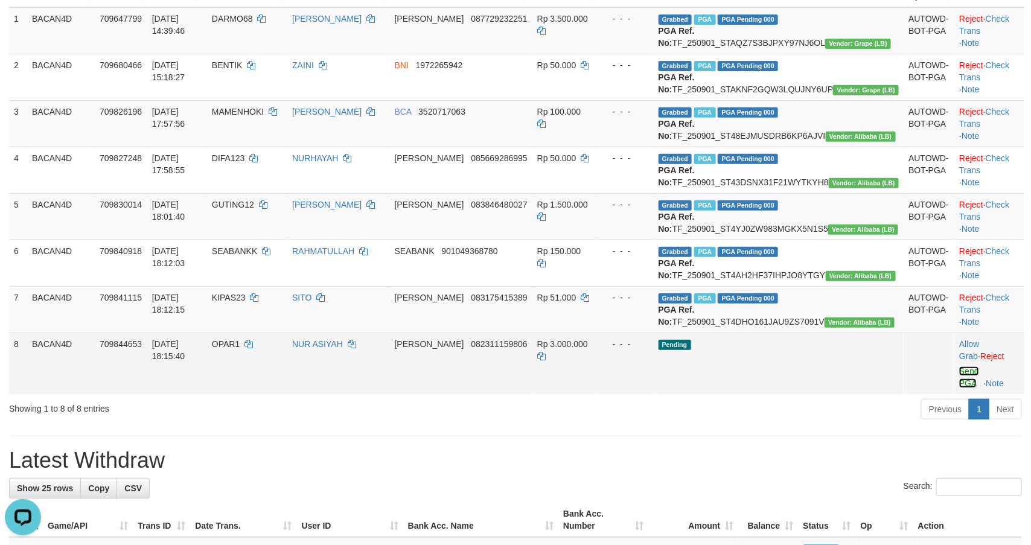
click at [959, 388] on link "Send PGA" at bounding box center [969, 377] width 20 height 22
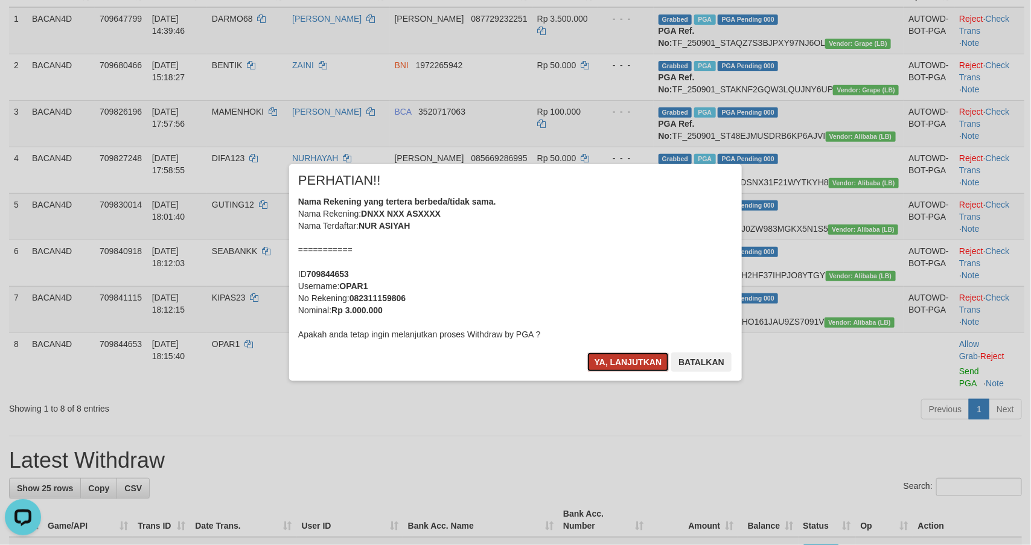
click at [617, 352] on button "Ya, lanjutkan" at bounding box center [628, 361] width 82 height 19
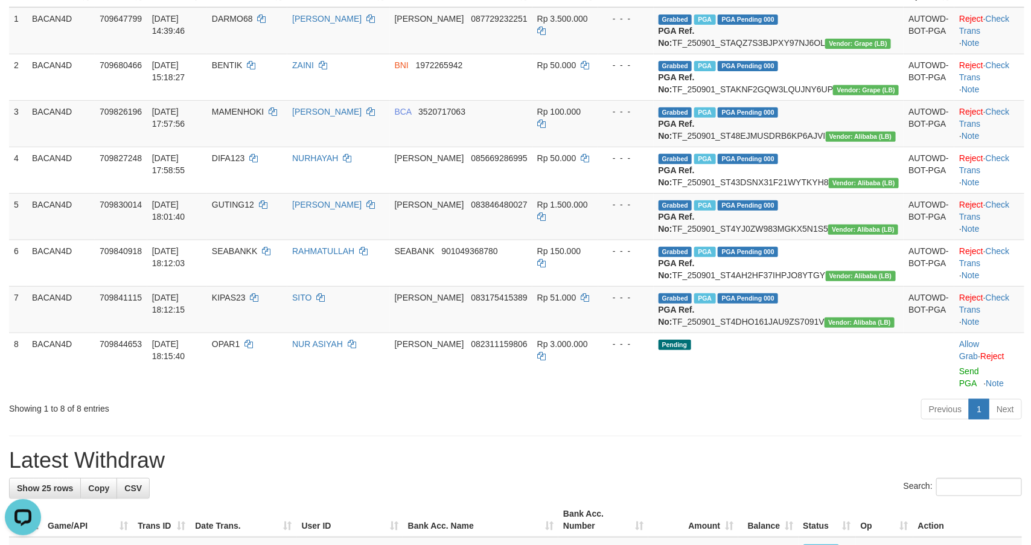
click at [817, 424] on div "Previous 1 Next" at bounding box center [730, 411] width 583 height 26
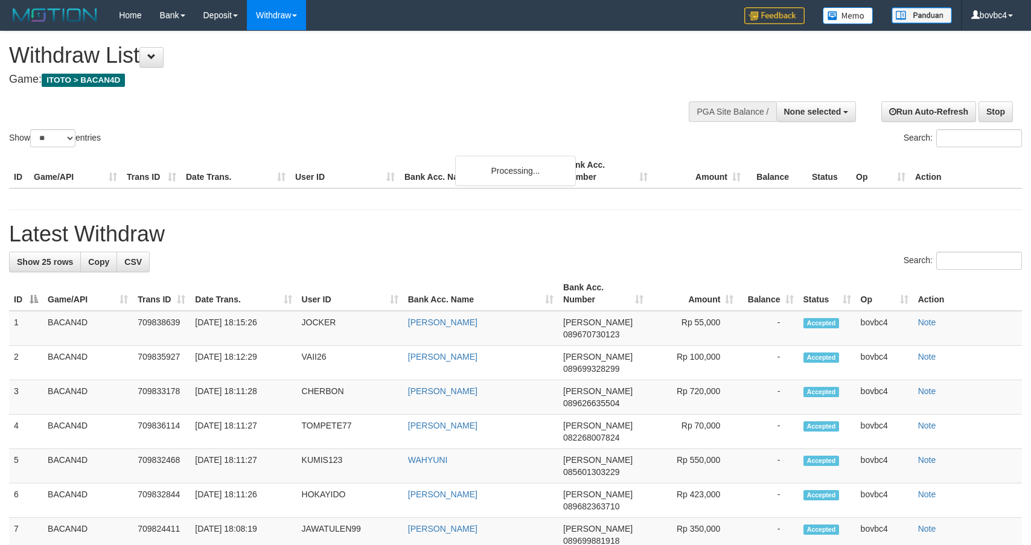
select select
select select "**"
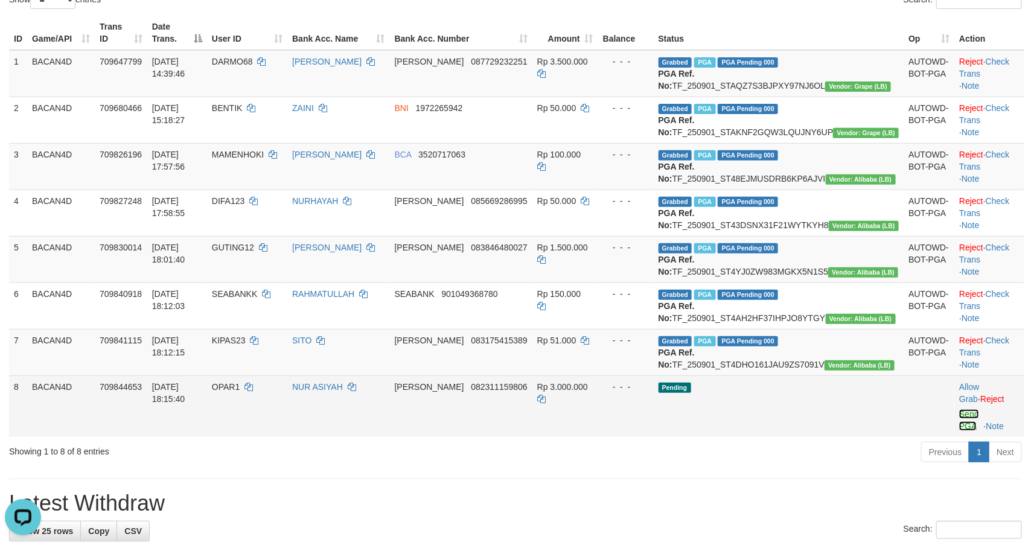
click at [967, 431] on link "Send PGA" at bounding box center [969, 420] width 20 height 22
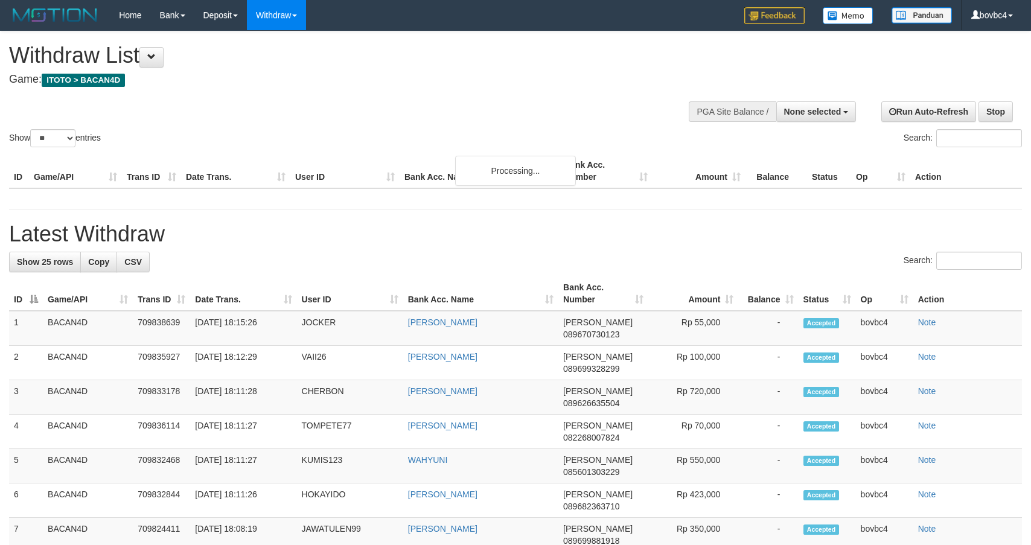
select select
select select "**"
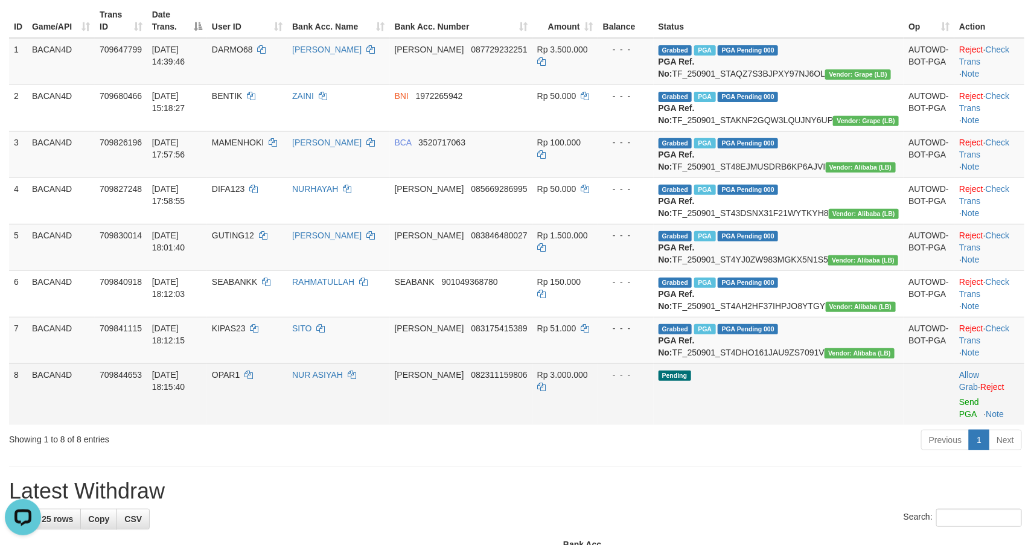
scroll to position [229, 0]
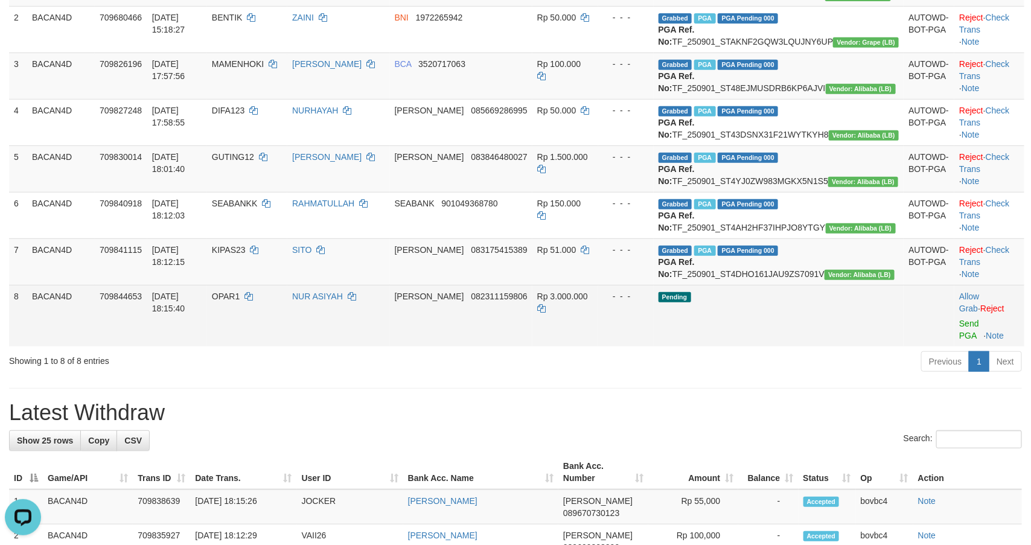
click at [961, 346] on td "Allow Grab · Reject Send PGA · Note" at bounding box center [989, 316] width 70 height 62
click at [961, 340] on link "Send PGA" at bounding box center [969, 330] width 20 height 22
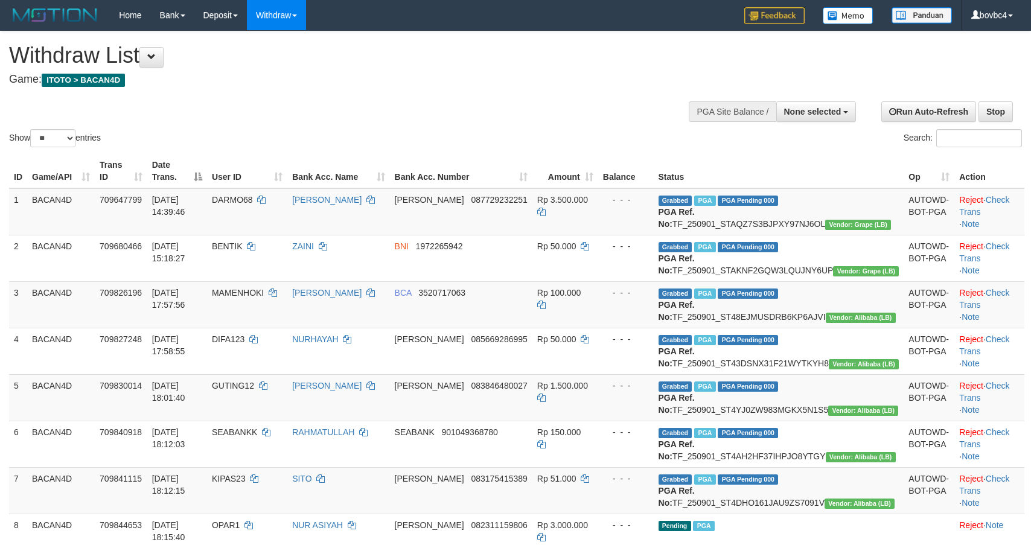
select select
select select "**"
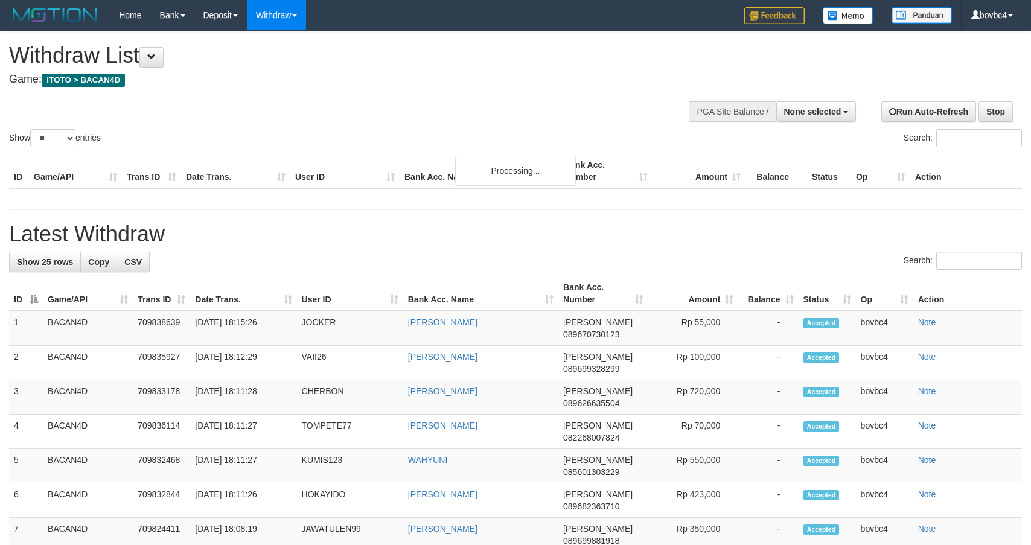
select select
select select "**"
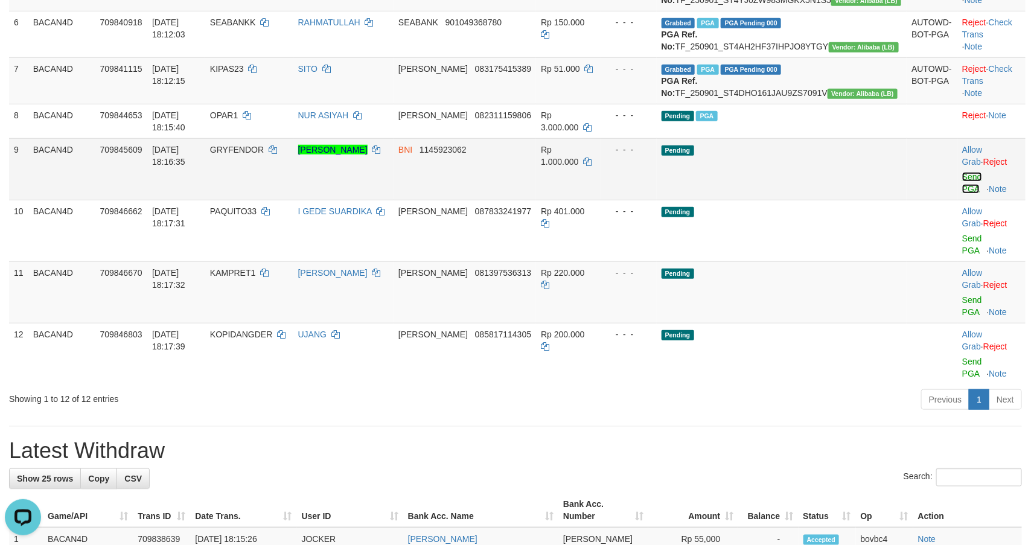
click at [962, 194] on link "Send PGA" at bounding box center [972, 183] width 20 height 22
click at [957, 261] on td "Allow Grab · Reject Send PGA · Note" at bounding box center [991, 231] width 68 height 62
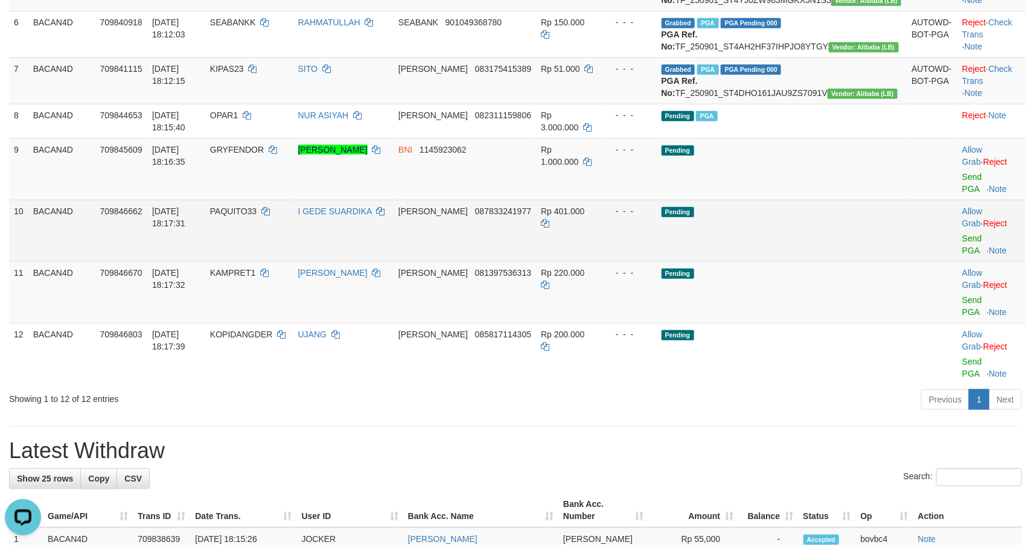
click at [962, 255] on link "Send PGA" at bounding box center [972, 245] width 20 height 22
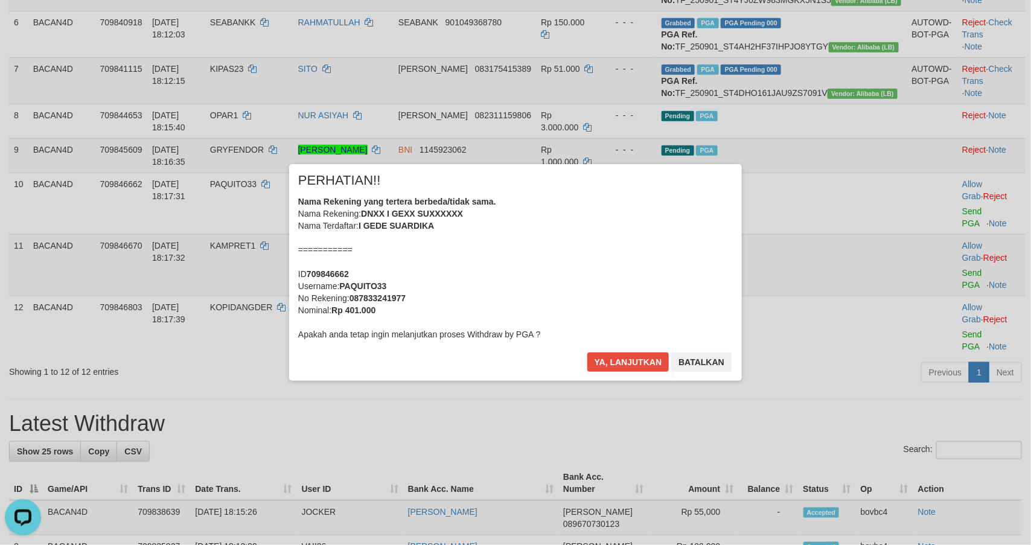
click at [599, 373] on div "Ya, lanjutkan Batalkan" at bounding box center [659, 366] width 147 height 28
click at [605, 360] on button "Ya, lanjutkan" at bounding box center [628, 361] width 82 height 19
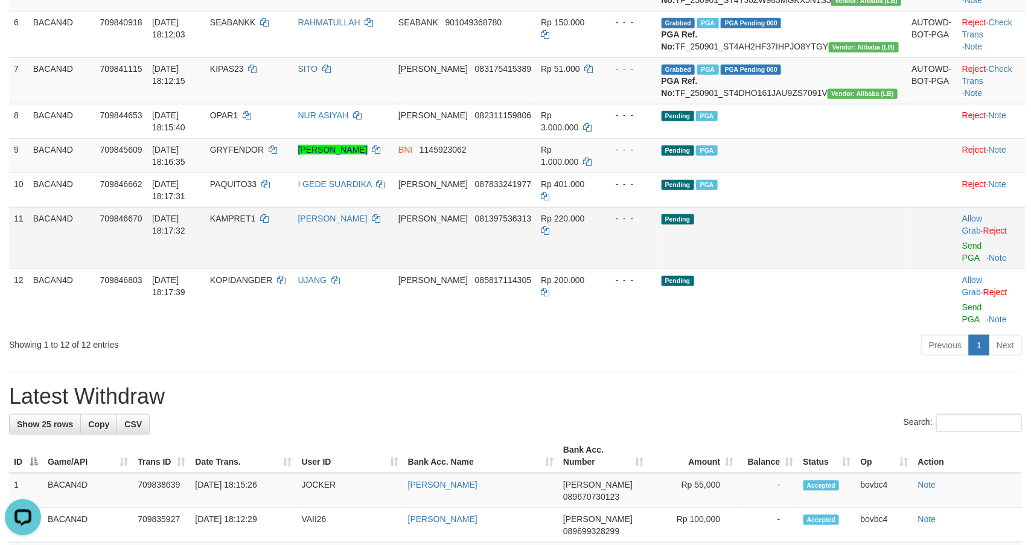
click at [963, 269] on td "Allow Grab · Reject Send PGA · Note" at bounding box center [991, 238] width 68 height 62
click at [962, 263] on link "Send PGA" at bounding box center [972, 252] width 20 height 22
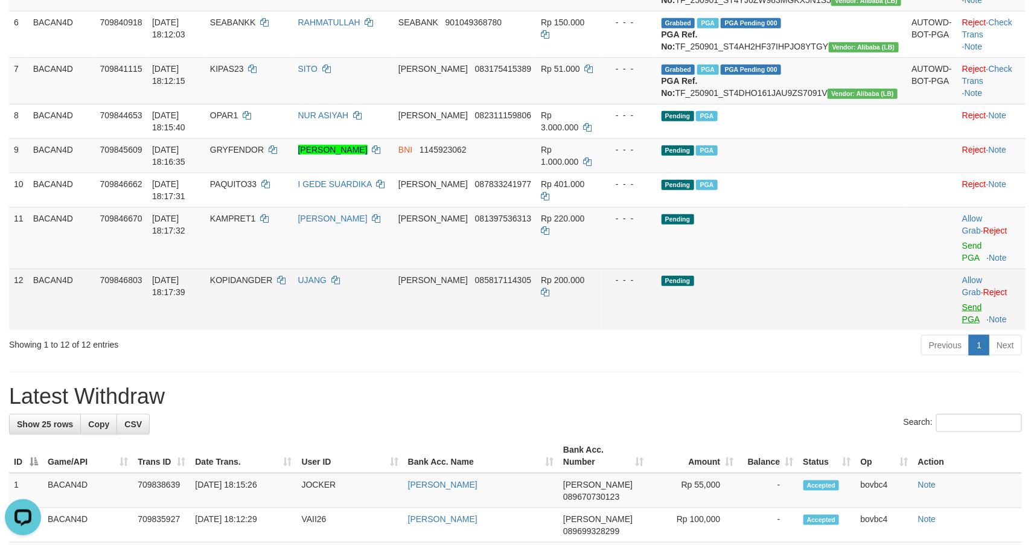
click at [962, 324] on link "Send PGA" at bounding box center [972, 313] width 20 height 22
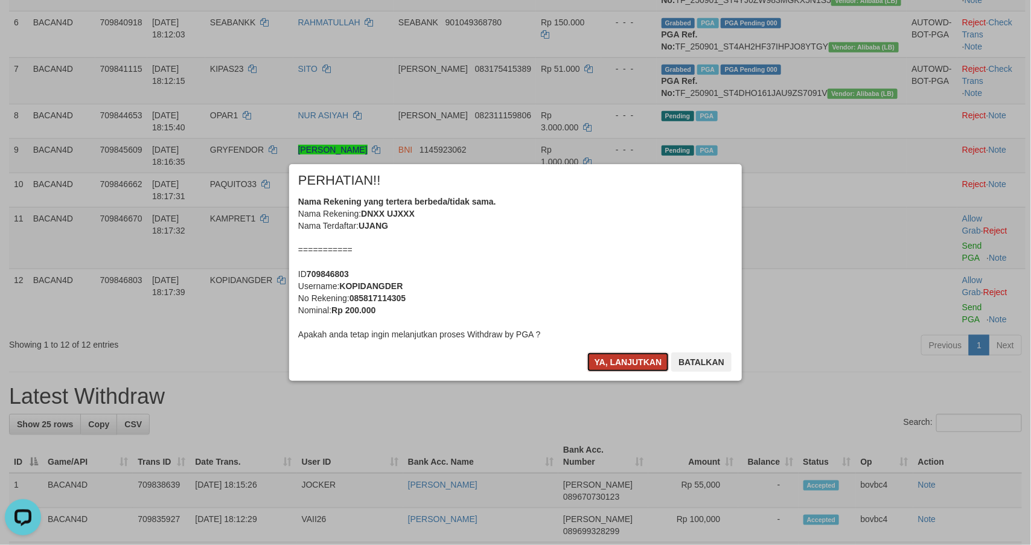
click at [631, 366] on button "Ya, lanjutkan" at bounding box center [628, 361] width 82 height 19
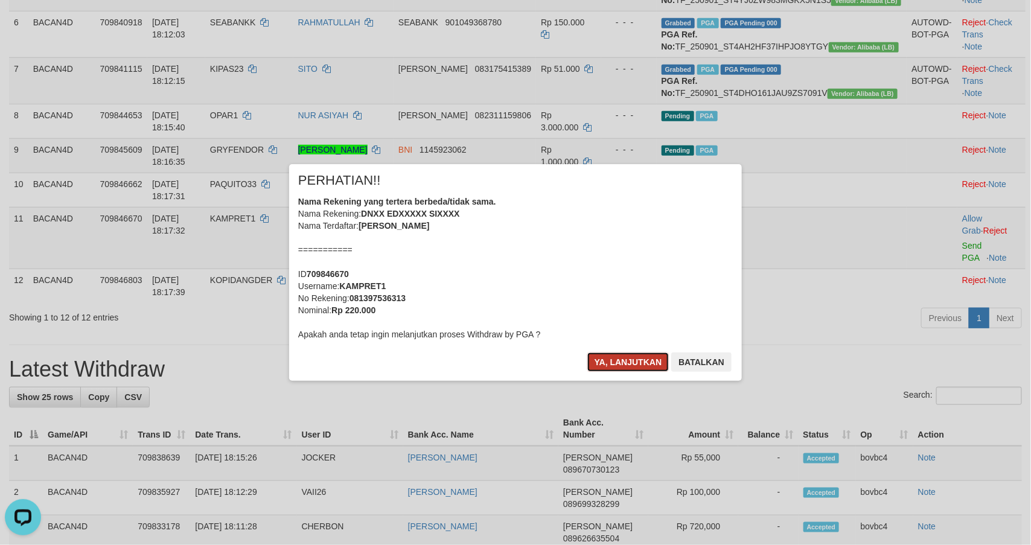
click at [631, 365] on button "Ya, lanjutkan" at bounding box center [628, 361] width 82 height 19
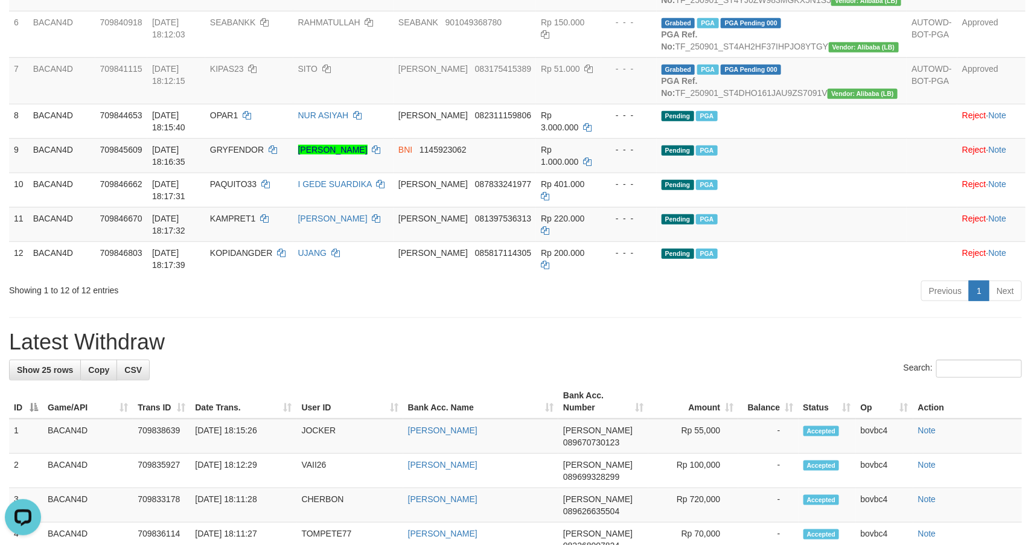
drag, startPoint x: 592, startPoint y: 406, endPoint x: 583, endPoint y: 406, distance: 9.1
click at [585, 305] on div "Previous 1 Next" at bounding box center [730, 292] width 583 height 26
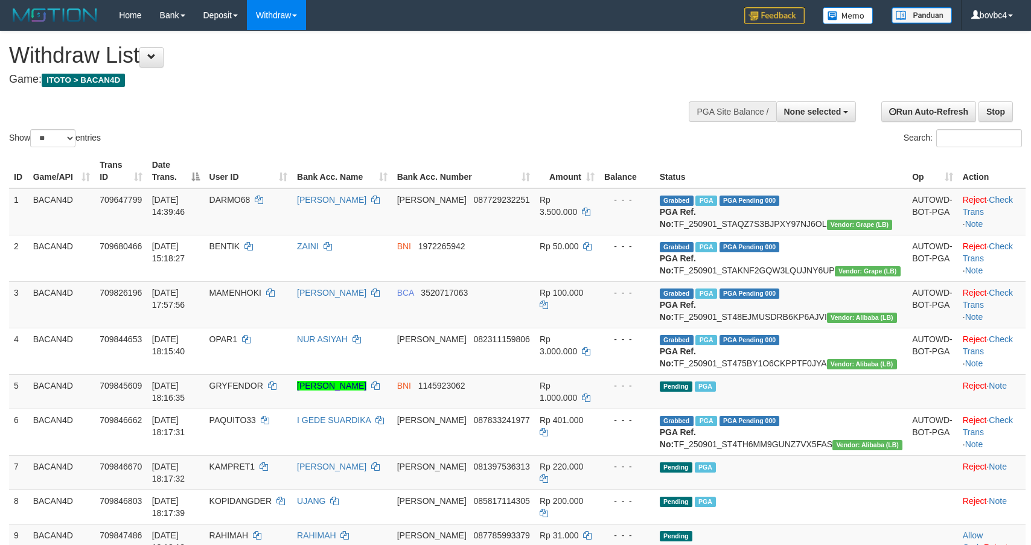
select select
select select "**"
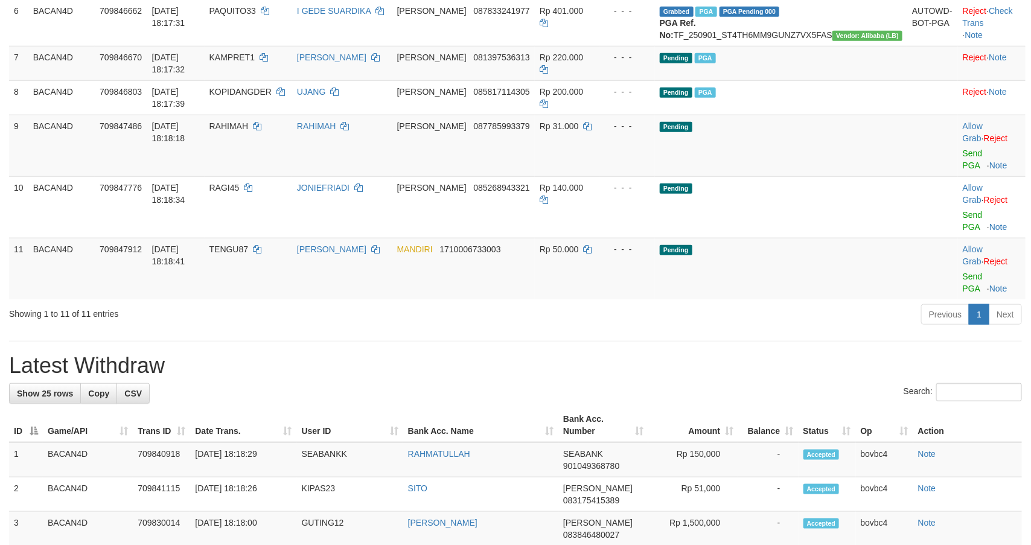
scroll to position [365, 0]
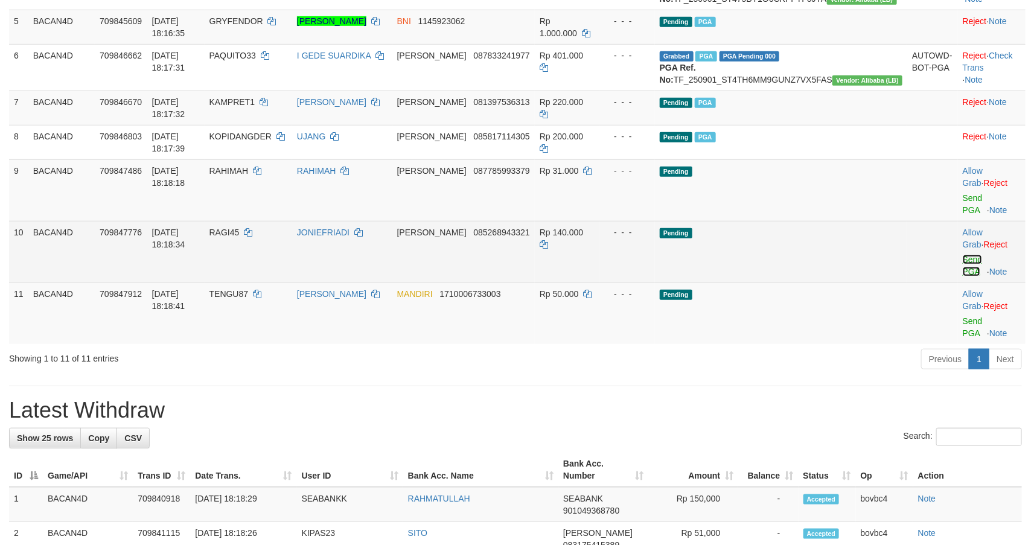
click at [963, 276] on link "Send PGA" at bounding box center [973, 266] width 20 height 22
click at [963, 215] on link "Send PGA" at bounding box center [973, 204] width 20 height 22
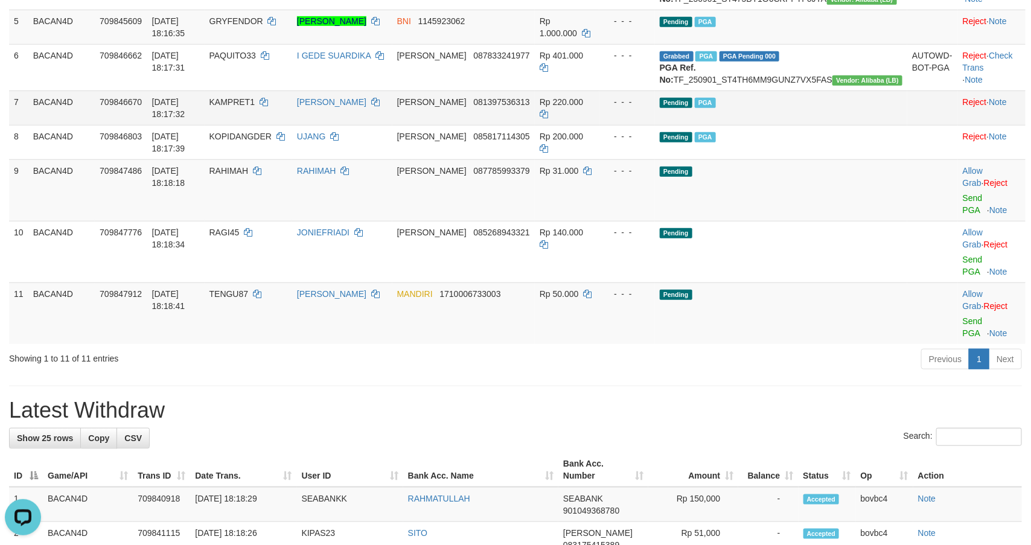
scroll to position [0, 0]
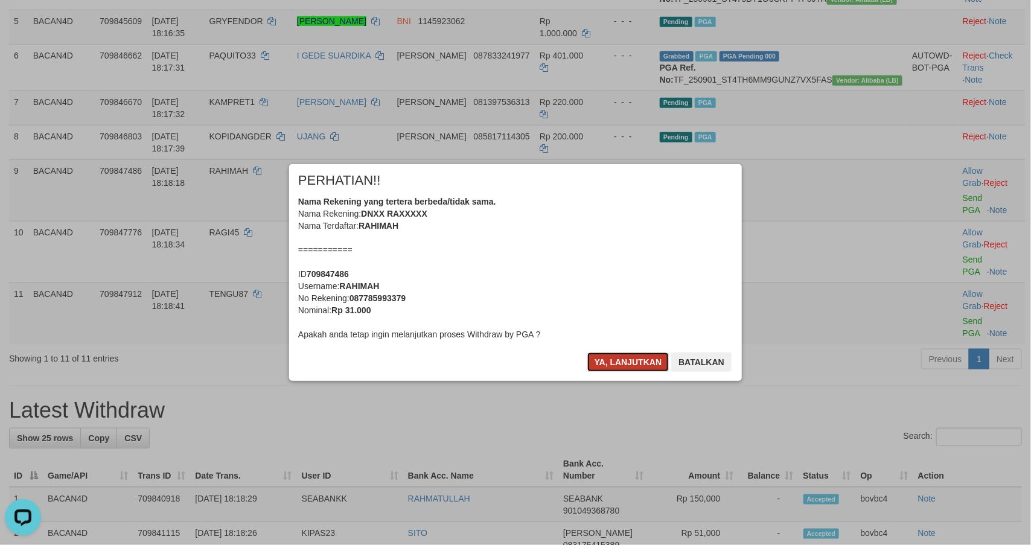
click at [623, 359] on button "Ya, lanjutkan" at bounding box center [628, 361] width 82 height 19
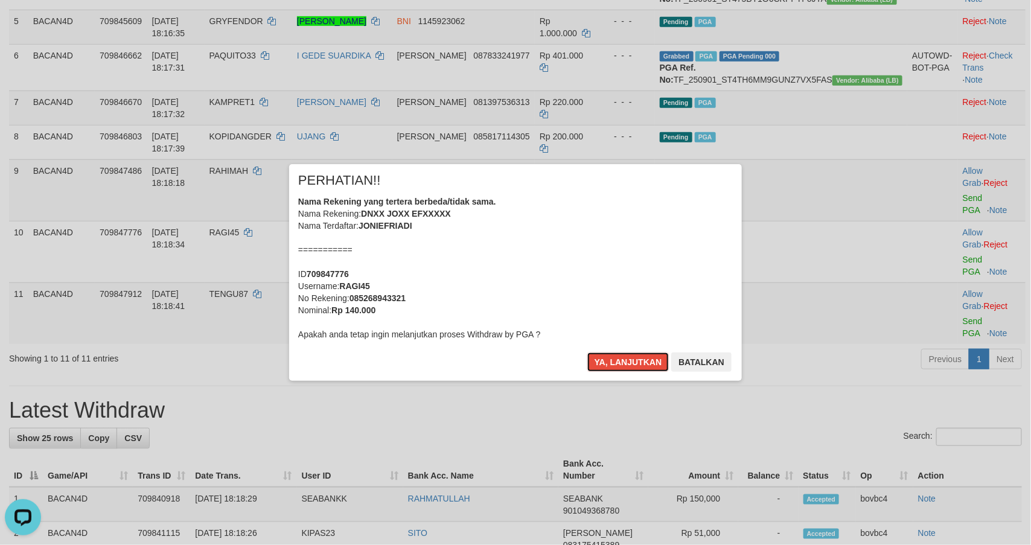
click at [623, 359] on button "Ya, lanjutkan" at bounding box center [628, 361] width 82 height 19
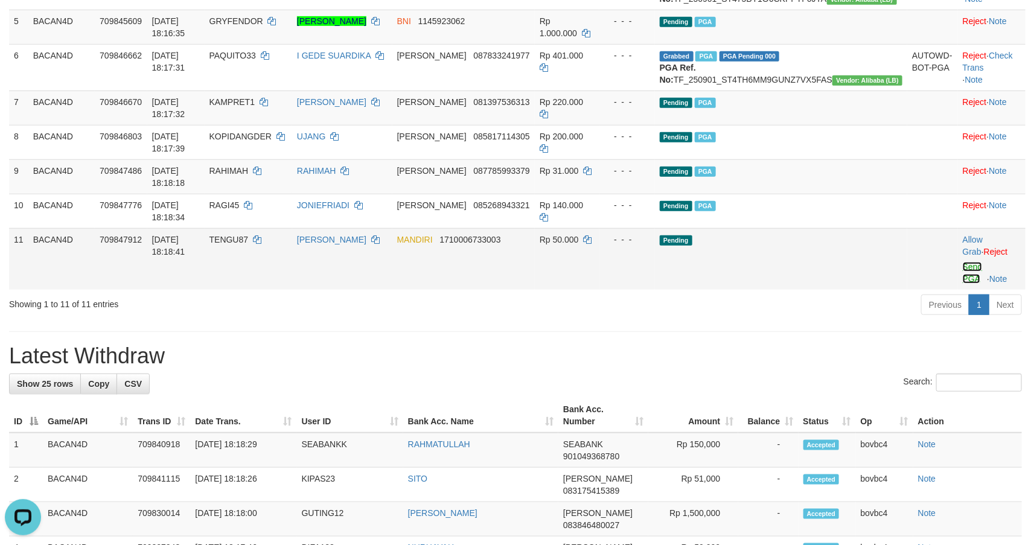
click at [963, 284] on link "Send PGA" at bounding box center [973, 273] width 20 height 22
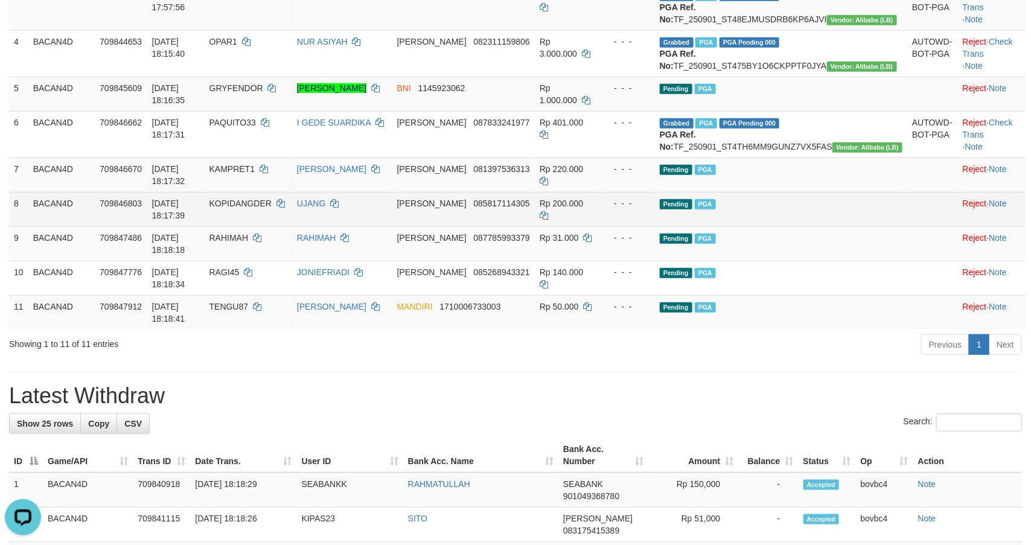
scroll to position [183, 0]
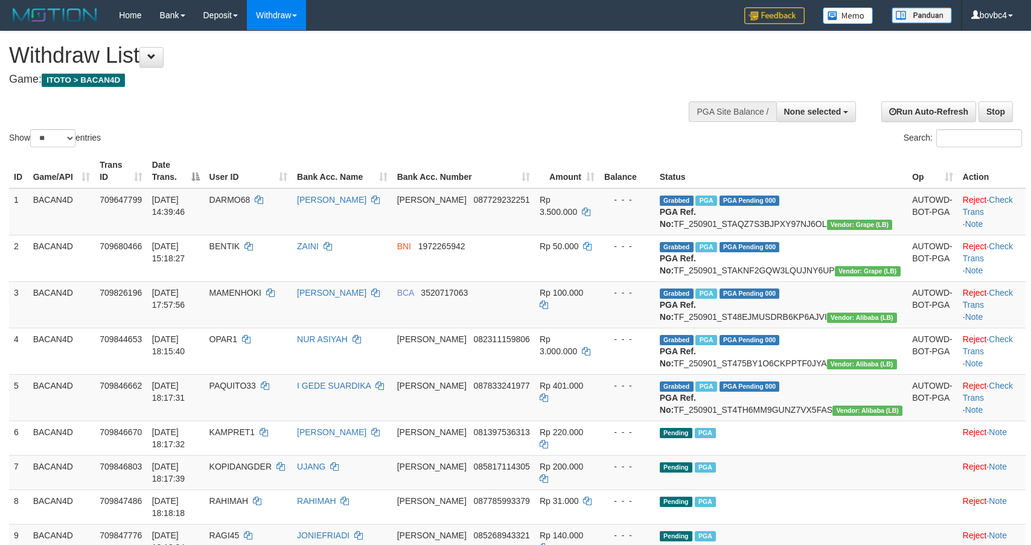
select select
select select "**"
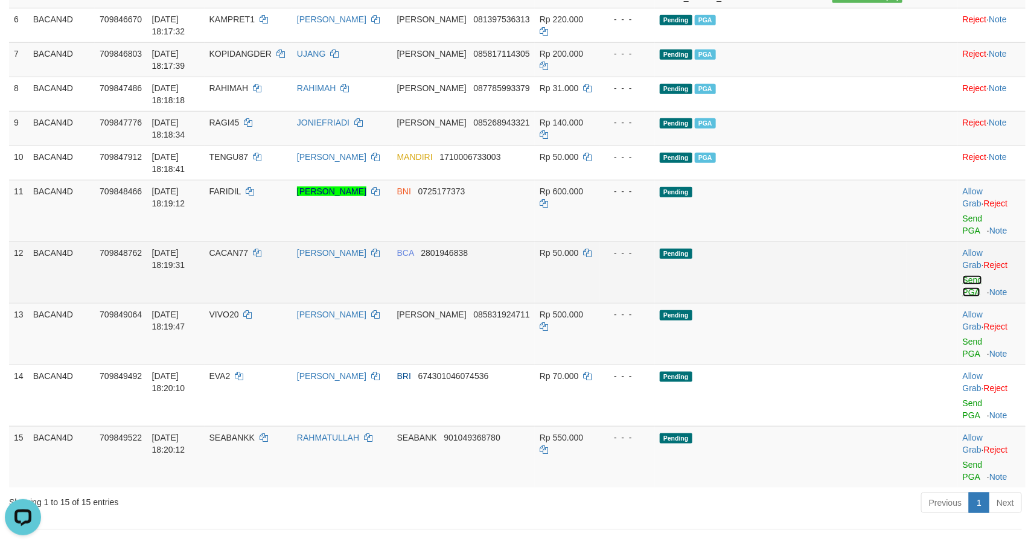
click at [969, 297] on link "Send PGA" at bounding box center [973, 286] width 20 height 22
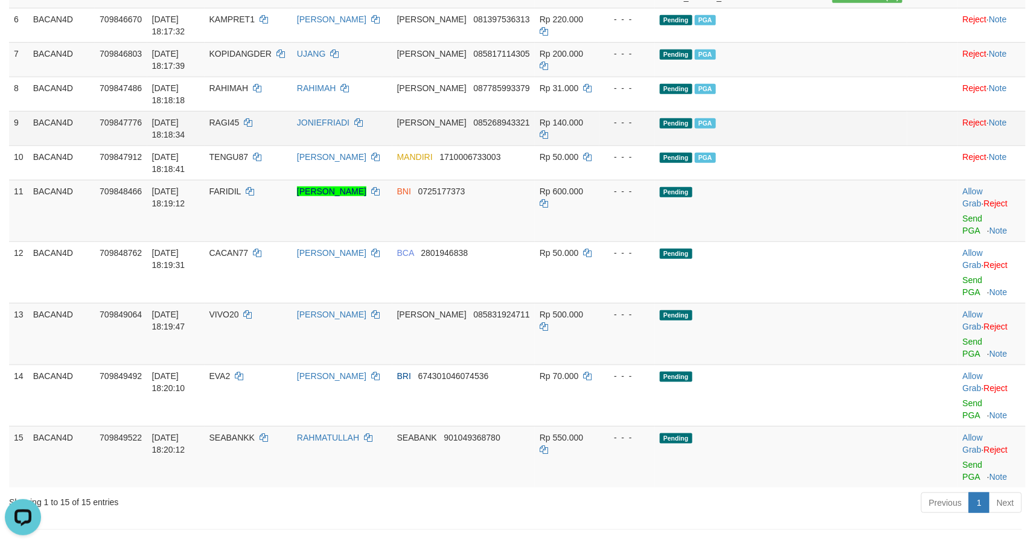
click at [963, 235] on link "Send PGA" at bounding box center [973, 225] width 20 height 22
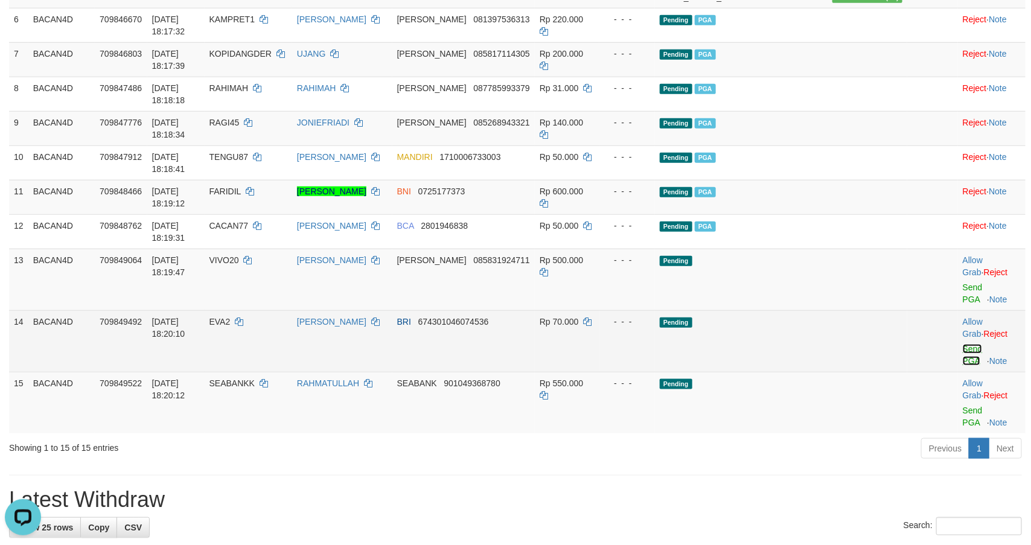
click at [963, 366] on link "Send PGA" at bounding box center [973, 355] width 20 height 22
click at [963, 425] on link "Send PGA" at bounding box center [973, 417] width 20 height 22
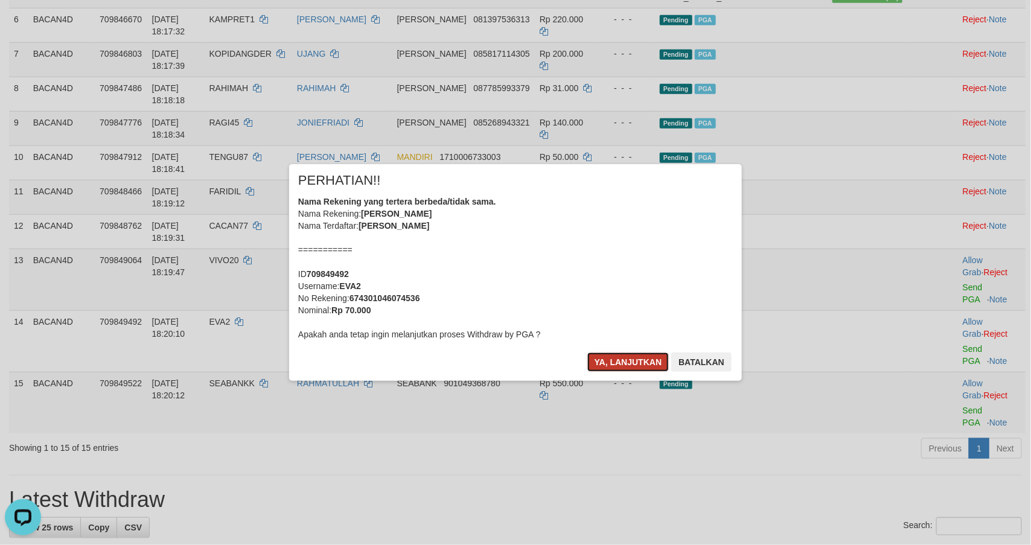
click at [618, 360] on button "Ya, lanjutkan" at bounding box center [628, 361] width 82 height 19
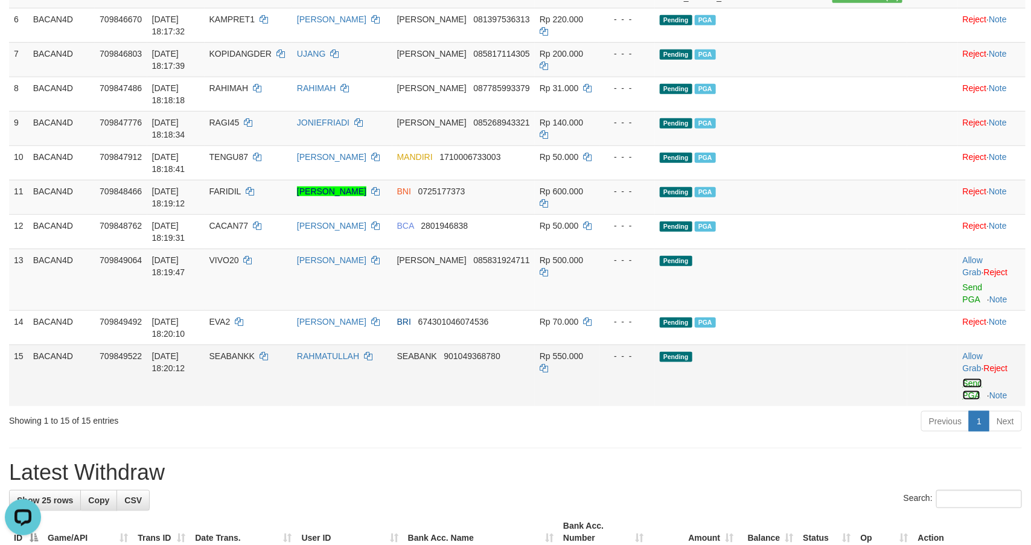
click at [963, 400] on link "Send PGA" at bounding box center [973, 389] width 20 height 22
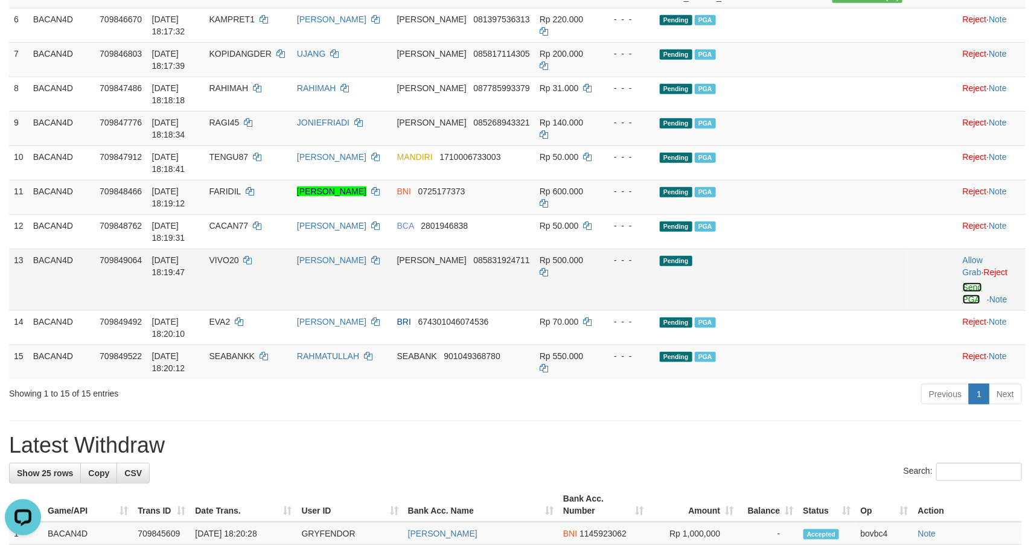
click at [963, 304] on link "Send PGA" at bounding box center [973, 293] width 20 height 22
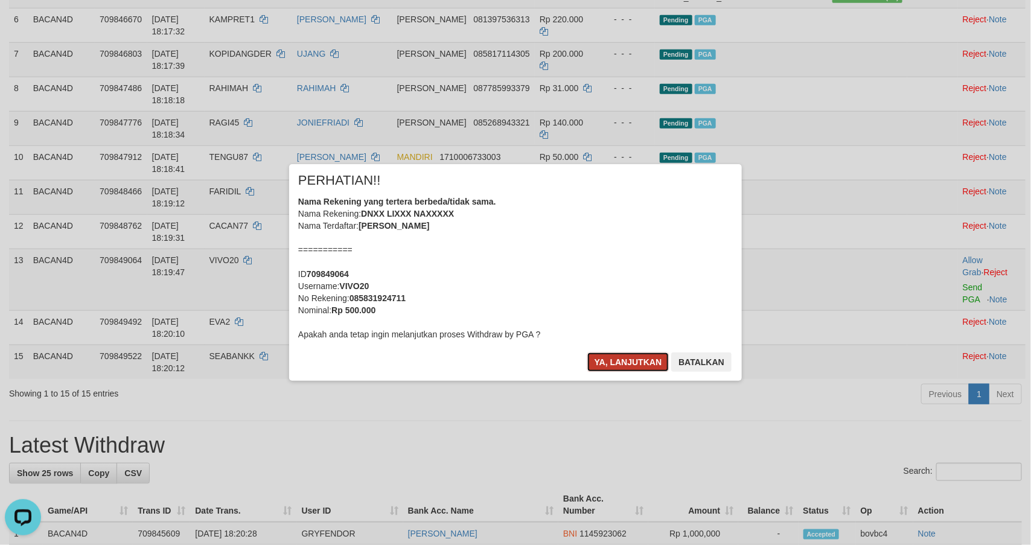
click at [607, 361] on button "Ya, lanjutkan" at bounding box center [628, 361] width 82 height 19
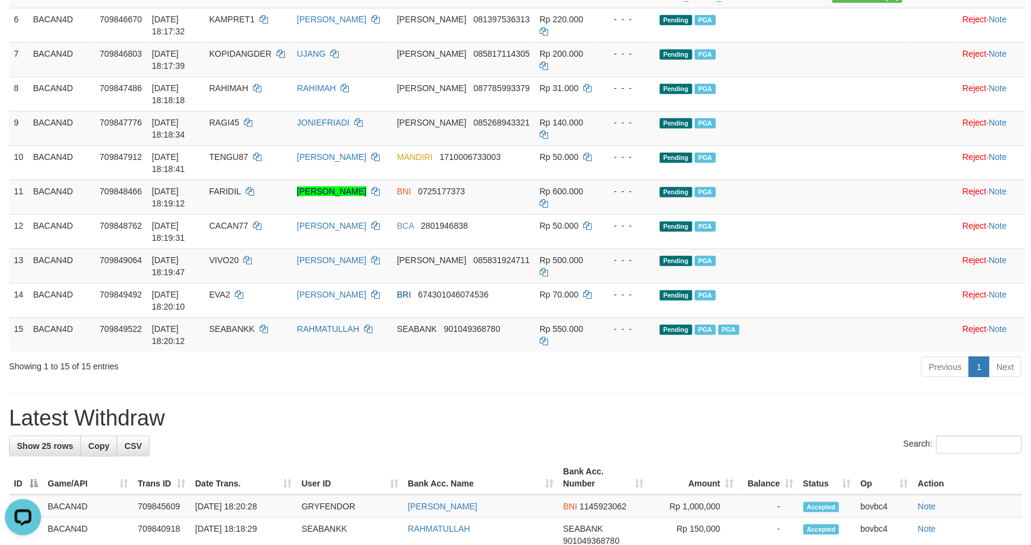
click at [458, 381] on div "Previous 1 Next" at bounding box center [730, 368] width 583 height 26
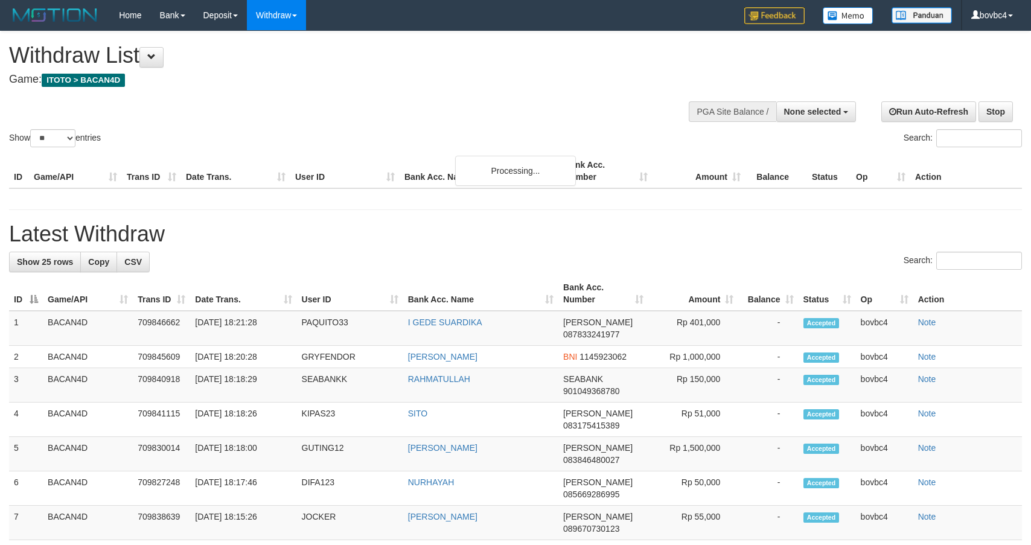
select select
select select "**"
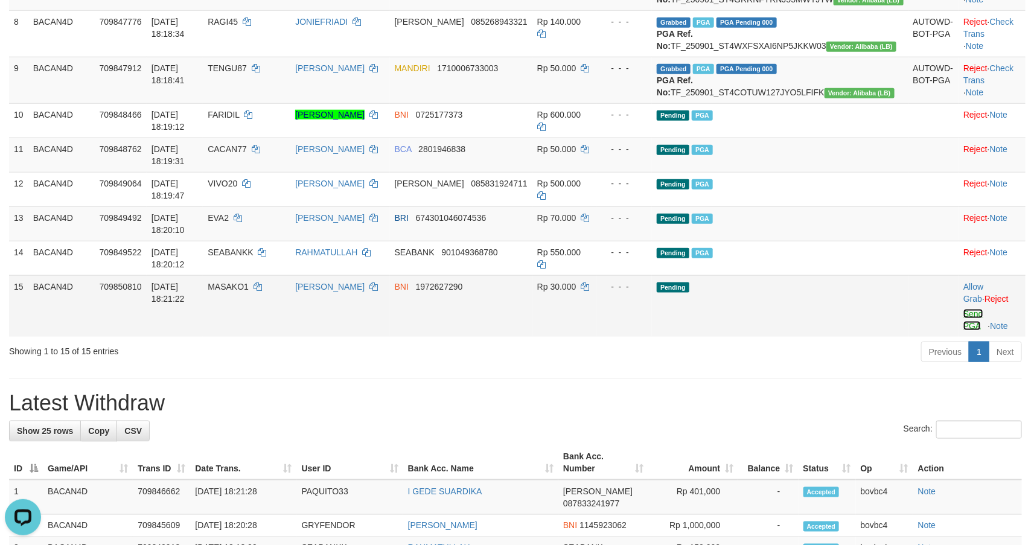
click at [963, 331] on link "Send PGA" at bounding box center [973, 320] width 20 height 22
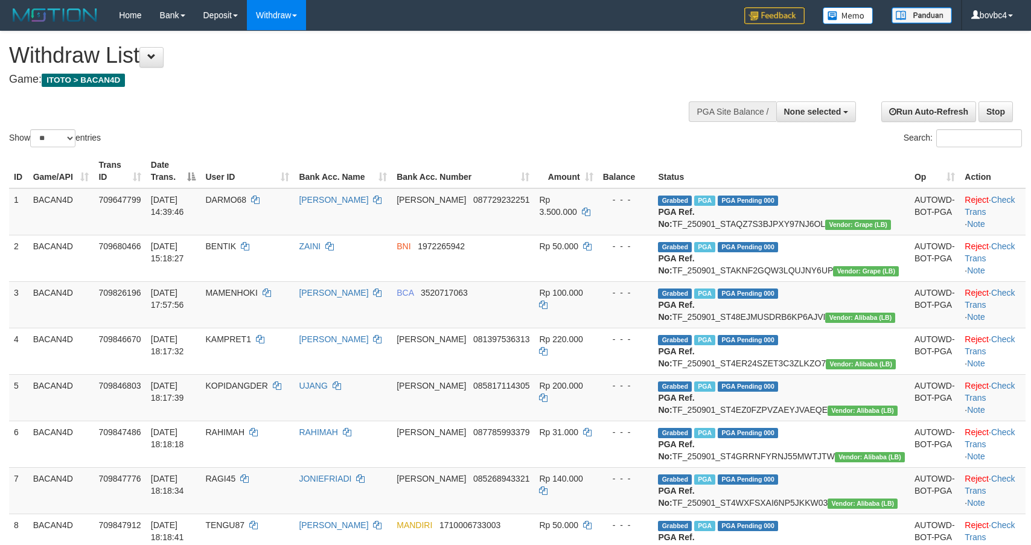
select select
select select "**"
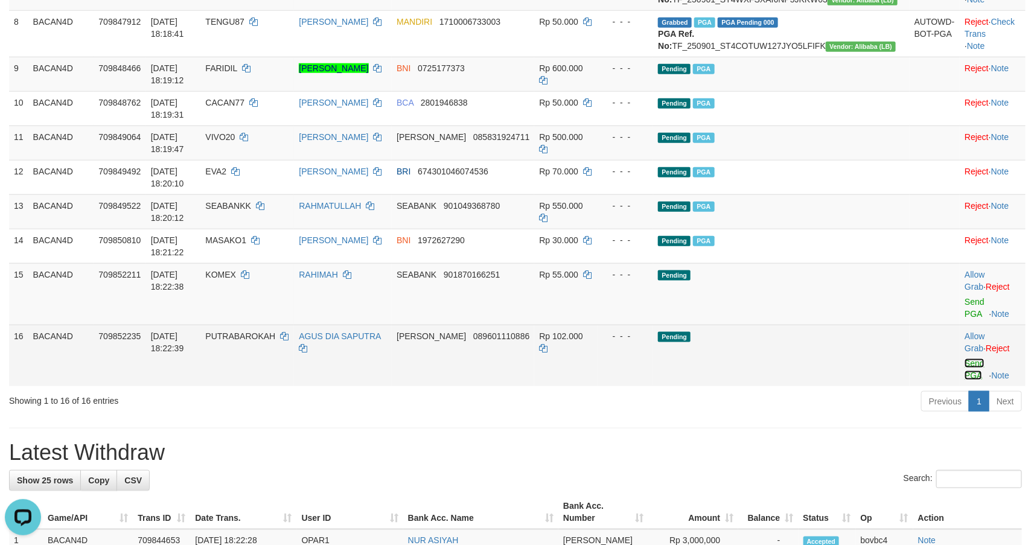
click at [964, 380] on link "Send PGA" at bounding box center [974, 369] width 20 height 22
click at [964, 319] on link "Send PGA" at bounding box center [974, 308] width 20 height 22
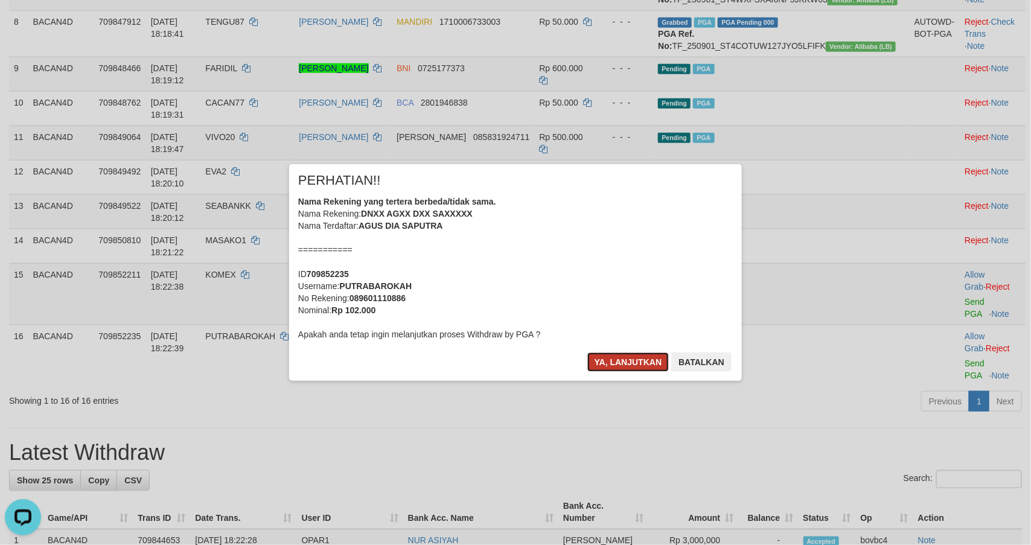
click at [610, 364] on button "Ya, lanjutkan" at bounding box center [628, 361] width 82 height 19
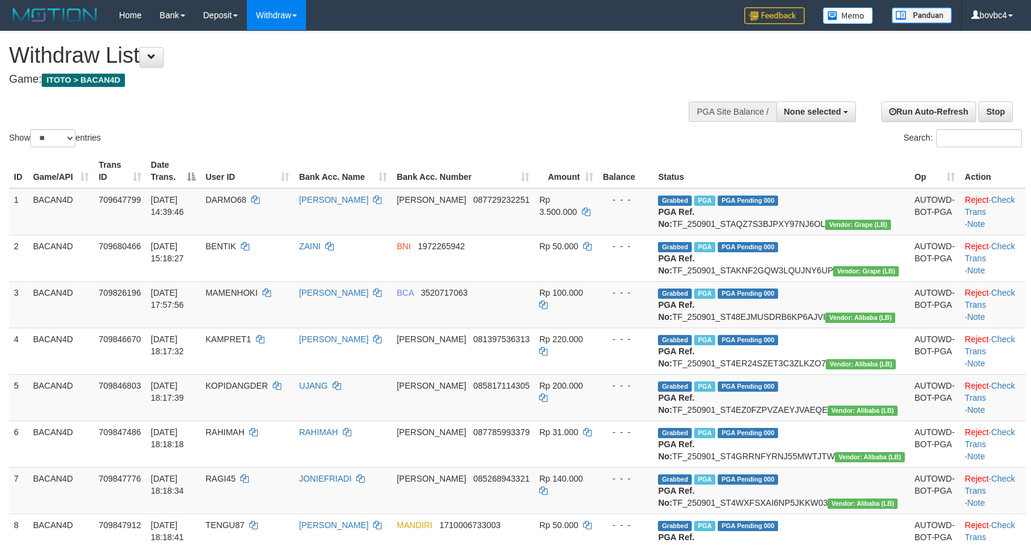
select select
select select "**"
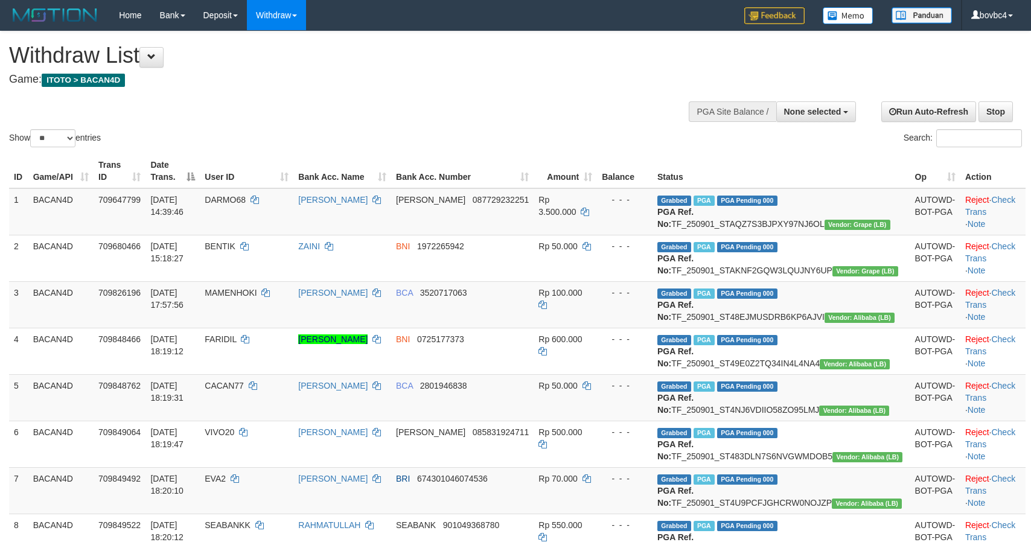
select select
select select "**"
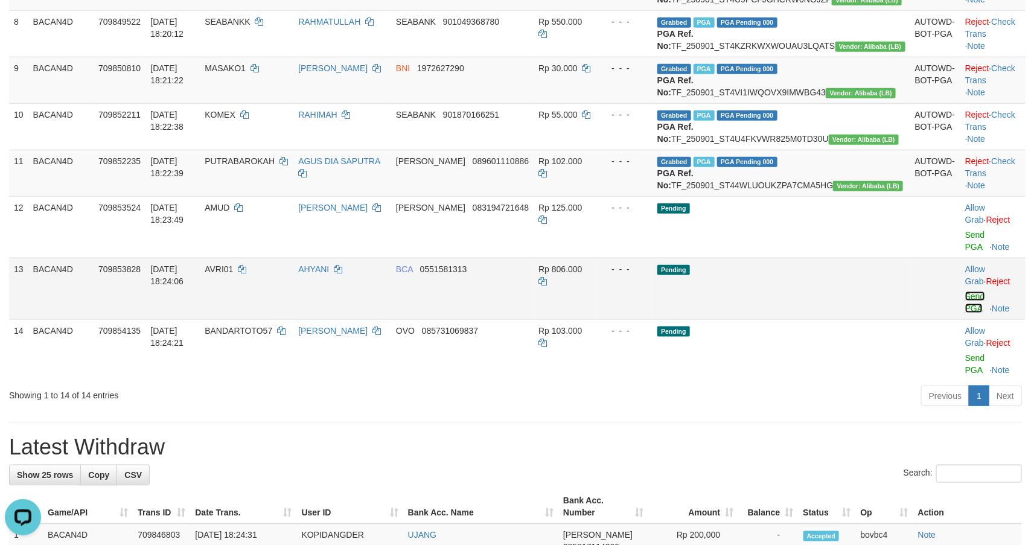
click at [965, 313] on link "Send PGA" at bounding box center [975, 302] width 20 height 22
click at [965, 252] on link "Send PGA" at bounding box center [975, 241] width 20 height 22
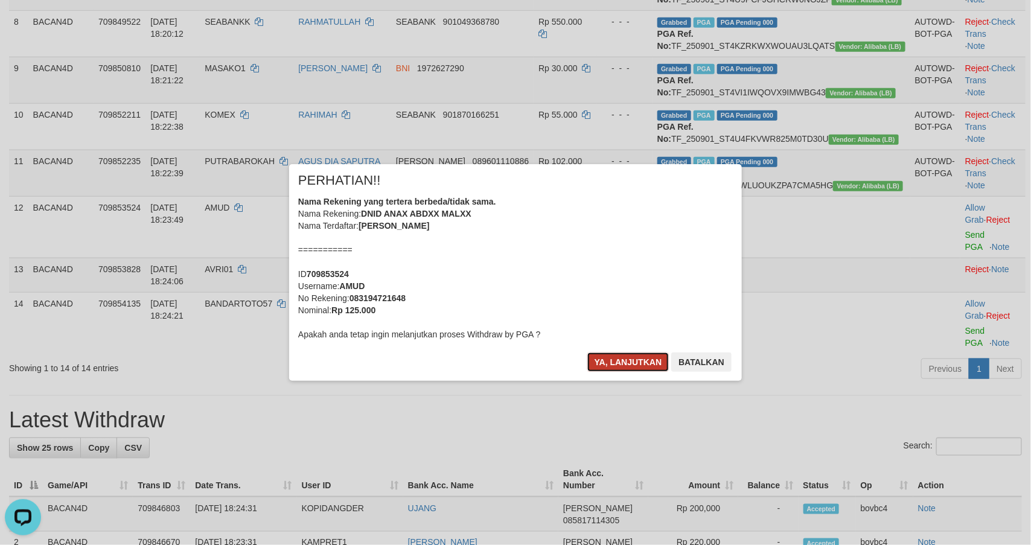
click at [620, 355] on button "Ya, lanjutkan" at bounding box center [628, 361] width 82 height 19
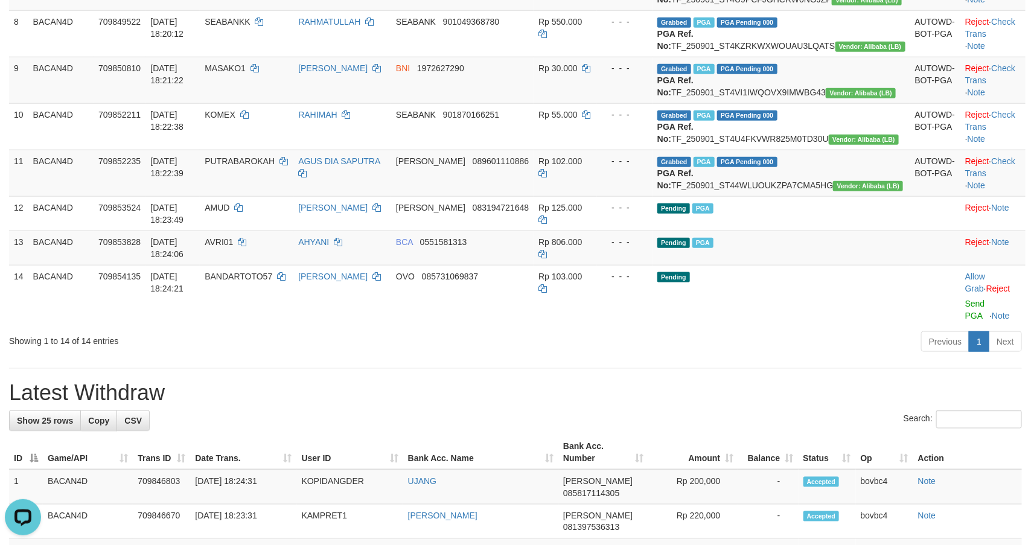
drag, startPoint x: 390, startPoint y: 453, endPoint x: 470, endPoint y: 471, distance: 81.8
click at [390, 327] on td "[PERSON_NAME]" at bounding box center [342, 296] width 98 height 62
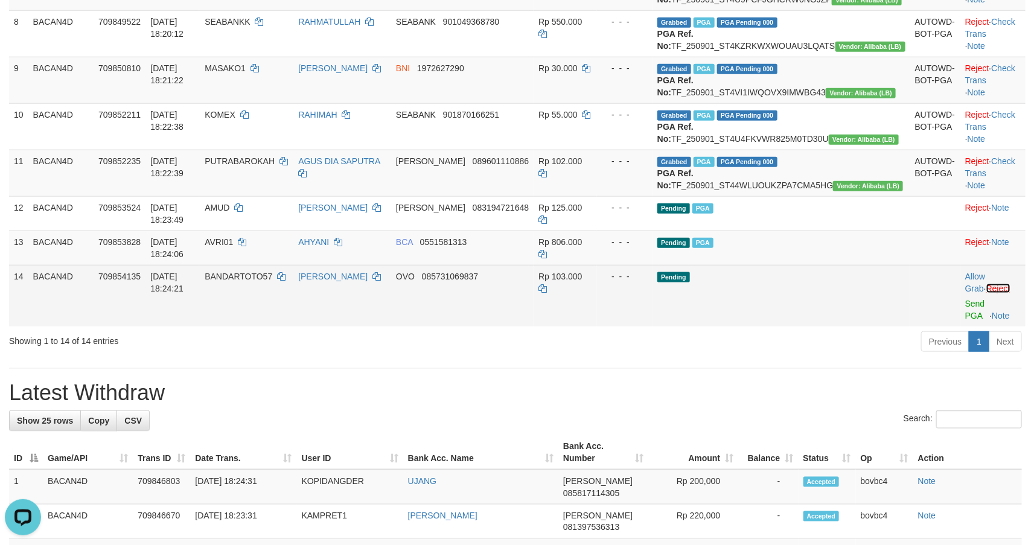
click at [1010, 293] on link "Reject" at bounding box center [998, 289] width 24 height 10
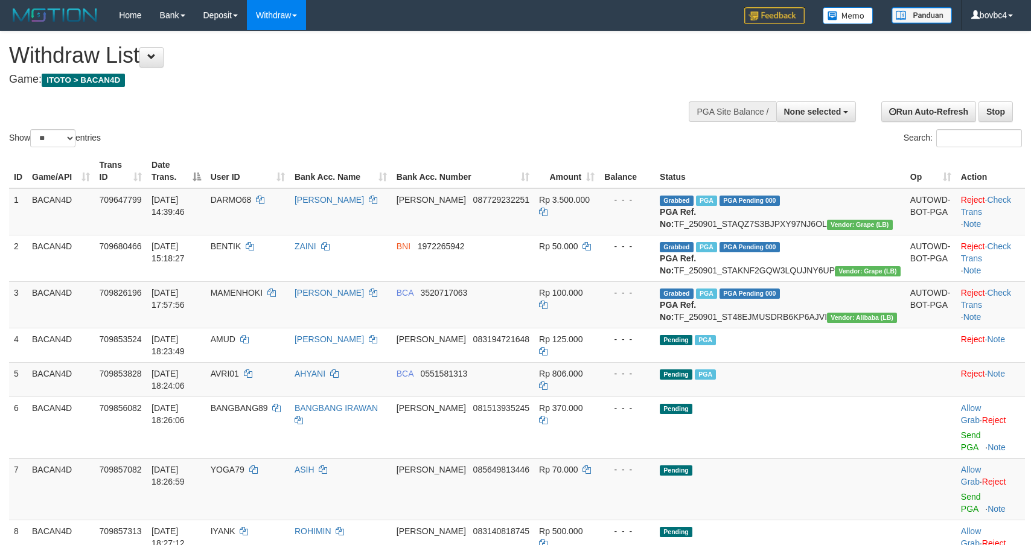
select select
select select "**"
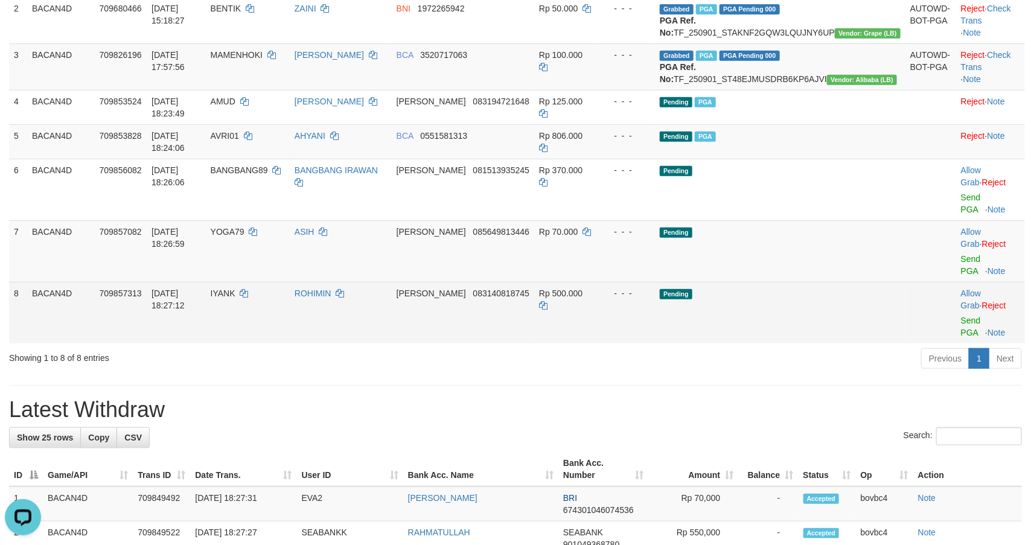
scroll to position [232, 0]
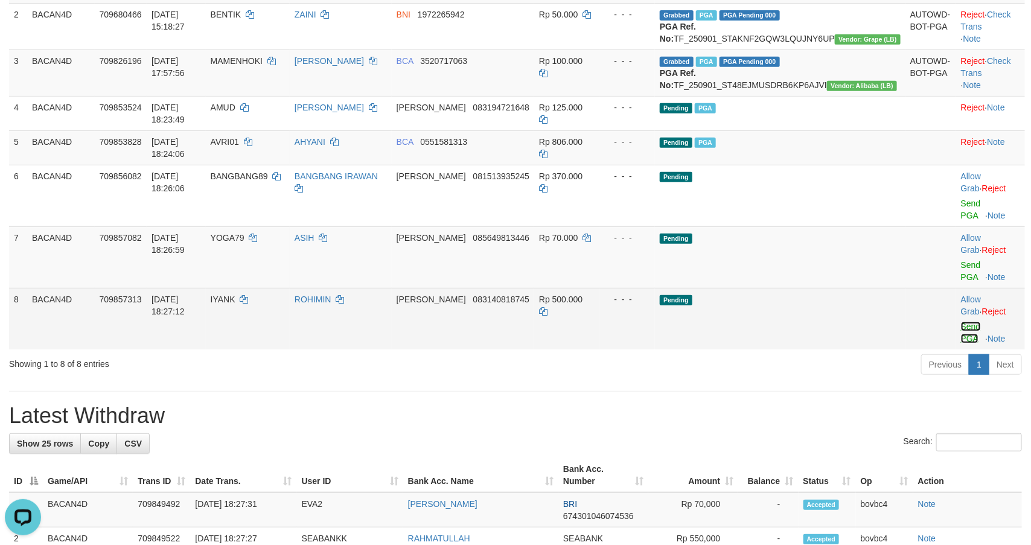
click at [961, 322] on link "Send PGA" at bounding box center [971, 333] width 20 height 22
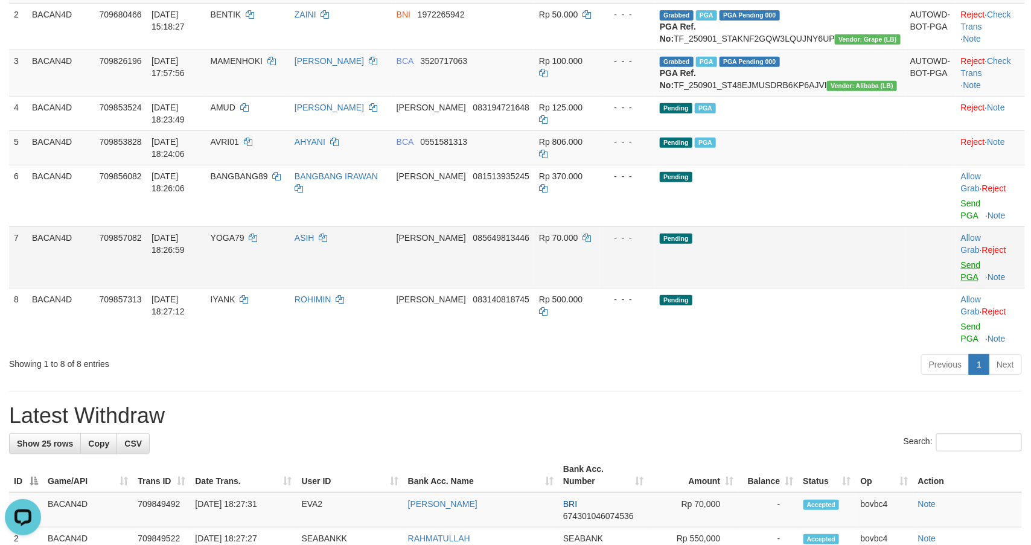
click at [961, 260] on link "Send PGA" at bounding box center [971, 271] width 20 height 22
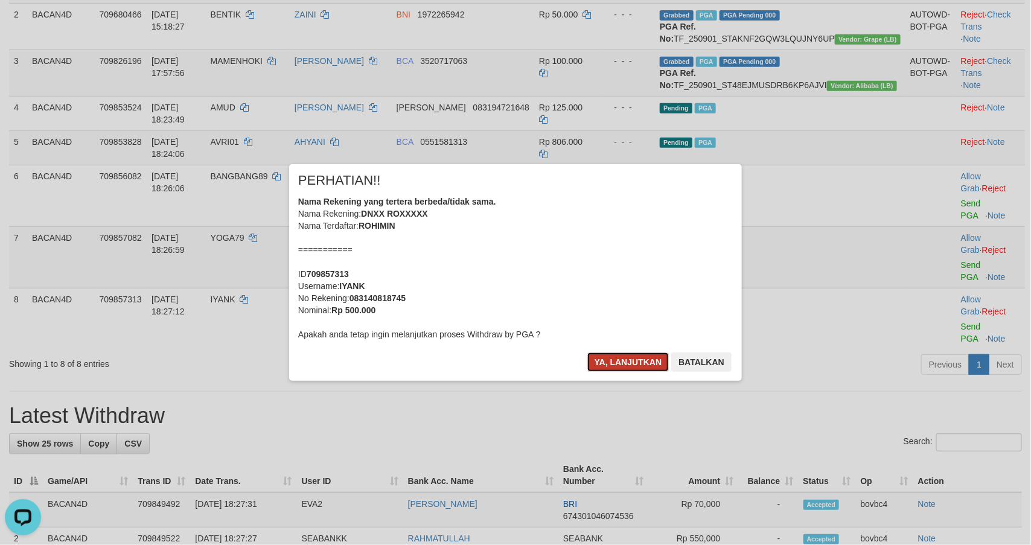
click at [618, 357] on button "Ya, lanjutkan" at bounding box center [628, 361] width 82 height 19
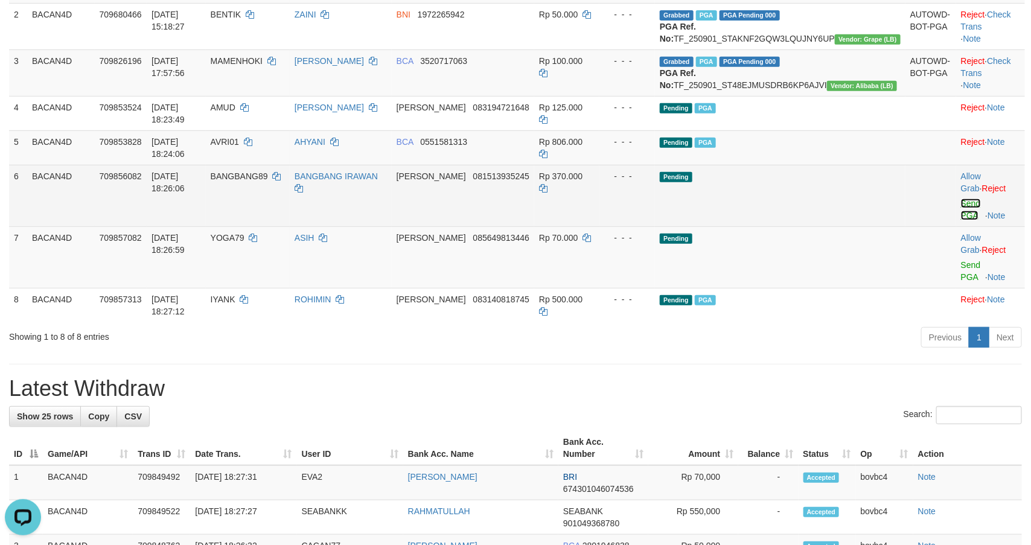
click at [961, 215] on link "Send PGA" at bounding box center [971, 210] width 20 height 22
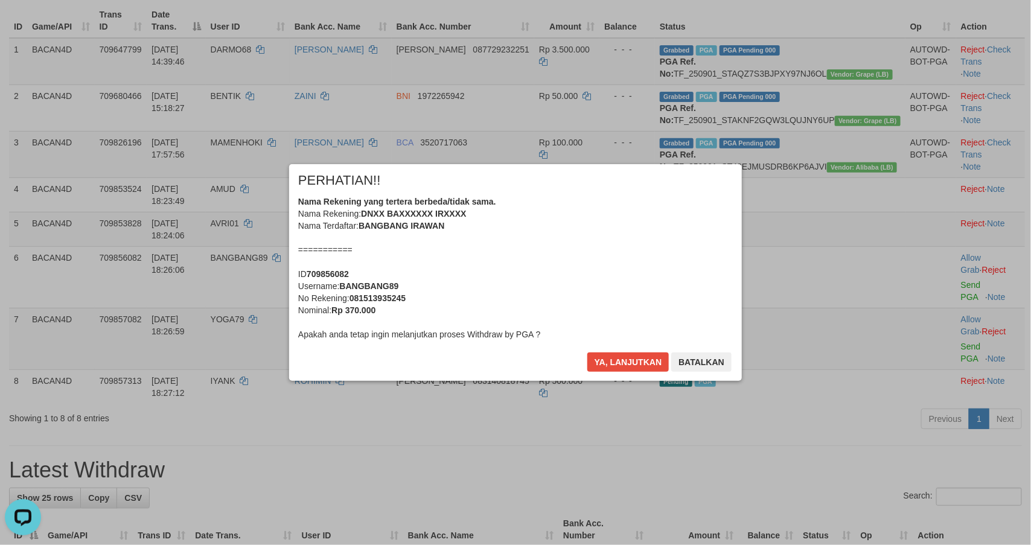
scroll to position [51, 0]
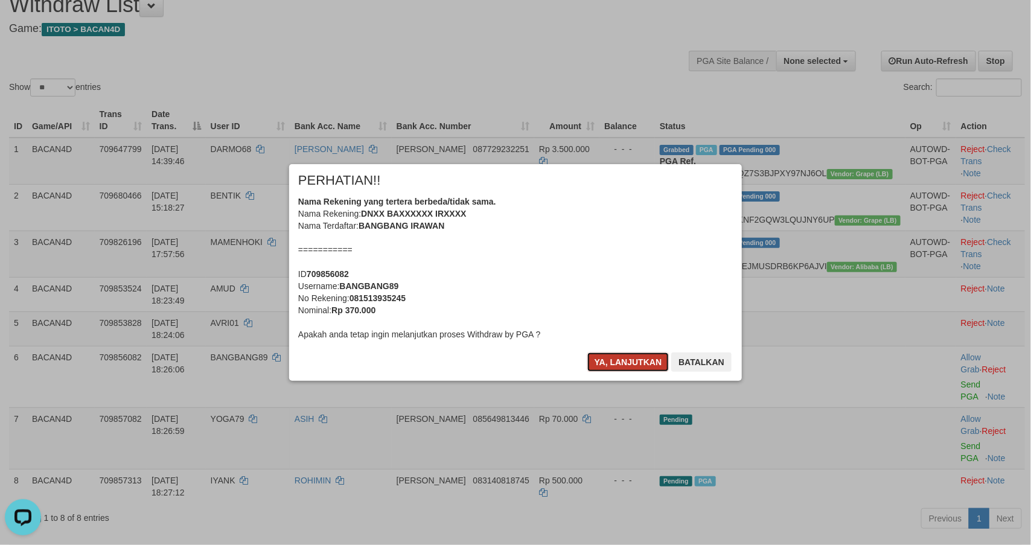
click at [599, 357] on button "Ya, lanjutkan" at bounding box center [628, 361] width 82 height 19
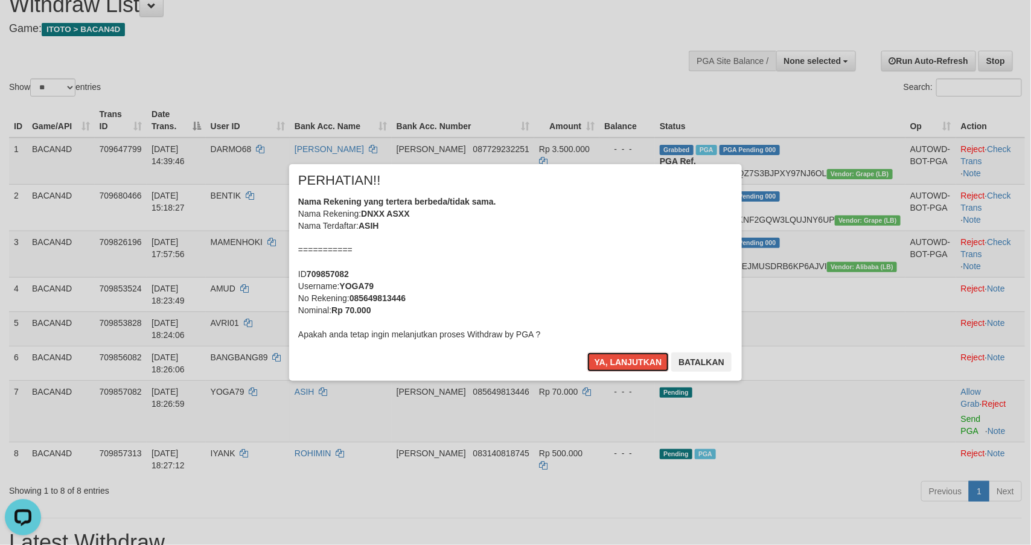
click at [599, 357] on button "Ya, lanjutkan" at bounding box center [628, 361] width 82 height 19
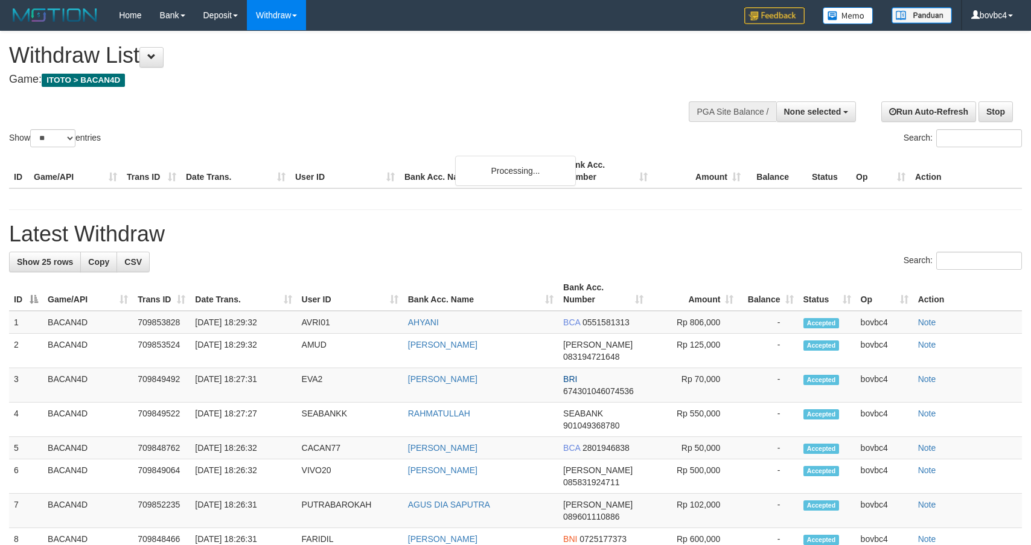
select select
select select "**"
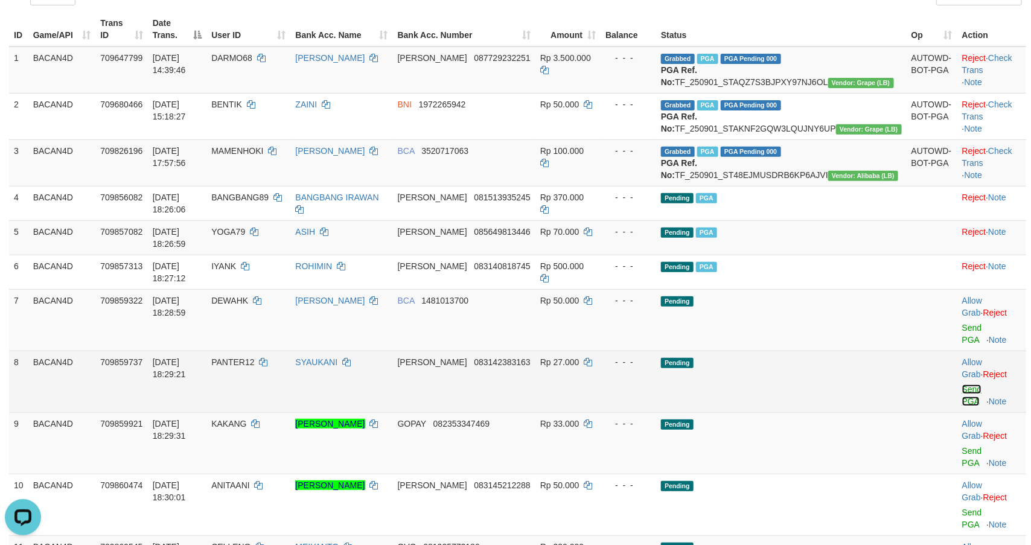
click at [962, 384] on link "Send PGA" at bounding box center [972, 395] width 20 height 22
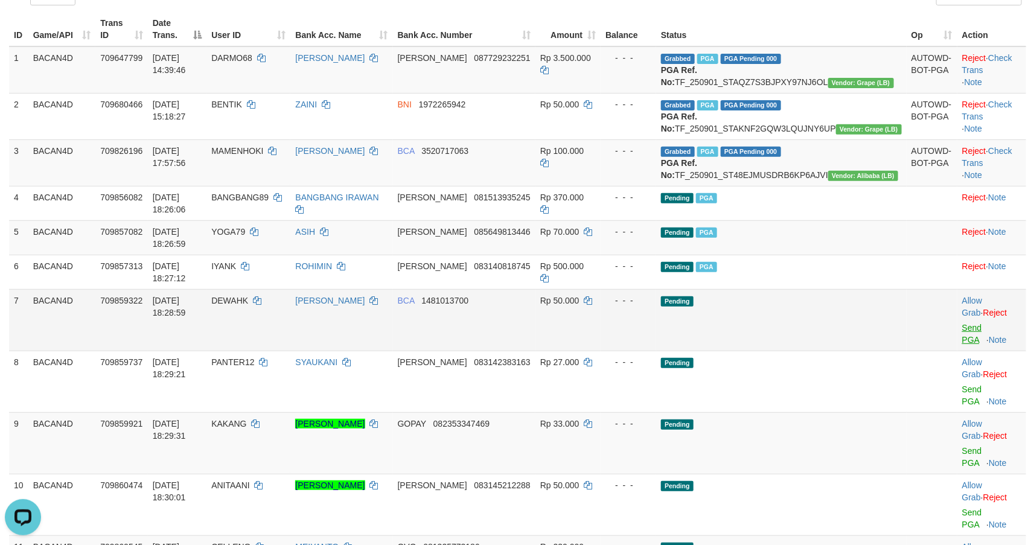
click at [962, 330] on link "Send PGA" at bounding box center [972, 334] width 20 height 22
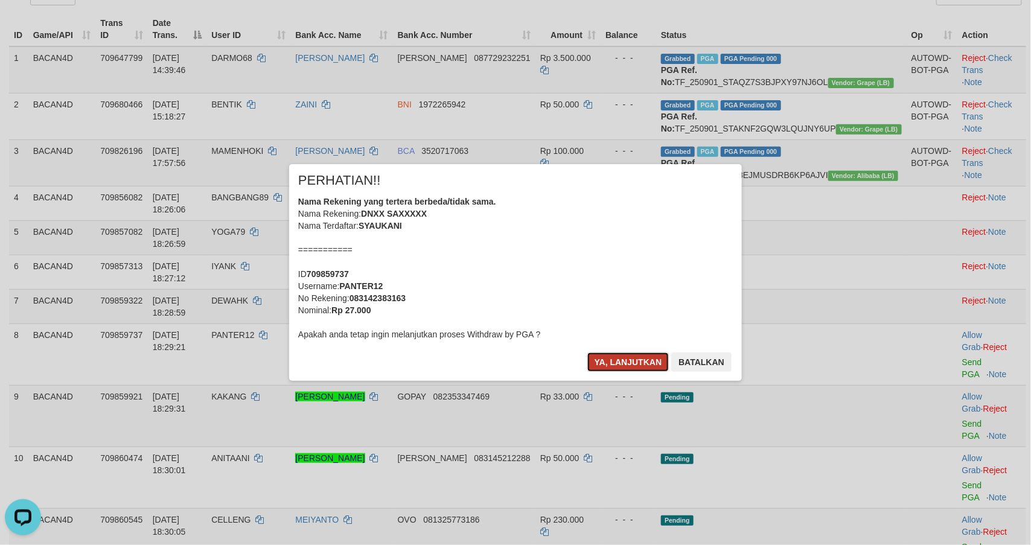
click at [643, 366] on button "Ya, lanjutkan" at bounding box center [628, 361] width 82 height 19
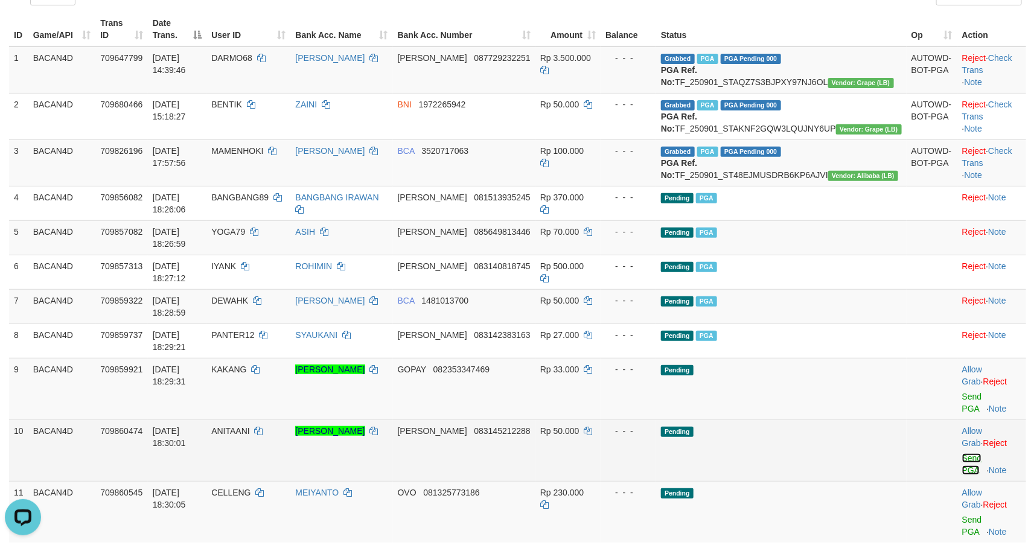
click at [962, 453] on link "Send PGA" at bounding box center [972, 464] width 20 height 22
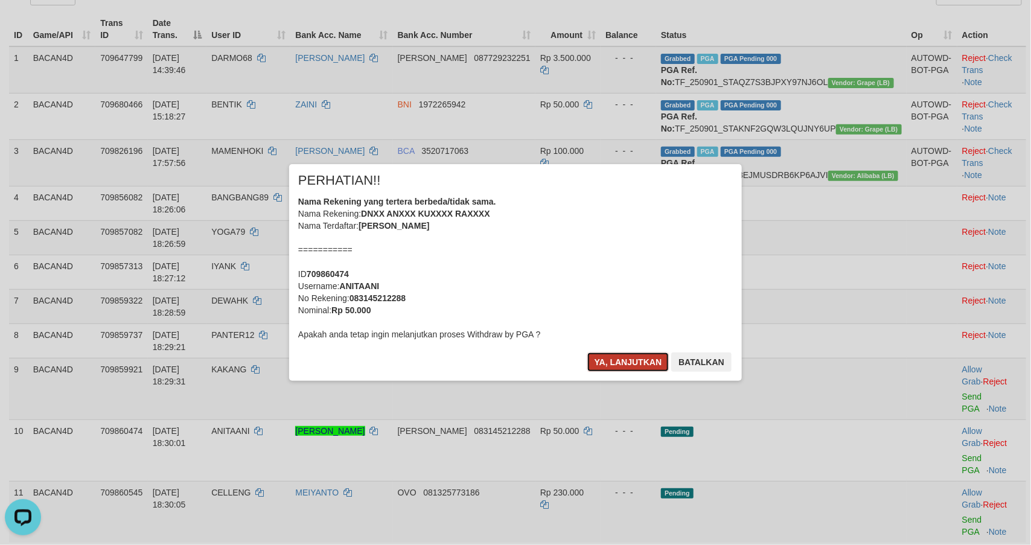
click at [610, 361] on button "Ya, lanjutkan" at bounding box center [628, 361] width 82 height 19
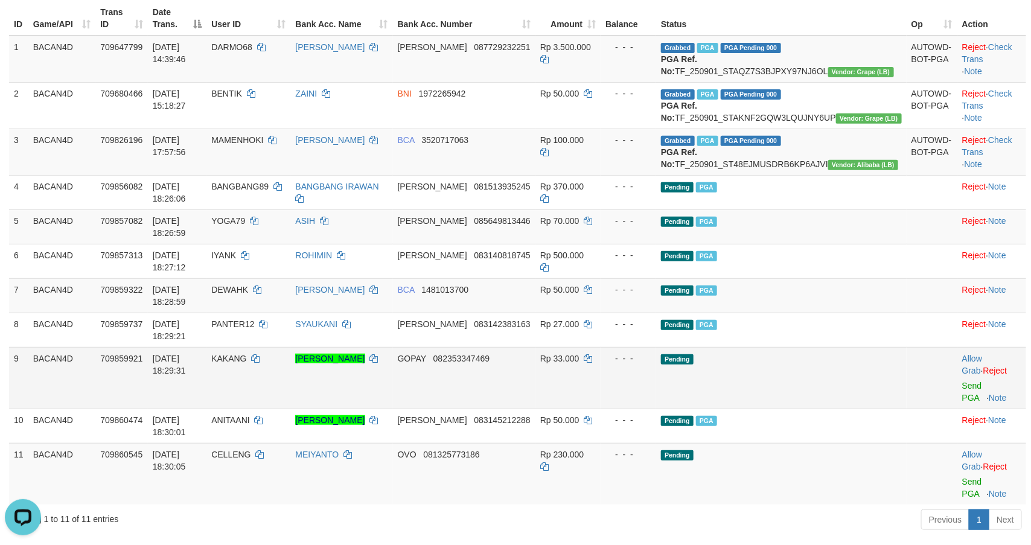
scroll to position [51, 0]
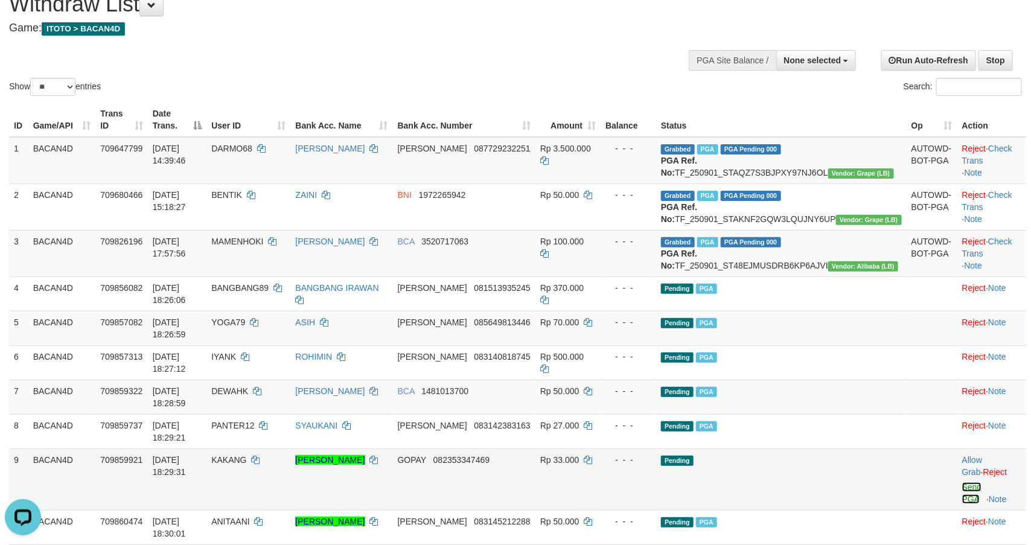
click at [962, 482] on link "Send PGA" at bounding box center [972, 493] width 20 height 22
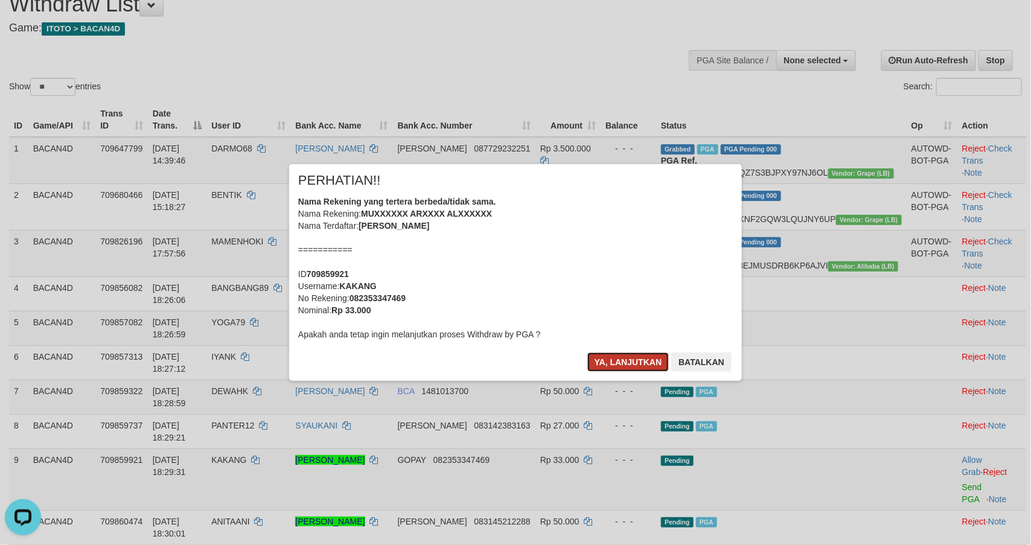
click at [631, 362] on button "Ya, lanjutkan" at bounding box center [628, 361] width 82 height 19
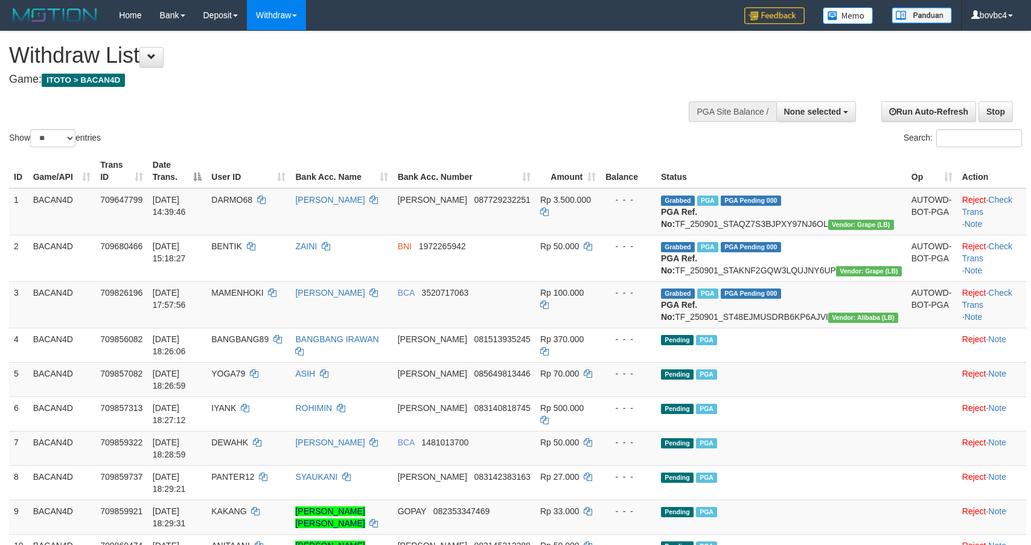
select select
select select "**"
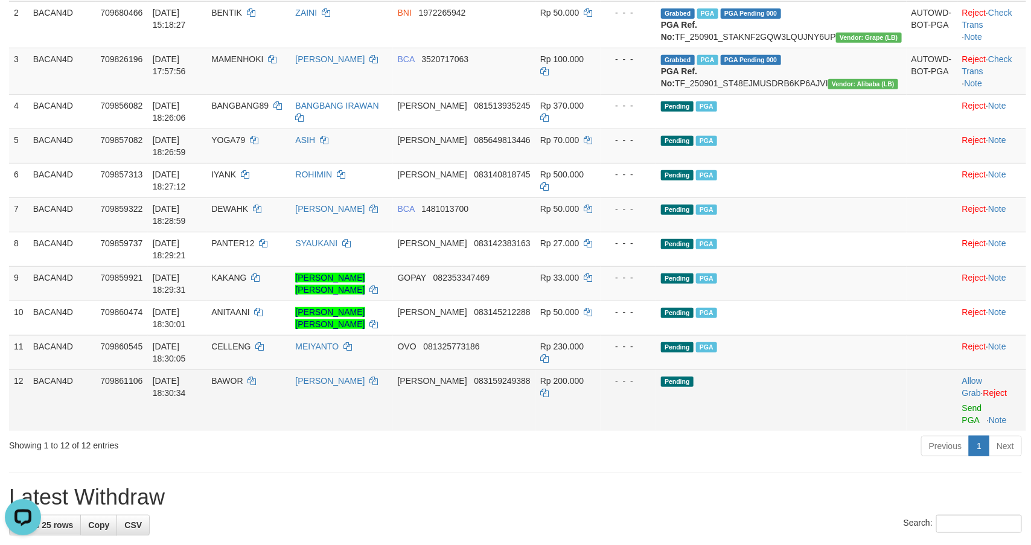
click at [963, 369] on td "Allow Grab · Reject Send PGA · Note" at bounding box center [991, 400] width 69 height 62
click at [962, 403] on link "Send PGA" at bounding box center [972, 414] width 20 height 22
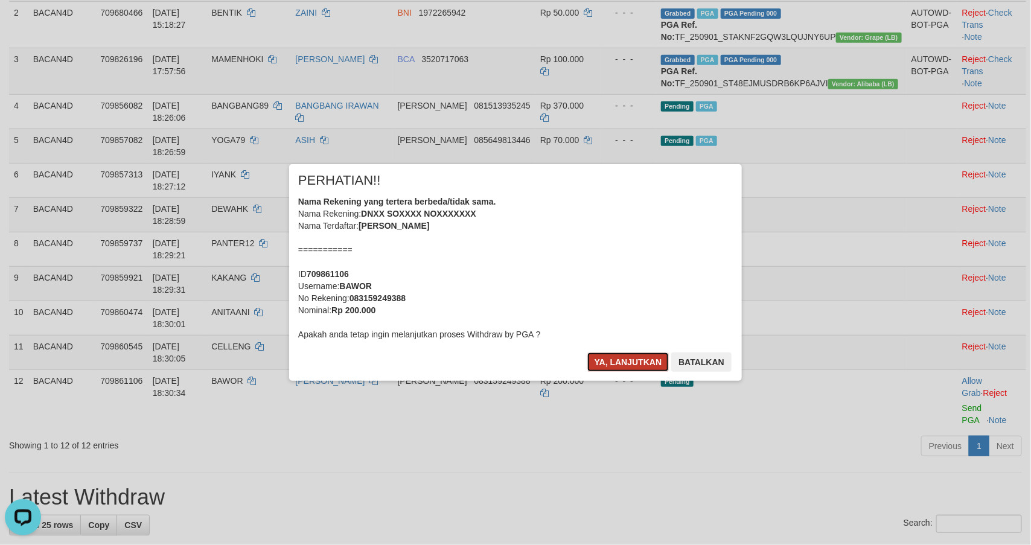
click at [632, 364] on button "Ya, lanjutkan" at bounding box center [628, 361] width 82 height 19
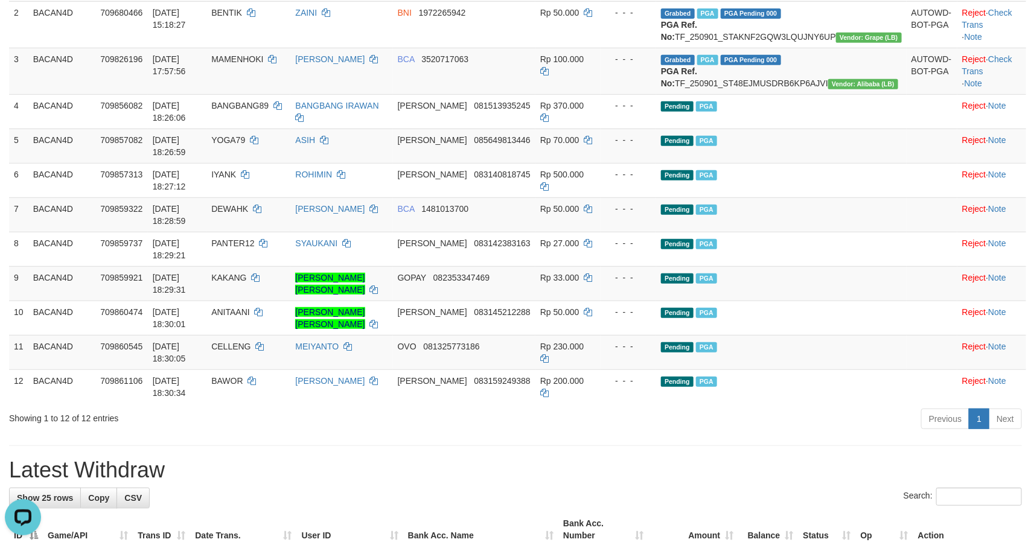
click at [622, 407] on div "Previous 1 Next" at bounding box center [730, 420] width 583 height 26
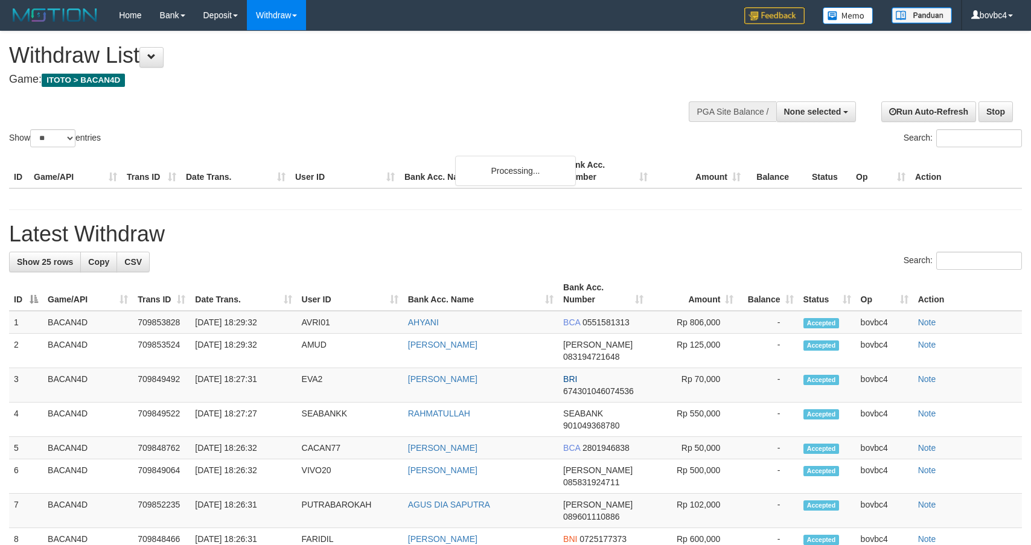
select select
select select "**"
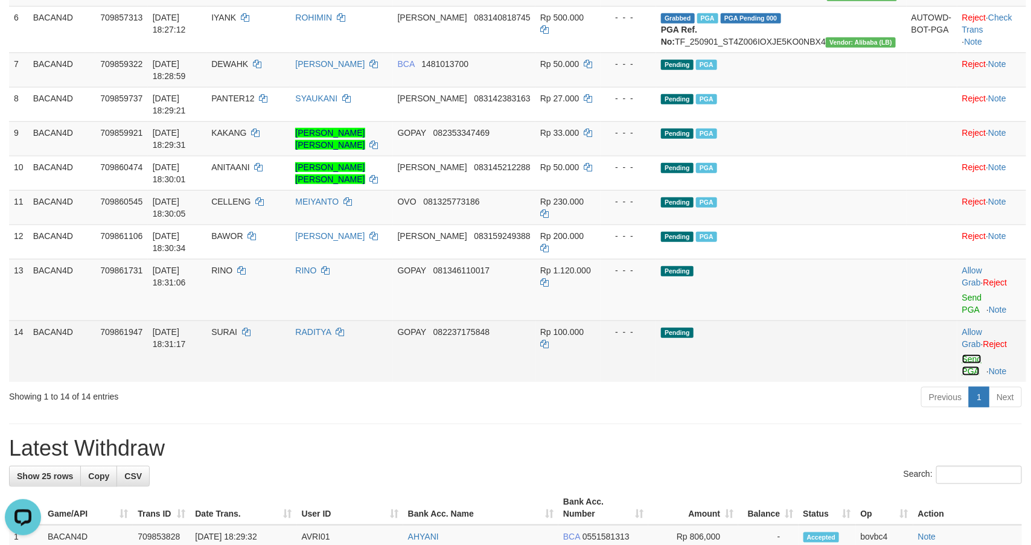
click at [962, 355] on link "Send PGA" at bounding box center [972, 365] width 20 height 22
click at [962, 314] on link "Send PGA" at bounding box center [972, 304] width 20 height 22
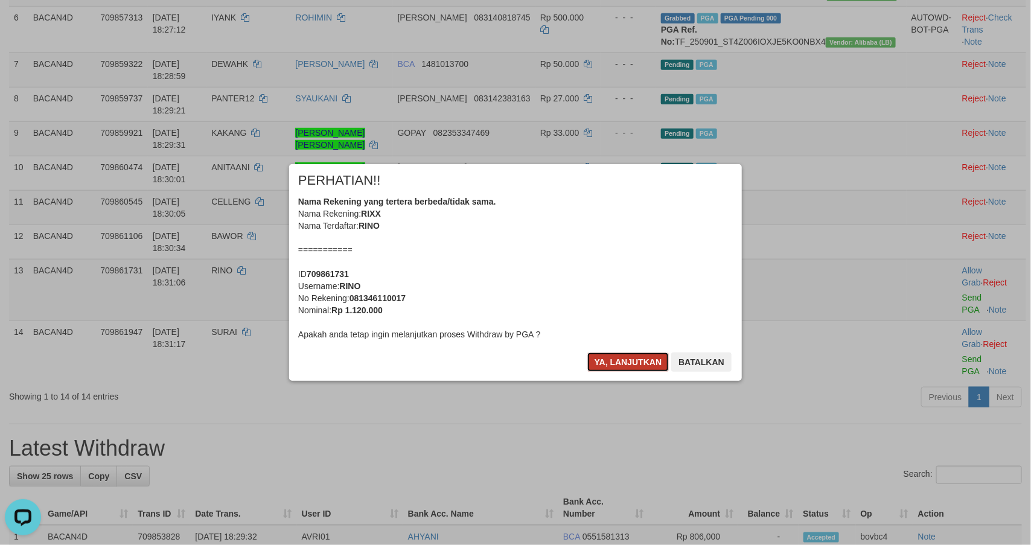
click at [616, 354] on button "Ya, lanjutkan" at bounding box center [628, 361] width 82 height 19
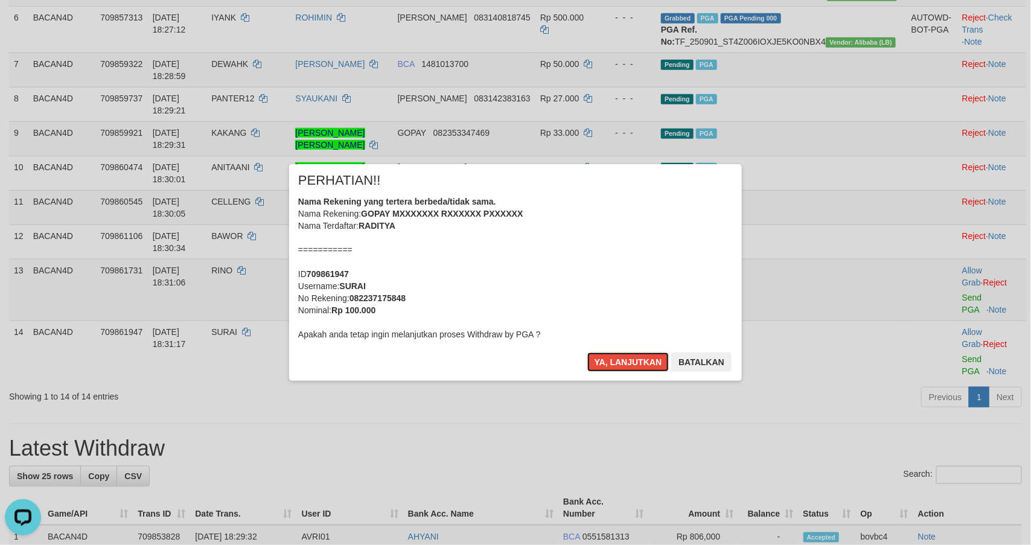
click at [616, 355] on button "Ya, lanjutkan" at bounding box center [628, 361] width 82 height 19
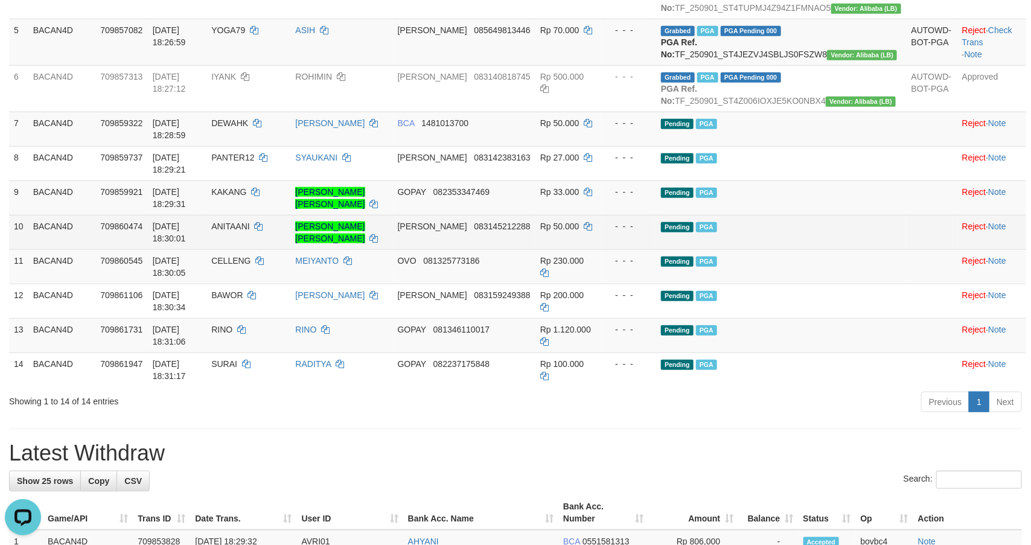
scroll to position [324, 0]
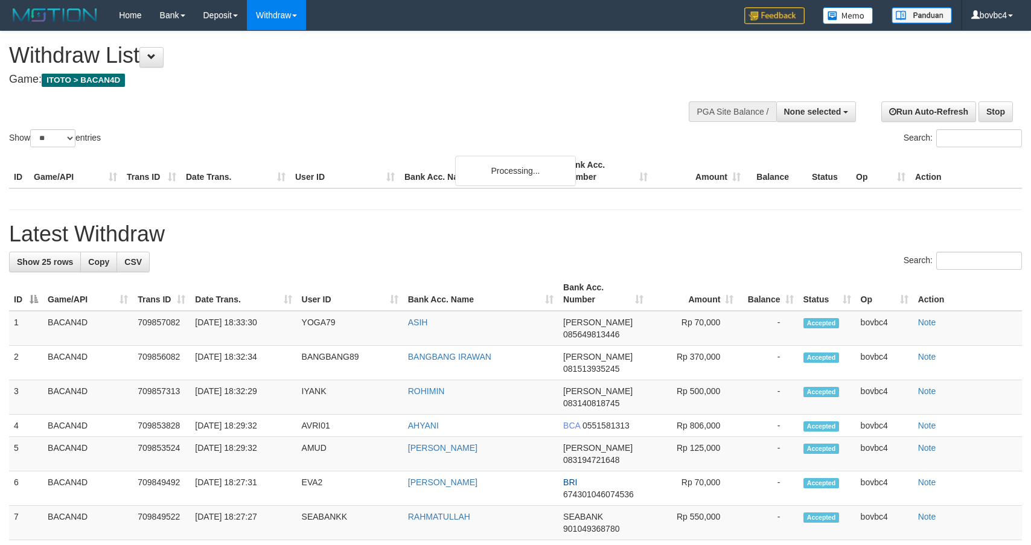
select select
select select "**"
select select
select select "**"
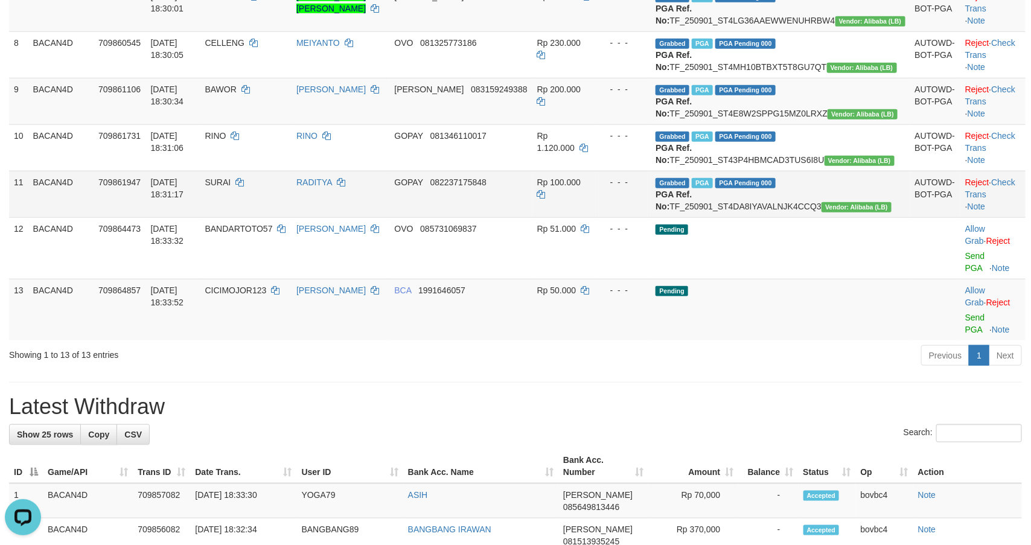
scroll to position [596, 0]
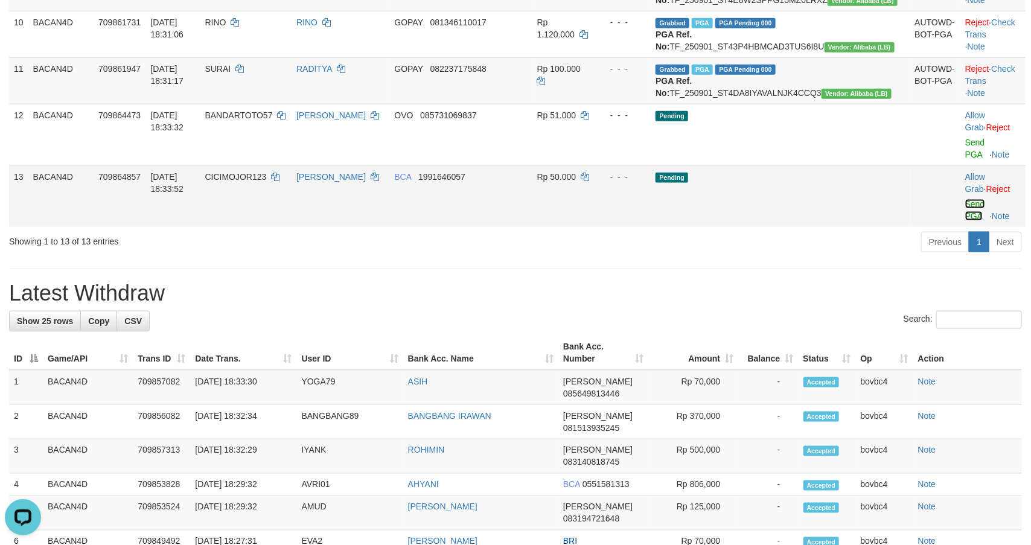
click at [965, 221] on link "Send PGA" at bounding box center [975, 210] width 20 height 22
click at [965, 159] on link "Send PGA" at bounding box center [975, 149] width 20 height 22
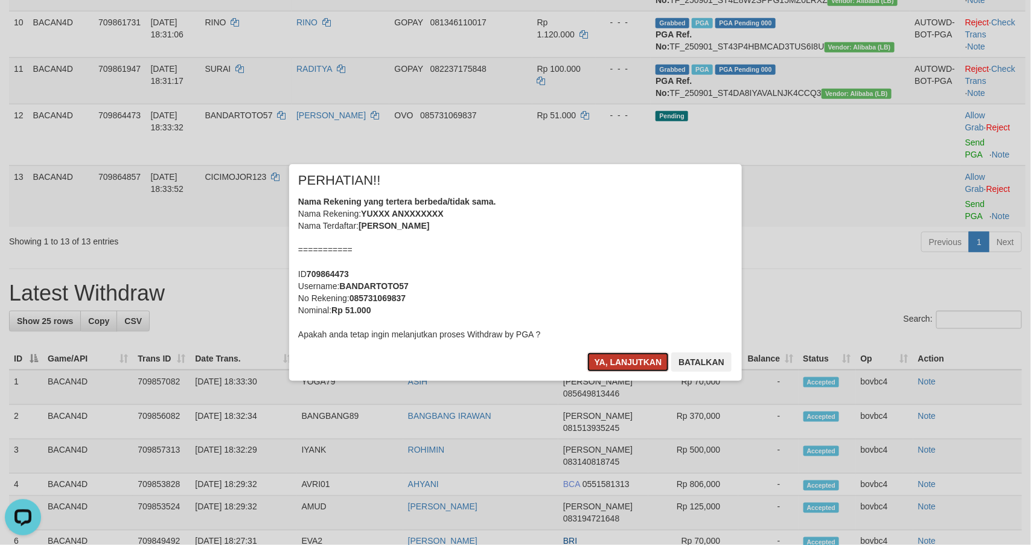
click at [625, 355] on button "Ya, lanjutkan" at bounding box center [628, 361] width 82 height 19
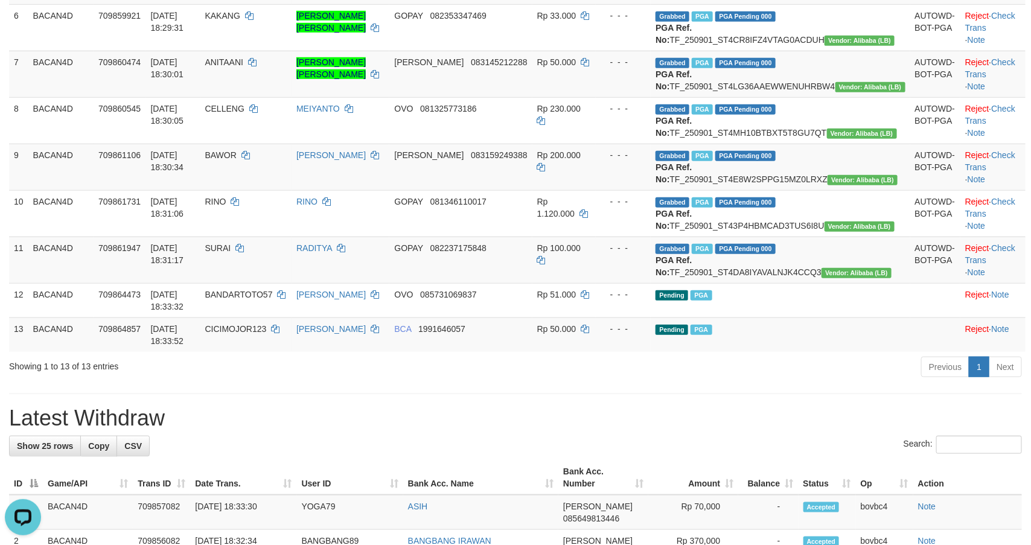
scroll to position [415, 0]
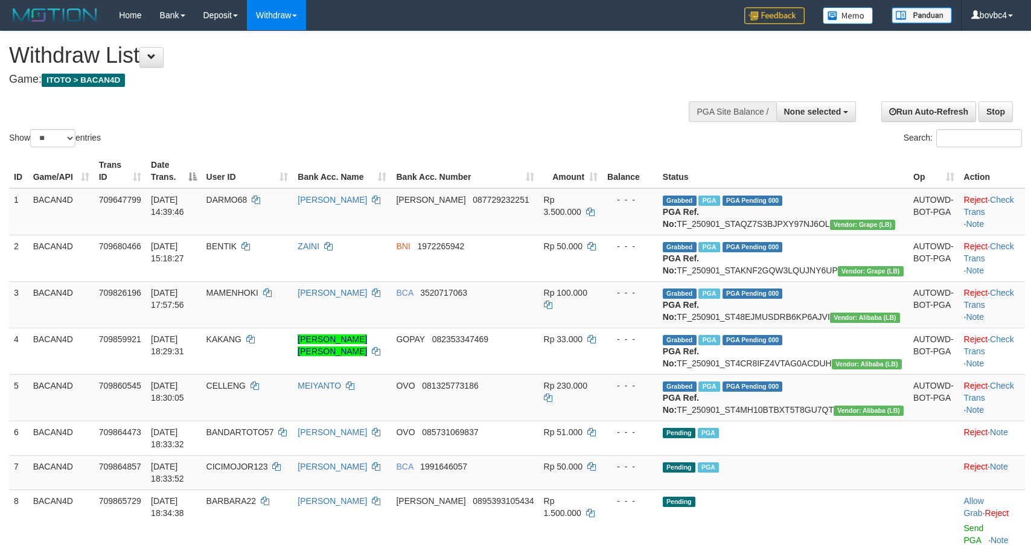
select select
select select "**"
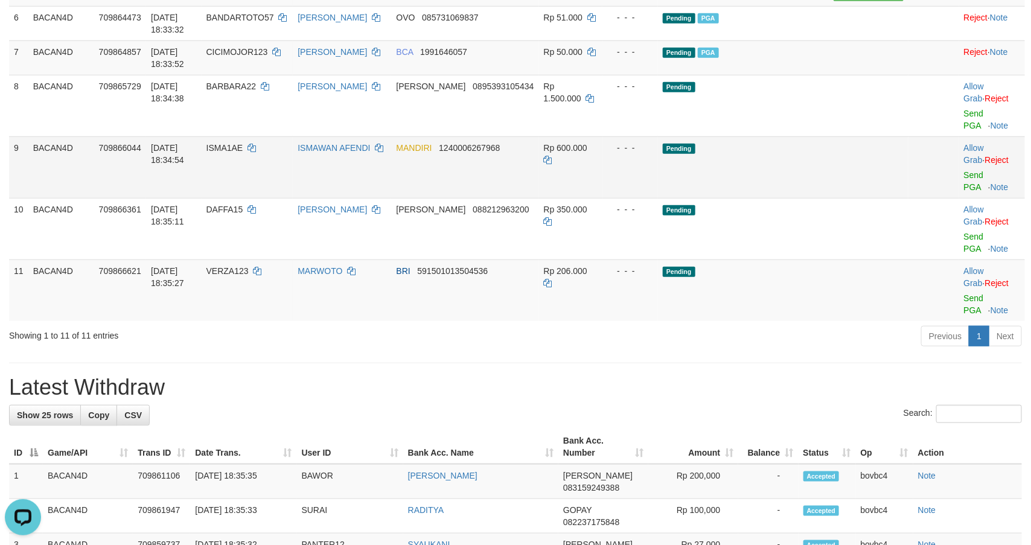
click at [959, 198] on td "Allow Grab · Reject Send PGA · Note" at bounding box center [992, 167] width 66 height 62
click at [964, 192] on link "Send PGA" at bounding box center [974, 181] width 20 height 22
click at [964, 293] on link "Send PGA" at bounding box center [974, 304] width 20 height 22
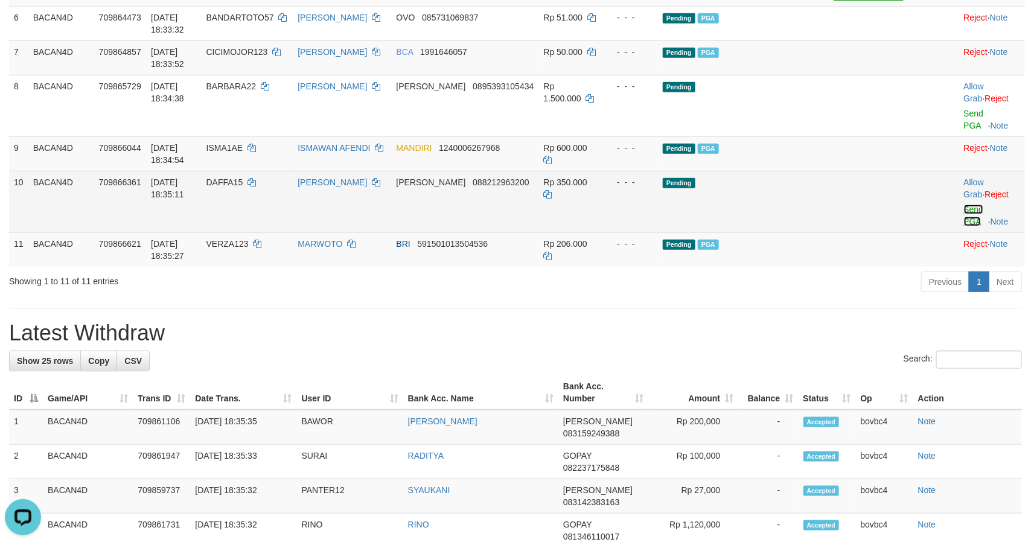
click at [964, 226] on link "Send PGA" at bounding box center [974, 216] width 20 height 22
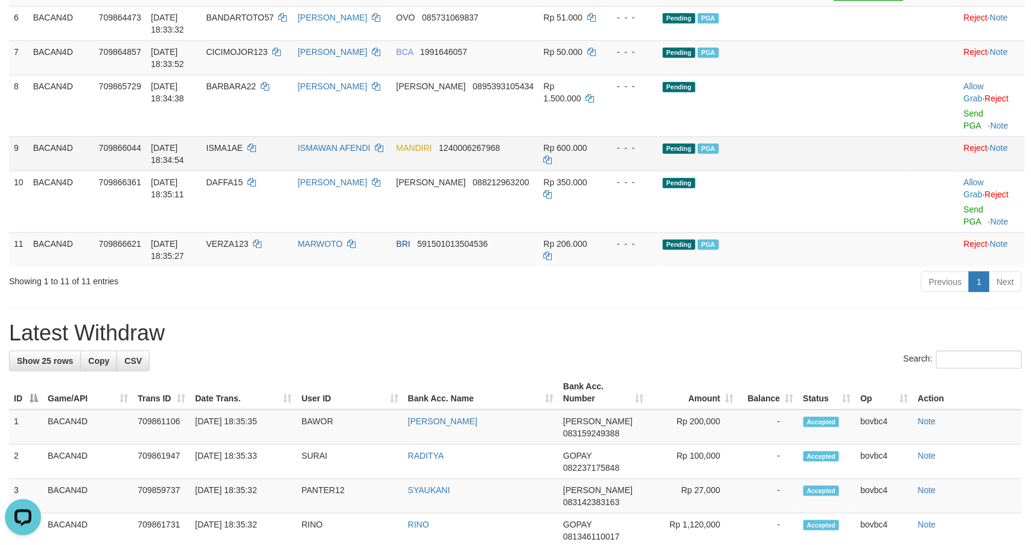
click at [964, 130] on link "Send PGA" at bounding box center [974, 120] width 20 height 22
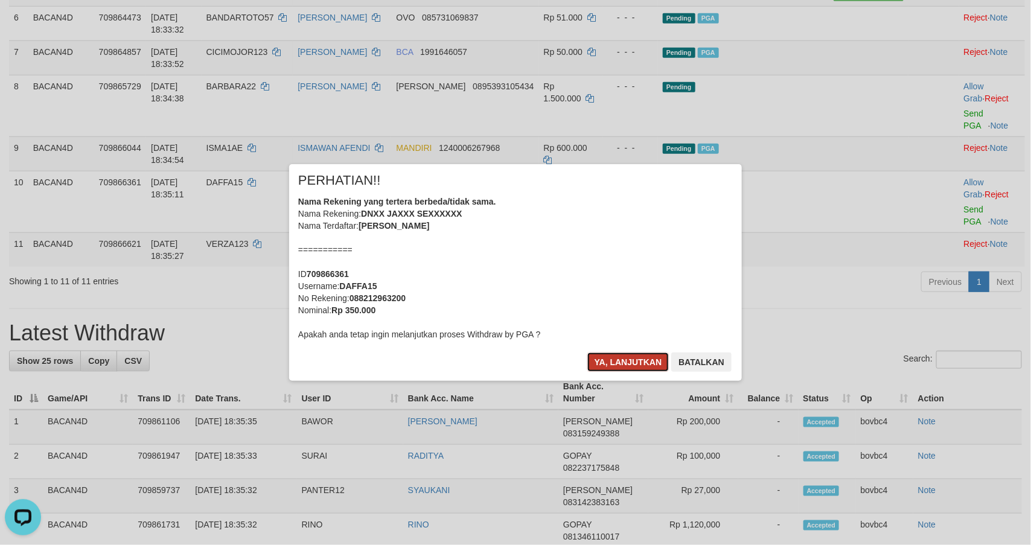
click at [638, 355] on button "Ya, lanjutkan" at bounding box center [628, 361] width 82 height 19
click at [645, 359] on button "Ya, lanjutkan" at bounding box center [628, 361] width 82 height 19
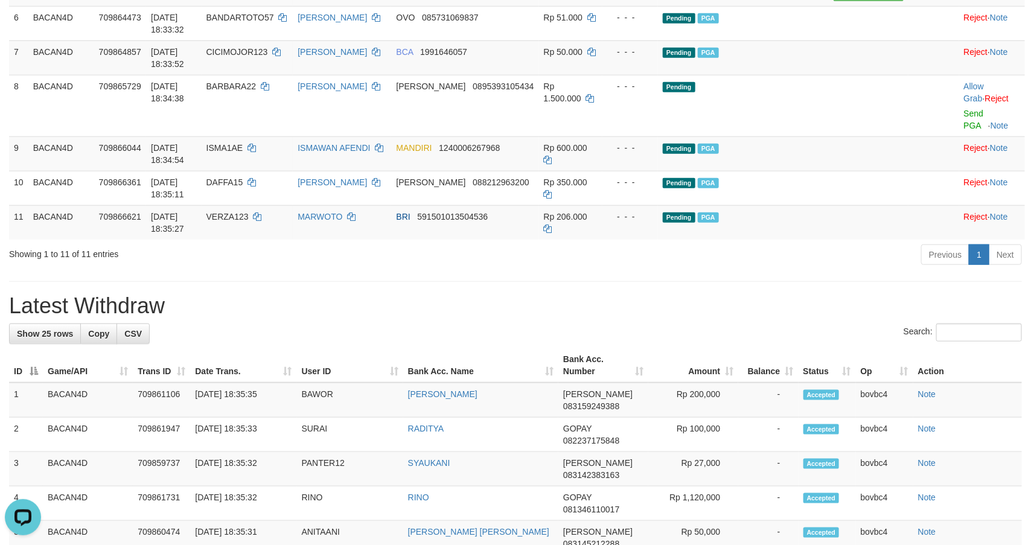
click at [846, 328] on div "**********" at bounding box center [515, 428] width 1031 height 1622
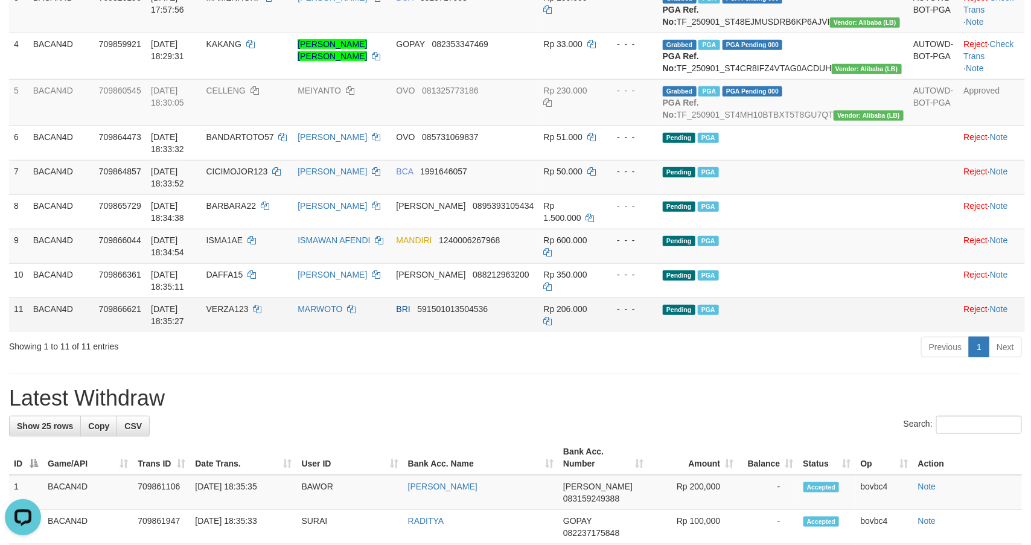
scroll to position [234, 0]
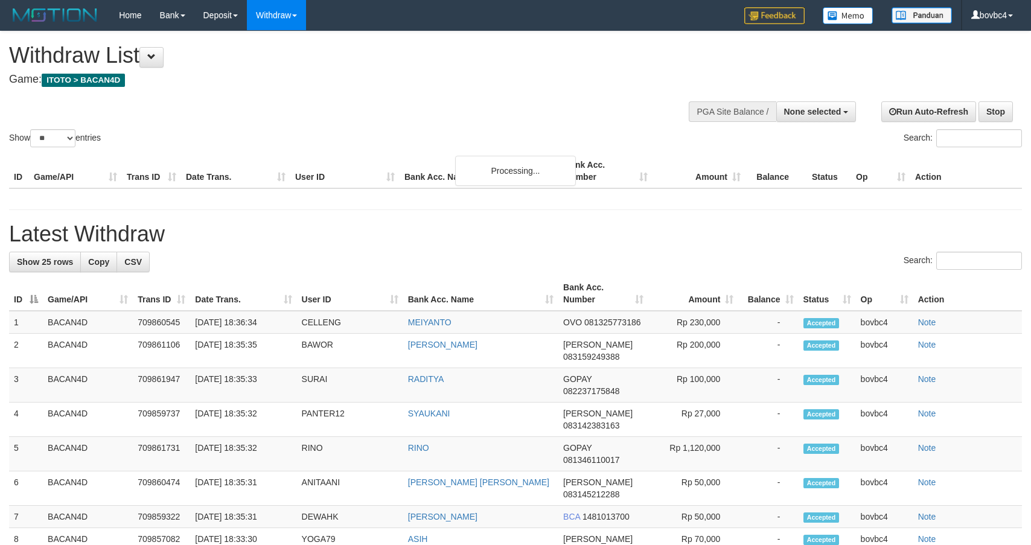
select select
select select "**"
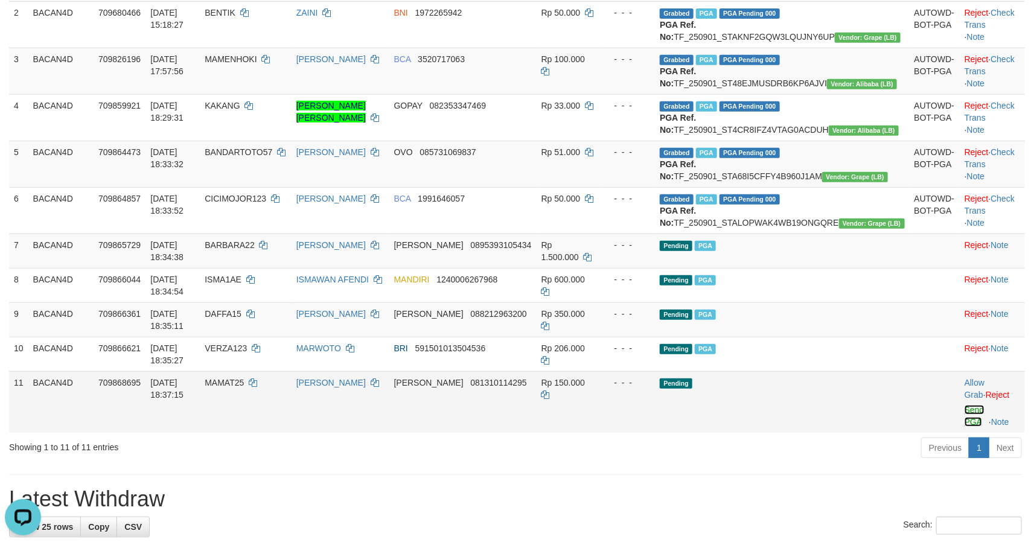
click at [964, 427] on link "Send PGA" at bounding box center [974, 416] width 20 height 22
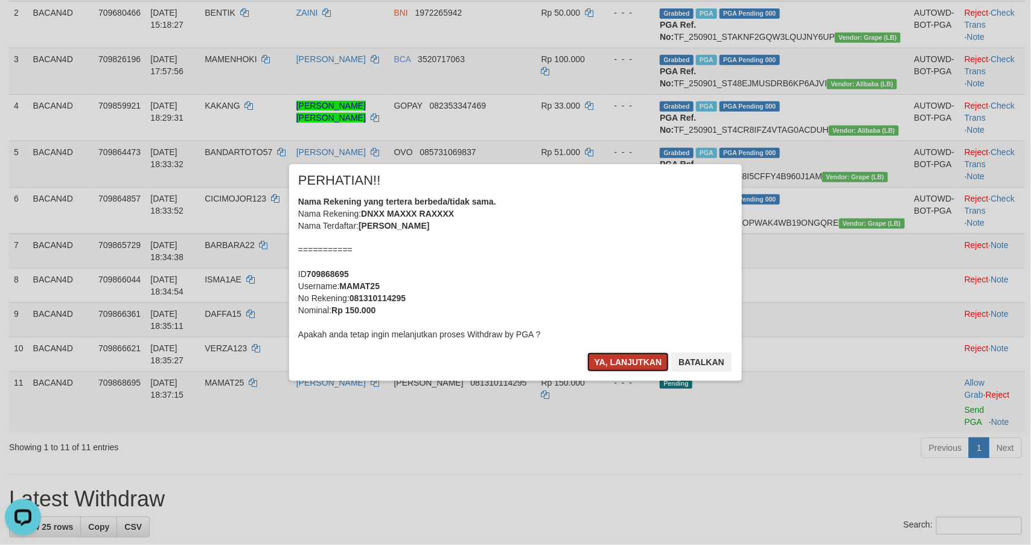
click at [628, 362] on button "Ya, lanjutkan" at bounding box center [628, 361] width 82 height 19
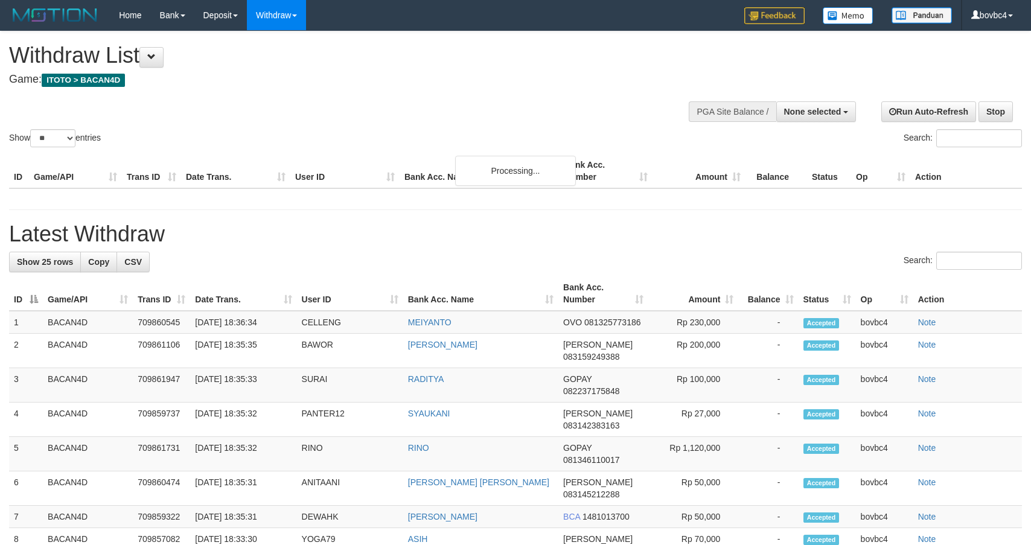
select select
select select "**"
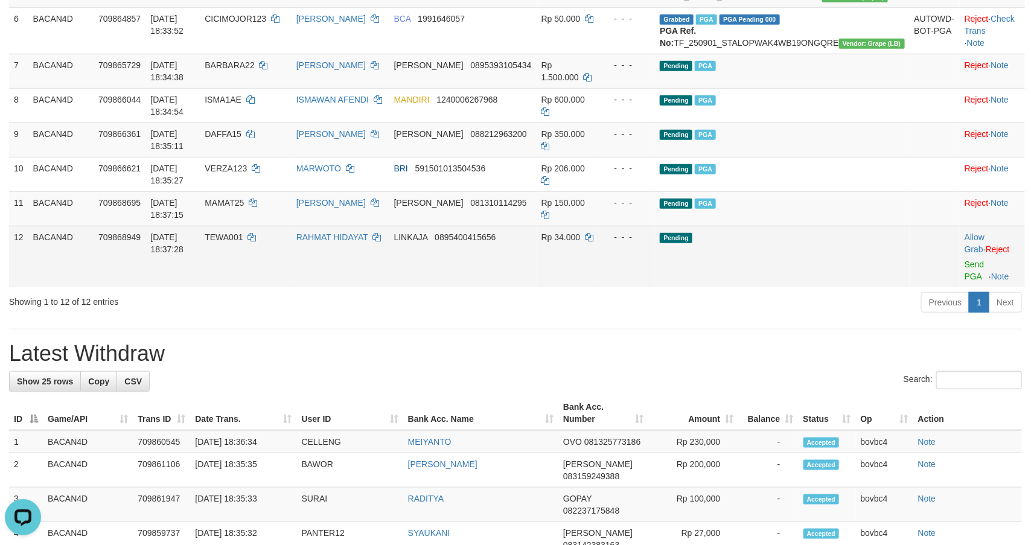
scroll to position [415, 0]
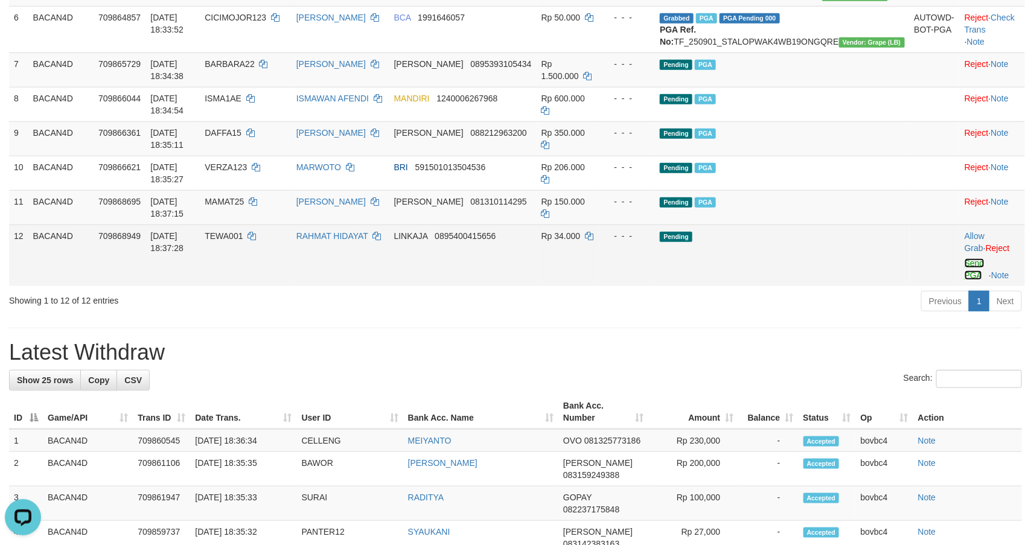
click at [964, 280] on link "Send PGA" at bounding box center [974, 269] width 20 height 22
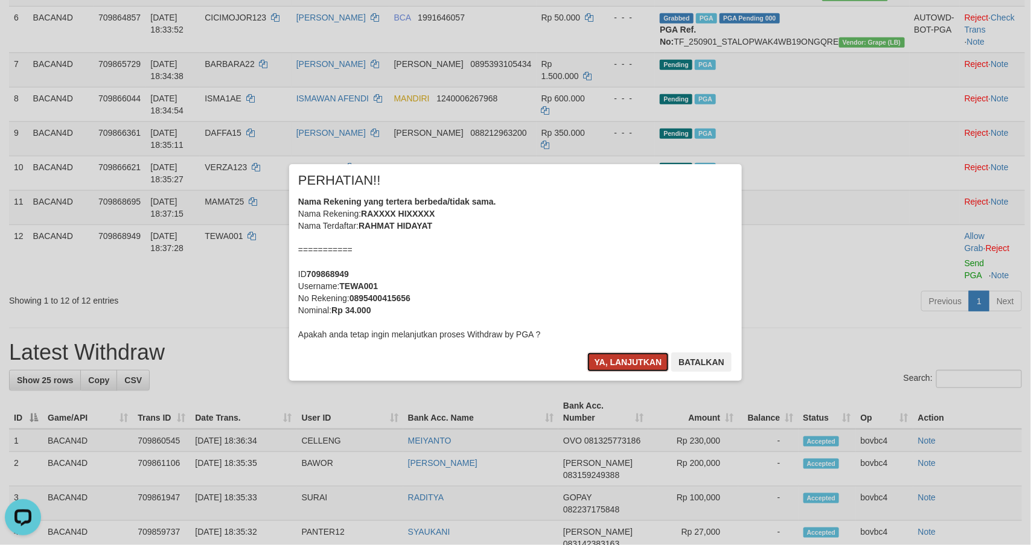
click at [625, 353] on button "Ya, lanjutkan" at bounding box center [628, 361] width 82 height 19
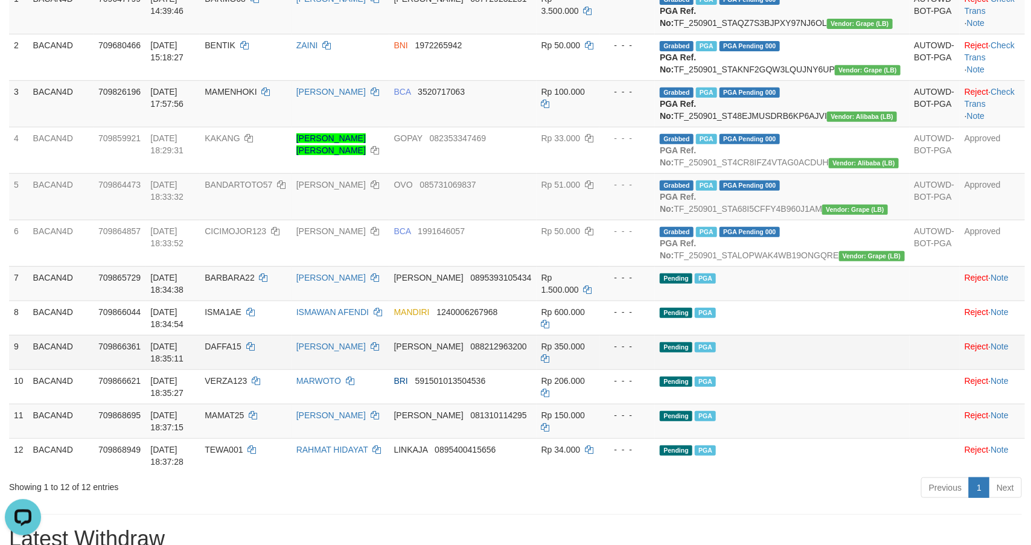
scroll to position [234, 0]
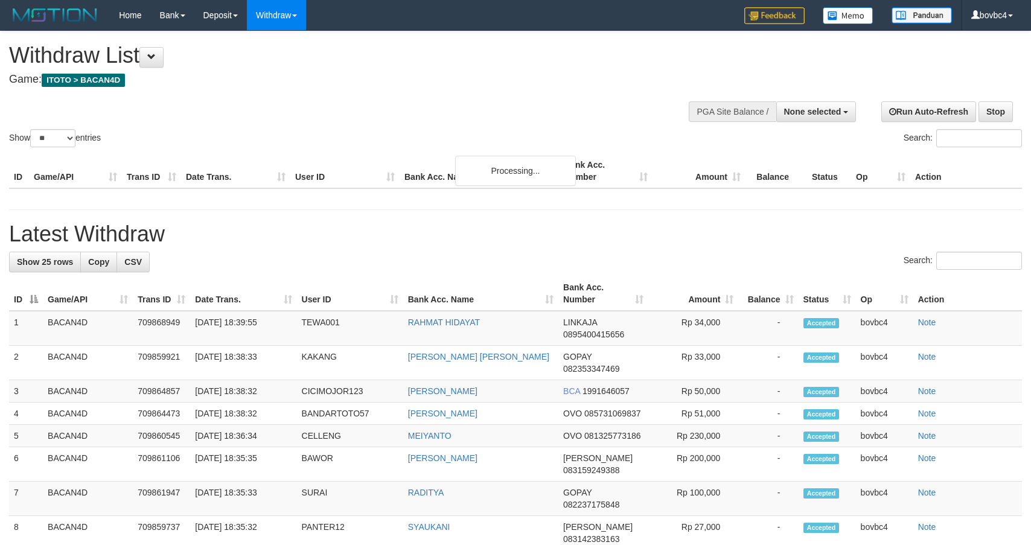
select select
select select "**"
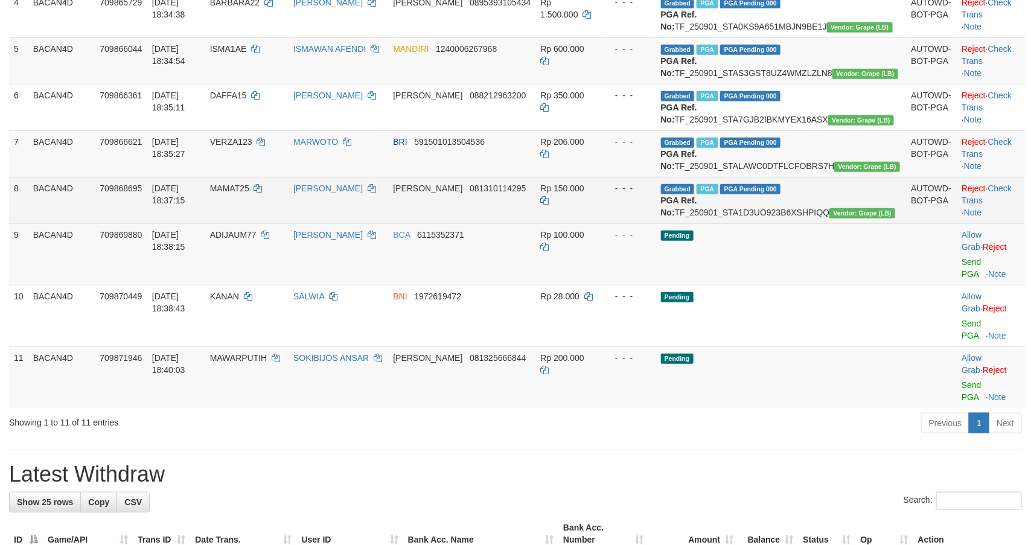
scroll to position [369, 0]
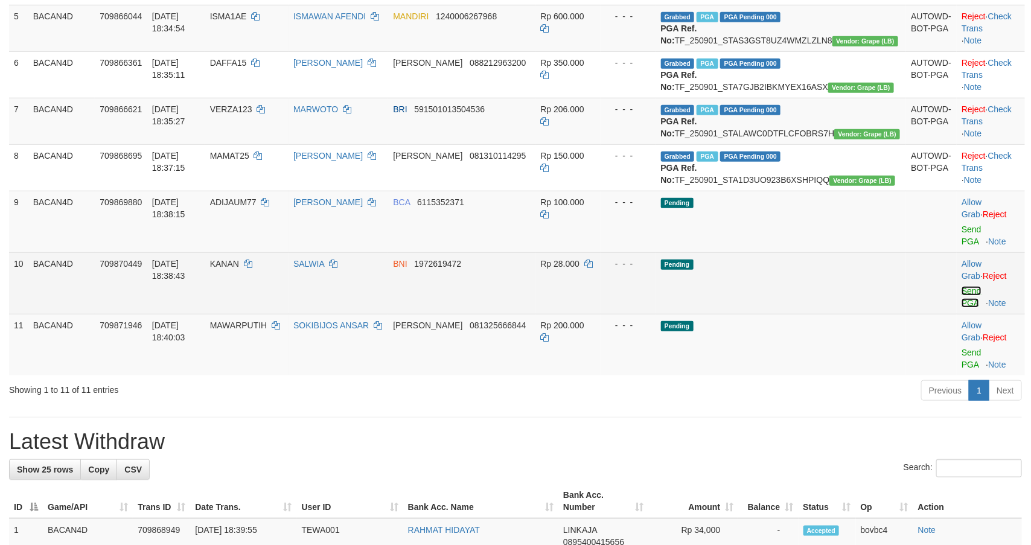
click at [961, 308] on link "Send PGA" at bounding box center [971, 297] width 20 height 22
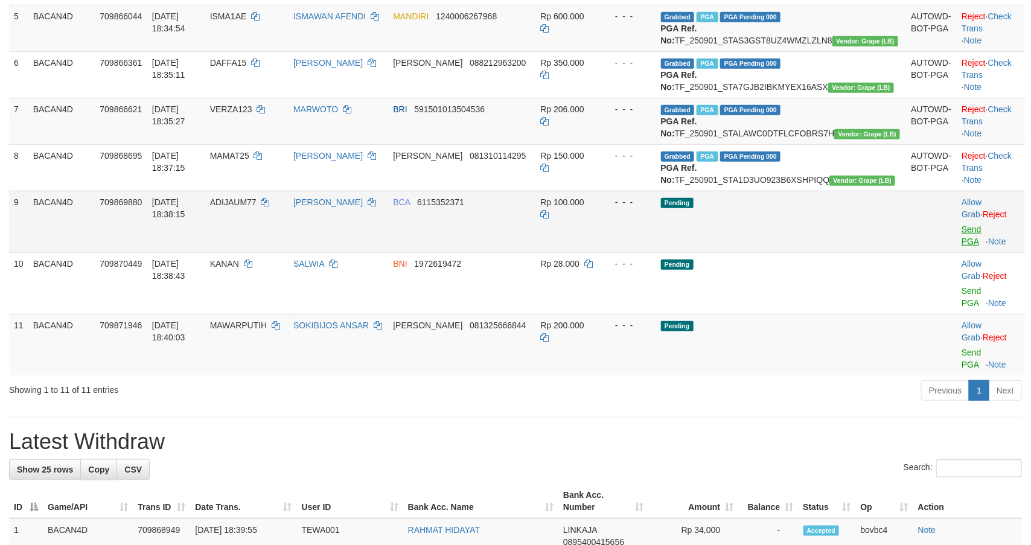
click at [961, 246] on link "Send PGA" at bounding box center [971, 236] width 20 height 22
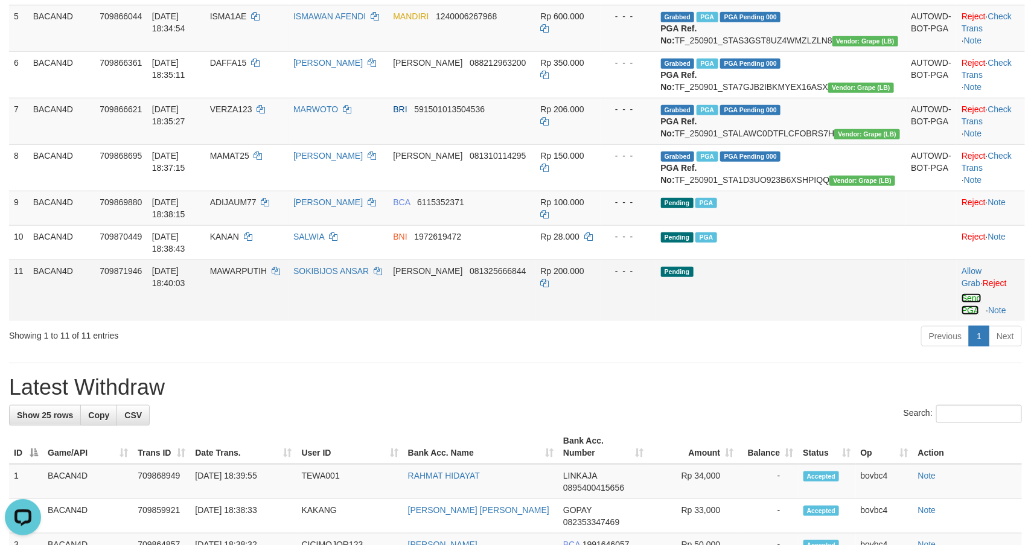
click at [961, 315] on link "Send PGA" at bounding box center [971, 304] width 20 height 22
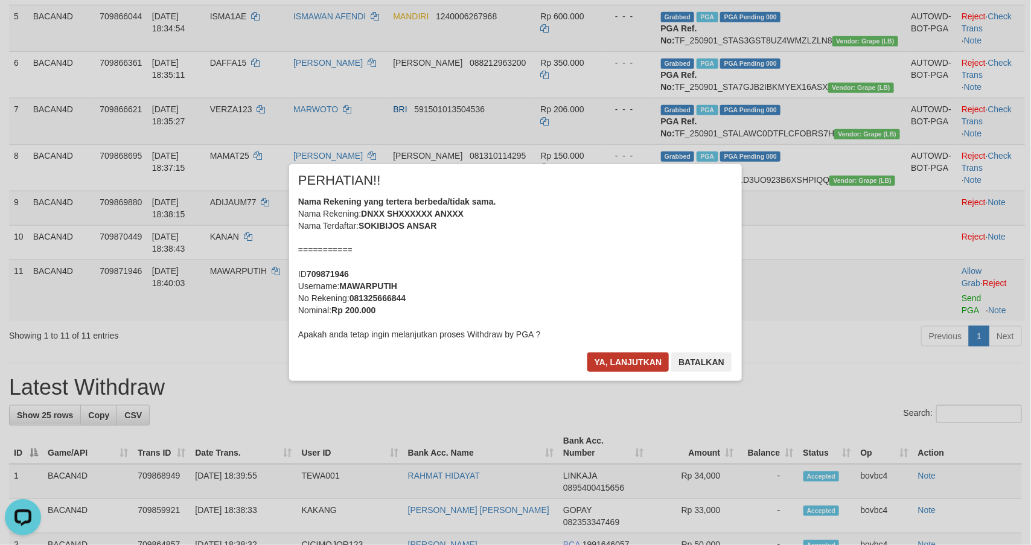
drag, startPoint x: 622, startPoint y: 346, endPoint x: 623, endPoint y: 357, distance: 10.9
click at [622, 353] on div "× PERHATIAN!! Nama Rekening yang tertera berbeda/tidak sama. Nama Rekening: DNX…" at bounding box center [515, 272] width 453 height 216
click at [625, 358] on button "Ya, lanjutkan" at bounding box center [628, 361] width 82 height 19
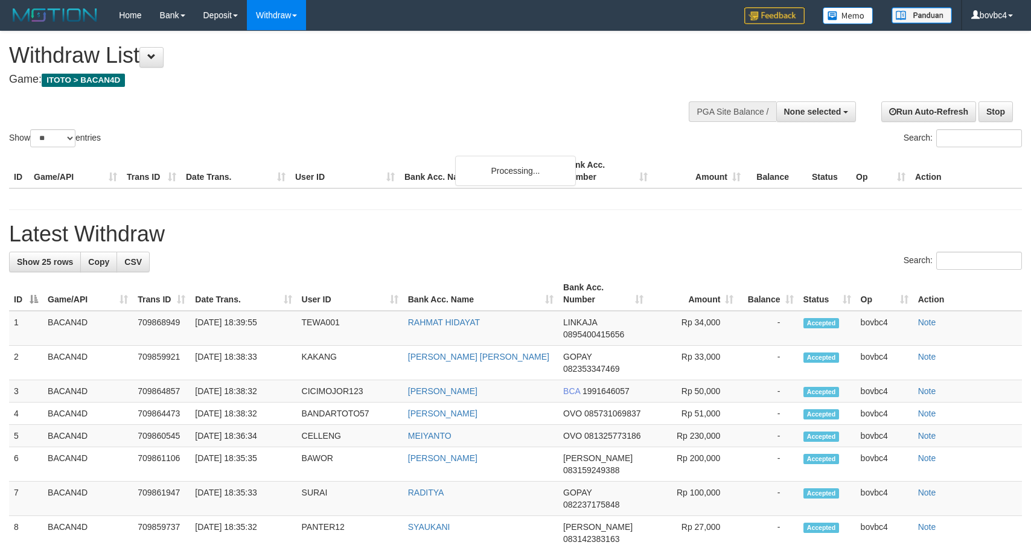
select select
select select "**"
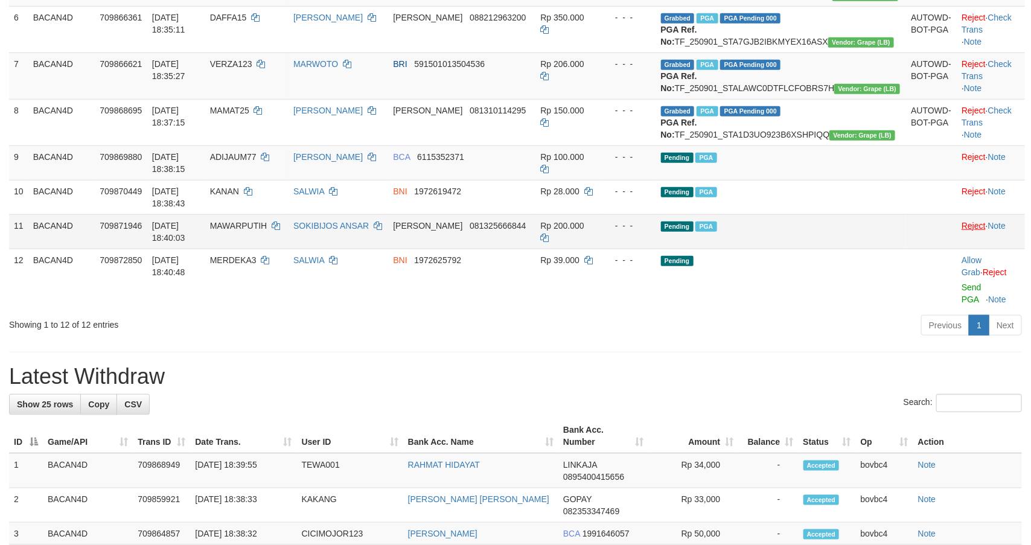
scroll to position [369, 0]
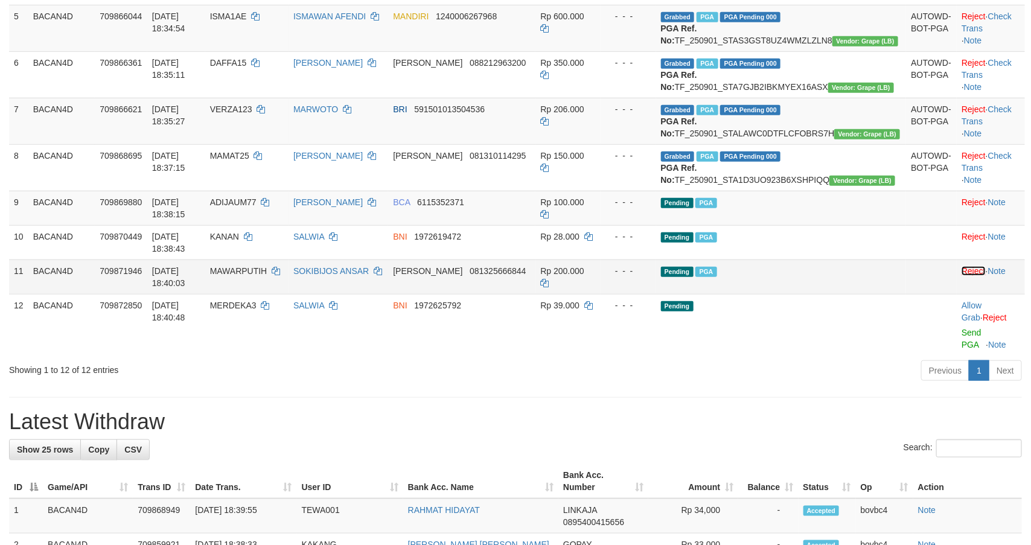
click at [961, 276] on link "Reject" at bounding box center [973, 271] width 24 height 10
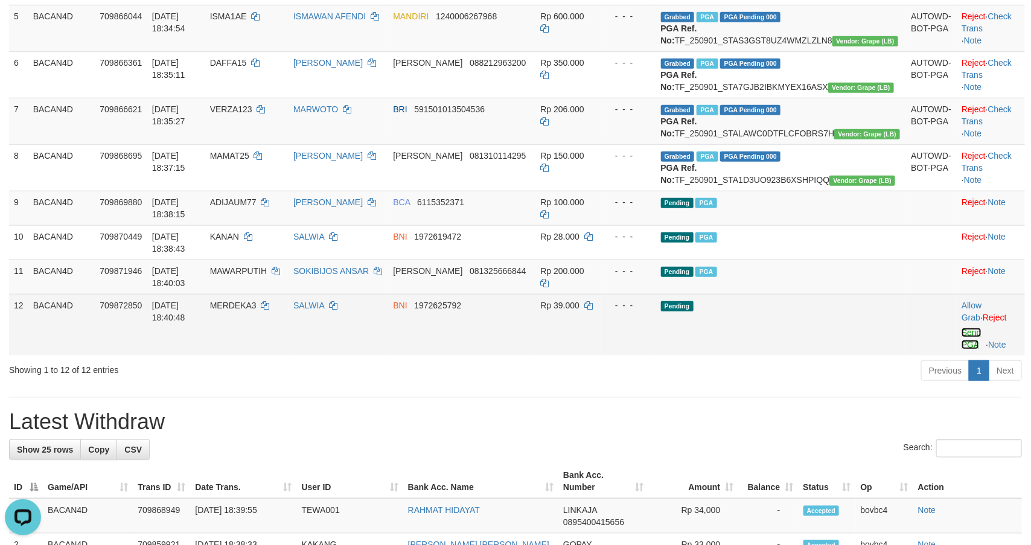
click at [961, 349] on link "Send PGA" at bounding box center [971, 339] width 20 height 22
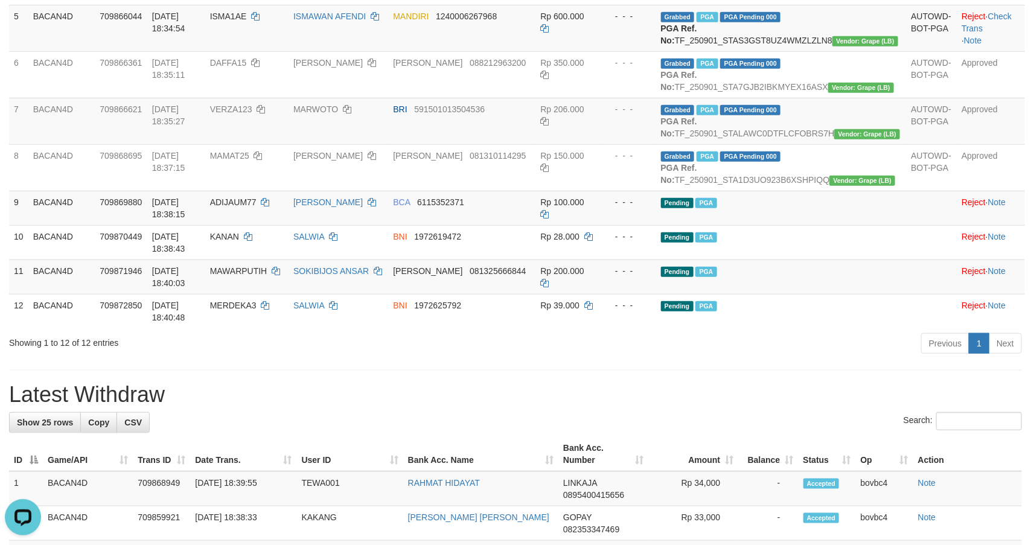
click at [647, 431] on div "**********" at bounding box center [515, 476] width 1031 height 1629
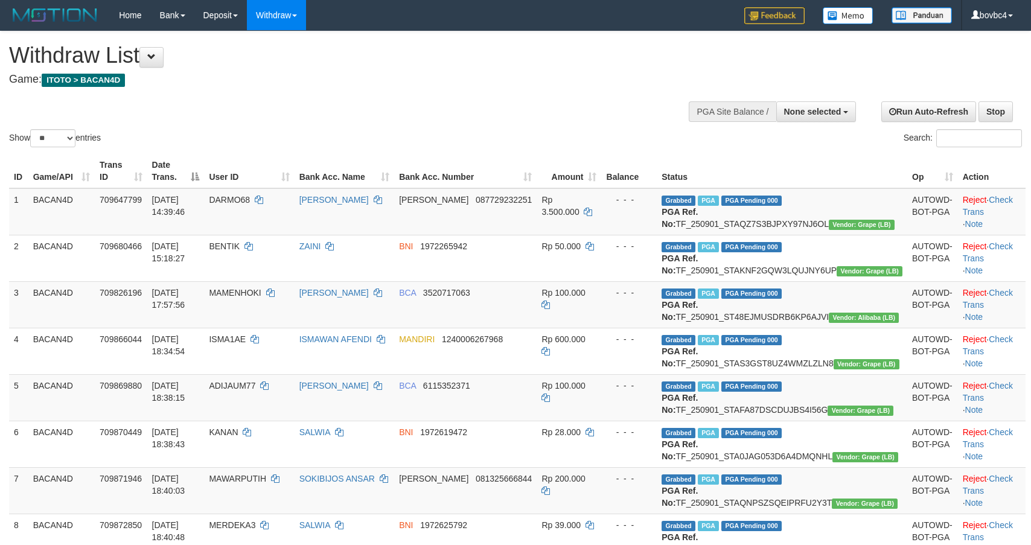
select select
select select "**"
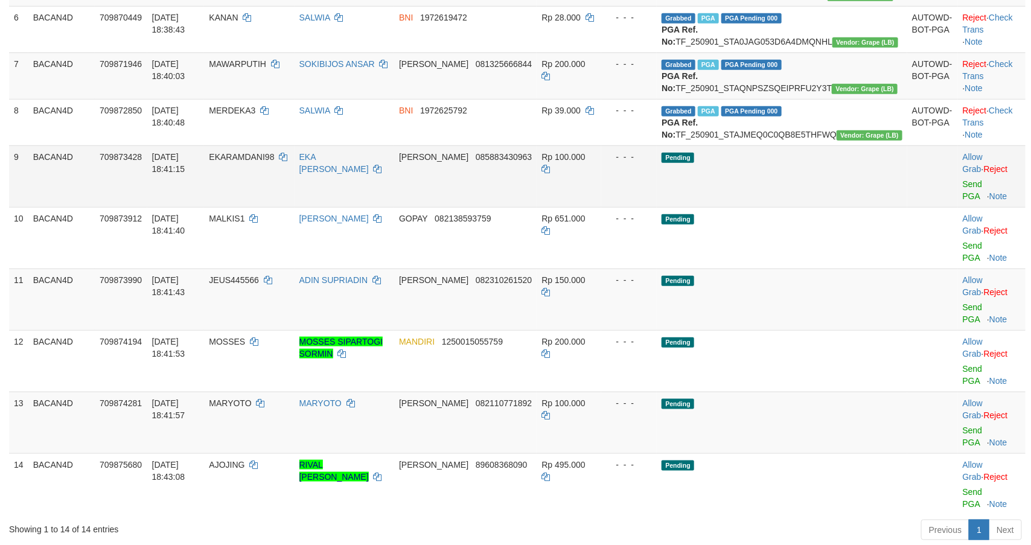
scroll to position [369, 0]
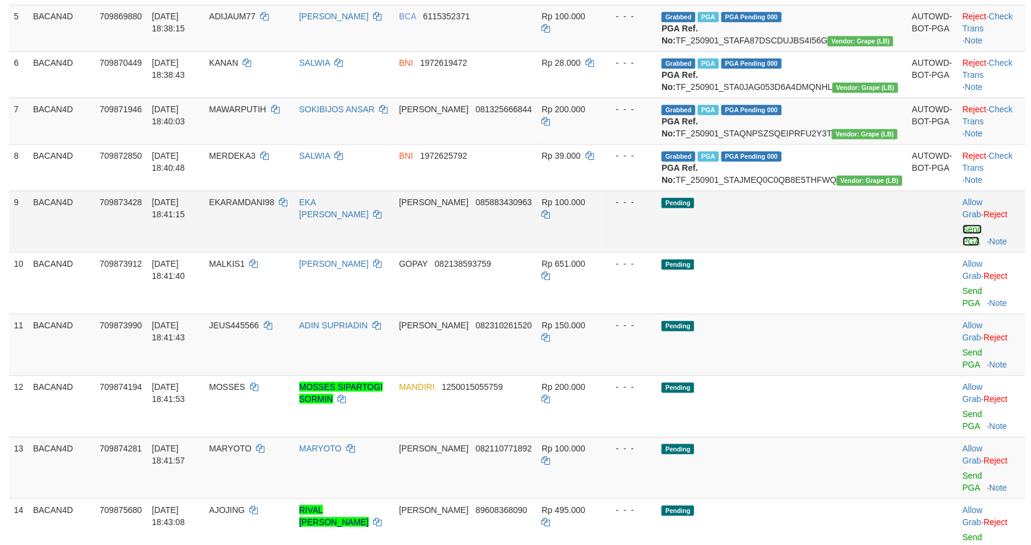
click at [963, 246] on link "Send PGA" at bounding box center [973, 236] width 20 height 22
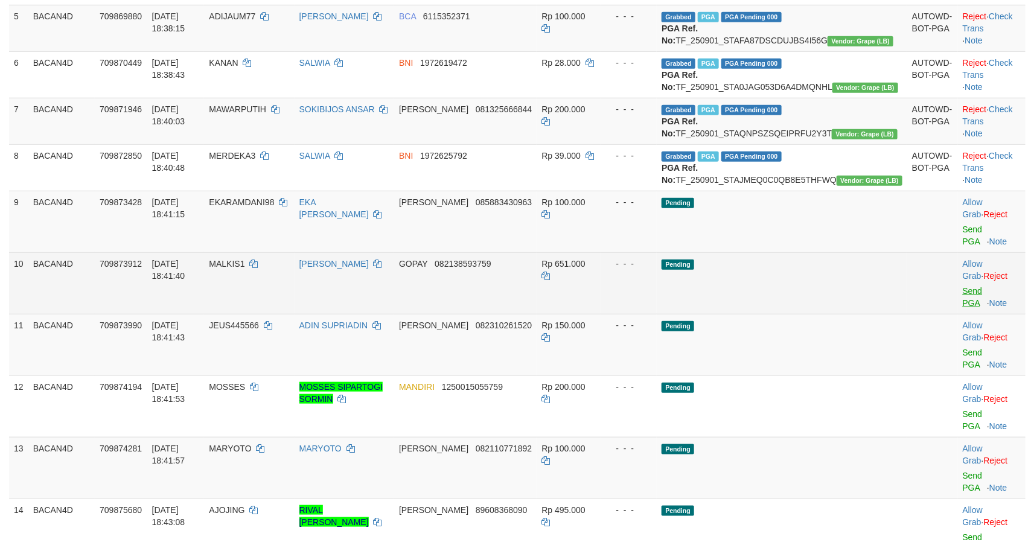
click at [964, 308] on link "Send PGA" at bounding box center [973, 297] width 20 height 22
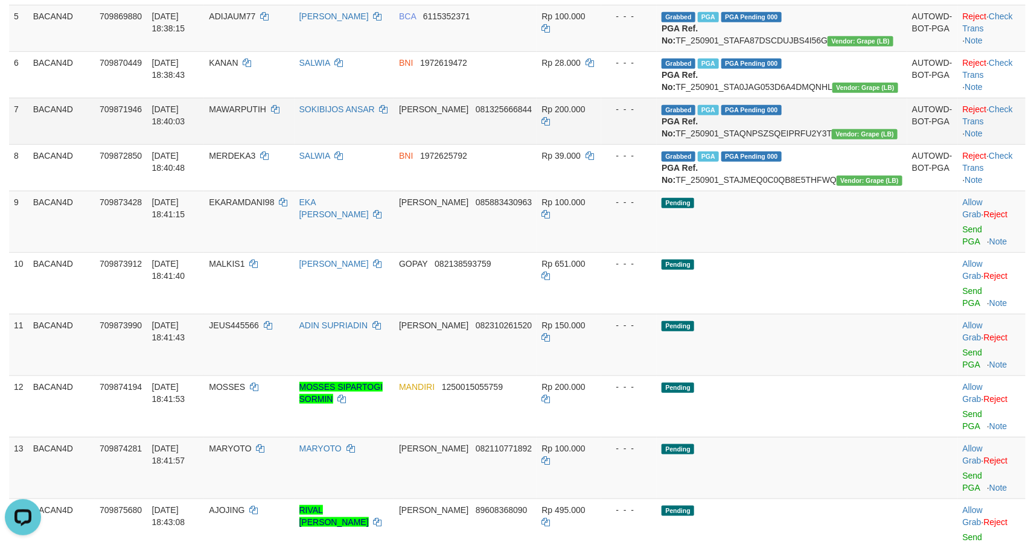
scroll to position [0, 0]
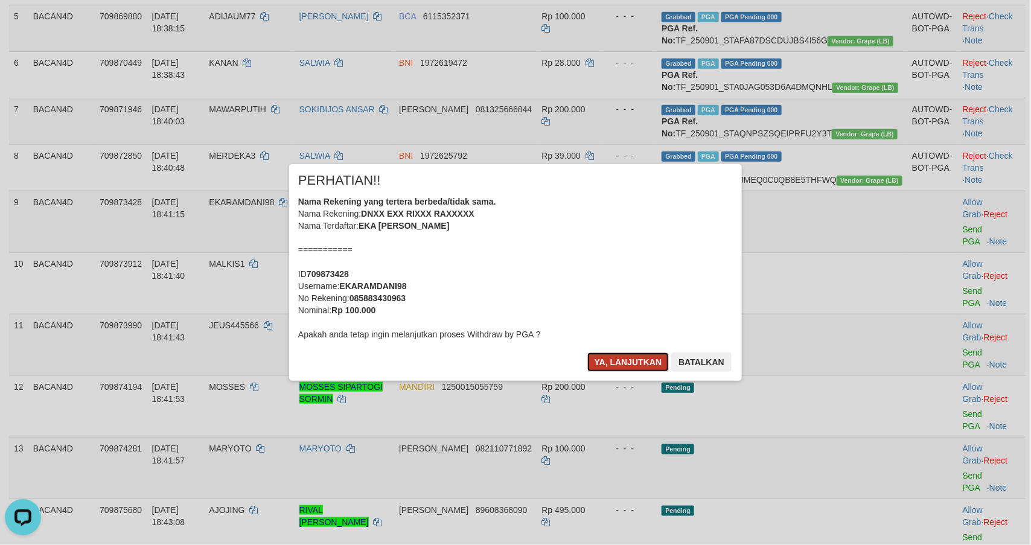
click at [616, 358] on button "Ya, lanjutkan" at bounding box center [628, 361] width 82 height 19
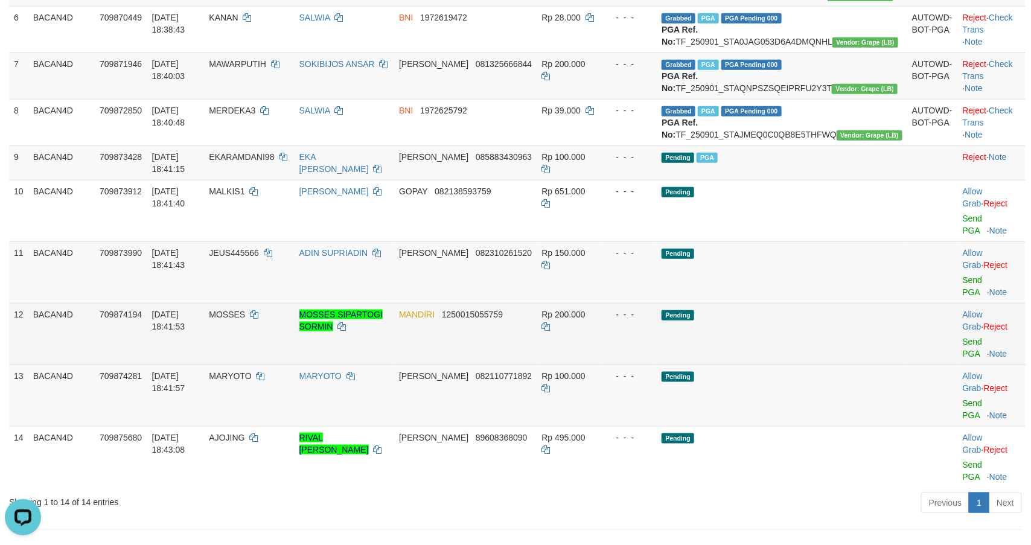
scroll to position [460, 0]
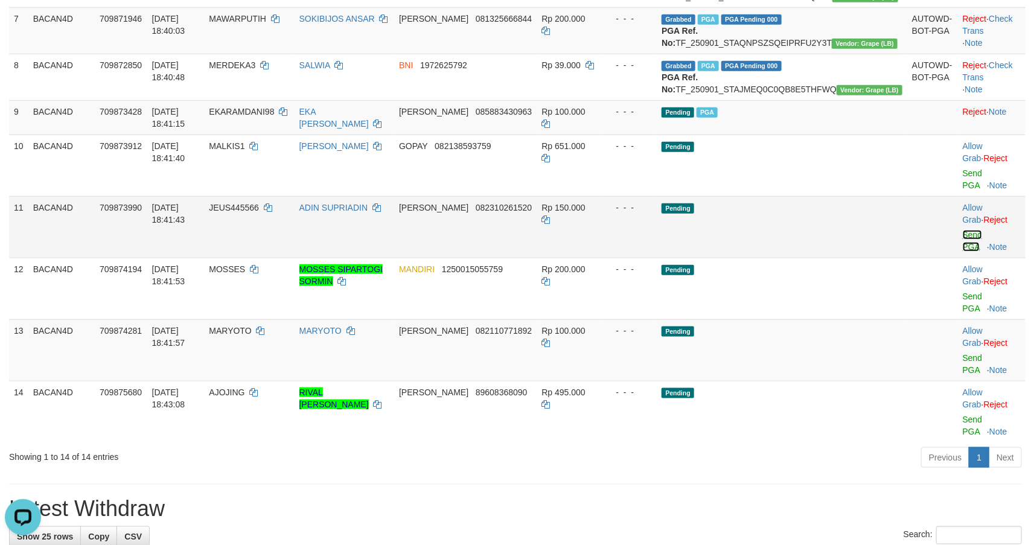
click at [963, 252] on link "Send PGA" at bounding box center [973, 241] width 20 height 22
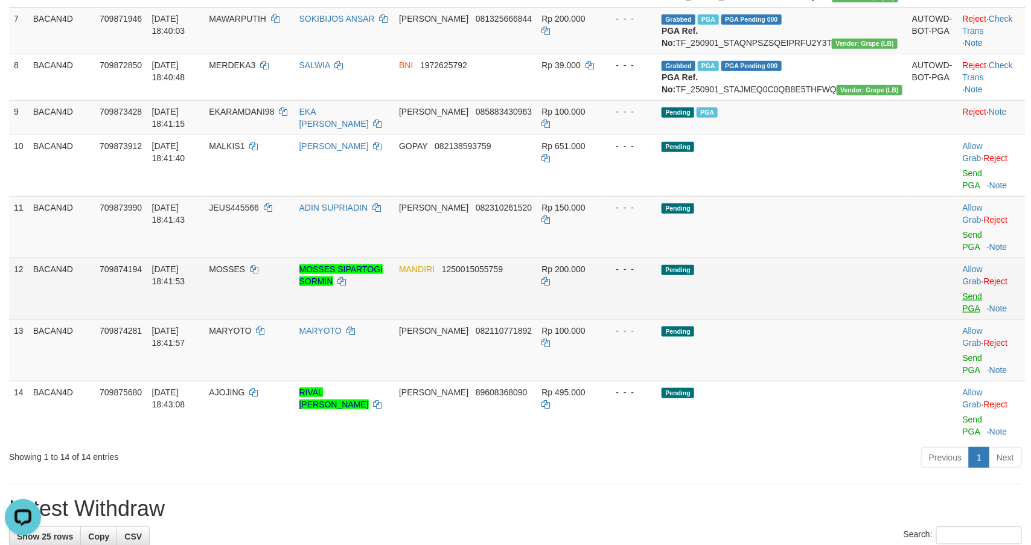
click at [963, 313] on link "Send PGA" at bounding box center [973, 302] width 20 height 22
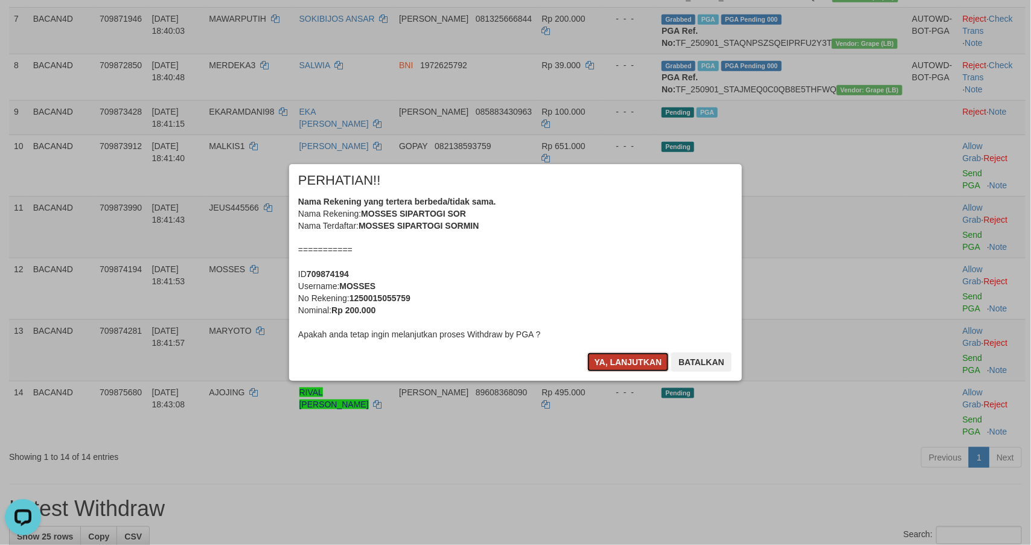
click at [645, 357] on button "Ya, lanjutkan" at bounding box center [628, 361] width 82 height 19
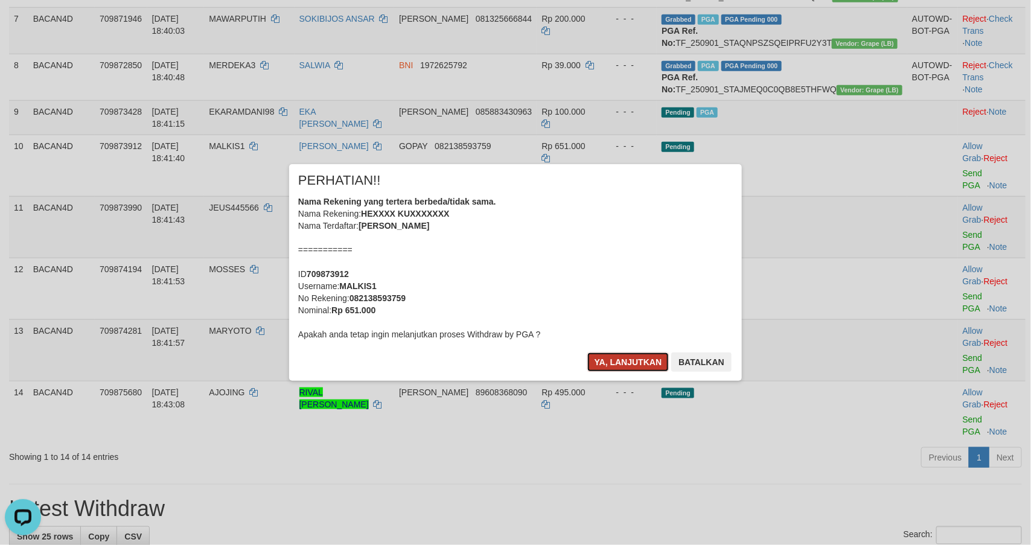
click at [639, 357] on button "Ya, lanjutkan" at bounding box center [628, 361] width 82 height 19
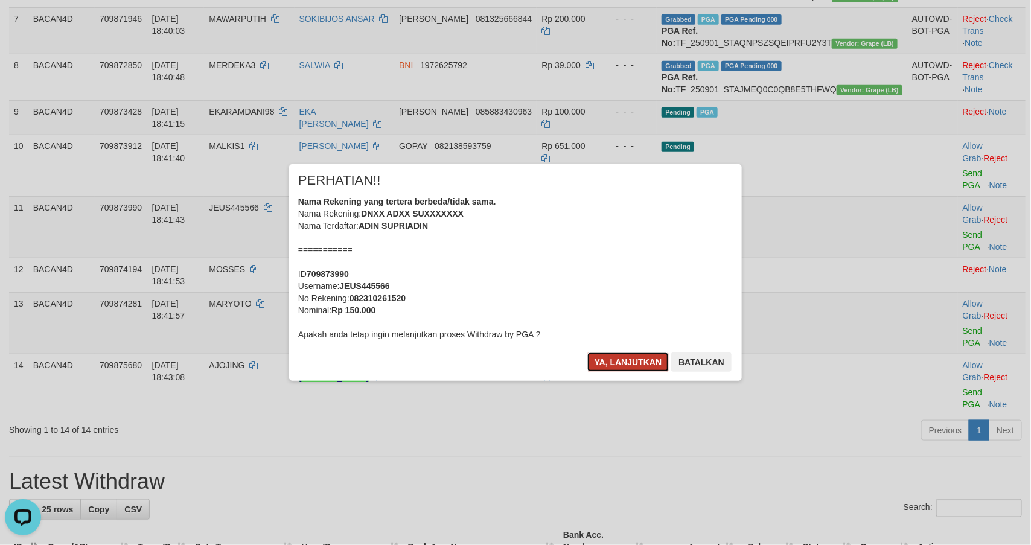
click at [638, 363] on button "Ya, lanjutkan" at bounding box center [628, 361] width 82 height 19
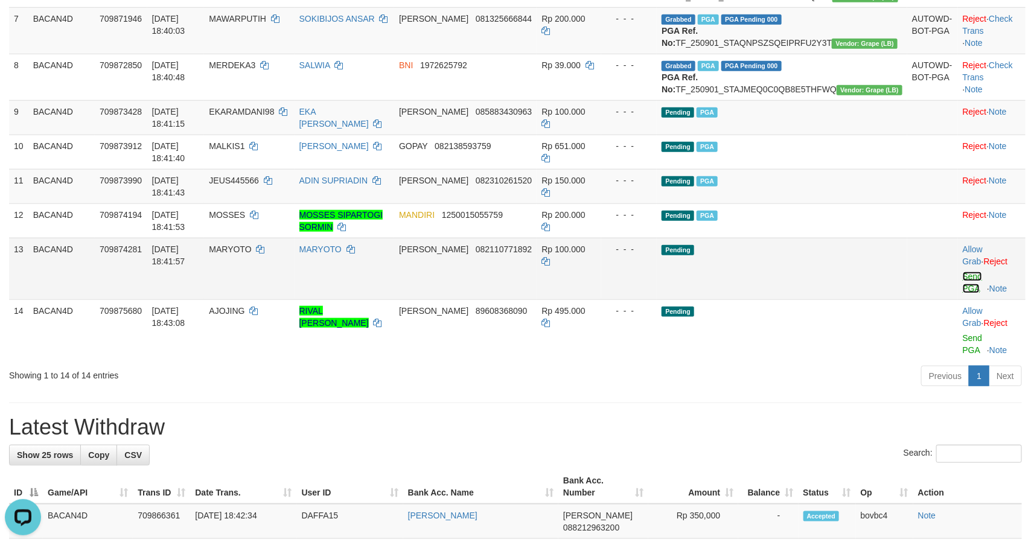
click at [963, 293] on link "Send PGA" at bounding box center [973, 283] width 20 height 22
click at [963, 355] on link "Send PGA" at bounding box center [973, 344] width 20 height 22
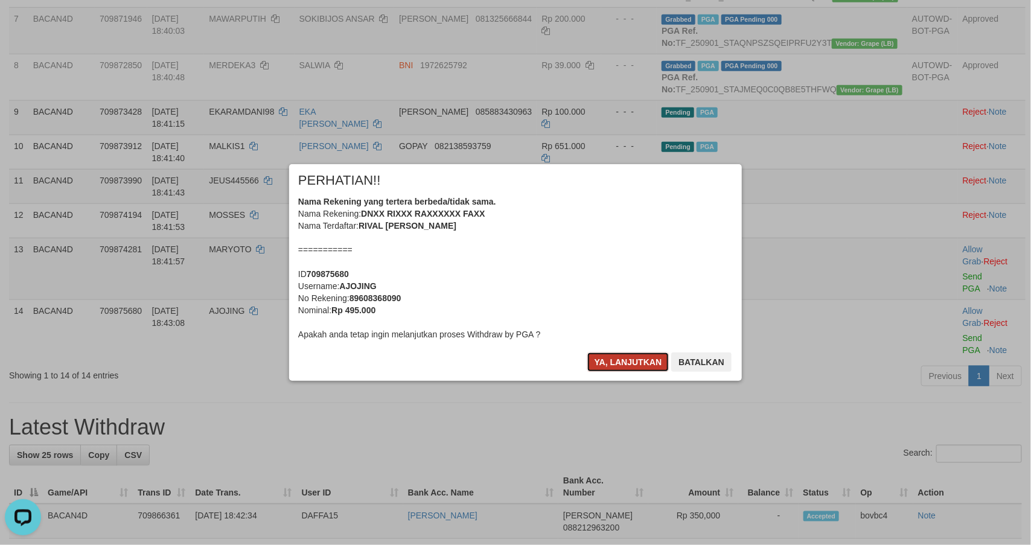
click at [625, 357] on button "Ya, lanjutkan" at bounding box center [628, 361] width 82 height 19
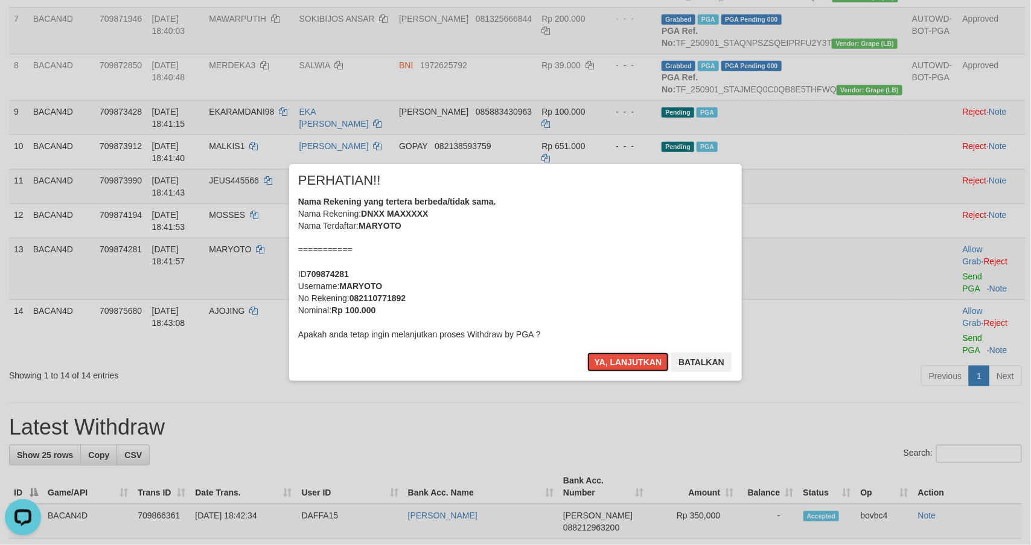
click at [625, 357] on button "Ya, lanjutkan" at bounding box center [628, 361] width 82 height 19
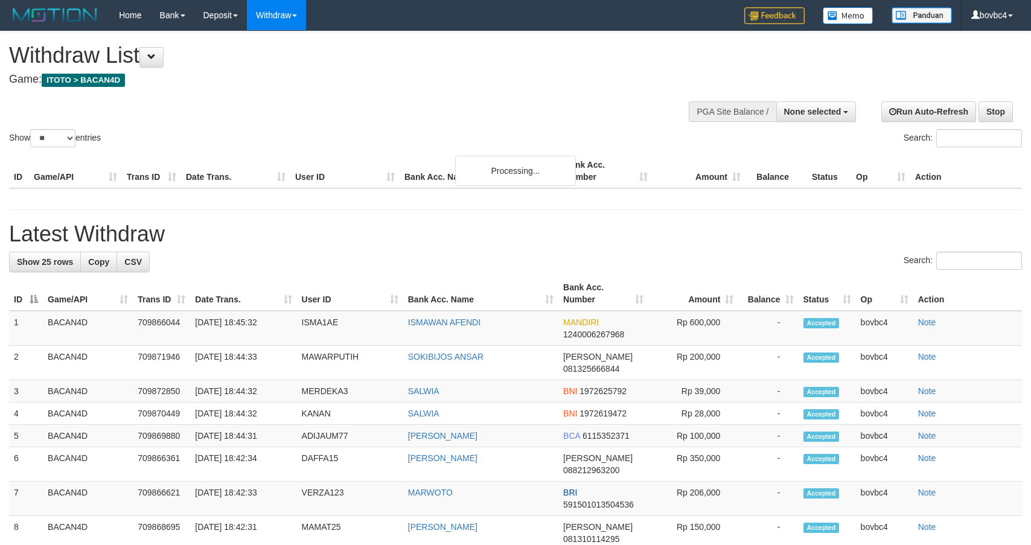
select select
select select "**"
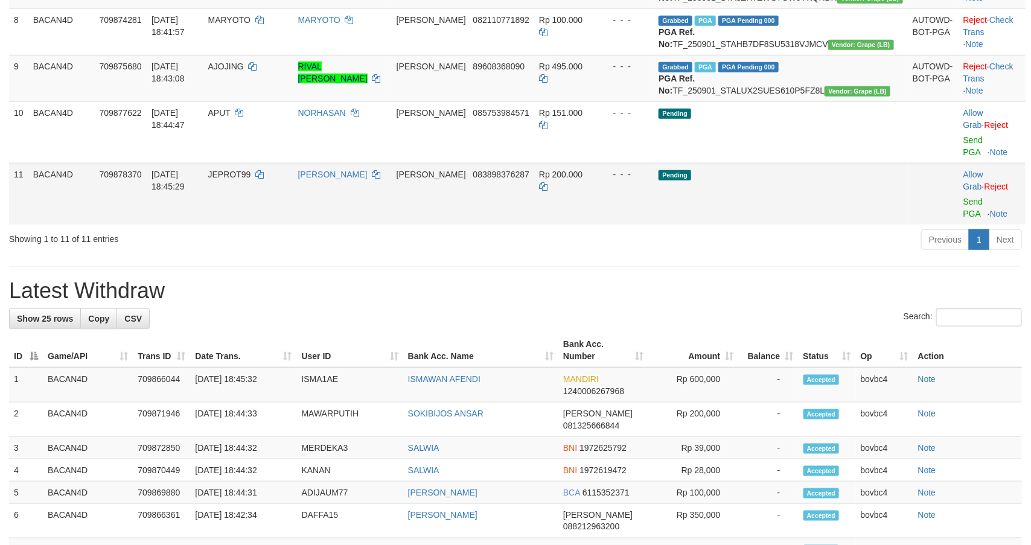
scroll to position [460, 0]
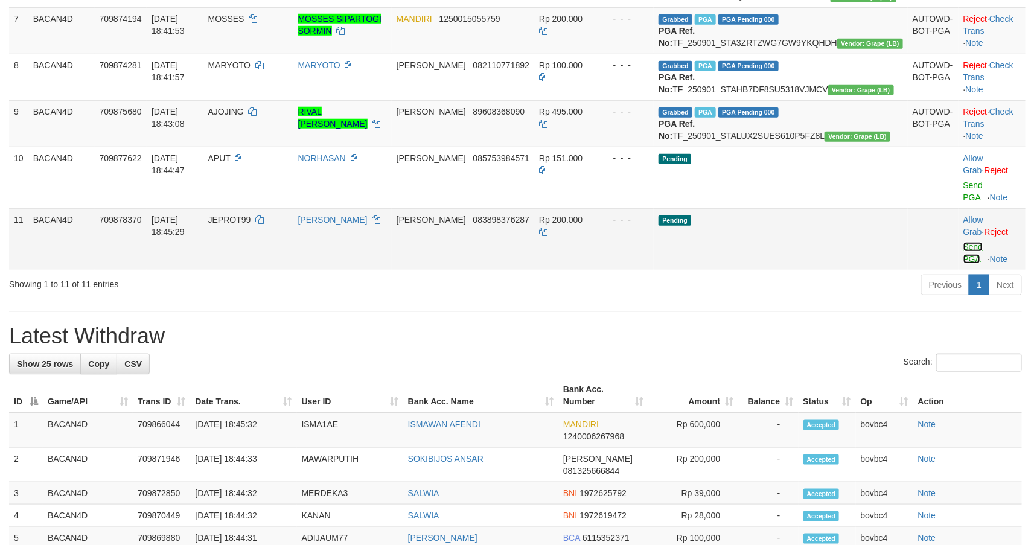
click at [963, 264] on link "Send PGA" at bounding box center [973, 253] width 20 height 22
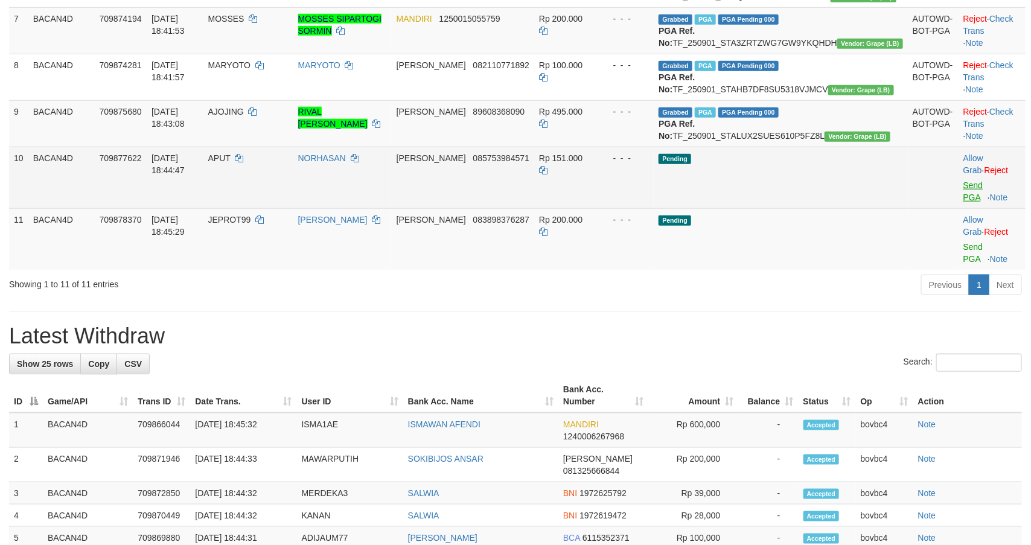
click at [963, 202] on link "Send PGA" at bounding box center [973, 191] width 20 height 22
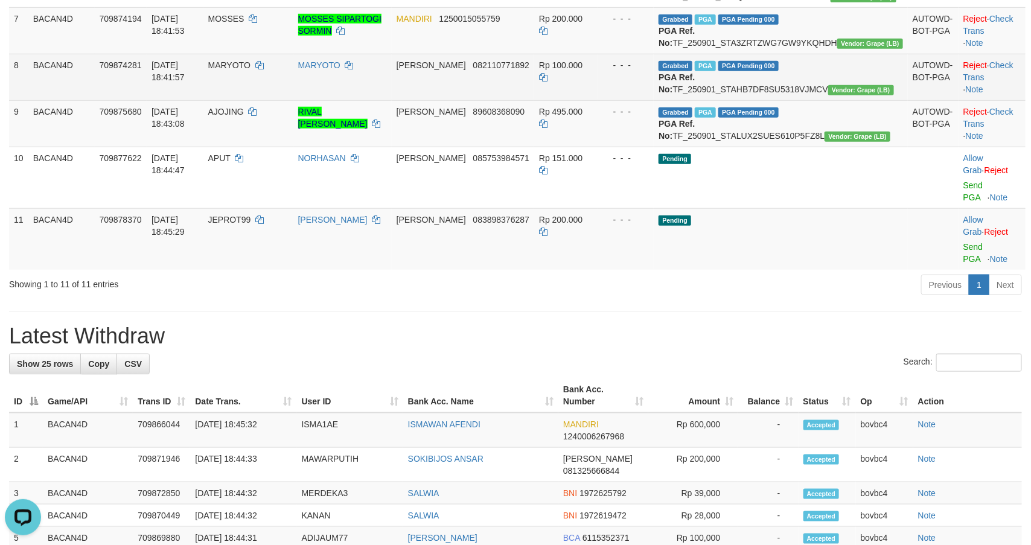
scroll to position [0, 0]
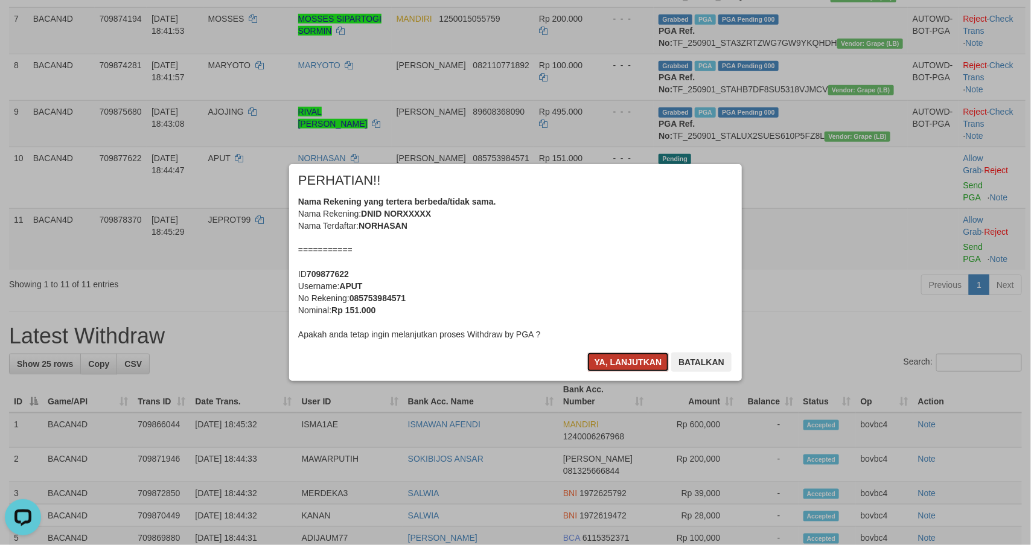
click at [608, 361] on button "Ya, lanjutkan" at bounding box center [628, 361] width 82 height 19
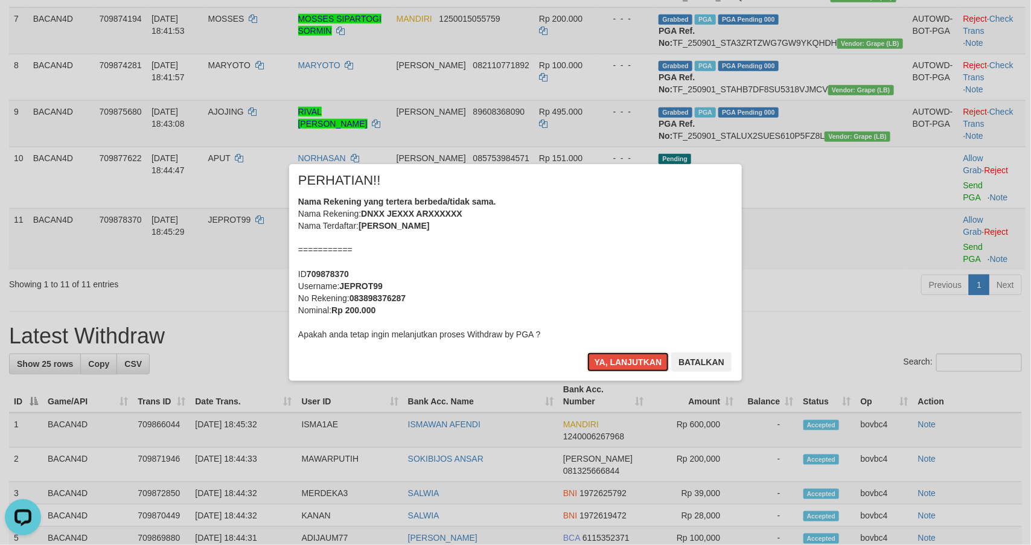
click at [608, 361] on button "Ya, lanjutkan" at bounding box center [628, 361] width 82 height 19
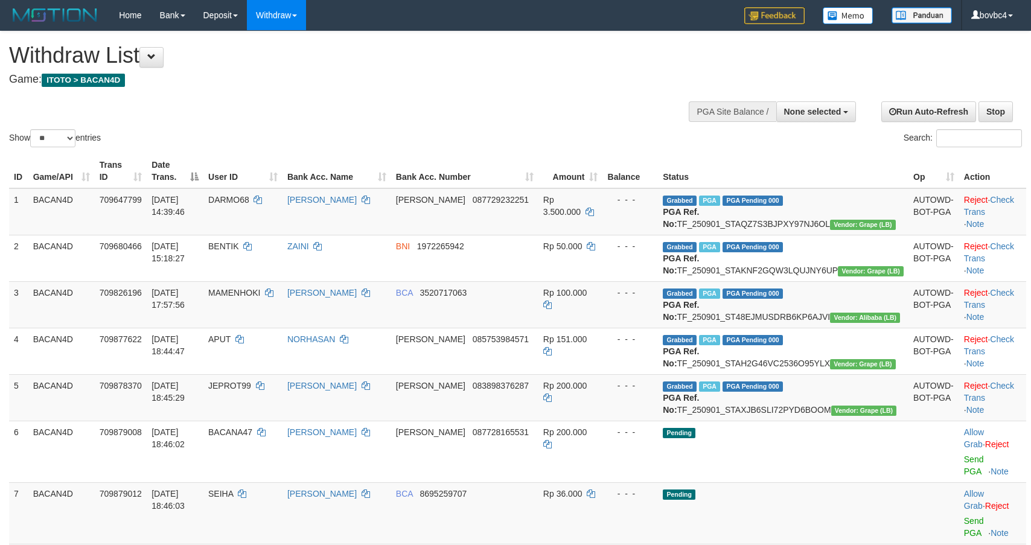
select select
select select "**"
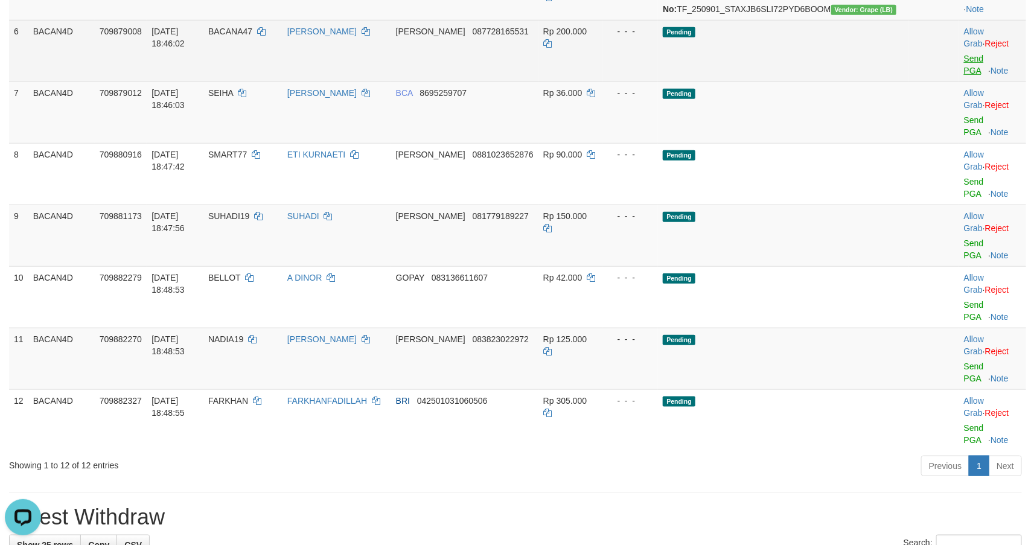
scroll to position [369, 0]
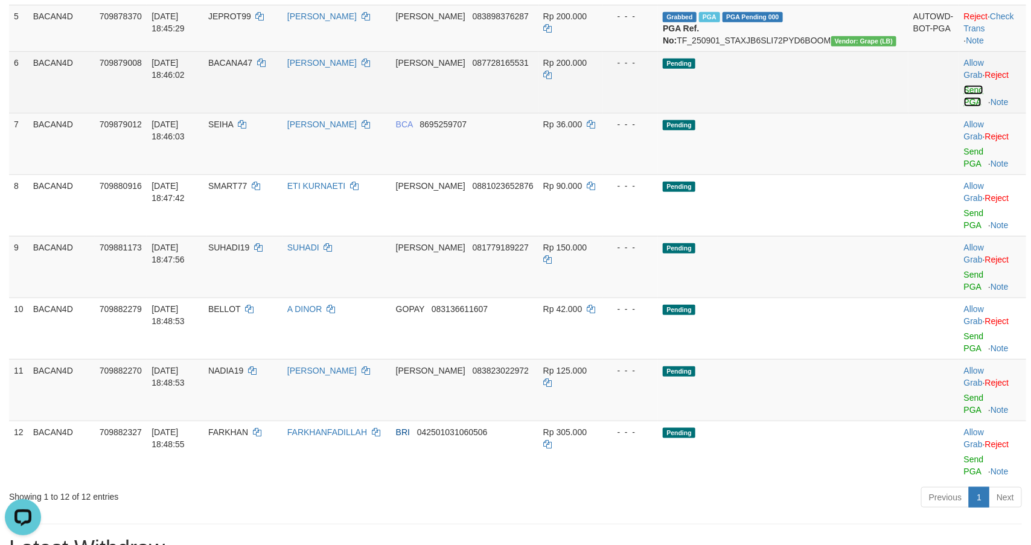
click at [964, 107] on link "Send PGA" at bounding box center [974, 96] width 20 height 22
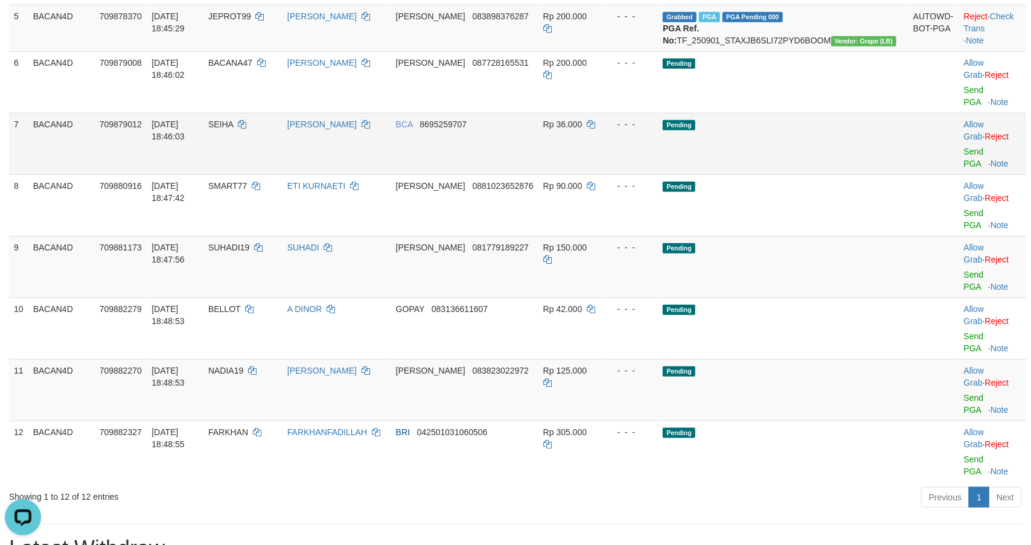
click at [966, 168] on link "Send PGA" at bounding box center [974, 158] width 20 height 22
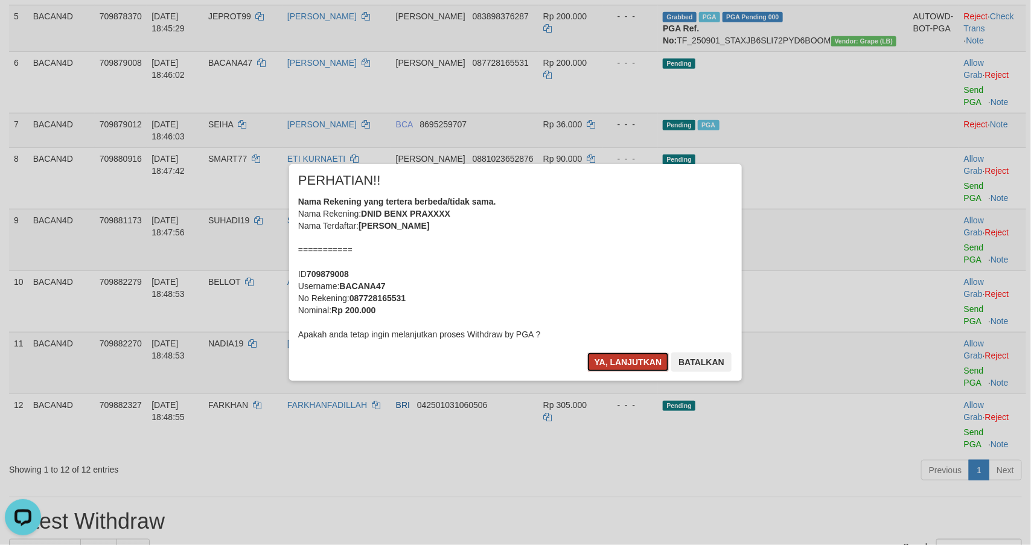
click at [618, 359] on button "Ya, lanjutkan" at bounding box center [628, 361] width 82 height 19
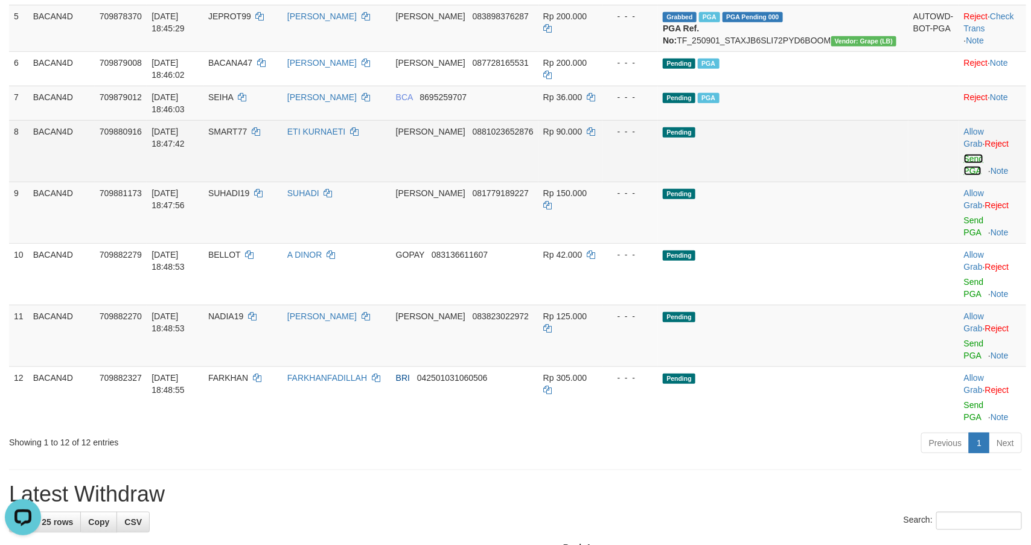
click at [964, 176] on link "Send PGA" at bounding box center [974, 165] width 20 height 22
click at [964, 237] on link "Send PGA" at bounding box center [974, 226] width 20 height 22
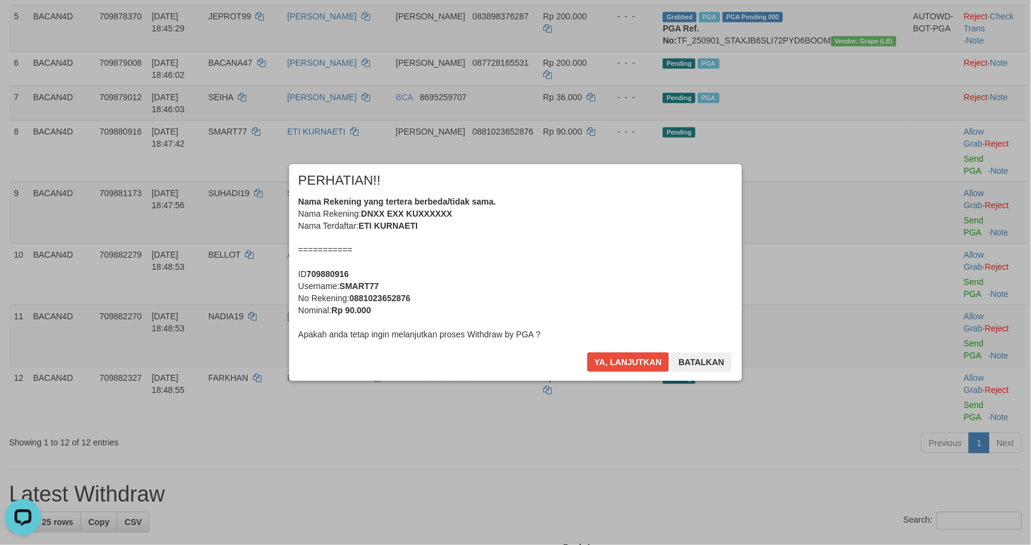
click at [643, 364] on div "Ya, lanjutkan Batalkan" at bounding box center [659, 366] width 147 height 28
click at [643, 364] on button "Ya, lanjutkan" at bounding box center [628, 361] width 82 height 19
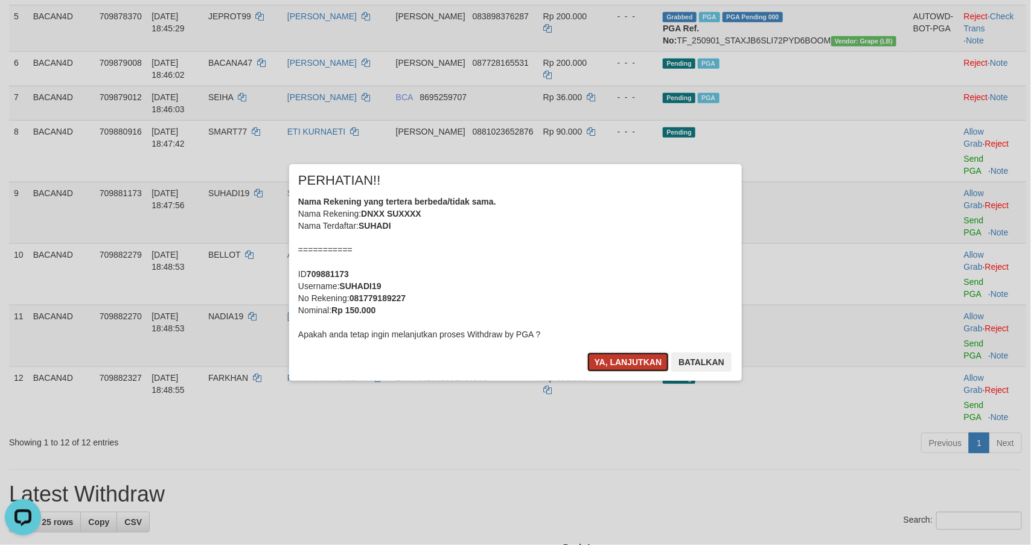
click at [641, 364] on button "Ya, lanjutkan" at bounding box center [628, 361] width 82 height 19
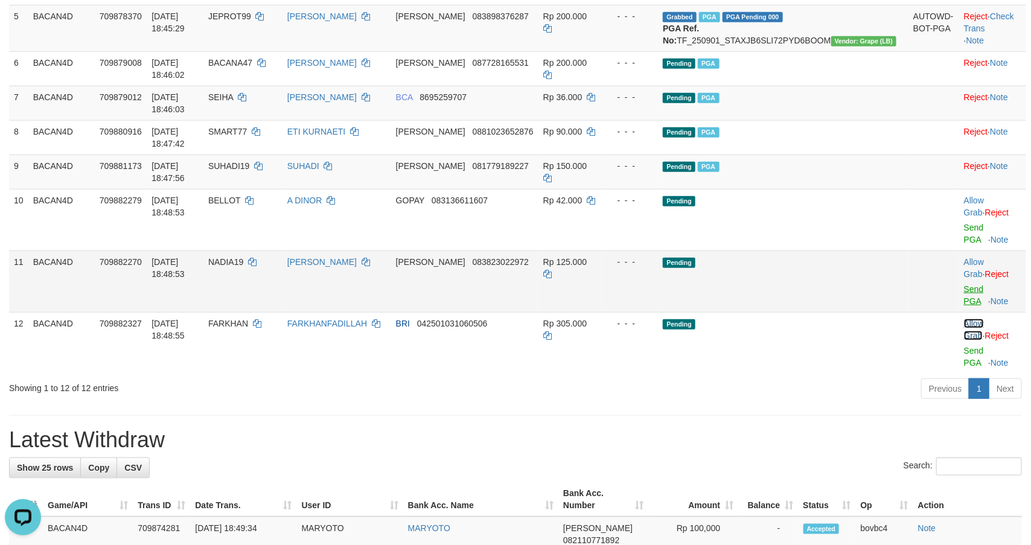
click at [964, 319] on link "Allow Grab" at bounding box center [974, 330] width 20 height 22
click at [964, 284] on link "Send PGA" at bounding box center [974, 295] width 20 height 22
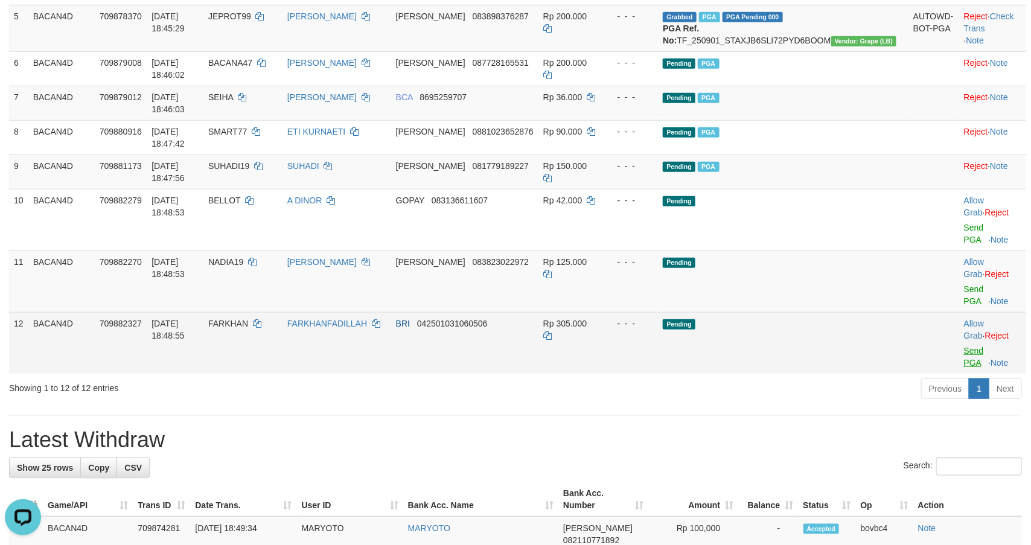
click at [964, 346] on link "Send PGA" at bounding box center [974, 357] width 20 height 22
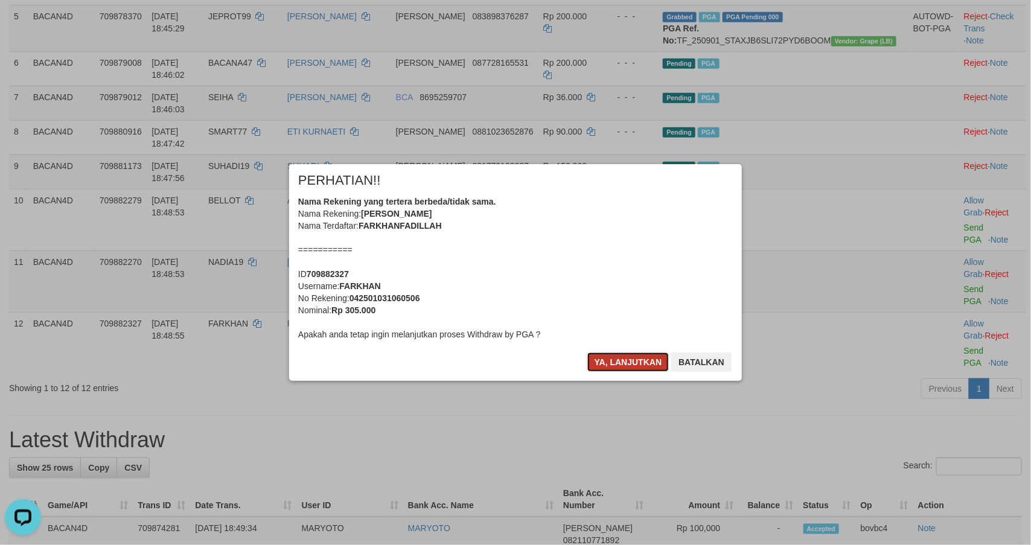
click at [627, 361] on button "Ya, lanjutkan" at bounding box center [628, 361] width 82 height 19
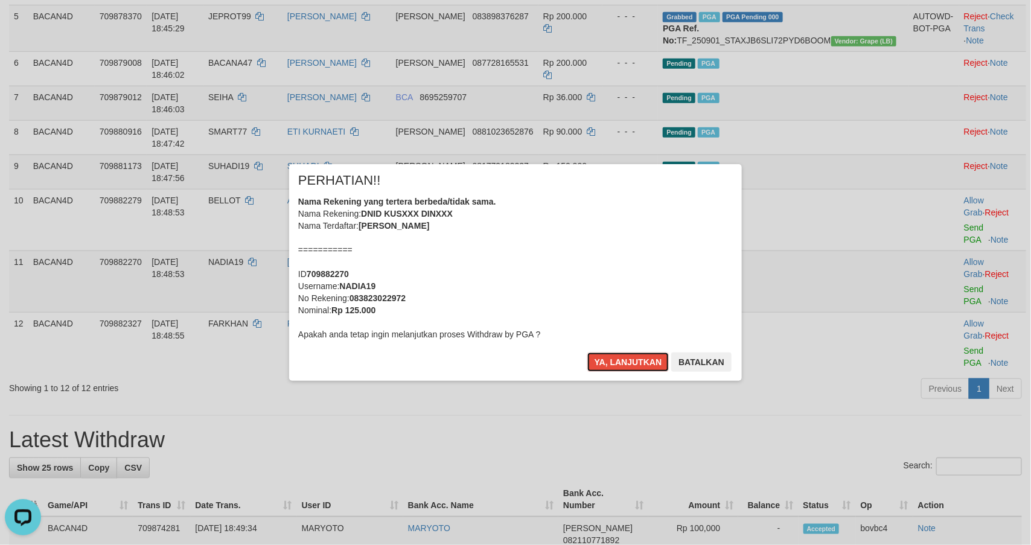
click at [616, 361] on button "Ya, lanjutkan" at bounding box center [628, 361] width 82 height 19
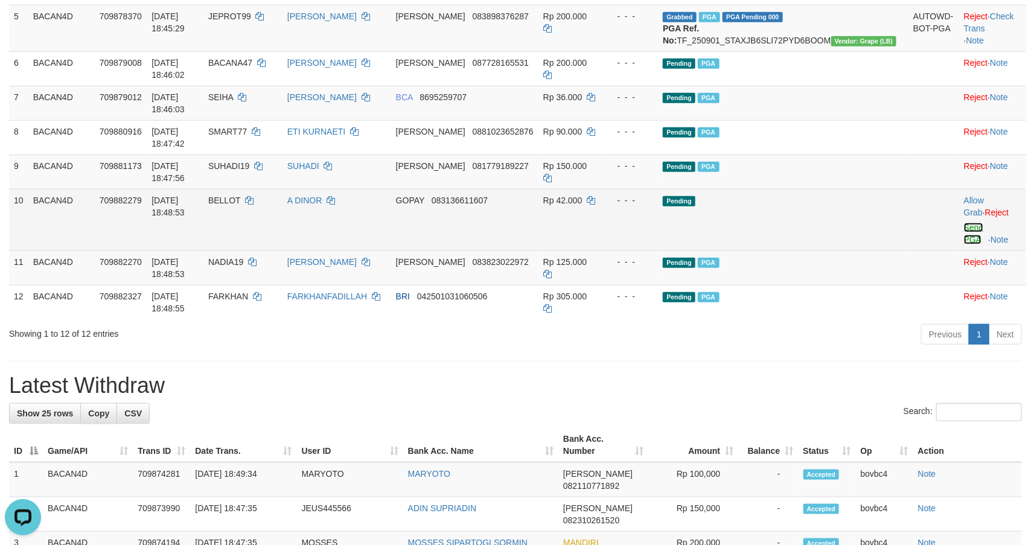
click at [967, 244] on link "Send PGA" at bounding box center [974, 234] width 20 height 22
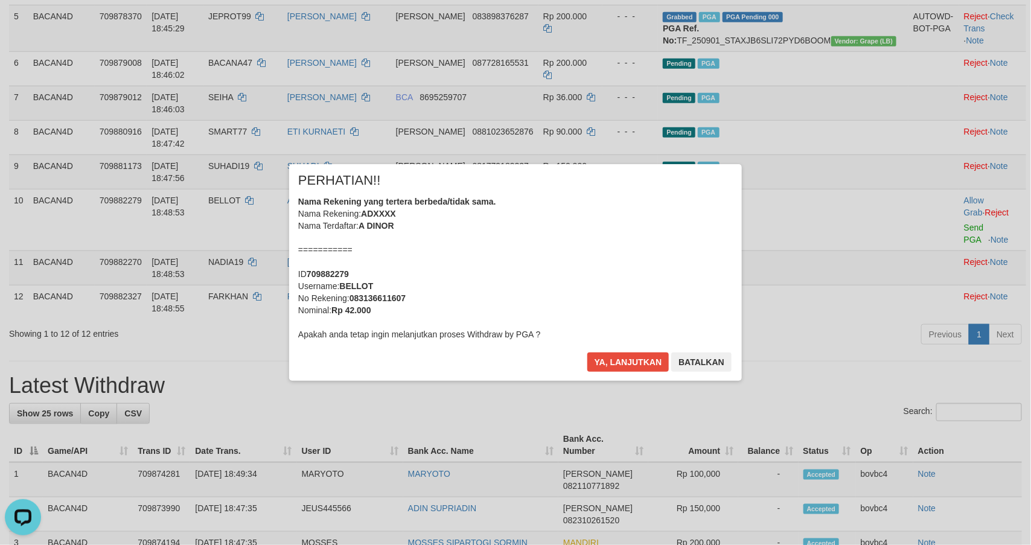
click at [623, 372] on div "Ya, lanjutkan Batalkan" at bounding box center [659, 366] width 147 height 28
click at [625, 366] on button "Ya, lanjutkan" at bounding box center [628, 361] width 82 height 19
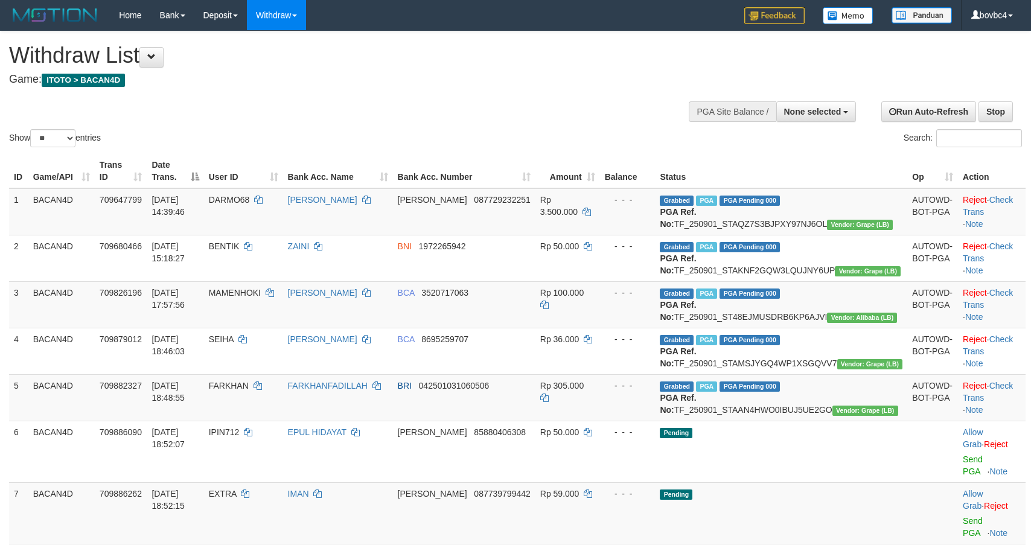
select select
select select "**"
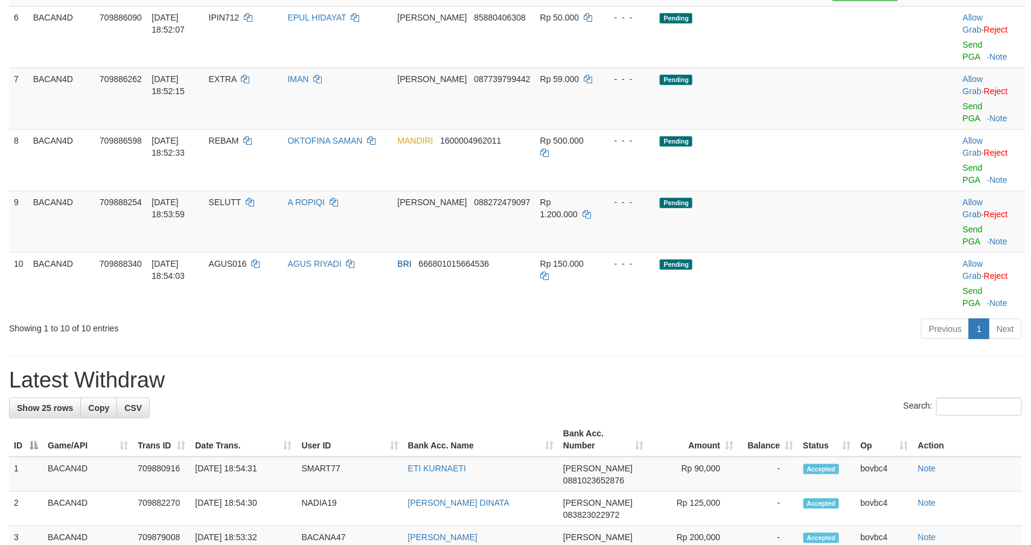
scroll to position [369, 0]
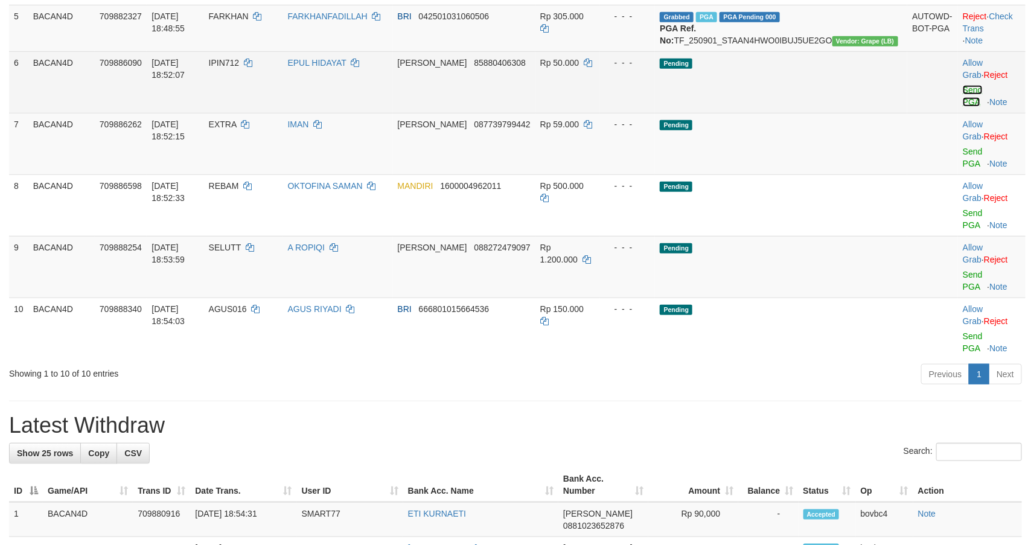
click at [963, 107] on link "Send PGA" at bounding box center [973, 96] width 20 height 22
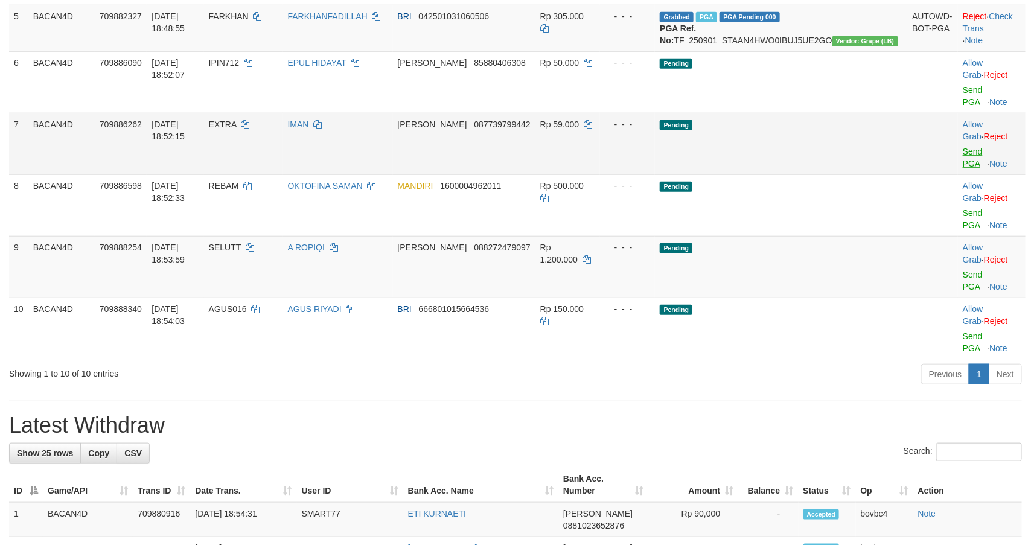
click at [963, 168] on link "Send PGA" at bounding box center [973, 158] width 20 height 22
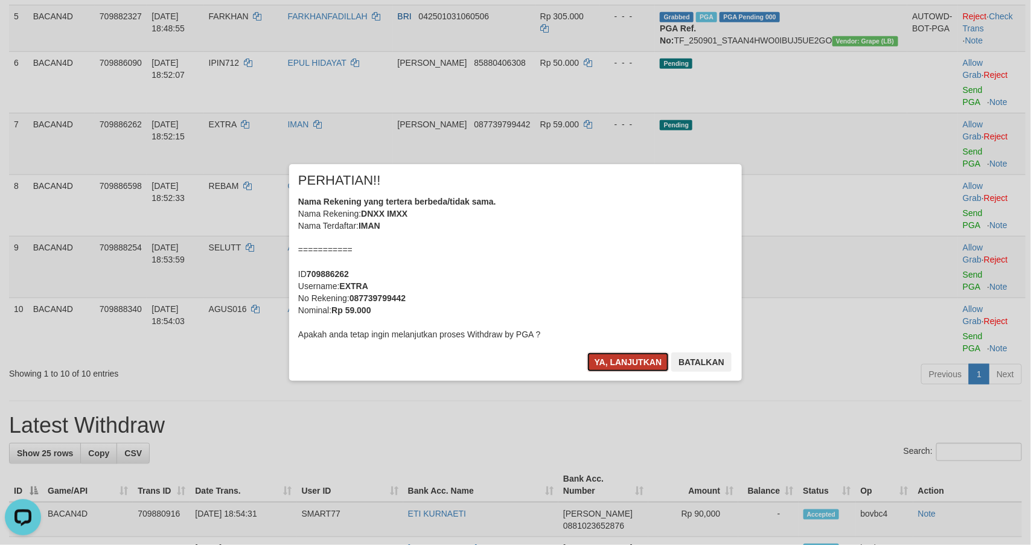
click at [628, 355] on button "Ya, lanjutkan" at bounding box center [628, 361] width 82 height 19
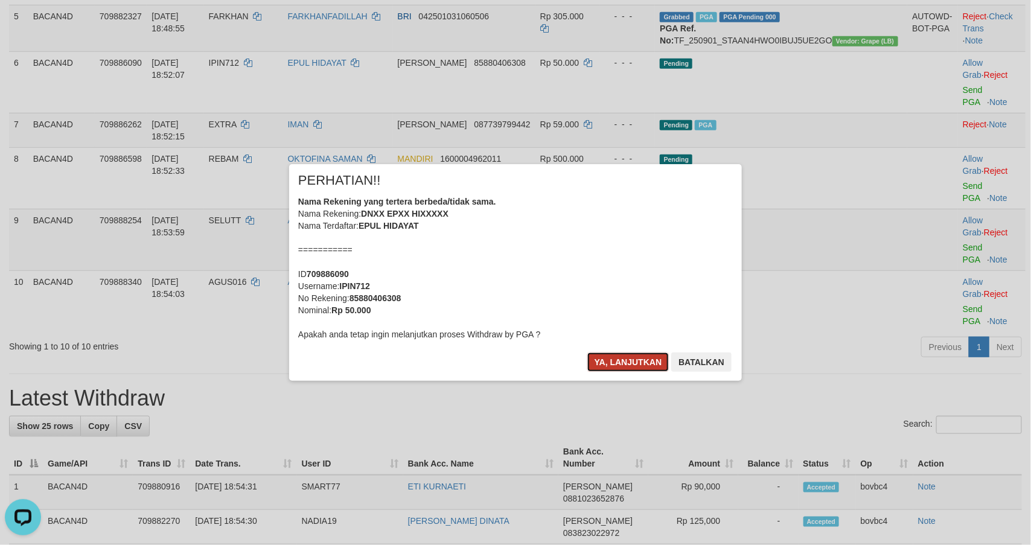
click at [636, 353] on button "Ya, lanjutkan" at bounding box center [628, 361] width 82 height 19
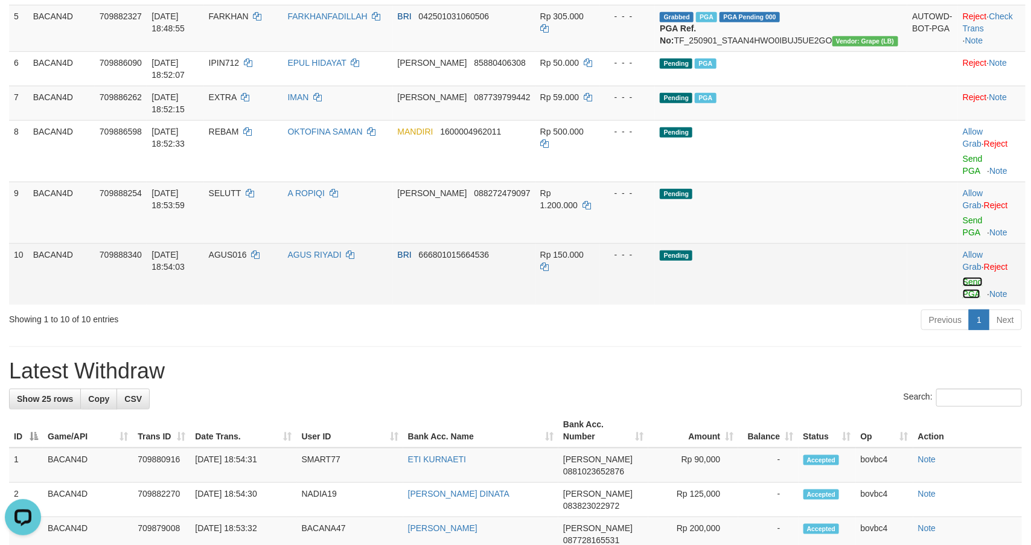
click at [963, 297] on link "Send PGA" at bounding box center [973, 288] width 20 height 22
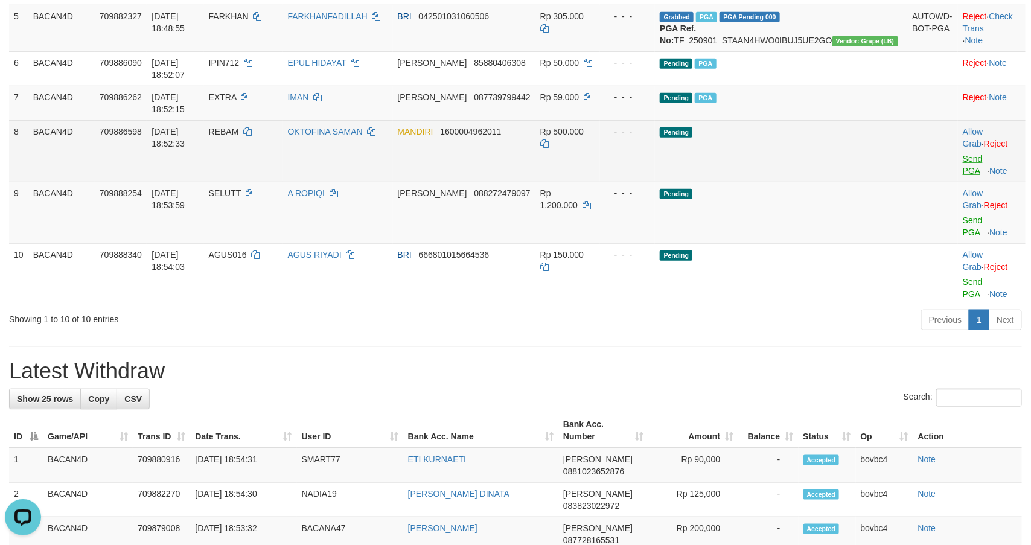
click at [963, 176] on link "Send PGA" at bounding box center [973, 165] width 20 height 22
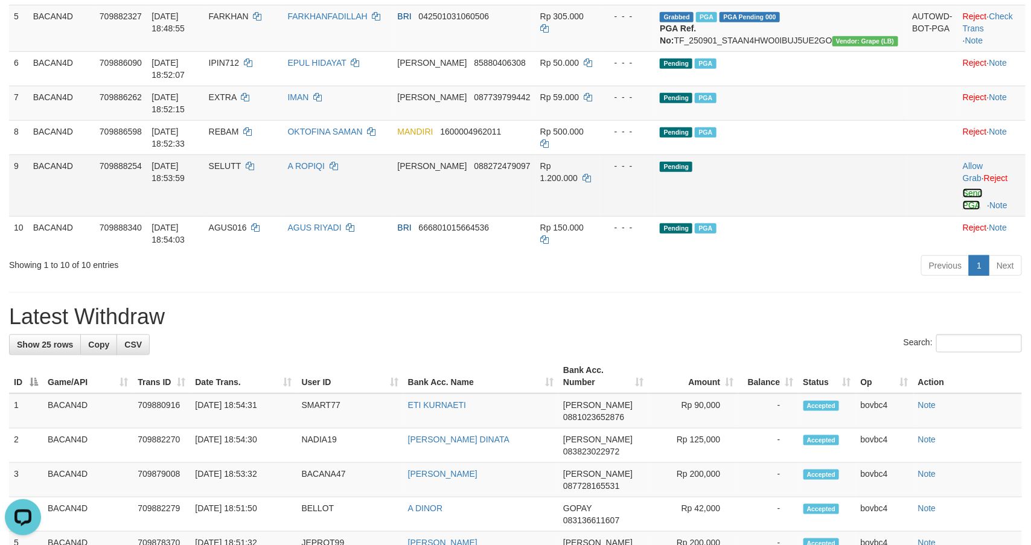
click at [963, 210] on link "Send PGA" at bounding box center [973, 199] width 20 height 22
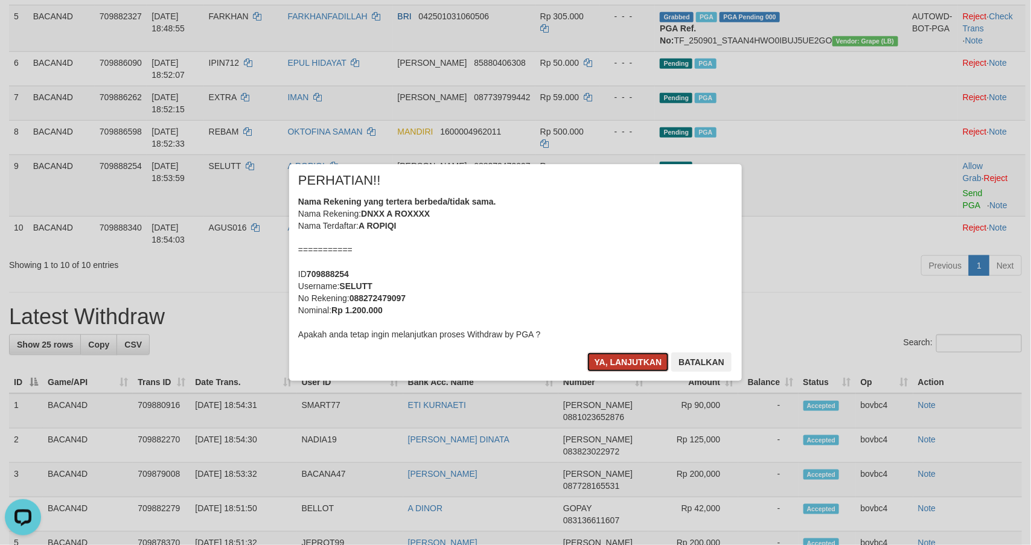
click at [619, 366] on button "Ya, lanjutkan" at bounding box center [628, 361] width 82 height 19
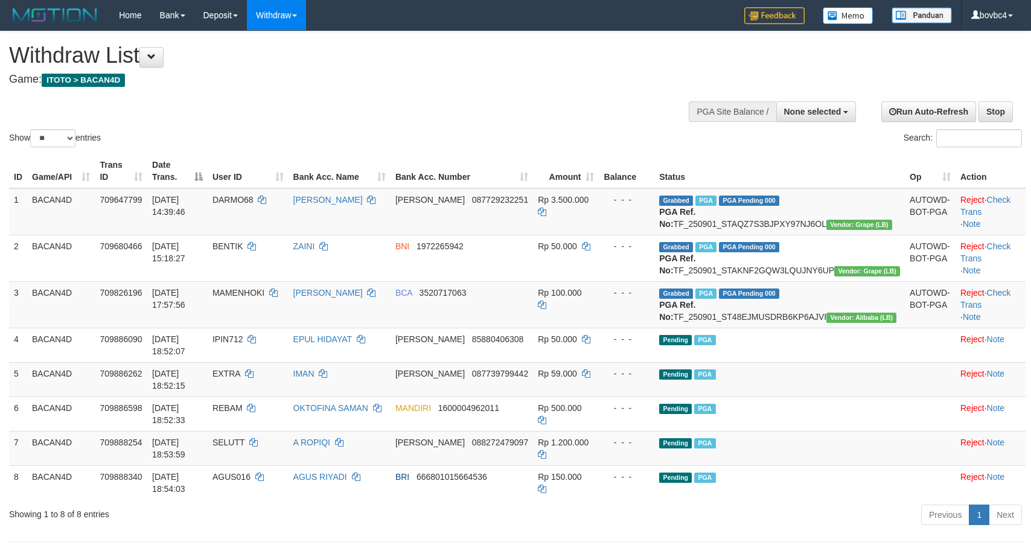
select select
select select "**"
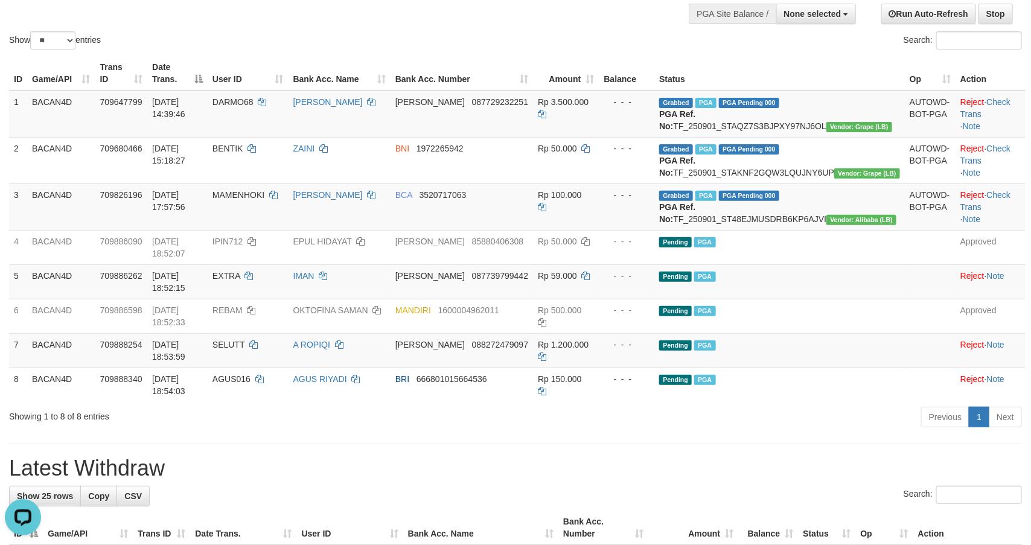
drag, startPoint x: 612, startPoint y: 49, endPoint x: 616, endPoint y: 33, distance: 16.7
click at [612, 47] on div "Search:" at bounding box center [772, 41] width 497 height 21
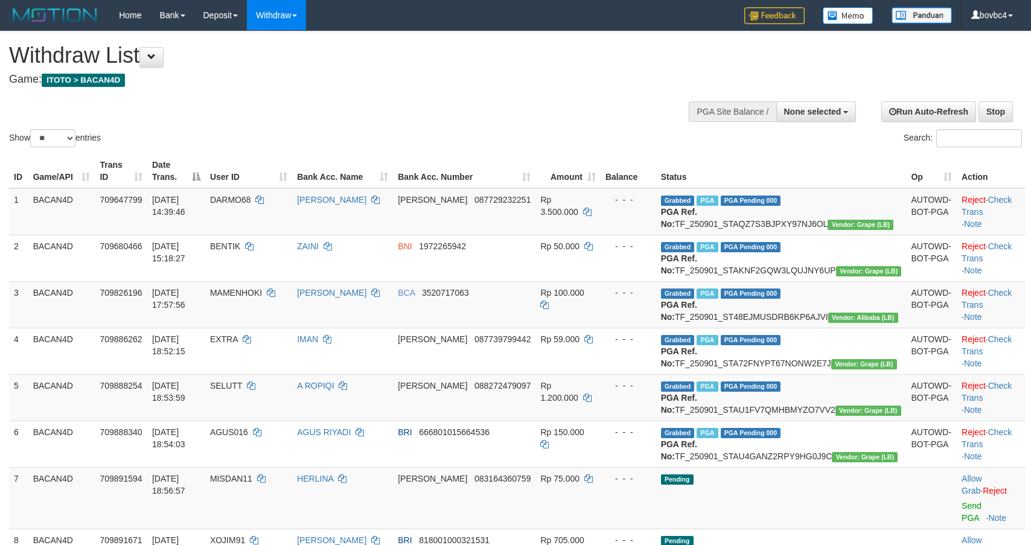
select select
select select "**"
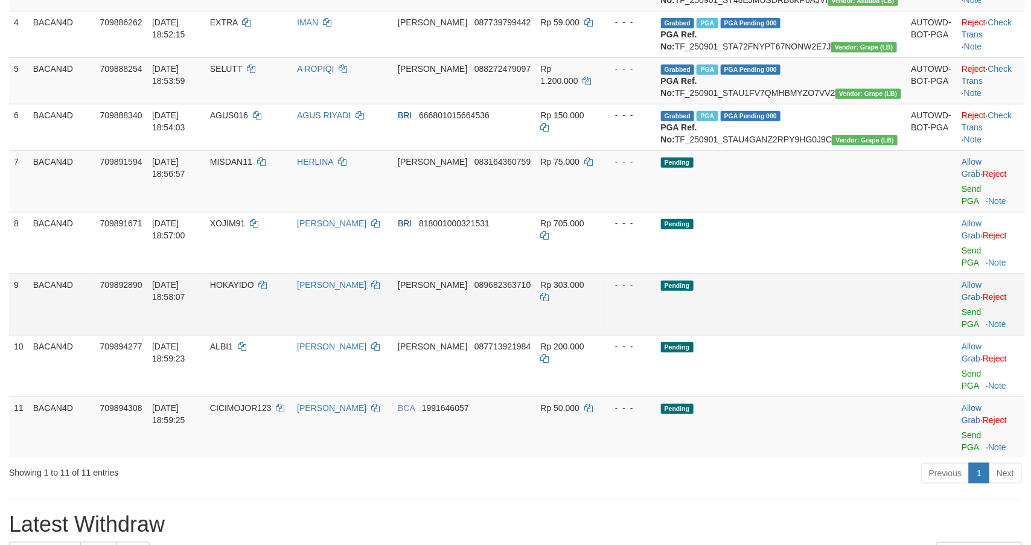
scroll to position [369, 0]
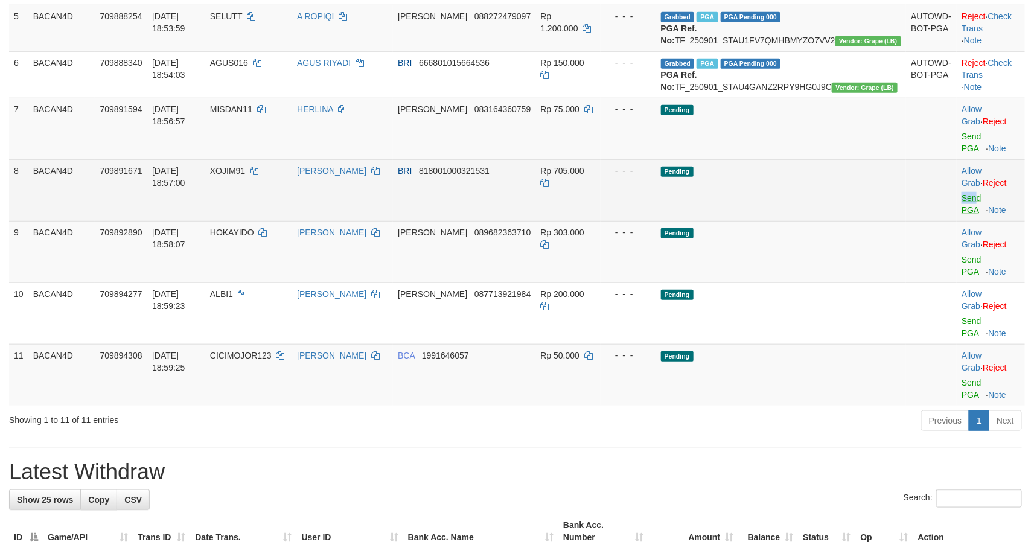
click at [957, 221] on td "Allow Grab · Reject Send PGA · Note" at bounding box center [991, 190] width 68 height 62
click at [961, 215] on link "Send PGA" at bounding box center [971, 204] width 20 height 22
click at [962, 153] on link "Send PGA" at bounding box center [971, 143] width 20 height 22
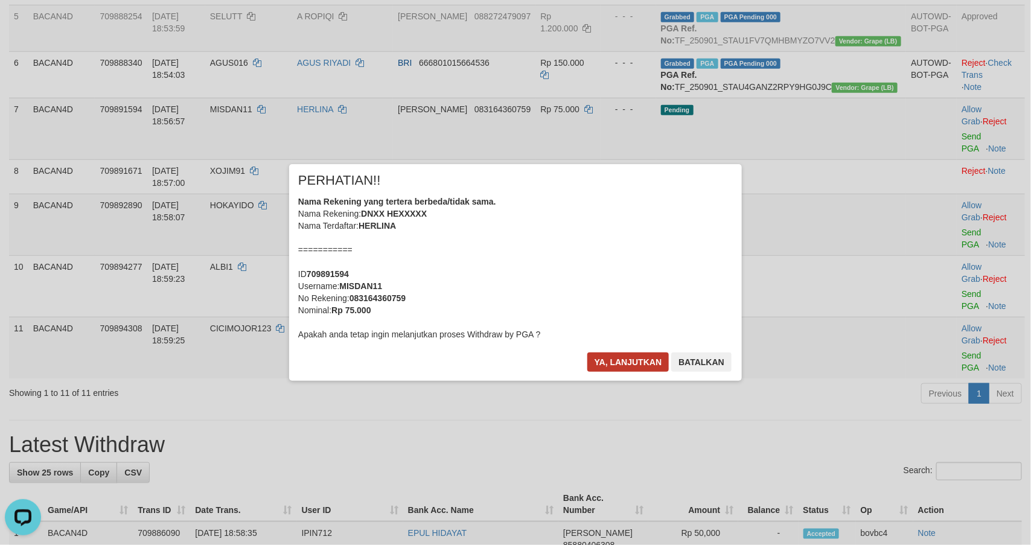
drag, startPoint x: 552, startPoint y: 365, endPoint x: 608, endPoint y: 364, distance: 56.1
click at [561, 364] on div "× PERHATIAN!! Nama Rekening yang tertera berbeda/tidak sama. Nama Rekening: DNX…" at bounding box center [515, 272] width 453 height 216
click at [617, 362] on button "Ya, lanjutkan" at bounding box center [628, 361] width 82 height 19
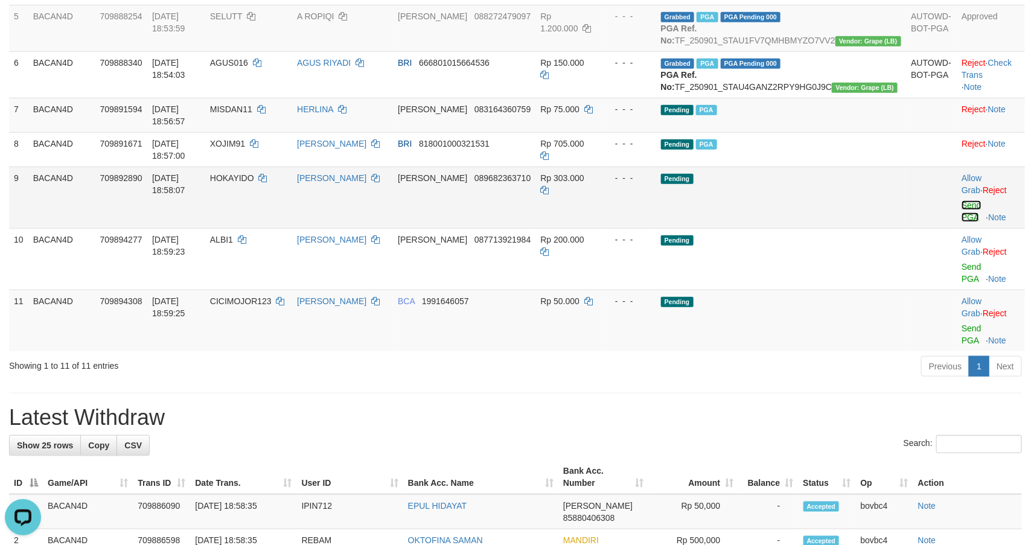
click at [961, 222] on link "Send PGA" at bounding box center [971, 211] width 20 height 22
click at [961, 284] on link "Send PGA" at bounding box center [971, 273] width 20 height 22
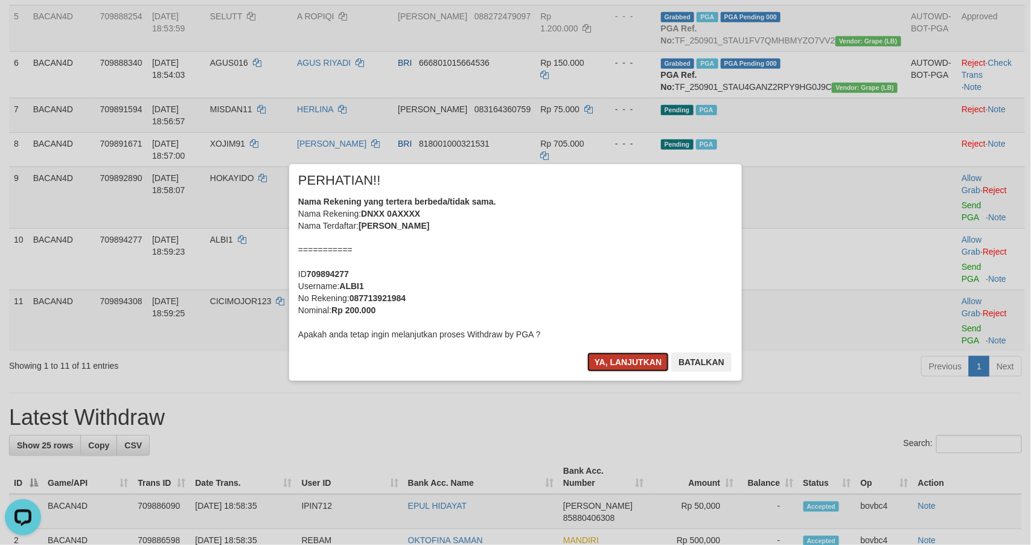
click at [635, 355] on button "Ya, lanjutkan" at bounding box center [628, 361] width 82 height 19
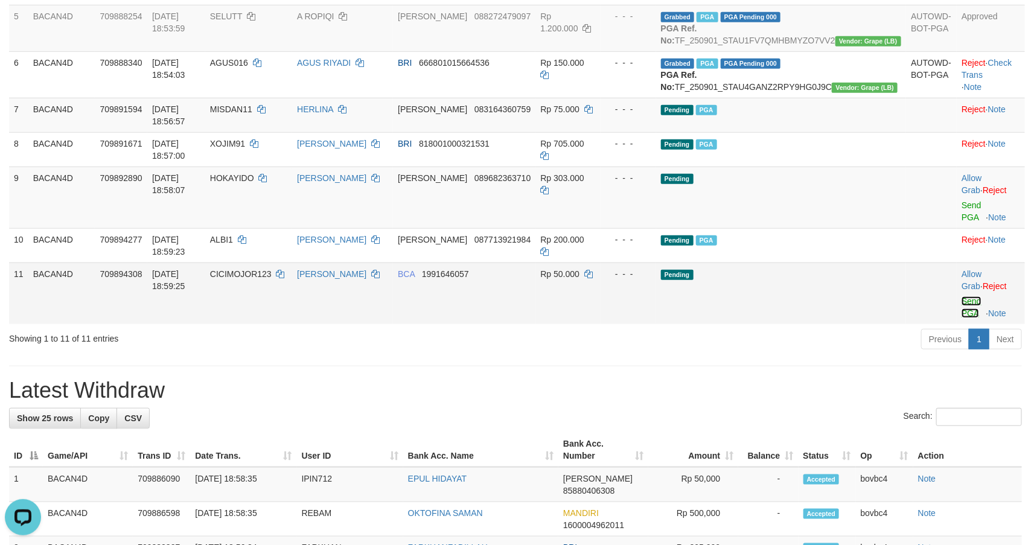
click at [961, 317] on link "Send PGA" at bounding box center [971, 307] width 20 height 22
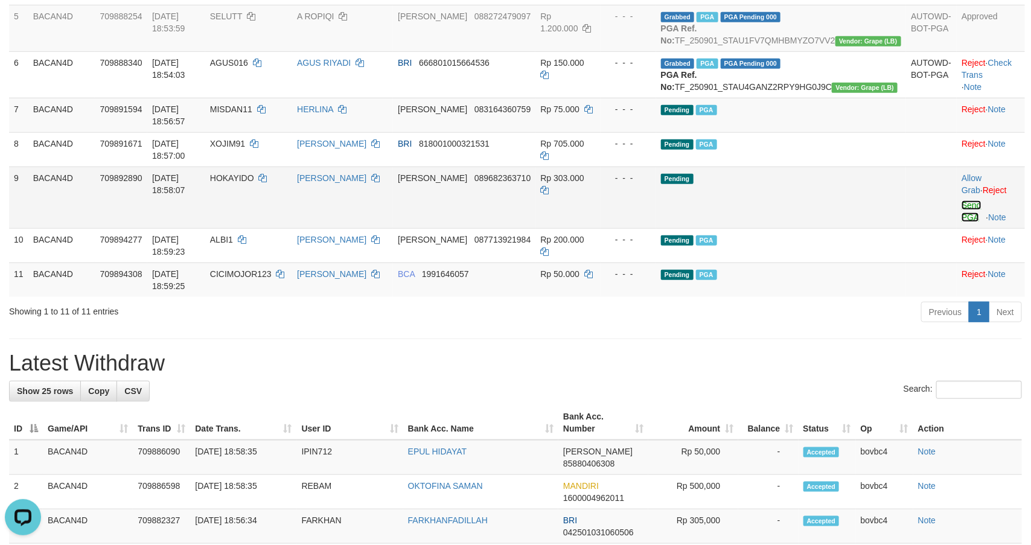
click at [961, 222] on link "Send PGA" at bounding box center [971, 211] width 20 height 22
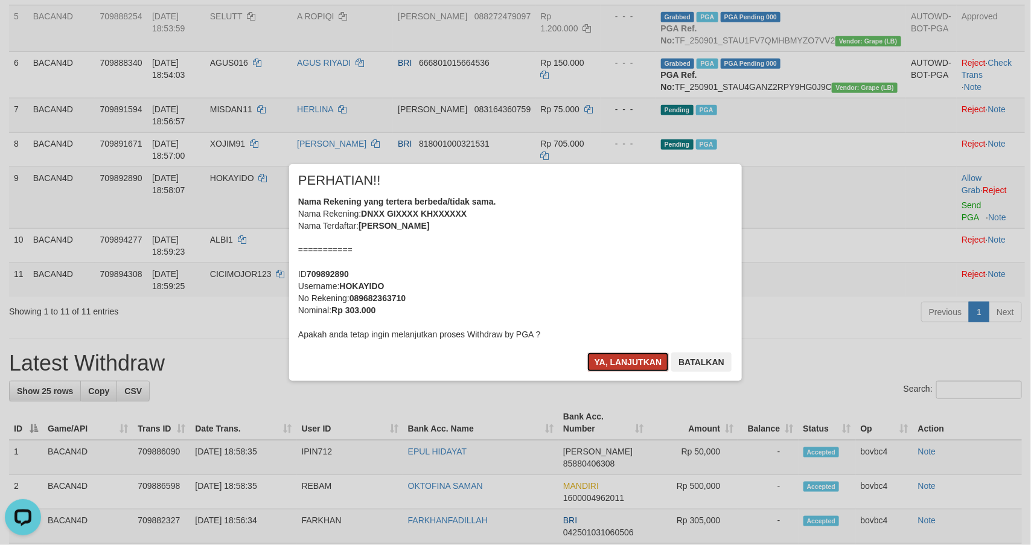
click at [616, 352] on button "Ya, lanjutkan" at bounding box center [628, 361] width 82 height 19
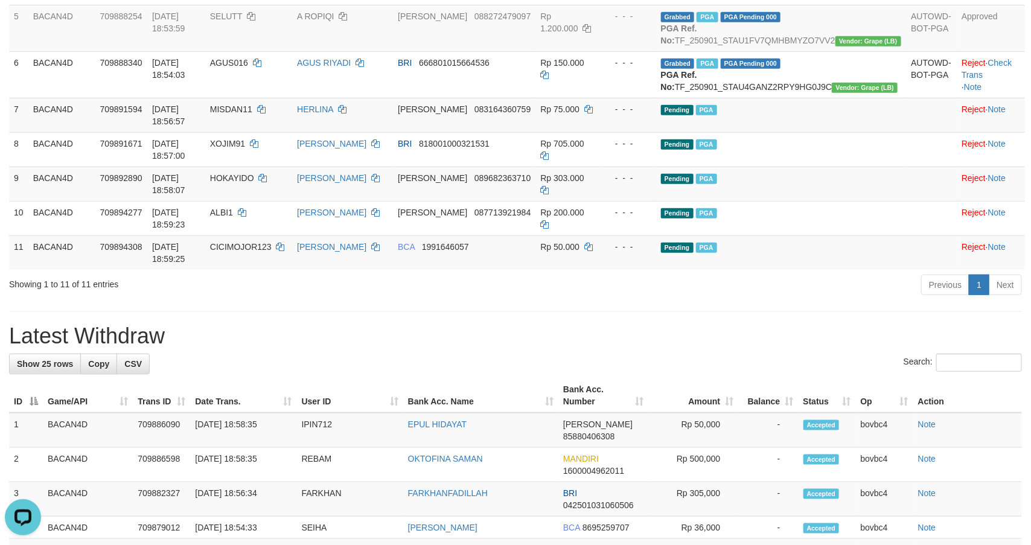
click at [588, 413] on th "Bank Acc. Number" at bounding box center [603, 395] width 90 height 34
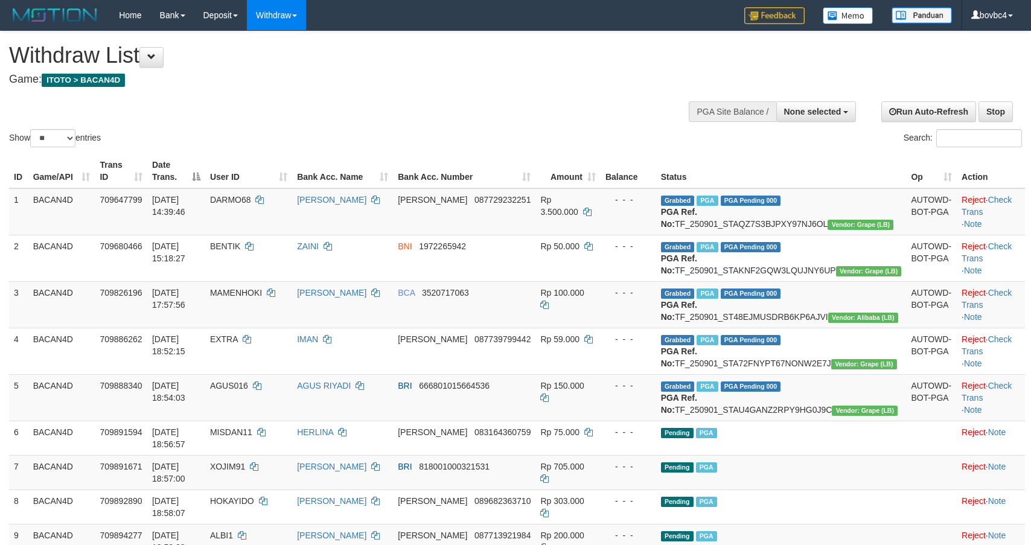
select select
select select "**"
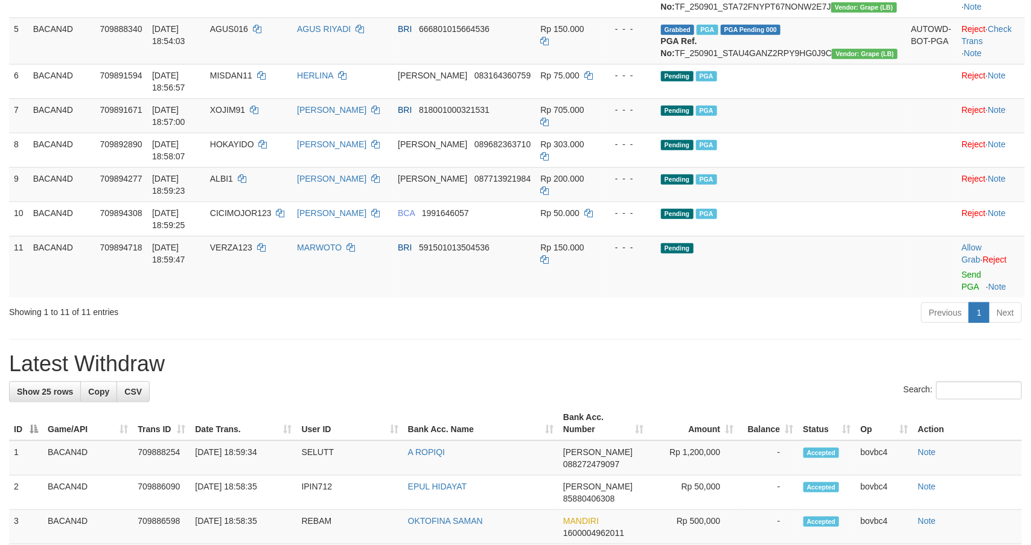
scroll to position [324, 0]
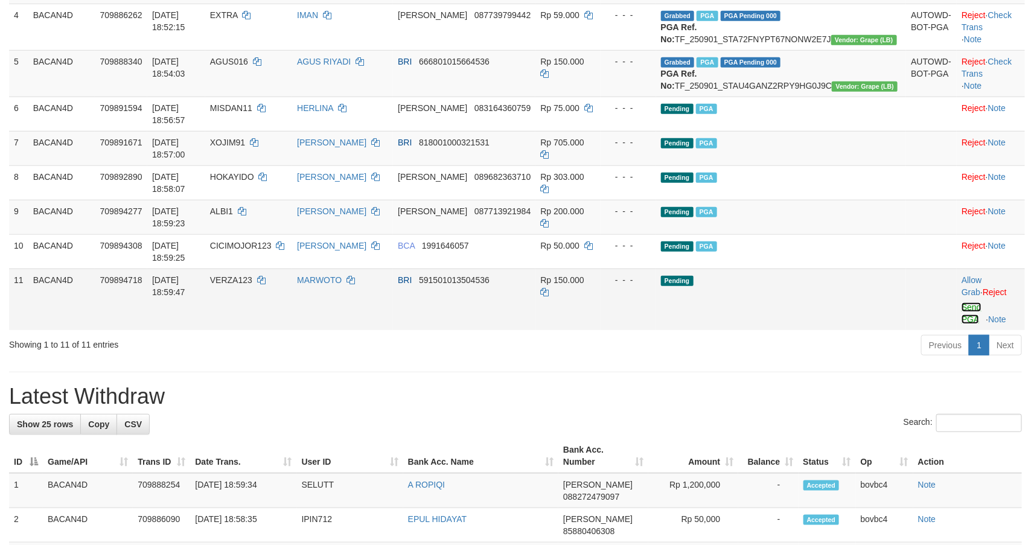
click at [961, 308] on link "Send PGA" at bounding box center [971, 313] width 20 height 22
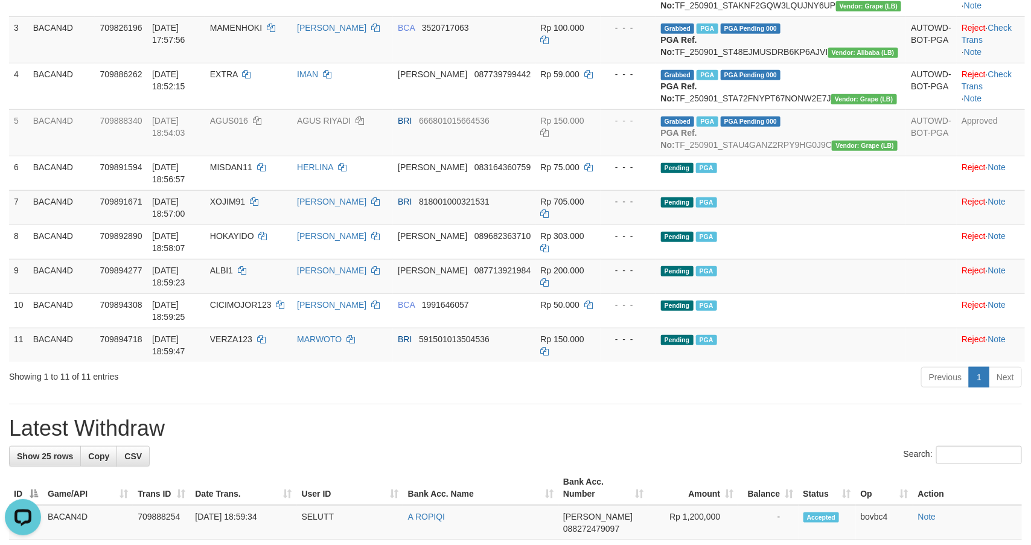
scroll to position [234, 0]
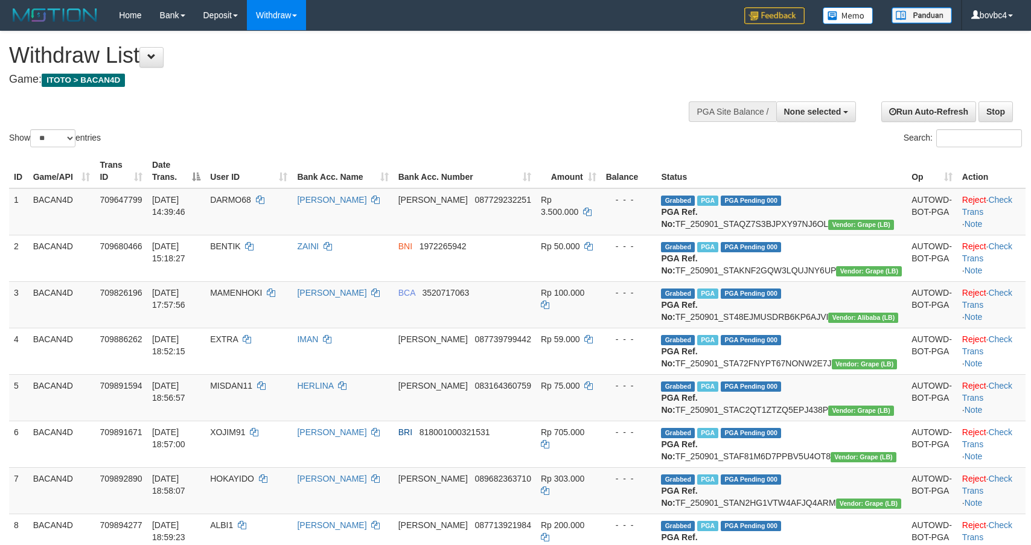
select select
select select "**"
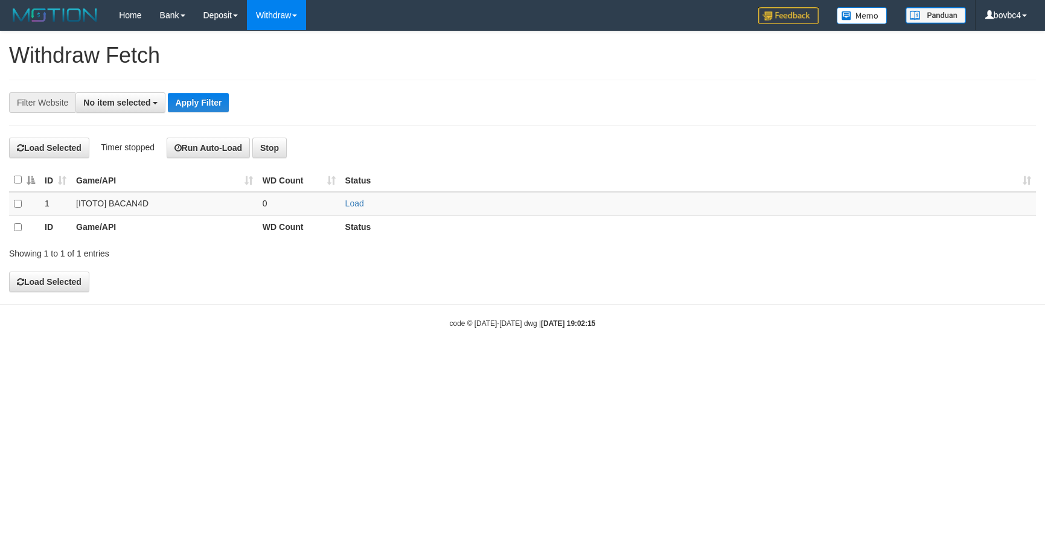
select select
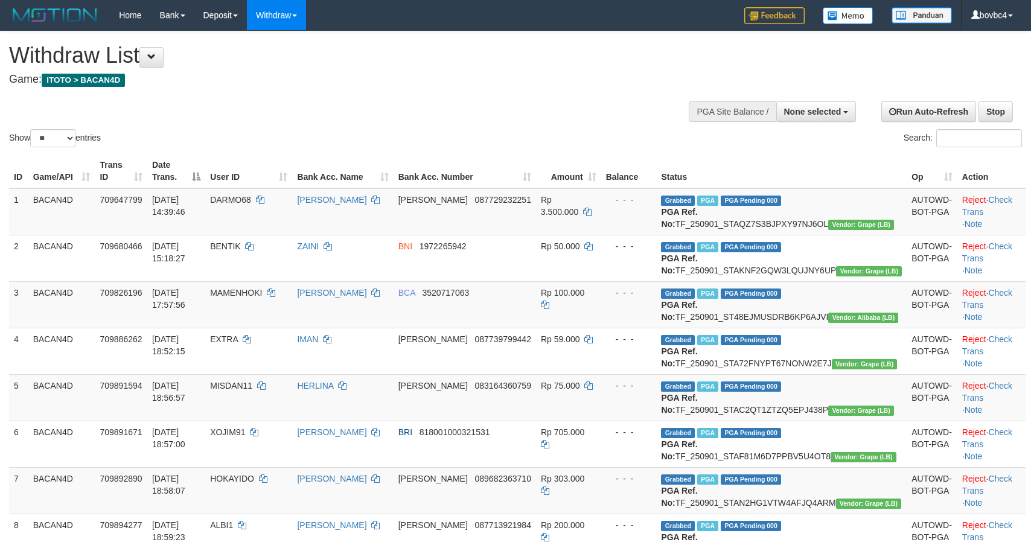
select select
select select "**"
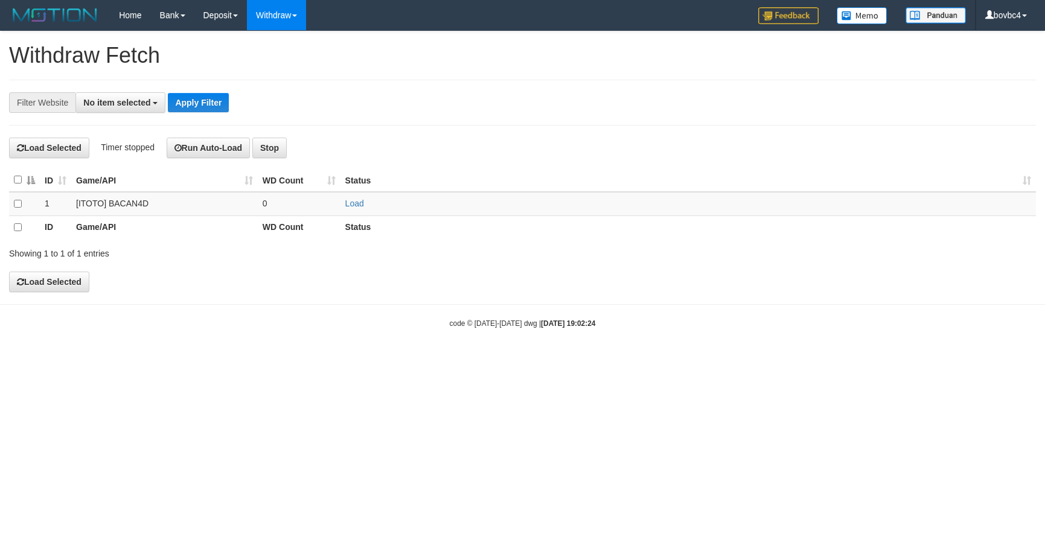
select select
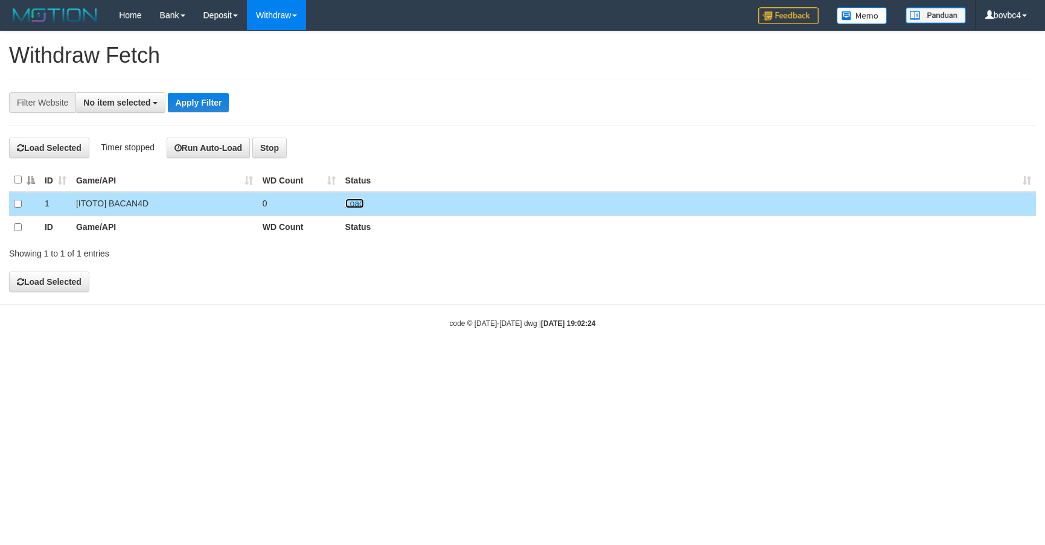
click at [357, 207] on link "Load" at bounding box center [354, 204] width 19 height 10
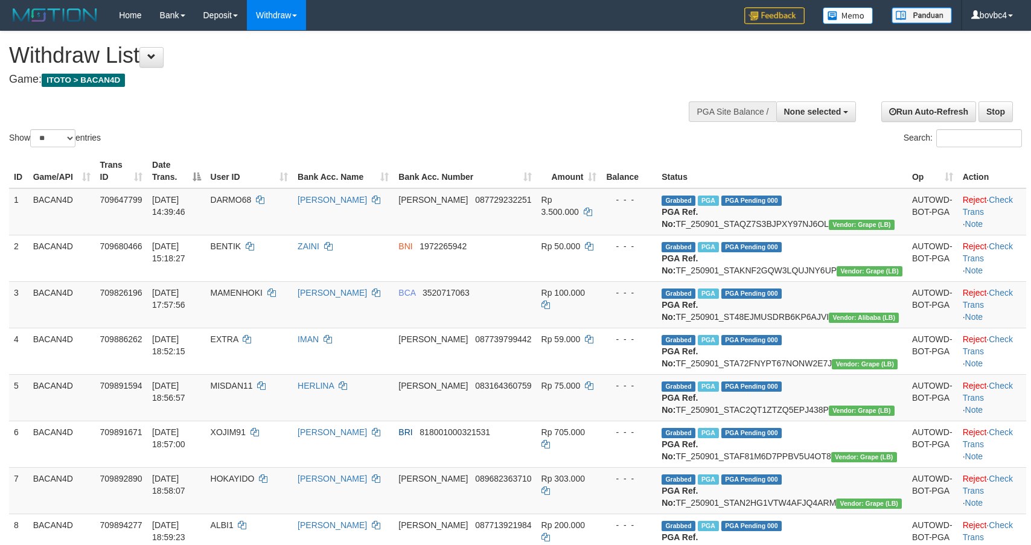
select select
select select "**"
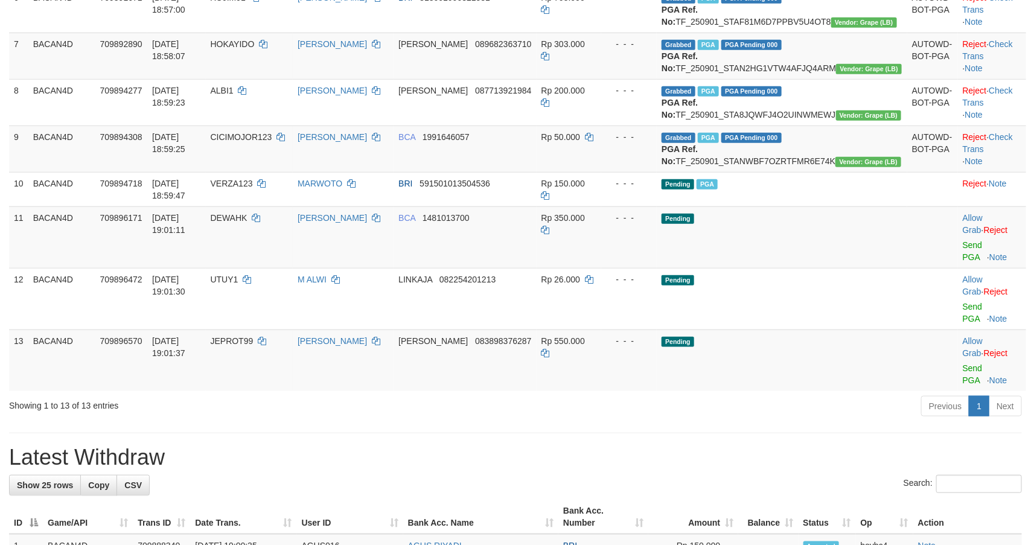
scroll to position [543, 0]
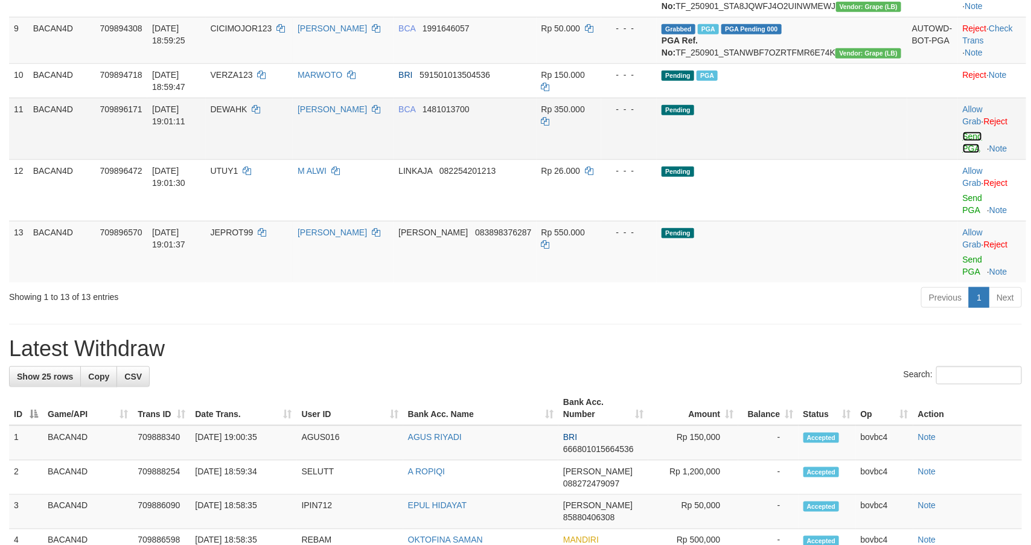
click at [966, 153] on link "Send PGA" at bounding box center [973, 143] width 20 height 22
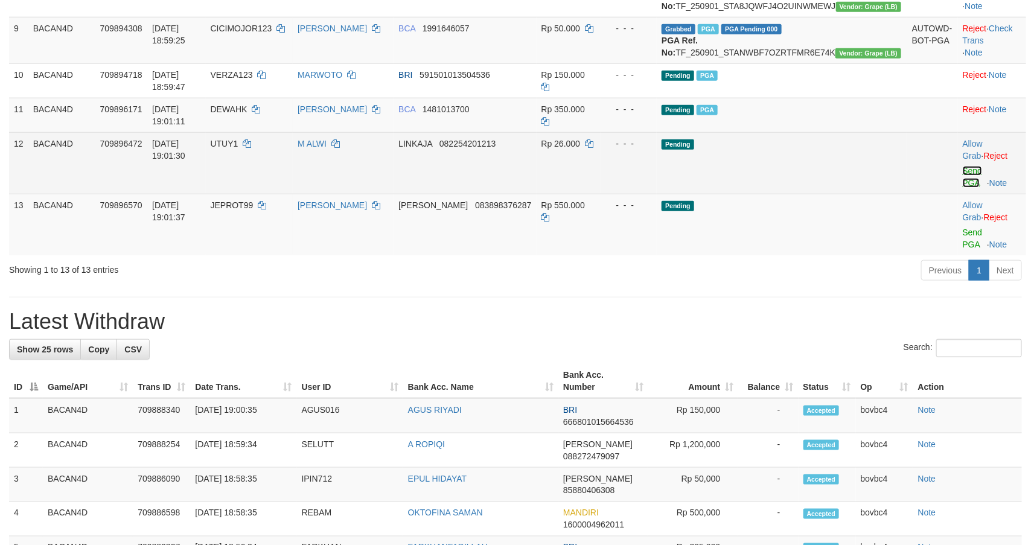
click at [963, 188] on link "Send PGA" at bounding box center [973, 177] width 20 height 22
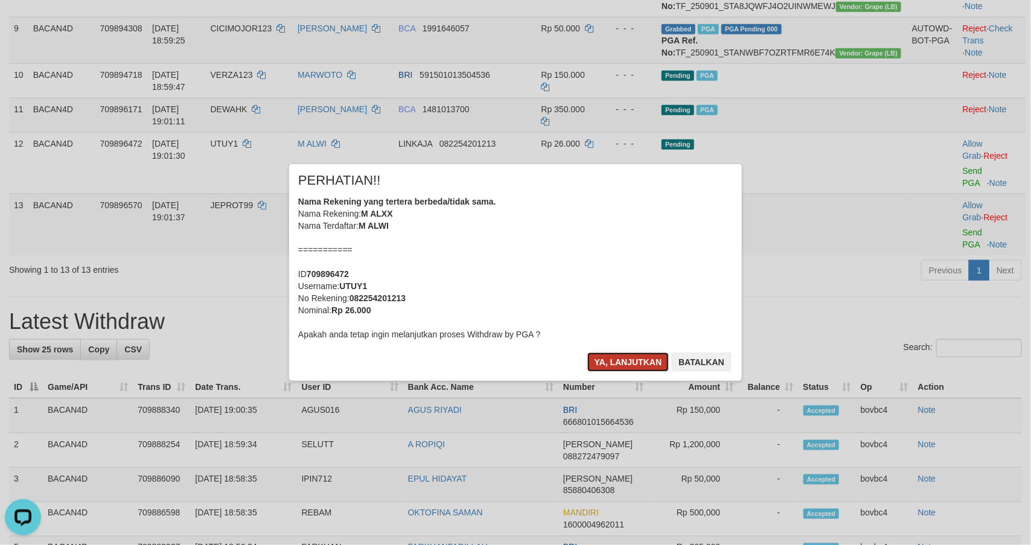
click at [654, 364] on button "Ya, lanjutkan" at bounding box center [628, 361] width 82 height 19
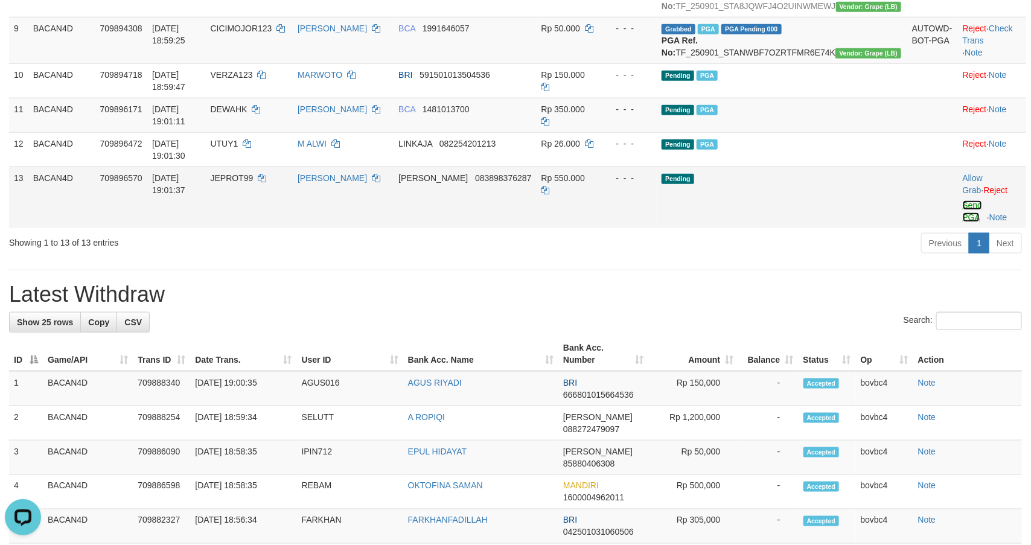
click at [963, 222] on link "Send PGA" at bounding box center [973, 211] width 20 height 22
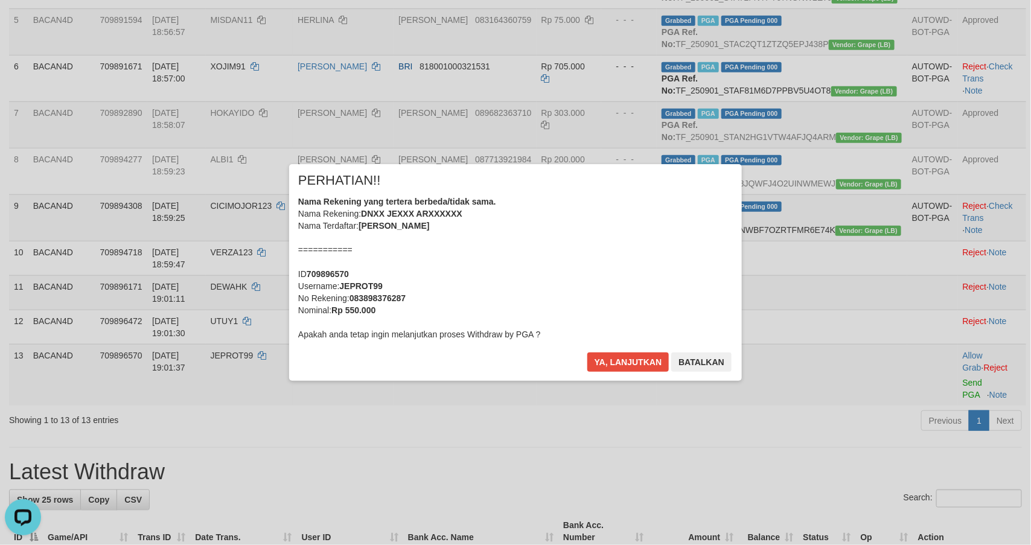
scroll to position [362, 0]
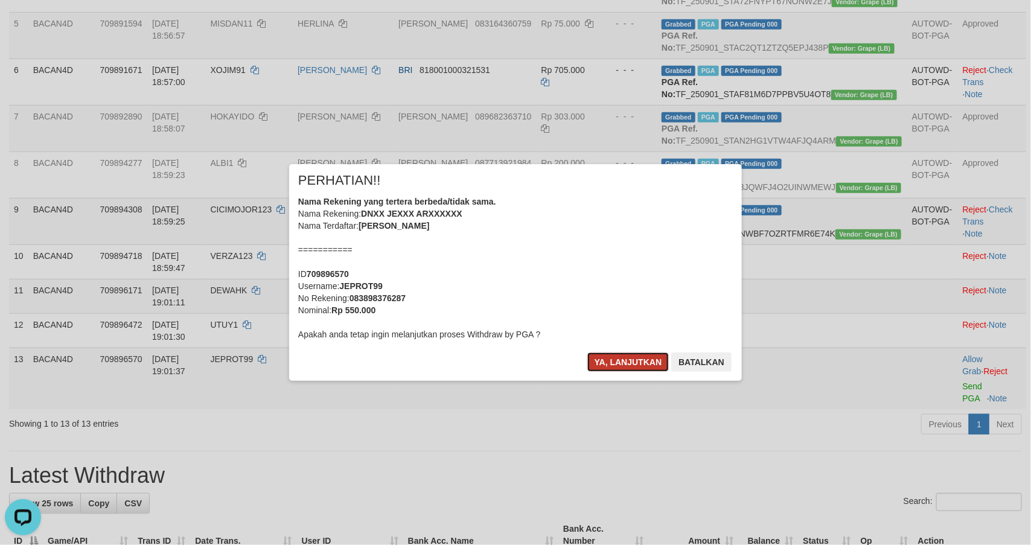
click at [628, 355] on button "Ya, lanjutkan" at bounding box center [628, 361] width 82 height 19
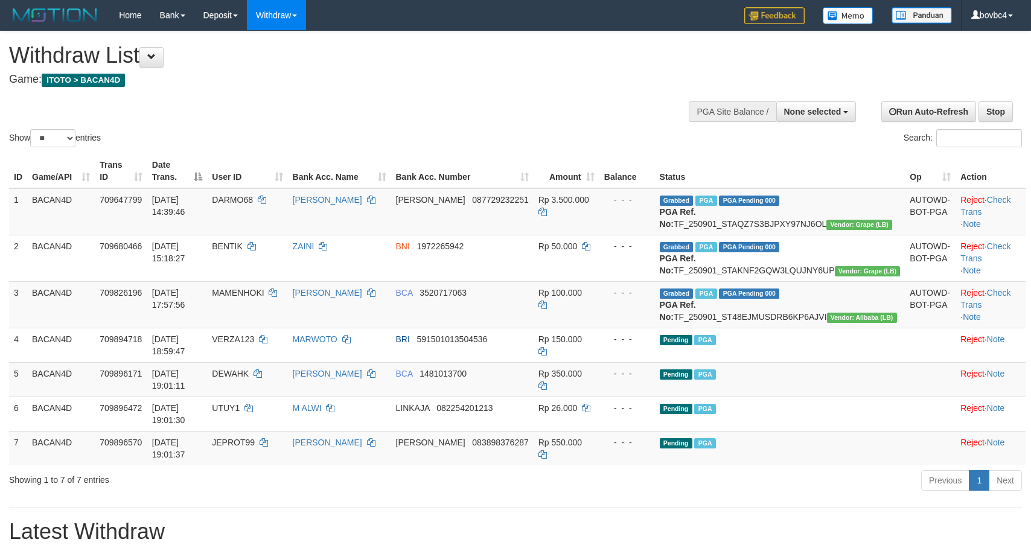
select select
select select "**"
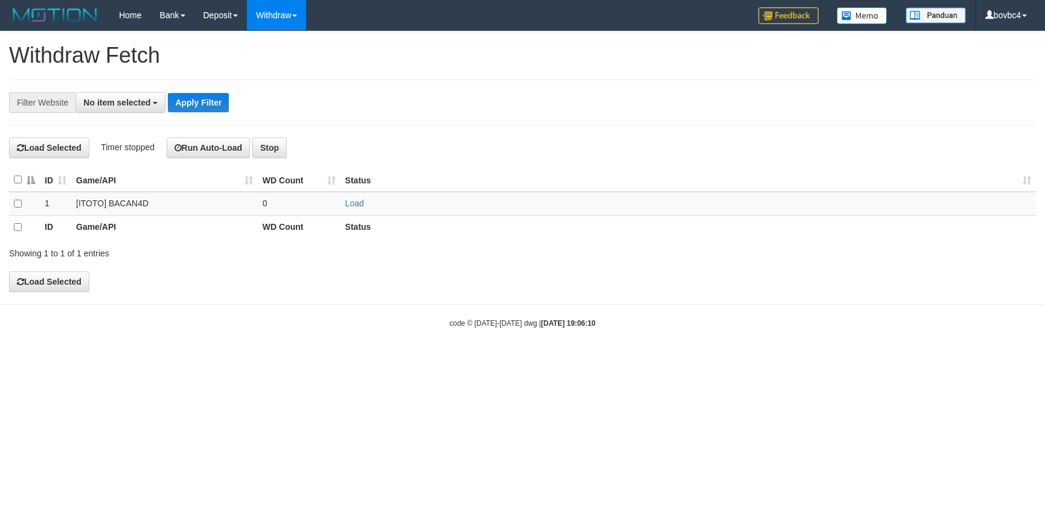
select select
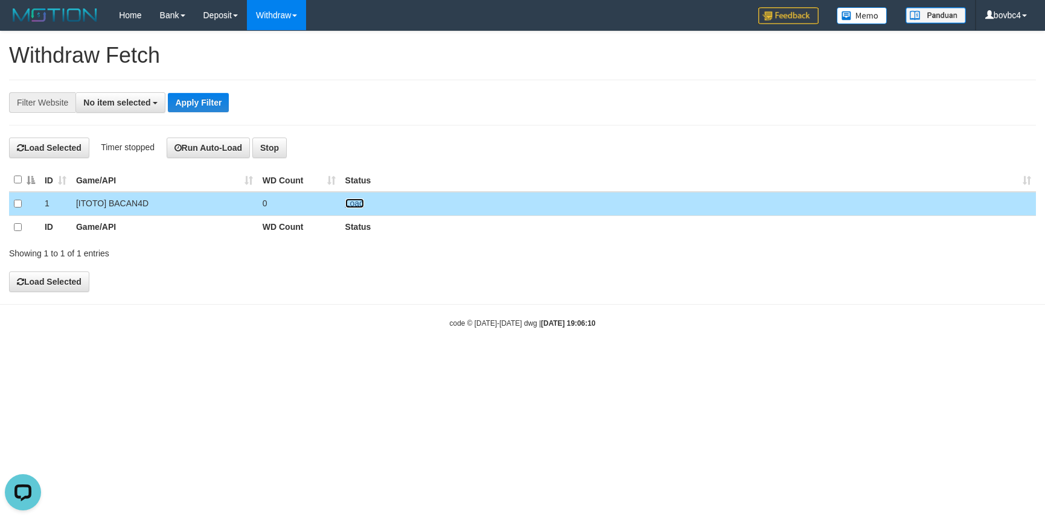
click at [348, 201] on link "Load" at bounding box center [354, 204] width 19 height 10
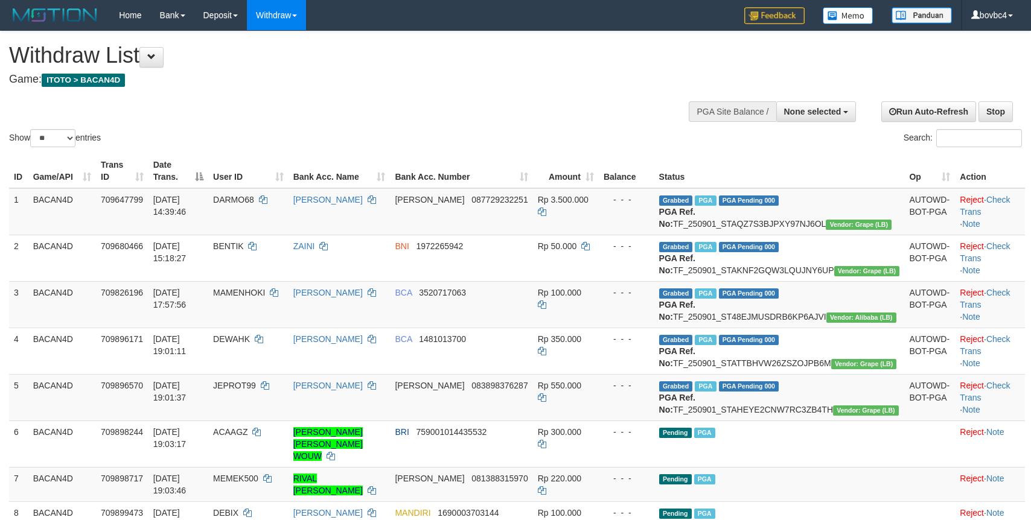
select select
select select "**"
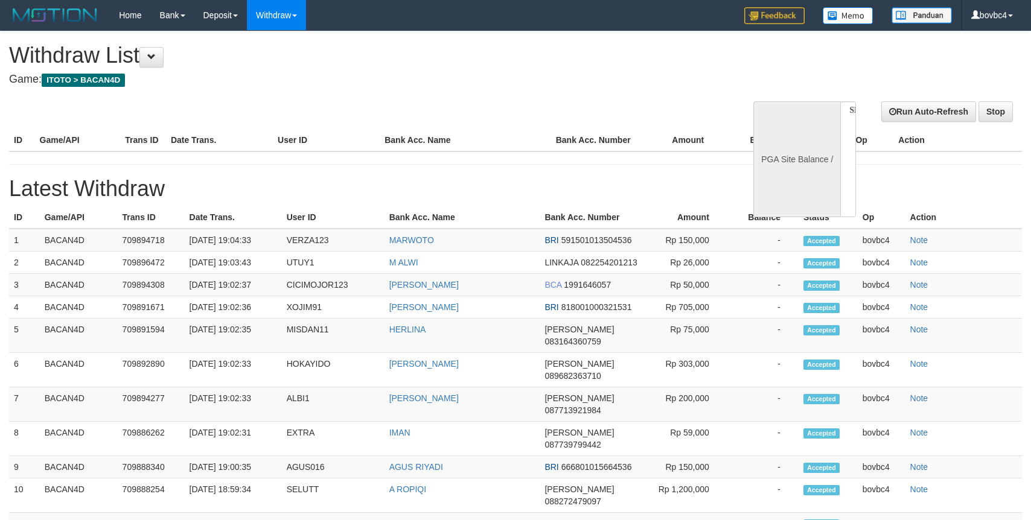
select select
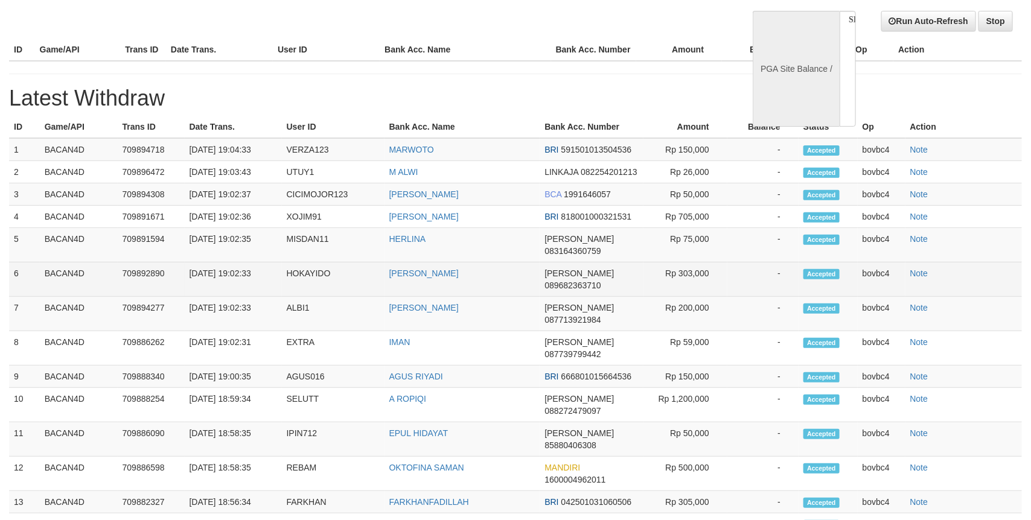
select select "**"
select select
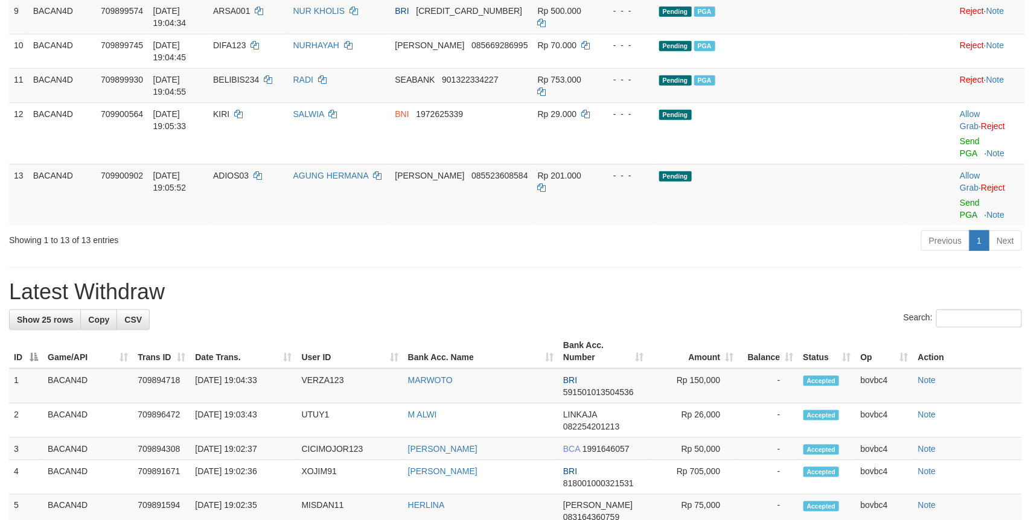
scroll to position [504, 0]
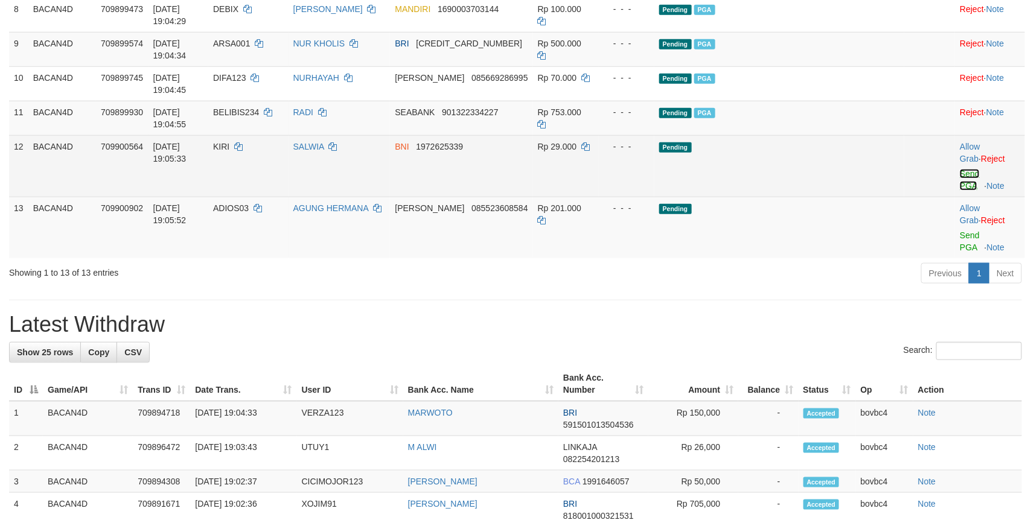
click at [960, 177] on link "Send PGA" at bounding box center [970, 180] width 20 height 22
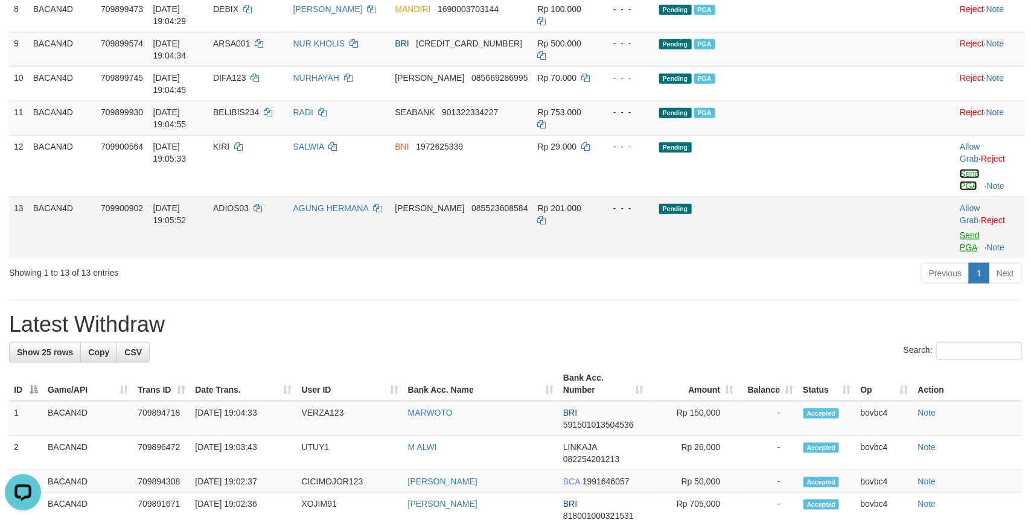
scroll to position [0, 0]
click at [960, 263] on link "Previous" at bounding box center [945, 273] width 48 height 21
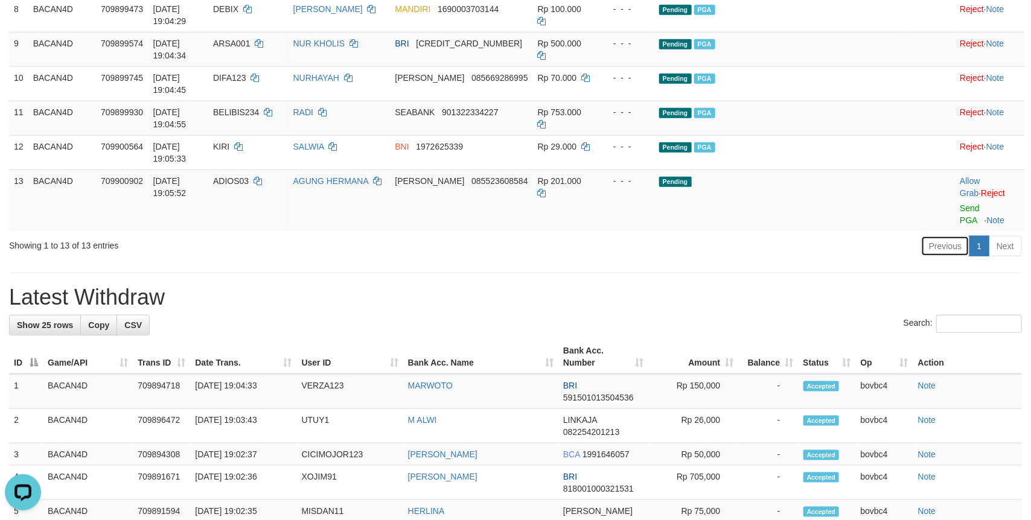
click at [921, 236] on link "Previous" at bounding box center [945, 246] width 48 height 21
click at [960, 205] on link "Send PGA" at bounding box center [970, 214] width 20 height 22
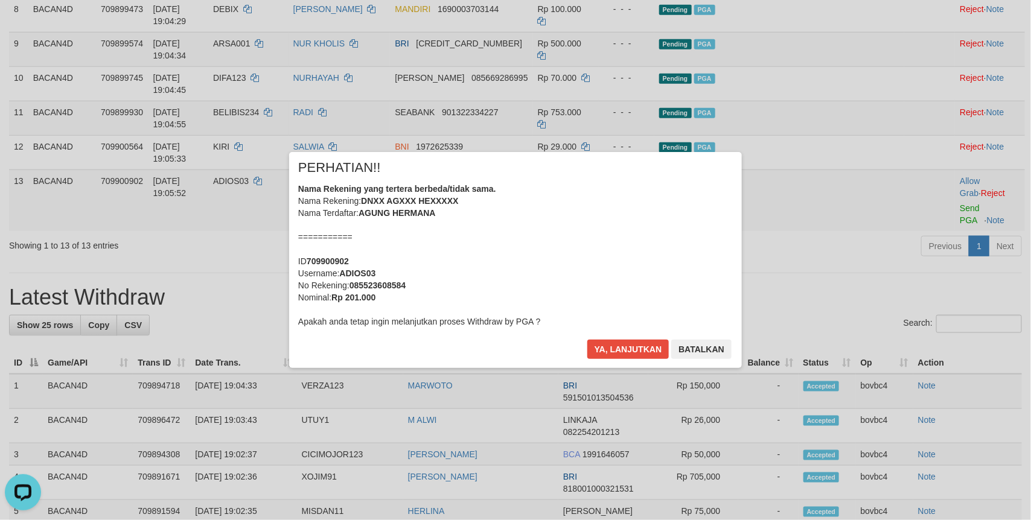
click at [607, 330] on div "× PERHATIAN!! Nama Rekening yang tertera berbeda/tidak sama. Nama Rekening: DNX…" at bounding box center [515, 260] width 453 height 216
click at [616, 343] on button "Ya, lanjutkan" at bounding box center [628, 349] width 82 height 19
